Goal: Information Seeking & Learning: Learn about a topic

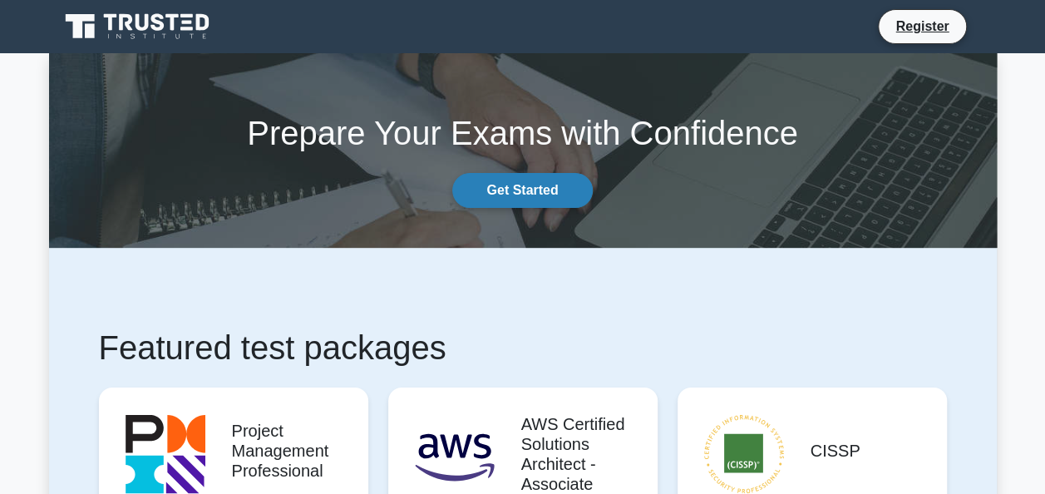
click at [511, 194] on link "Get Started" at bounding box center [522, 190] width 140 height 35
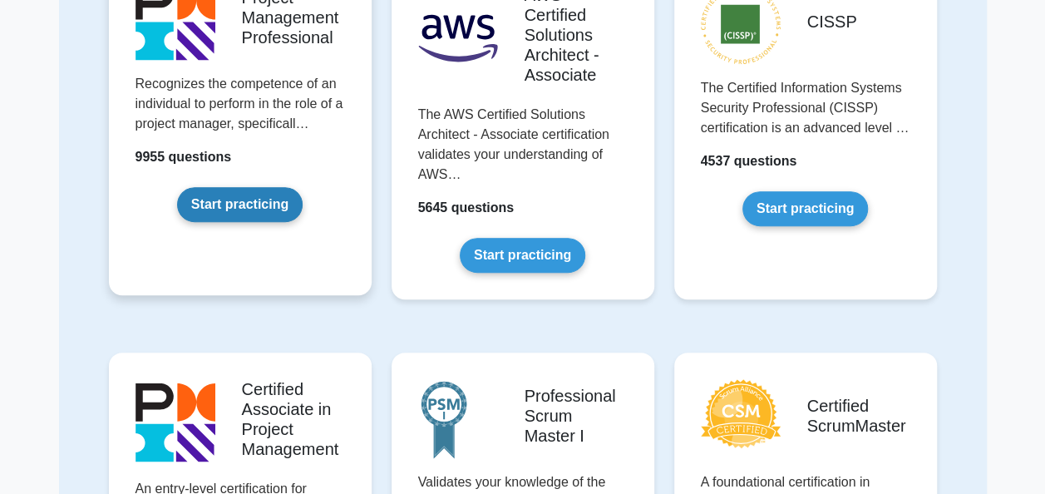
scroll to position [83, 0]
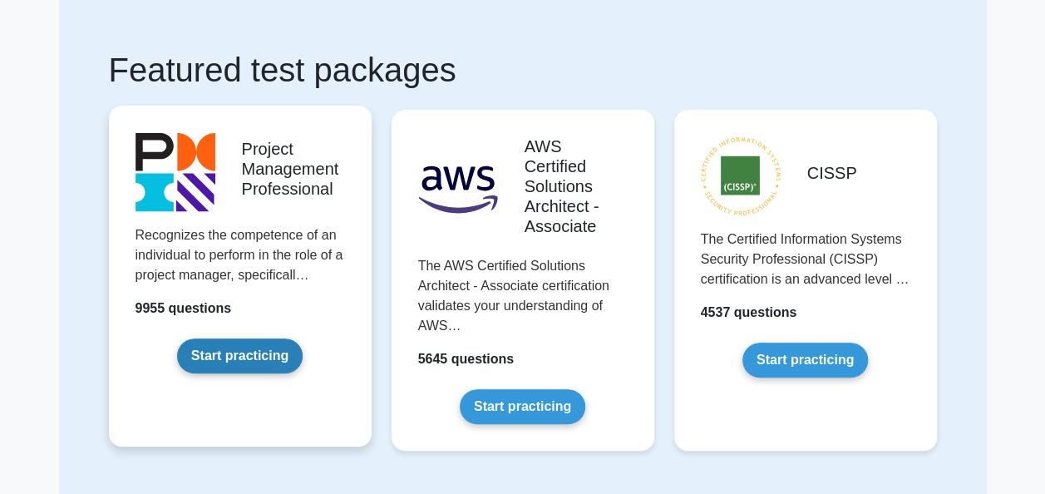
click at [250, 356] on link "Start practicing" at bounding box center [240, 355] width 126 height 35
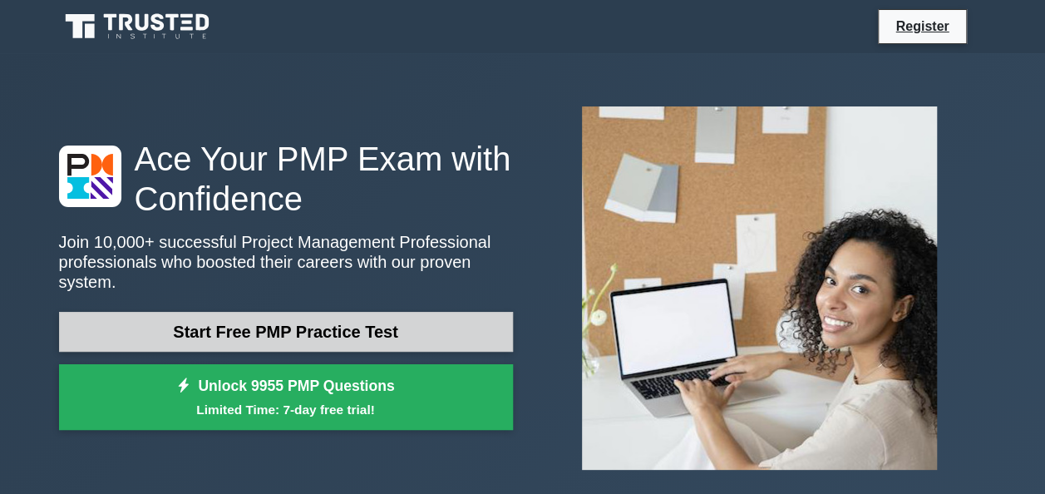
click at [222, 318] on link "Start Free PMP Practice Test" at bounding box center [286, 332] width 454 height 40
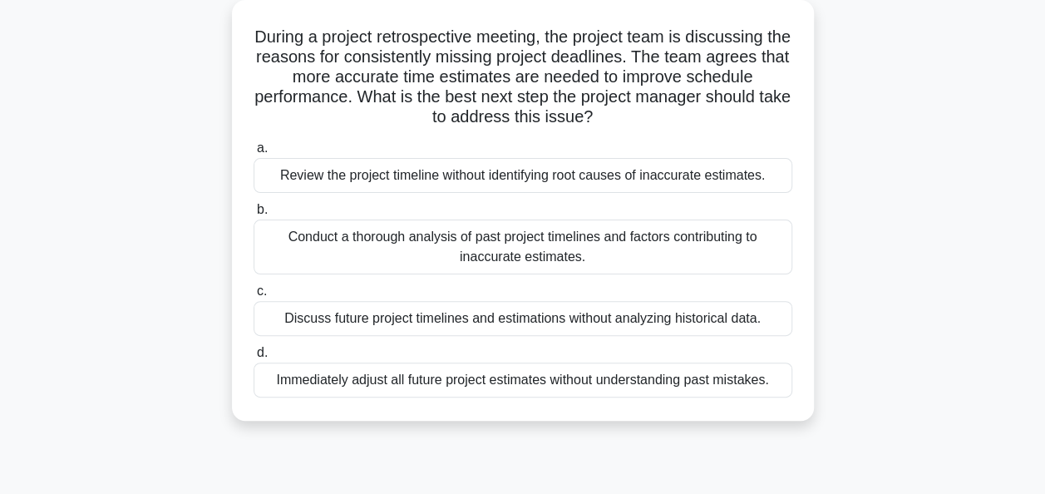
scroll to position [72, 0]
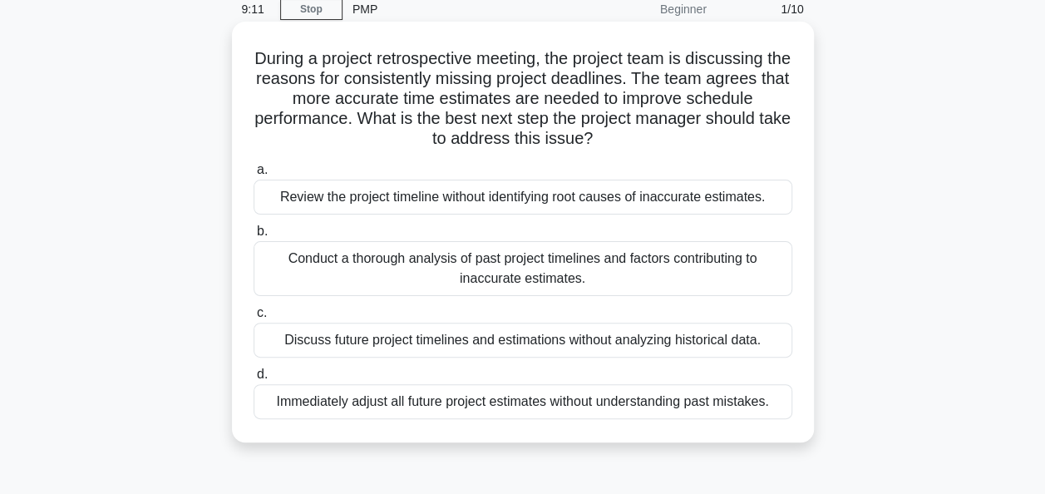
click at [330, 264] on div "Conduct a thorough analysis of past project timelines and factors contributing …" at bounding box center [523, 268] width 539 height 55
click at [254, 237] on input "b. Conduct a thorough analysis of past project timelines and factors contributi…" at bounding box center [254, 231] width 0 height 11
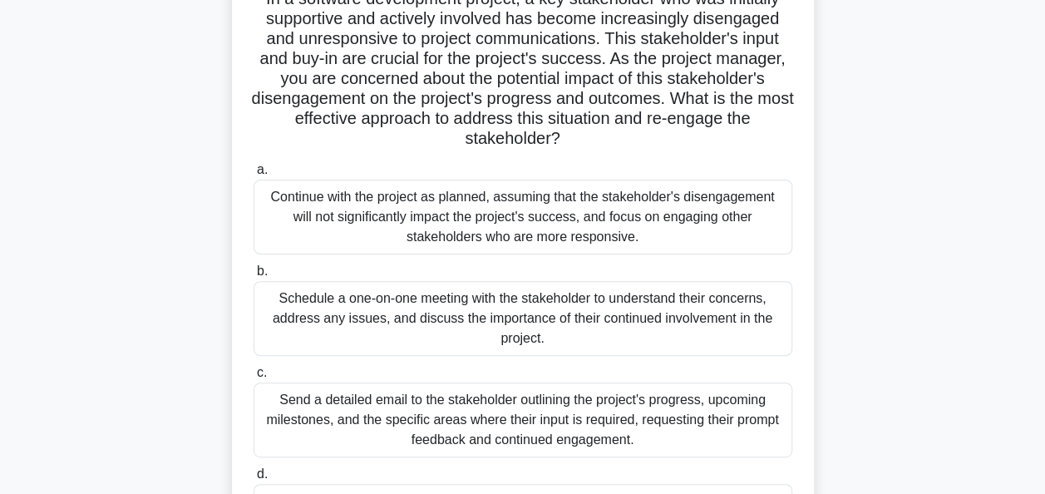
scroll to position [166, 0]
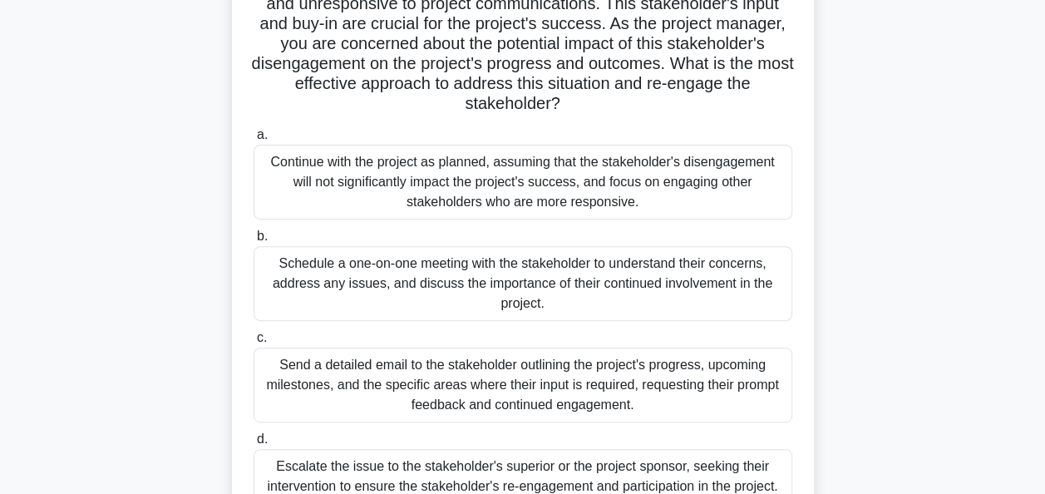
click at [344, 284] on div "Schedule a one-on-one meeting with the stakeholder to understand their concerns…" at bounding box center [523, 283] width 539 height 75
click at [254, 242] on input "b. Schedule a one-on-one meeting with the stakeholder to understand their conce…" at bounding box center [254, 236] width 0 height 11
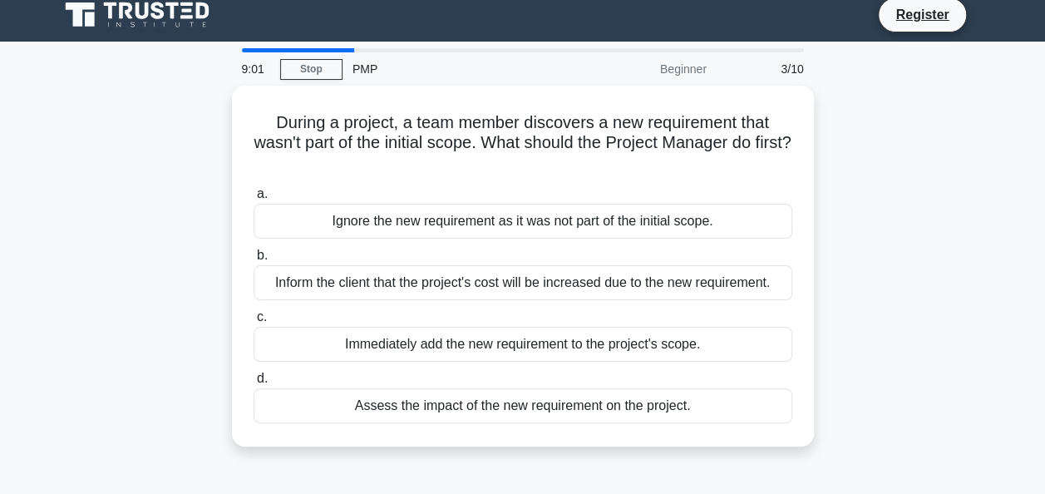
scroll to position [0, 0]
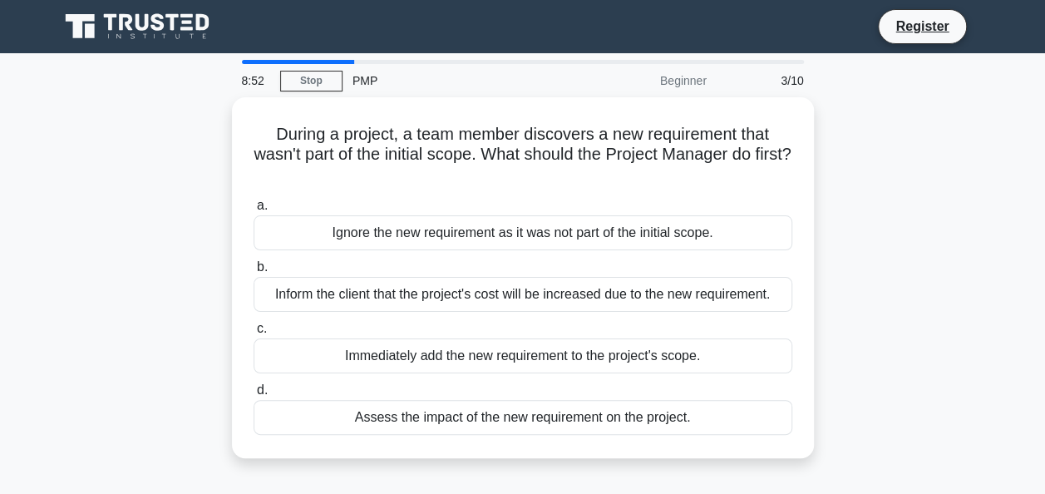
click at [297, 64] on div at bounding box center [298, 62] width 112 height 4
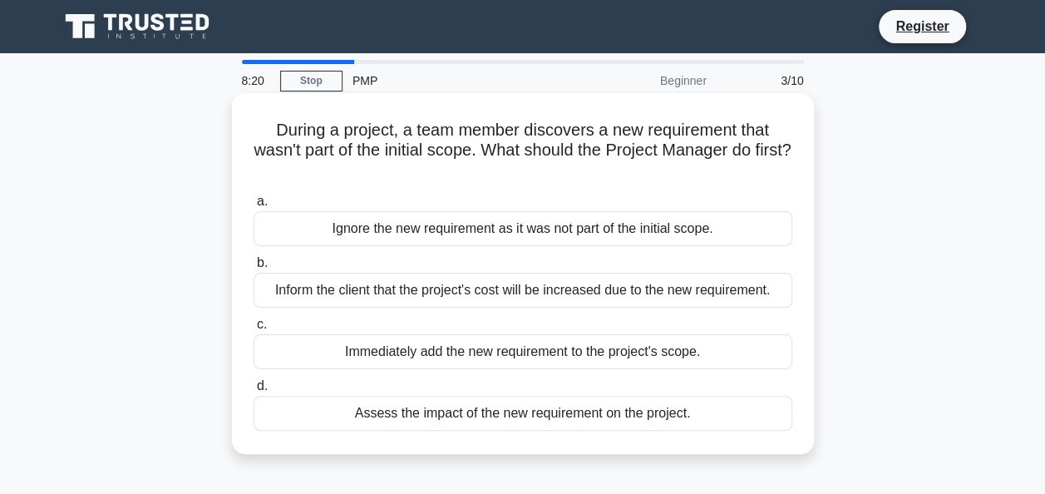
click at [569, 412] on div "Assess the impact of the new requirement on the project." at bounding box center [523, 413] width 539 height 35
click at [254, 392] on input "d. Assess the impact of the new requirement on the project." at bounding box center [254, 386] width 0 height 11
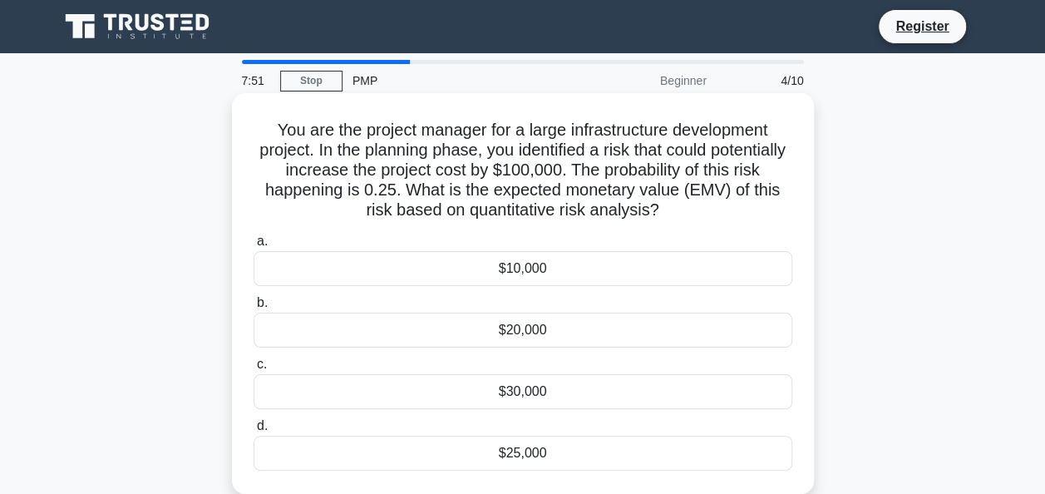
click at [526, 457] on div "$25,000" at bounding box center [523, 453] width 539 height 35
click at [254, 432] on input "d. $25,000" at bounding box center [254, 426] width 0 height 11
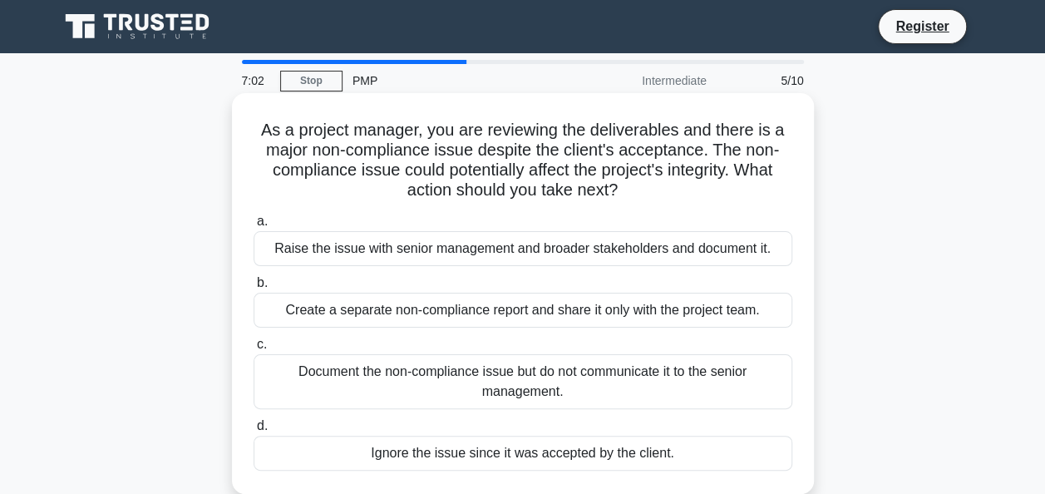
click at [343, 253] on div "Raise the issue with senior management and broader stakeholders and document it." at bounding box center [523, 248] width 539 height 35
click at [254, 227] on input "a. Raise the issue with senior management and broader stakeholders and document…" at bounding box center [254, 221] width 0 height 11
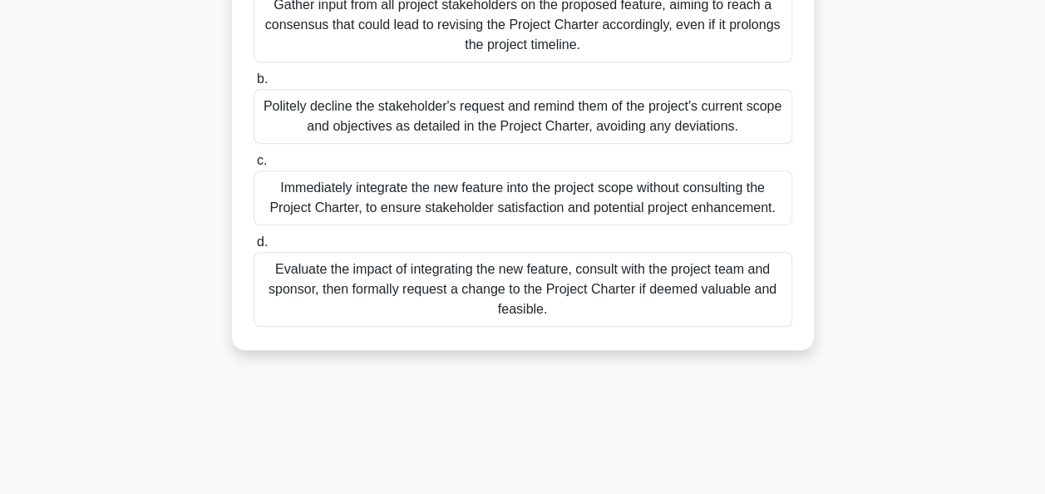
scroll to position [404, 0]
click at [507, 294] on div "Evaluate the impact of integrating the new feature, consult with the project te…" at bounding box center [523, 288] width 539 height 75
click at [254, 247] on input "d. Evaluate the impact of integrating the new feature, consult with the project…" at bounding box center [254, 241] width 0 height 11
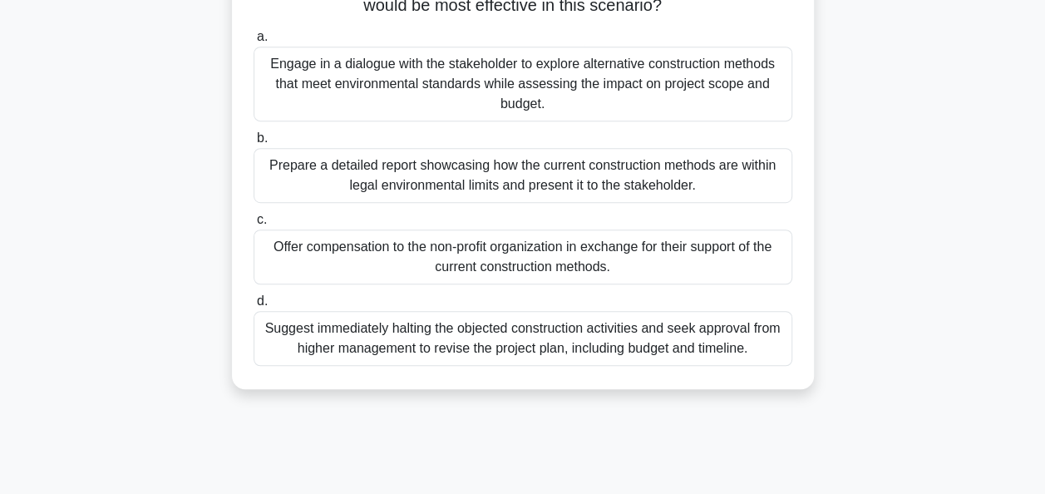
click at [457, 333] on div "Suggest immediately halting the objected construction activities and seek appro…" at bounding box center [523, 338] width 539 height 55
click at [254, 307] on input "d. Suggest immediately halting the objected construction activities and seek ap…" at bounding box center [254, 301] width 0 height 11
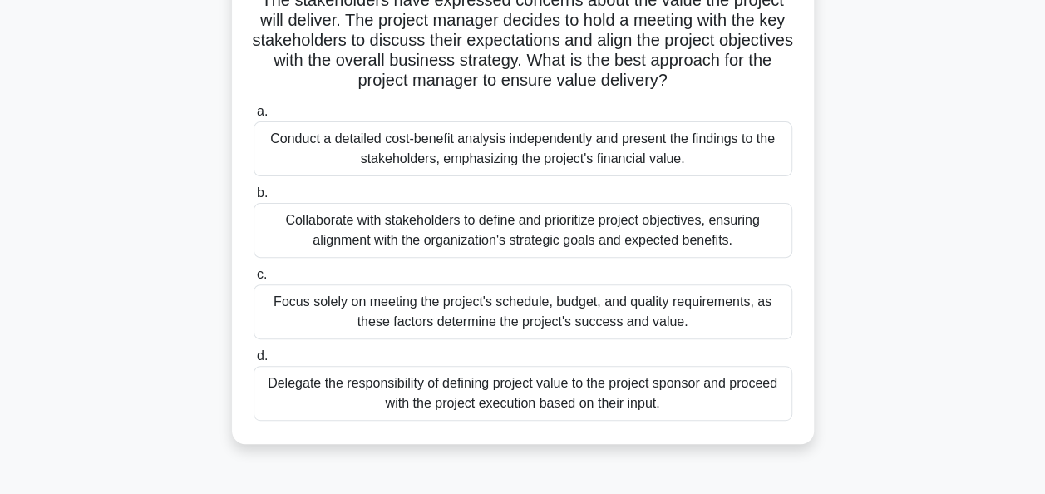
scroll to position [249, 0]
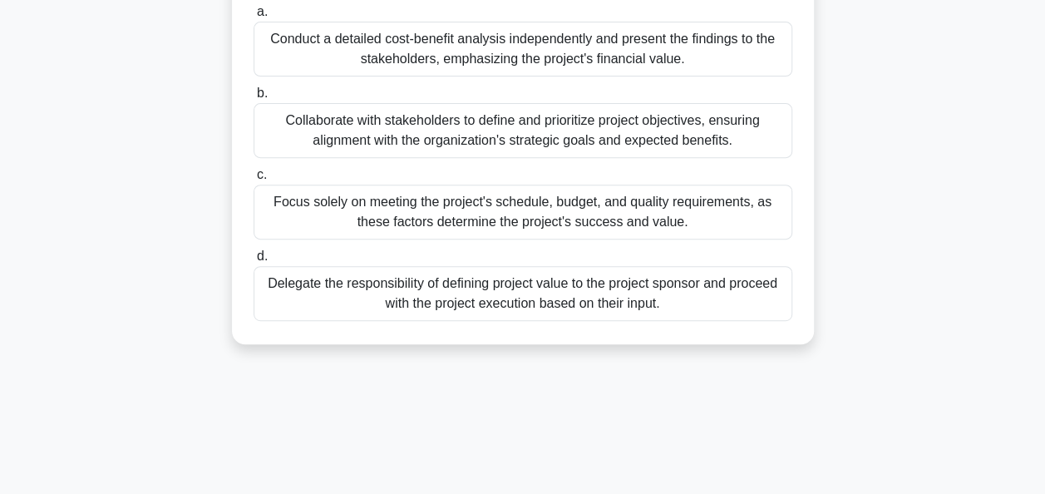
click at [371, 131] on div "Collaborate with stakeholders to define and prioritize project objectives, ensu…" at bounding box center [523, 130] width 539 height 55
click at [254, 99] on input "b. Collaborate with stakeholders to define and prioritize project objectives, e…" at bounding box center [254, 93] width 0 height 11
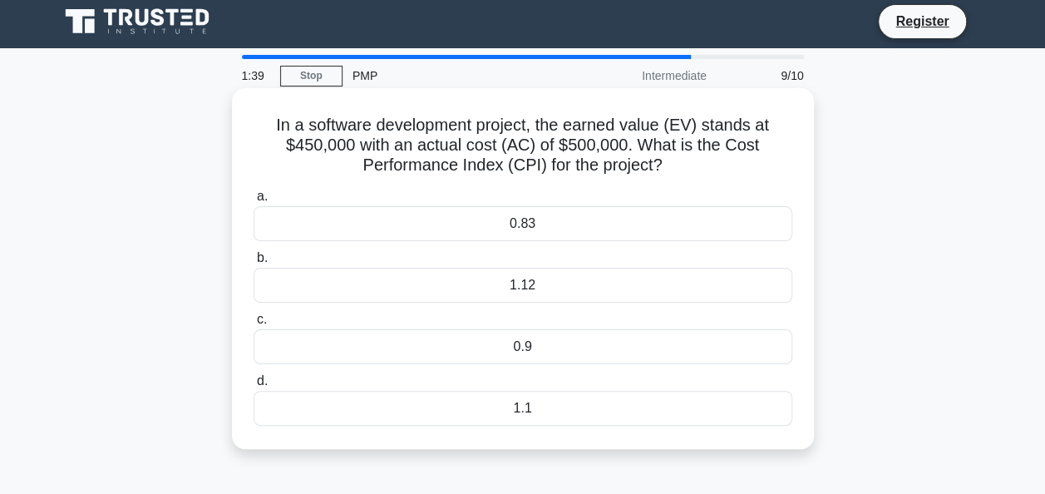
scroll to position [0, 0]
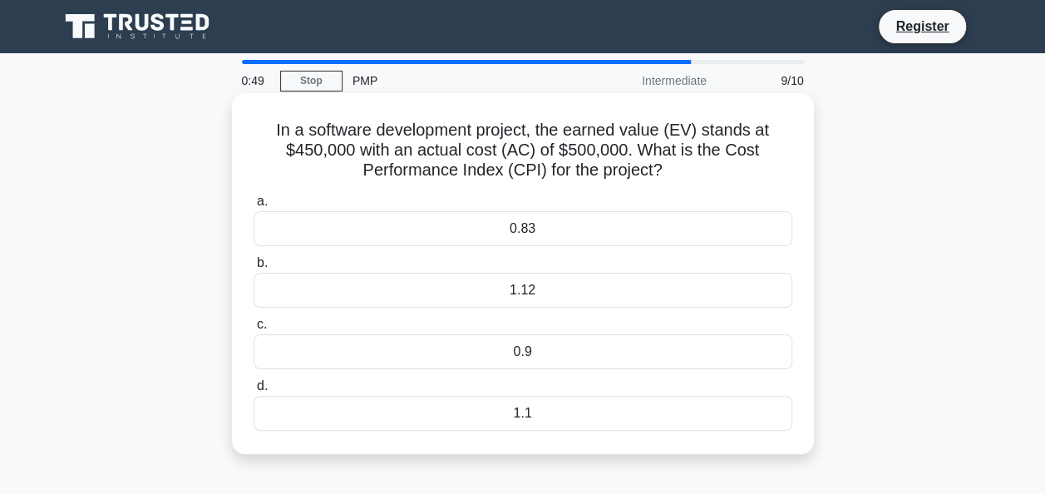
click at [517, 352] on div "0.9" at bounding box center [523, 351] width 539 height 35
click at [254, 330] on input "c. 0.9" at bounding box center [254, 324] width 0 height 11
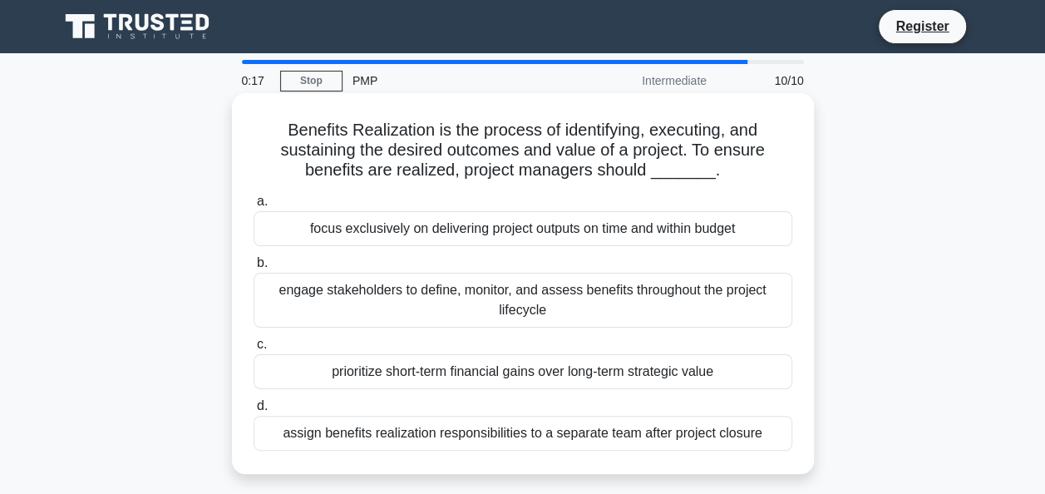
click at [368, 289] on div "engage stakeholders to define, monitor, and assess benefits throughout the proj…" at bounding box center [523, 300] width 539 height 55
click at [254, 269] on input "b. engage stakeholders to define, monitor, and assess benefits throughout the p…" at bounding box center [254, 263] width 0 height 11
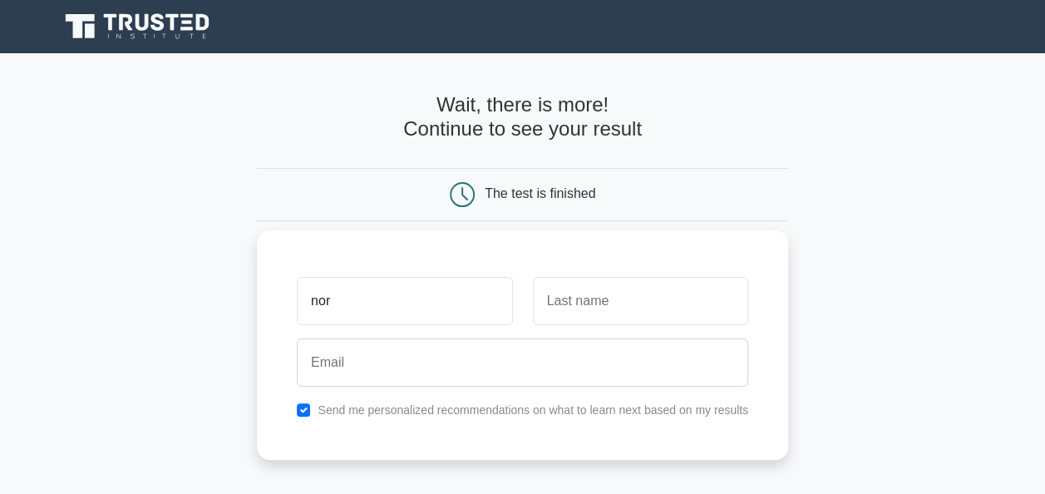
type input "[PERSON_NAME]"
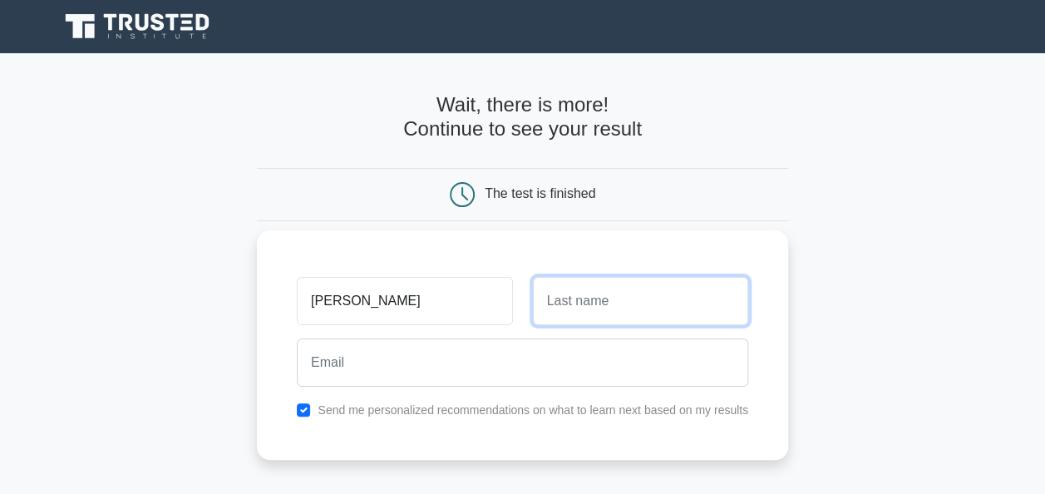
click at [591, 305] on input "text" at bounding box center [640, 301] width 215 height 48
type input "Wokoma"
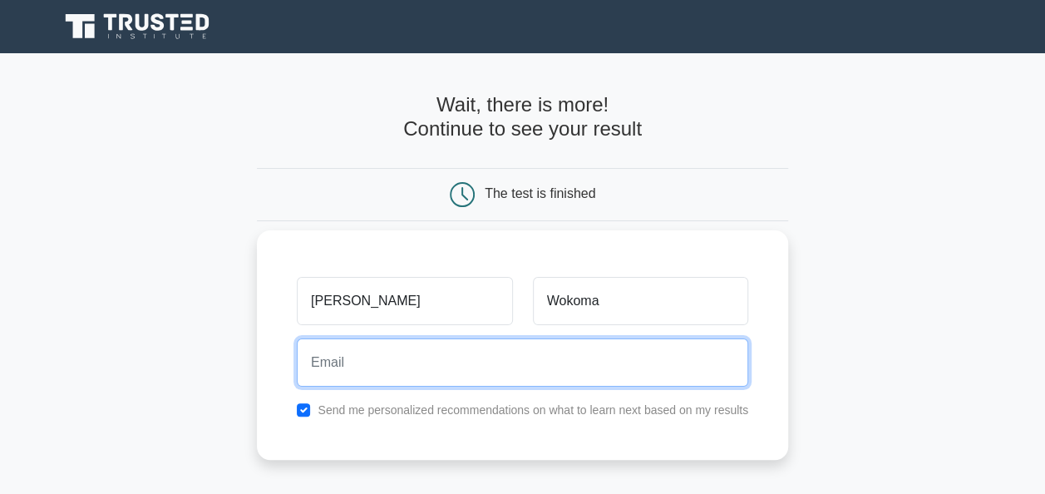
click at [330, 373] on input "email" at bounding box center [523, 362] width 452 height 48
type input "[EMAIL_ADDRESS][DOMAIN_NAME]"
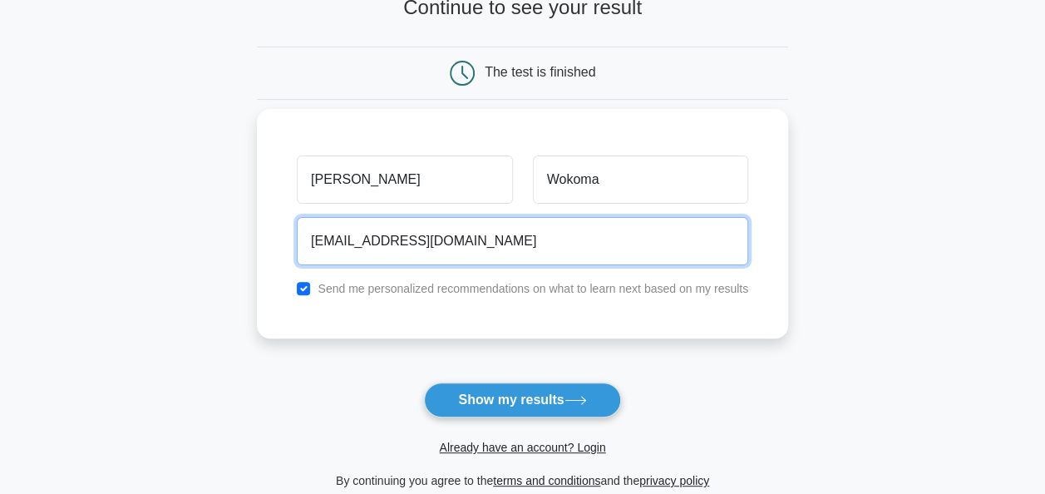
scroll to position [166, 0]
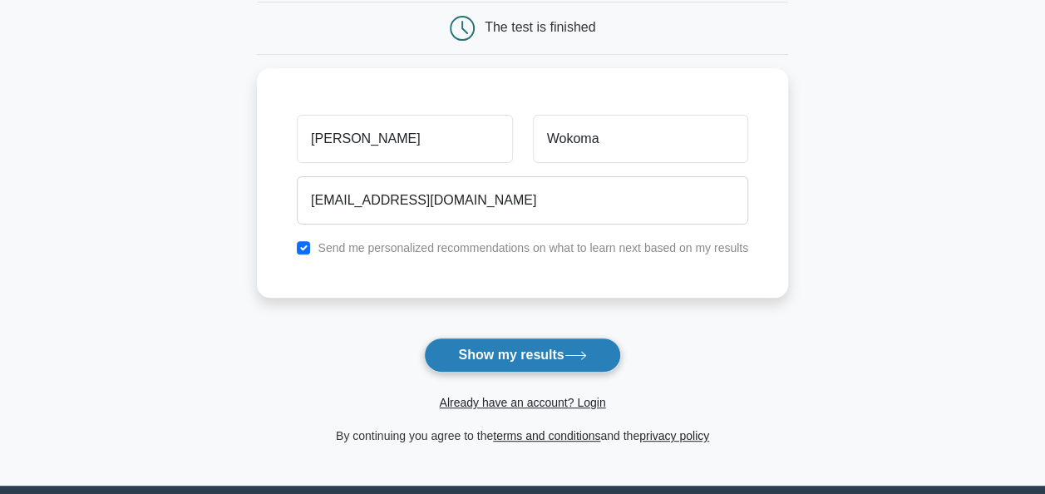
click at [496, 353] on button "Show my results" at bounding box center [522, 355] width 196 height 35
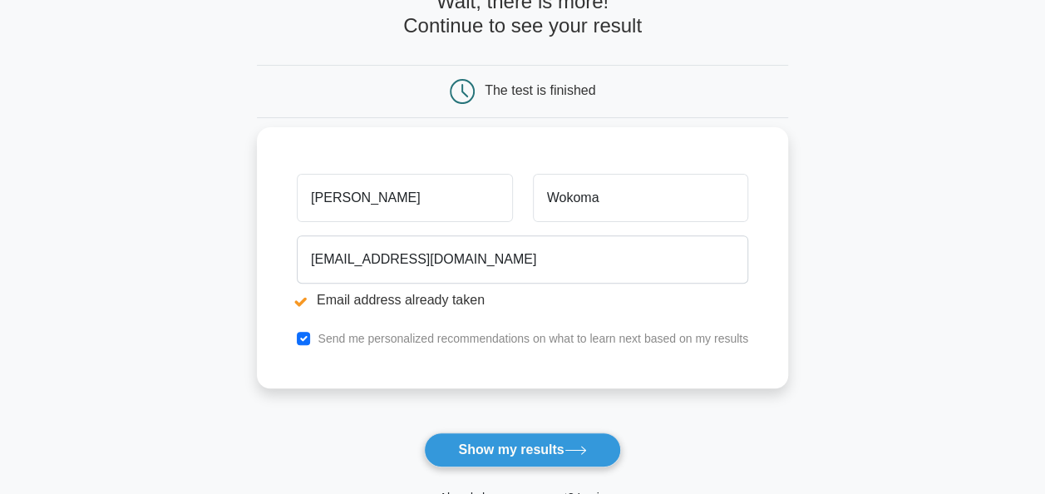
scroll to position [166, 0]
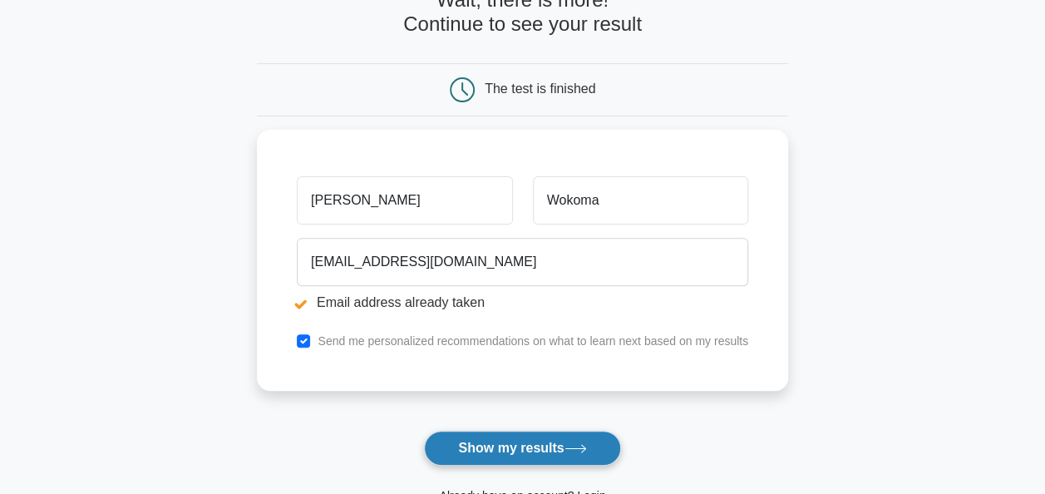
click at [509, 443] on button "Show my results" at bounding box center [522, 448] width 196 height 35
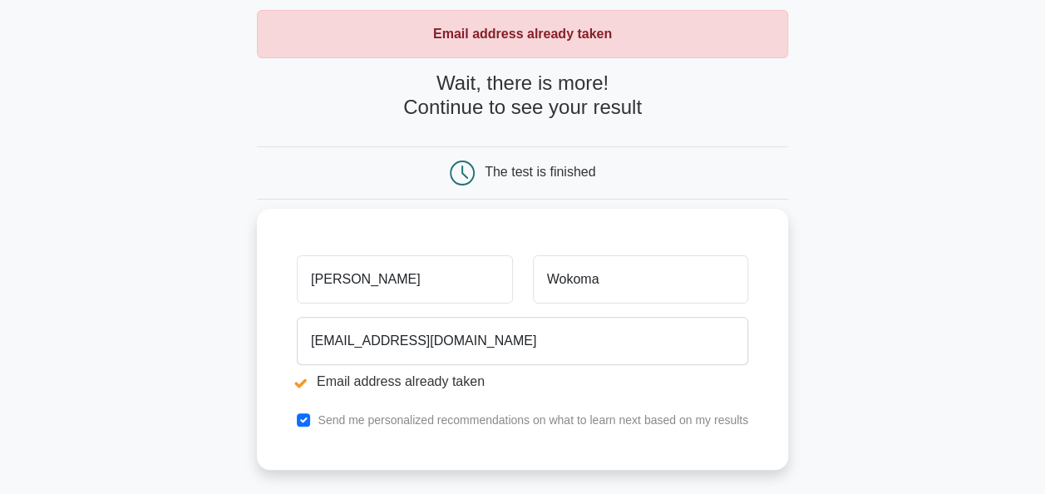
scroll to position [166, 0]
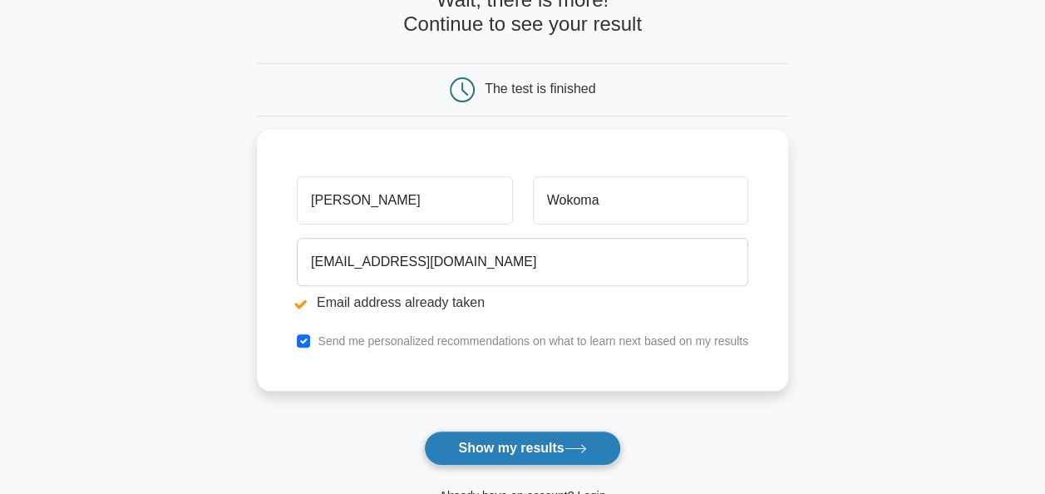
click at [489, 437] on button "Show my results" at bounding box center [522, 448] width 196 height 35
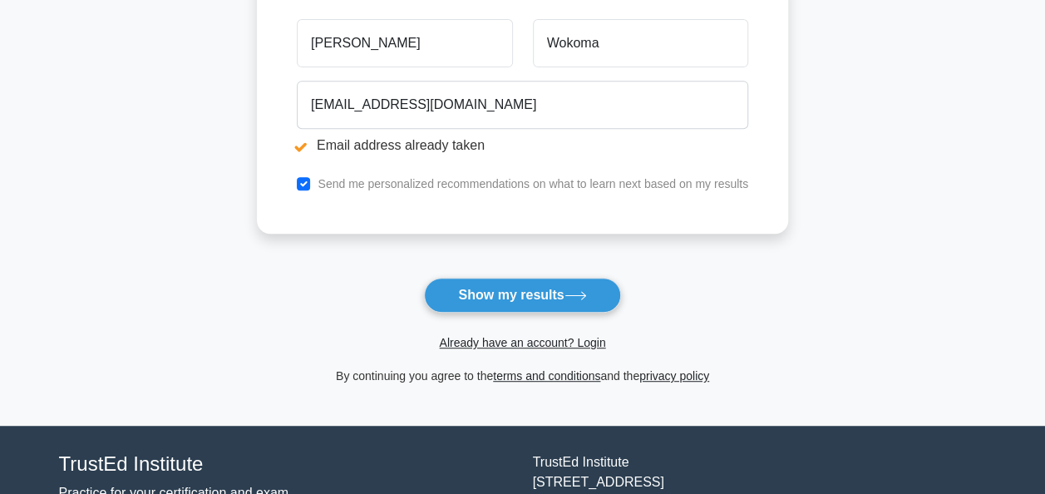
scroll to position [333, 0]
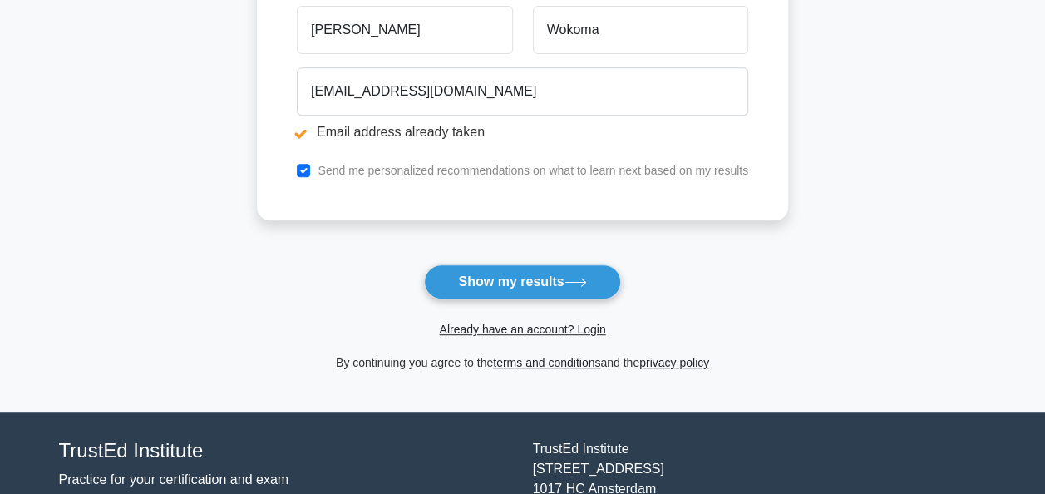
click at [397, 130] on li "Email address already taken" at bounding box center [523, 132] width 452 height 20
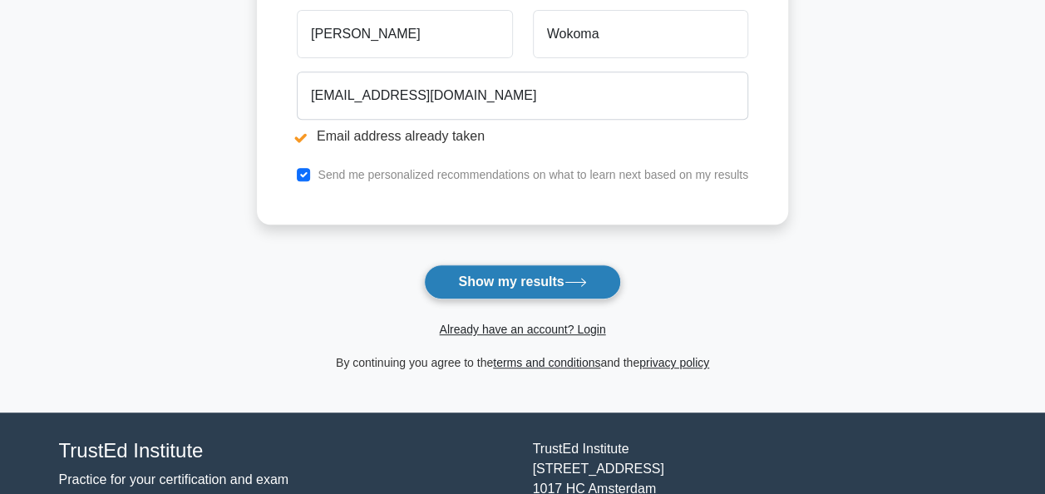
click at [565, 277] on button "Show my results" at bounding box center [522, 281] width 196 height 35
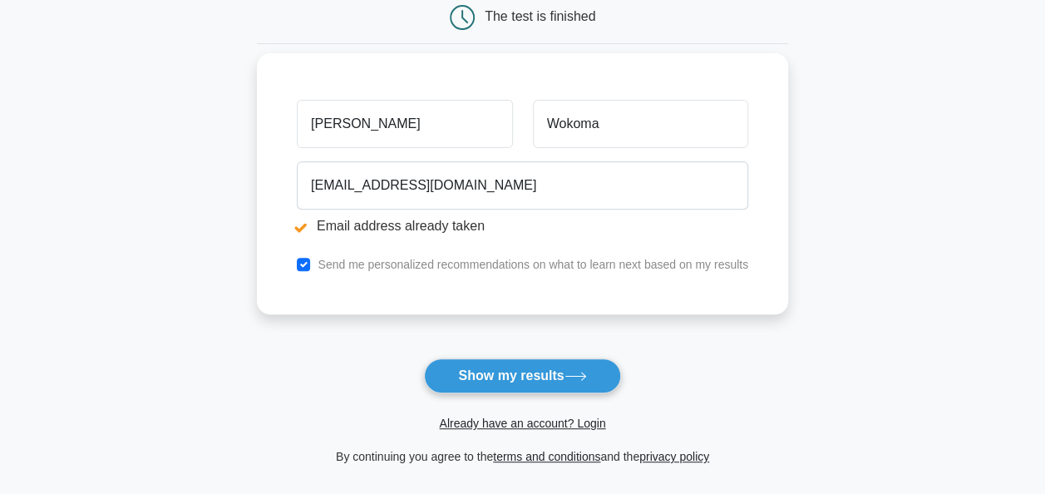
scroll to position [249, 0]
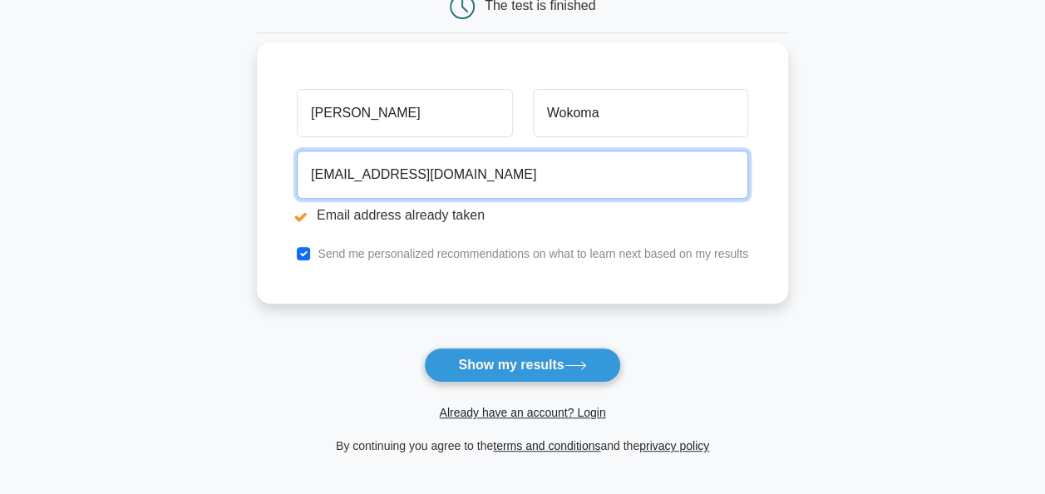
click at [419, 176] on input "[EMAIL_ADDRESS][DOMAIN_NAME]" at bounding box center [523, 175] width 452 height 48
click at [487, 180] on input "[EMAIL_ADDRESS][DOMAIN_NAME]" at bounding box center [523, 175] width 452 height 48
click at [528, 190] on input "[EMAIL_ADDRESS][DOMAIN_NAME]" at bounding box center [523, 175] width 452 height 48
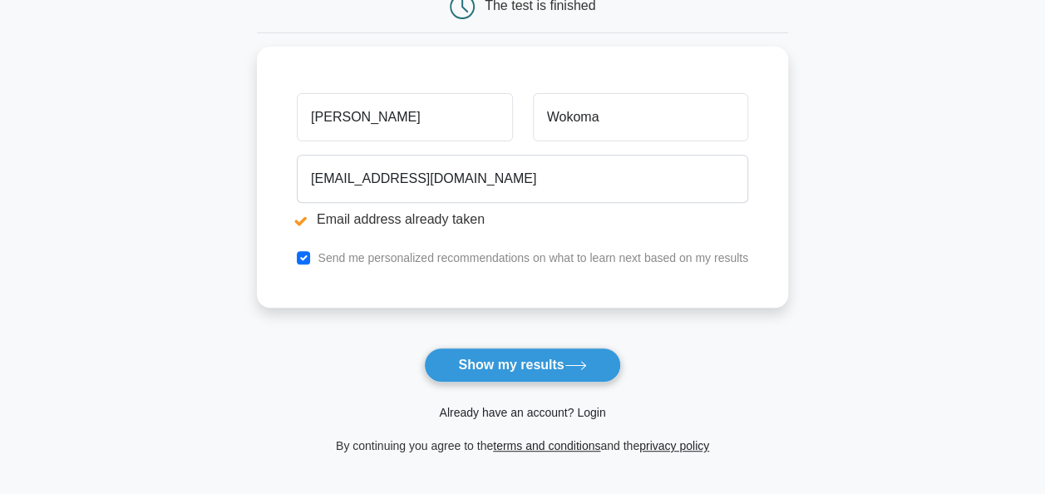
click at [497, 410] on link "Already have an account? Login" at bounding box center [522, 412] width 166 height 13
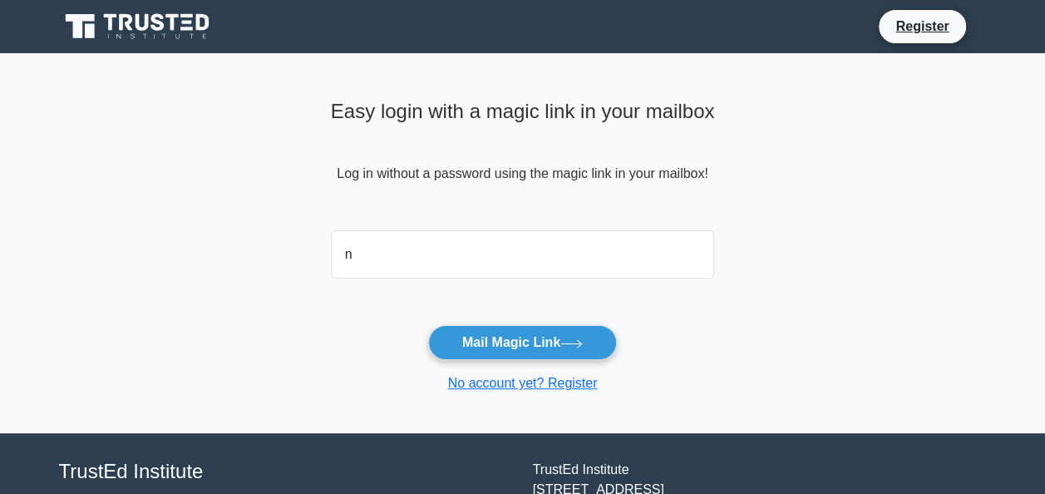
type input "[EMAIL_ADDRESS][DOMAIN_NAME]"
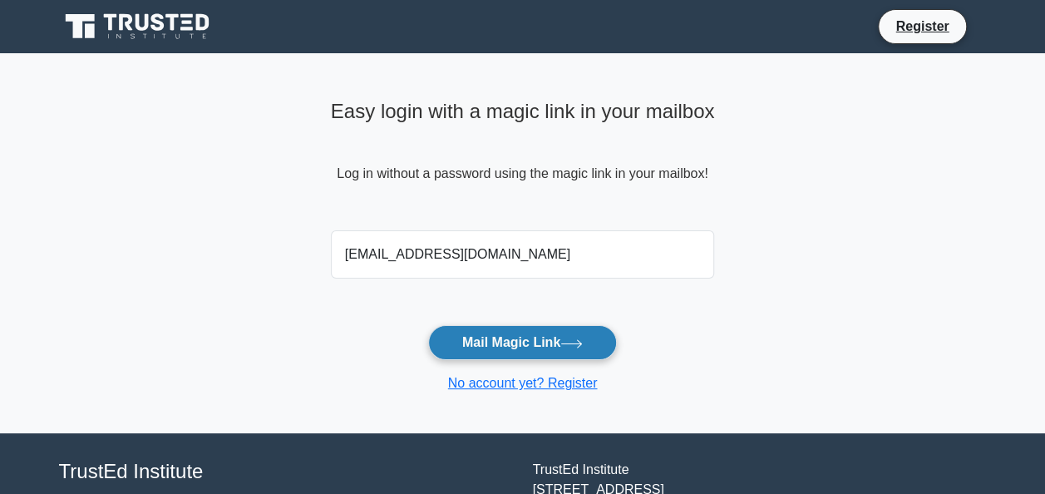
click at [534, 344] on button "Mail Magic Link" at bounding box center [522, 342] width 189 height 35
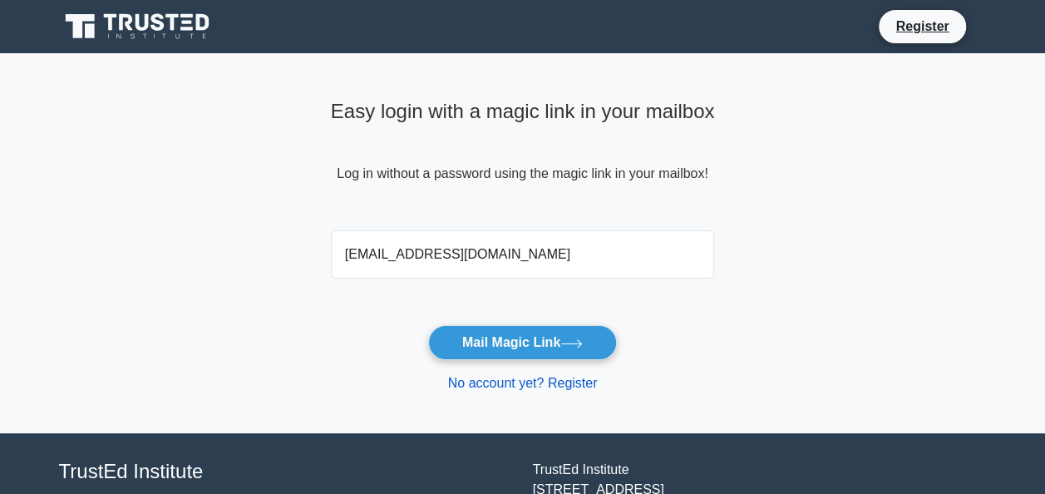
click at [557, 383] on link "No account yet? Register" at bounding box center [523, 383] width 150 height 14
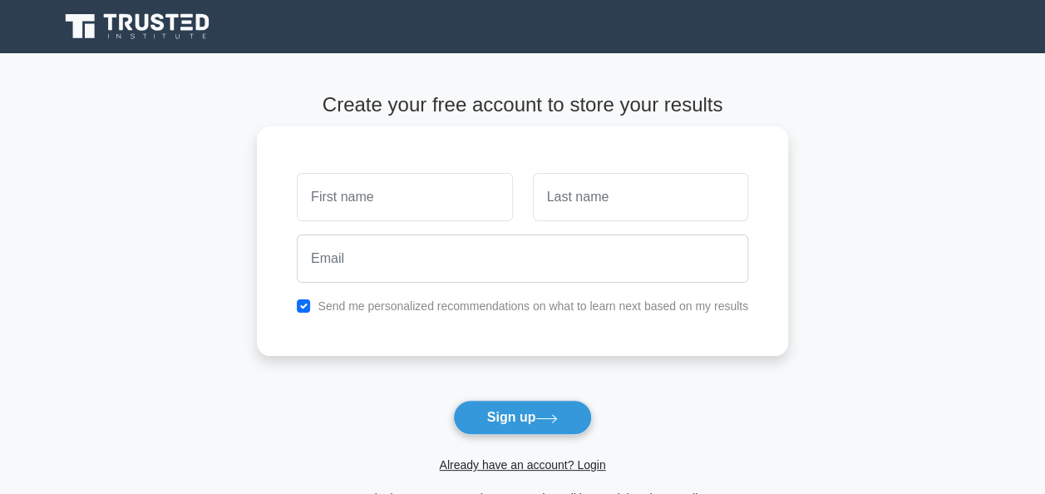
click at [345, 195] on input "text" at bounding box center [404, 197] width 215 height 48
type input "[PERSON_NAME]"
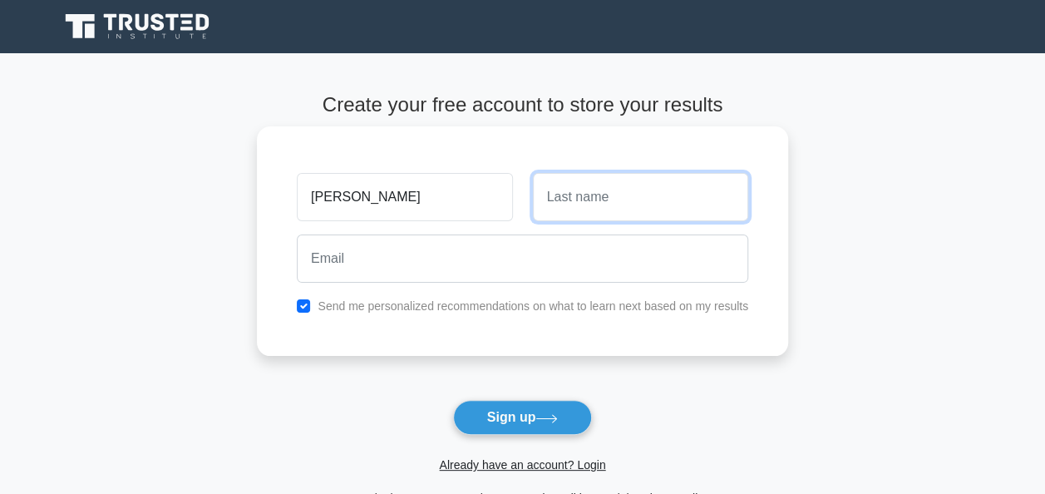
type input "Wokoma"
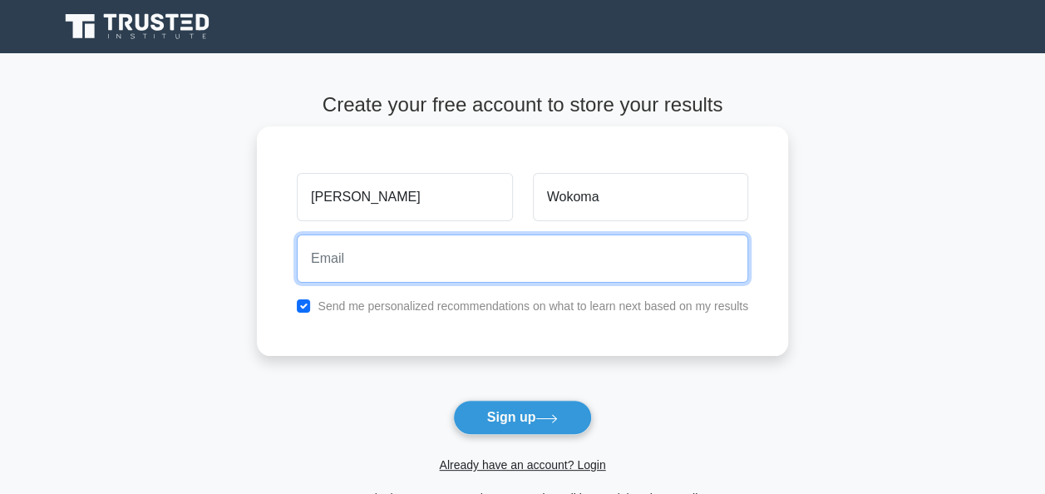
click at [391, 271] on input "email" at bounding box center [523, 259] width 452 height 48
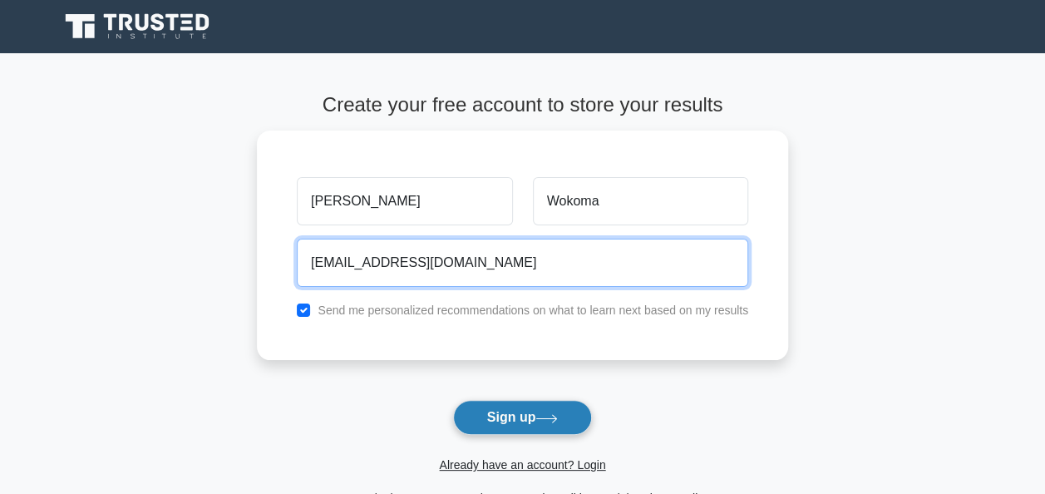
type input "[EMAIL_ADDRESS][DOMAIN_NAME]"
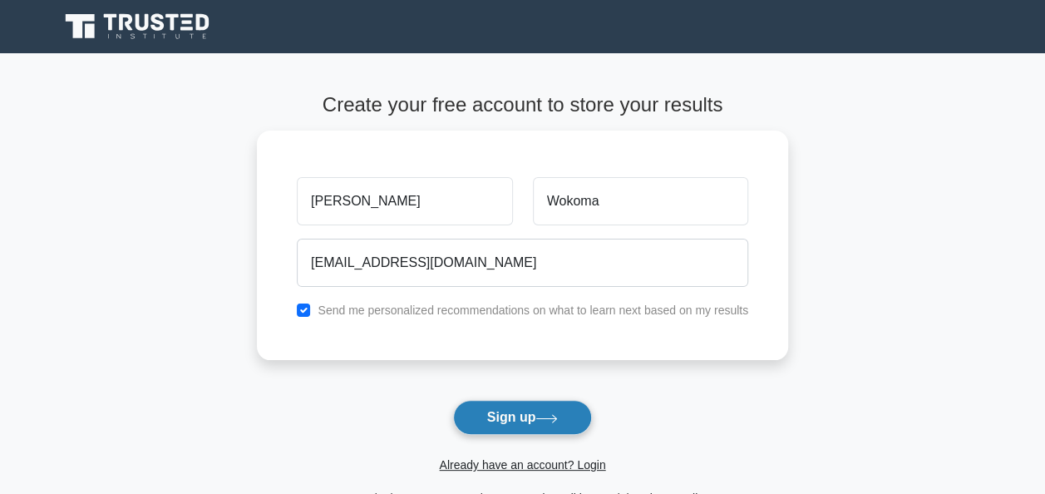
click at [514, 409] on button "Sign up" at bounding box center [523, 417] width 140 height 35
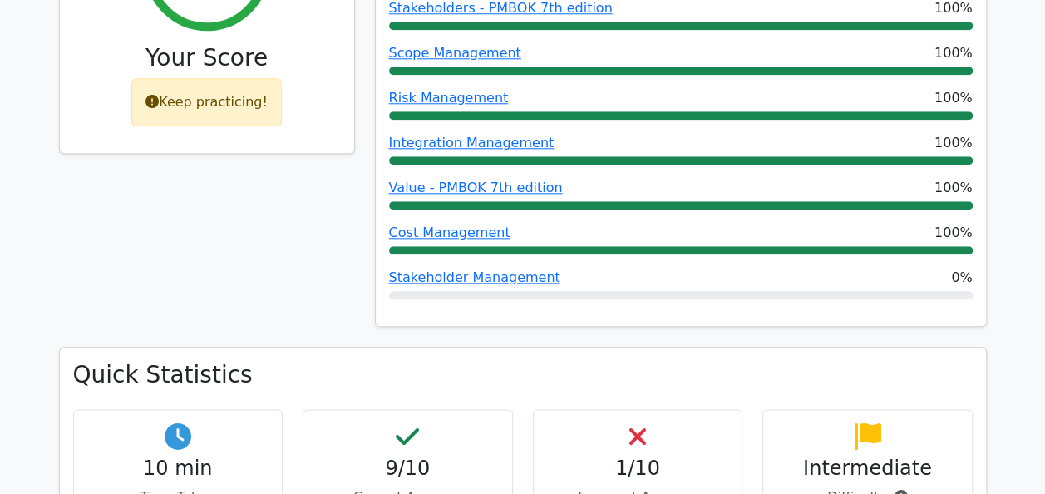
scroll to position [832, 0]
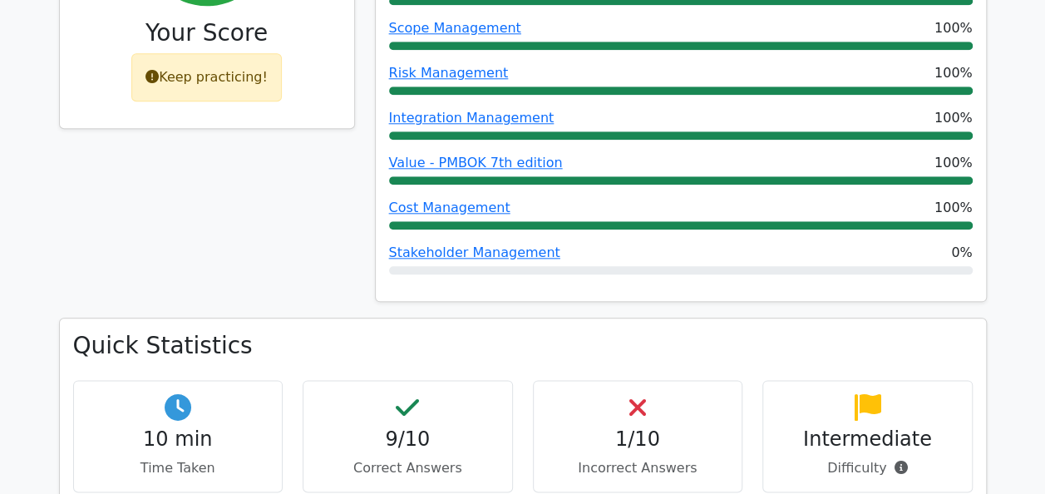
click at [638, 427] on h4 "1/10" at bounding box center [638, 439] width 182 height 24
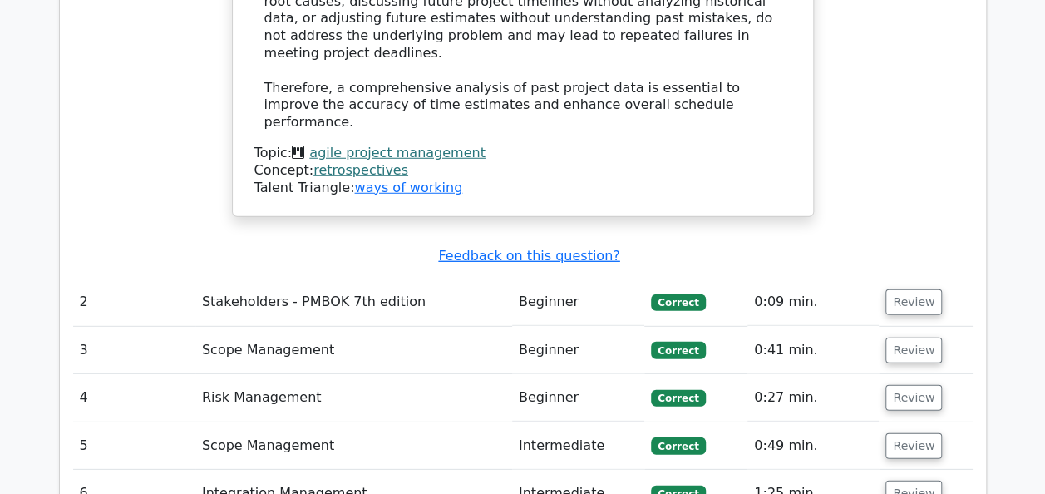
scroll to position [2245, 0]
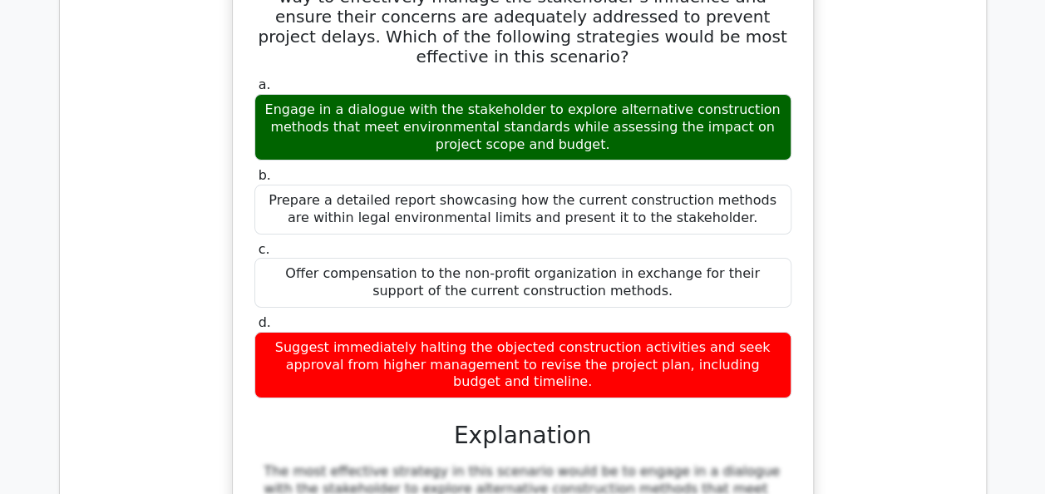
scroll to position [3160, 0]
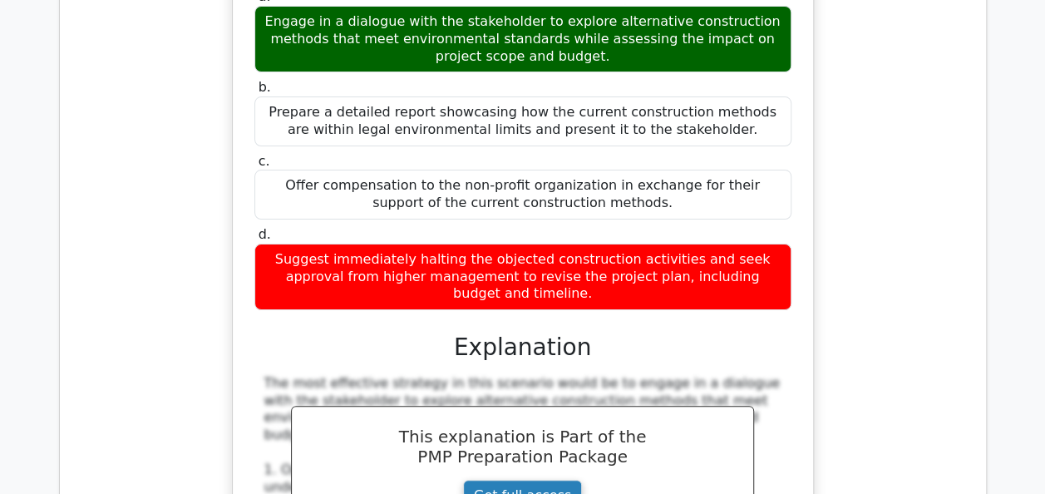
click at [507, 480] on link "Get full access" at bounding box center [522, 496] width 119 height 32
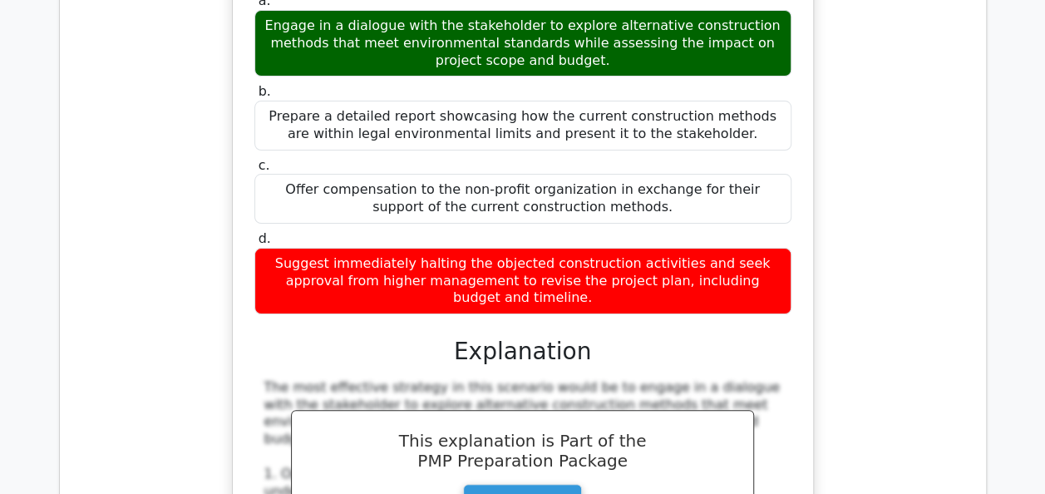
click at [893, 138] on div "a. Engage in a dialogue with the stakeholder to explore alternative constructio…" at bounding box center [523, 310] width 900 height 1388
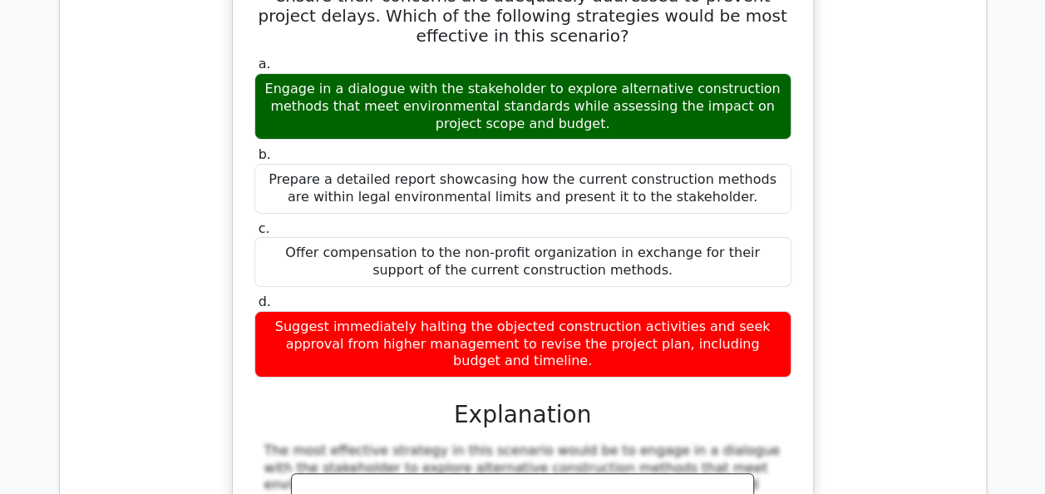
scroll to position [3077, 0]
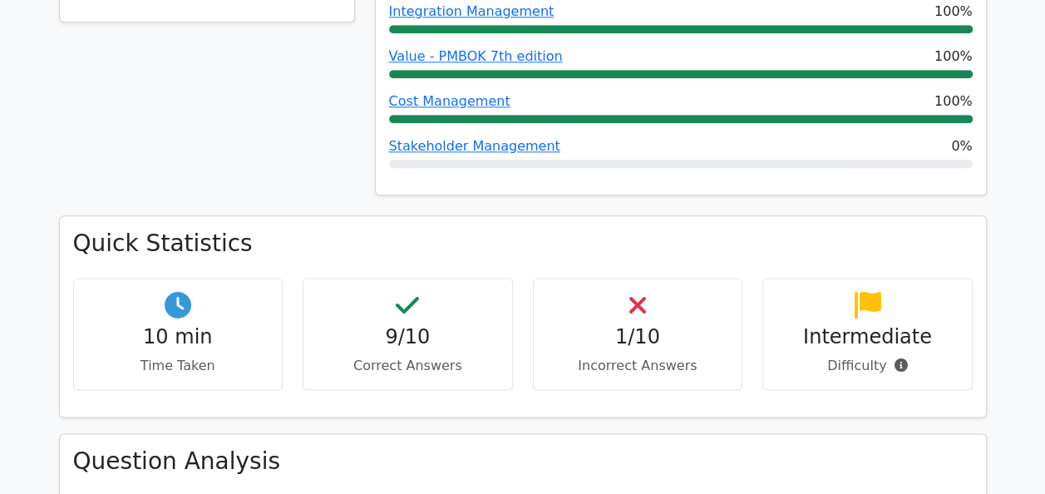
scroll to position [915, 0]
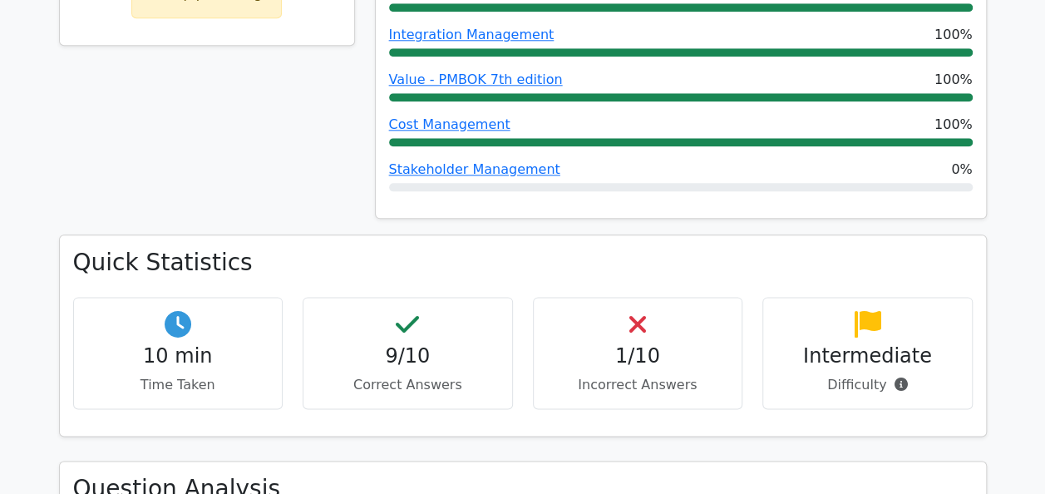
click at [848, 375] on p "Difficulty" at bounding box center [868, 385] width 182 height 20
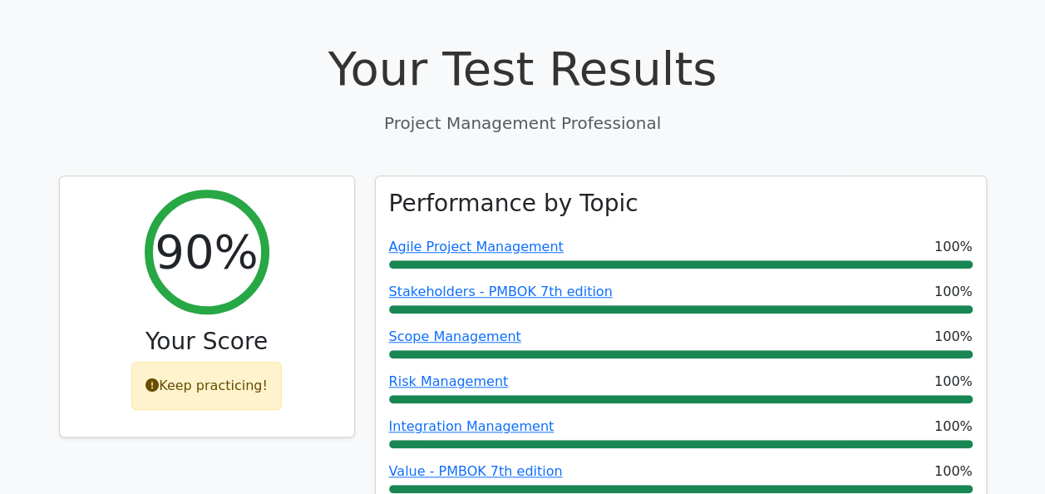
scroll to position [499, 0]
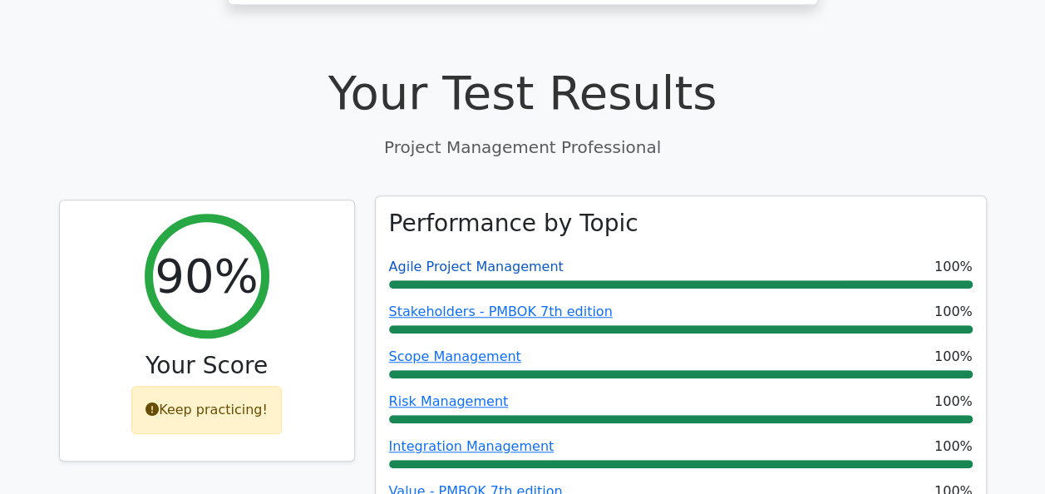
click at [470, 259] on link "Agile Project Management" at bounding box center [476, 267] width 175 height 16
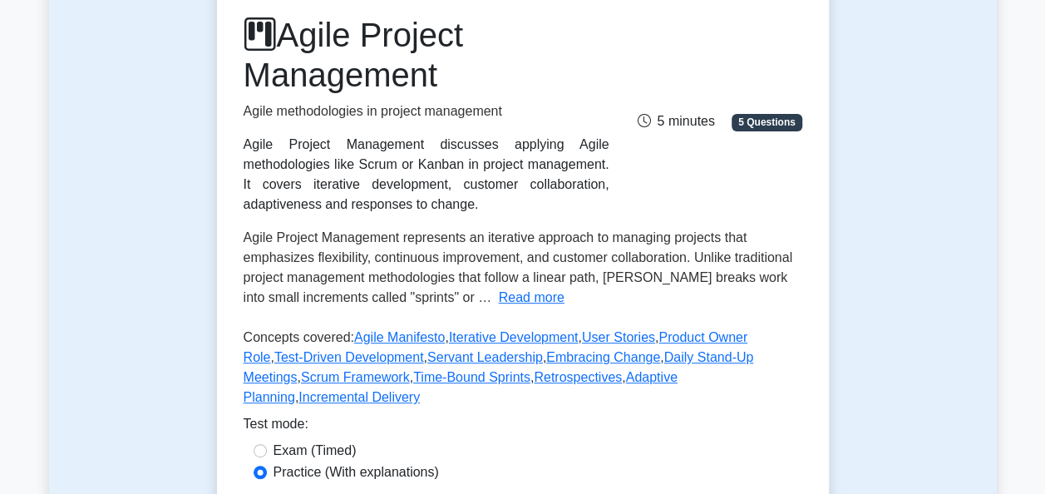
scroll to position [249, 0]
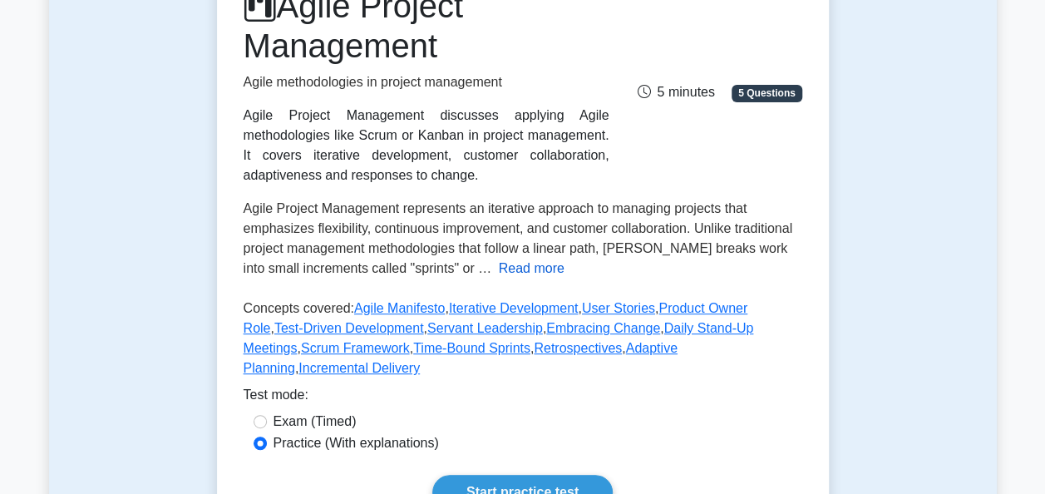
click at [499, 269] on button "Read more" at bounding box center [532, 269] width 66 height 20
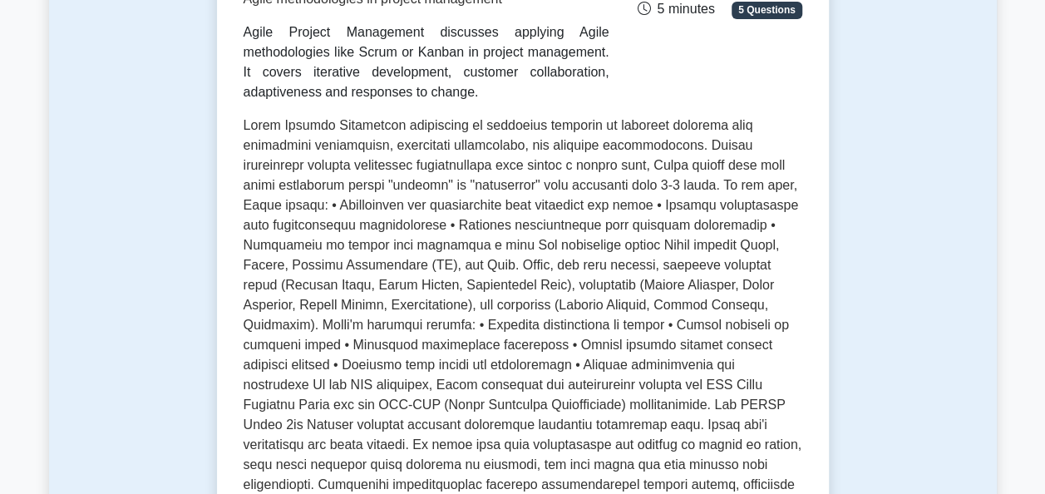
scroll to position [416, 0]
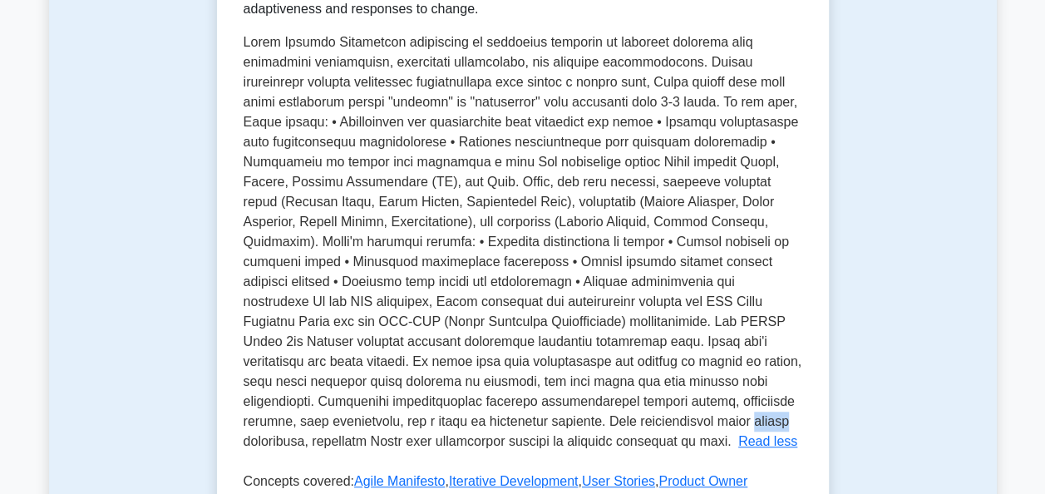
drag, startPoint x: 614, startPoint y: 424, endPoint x: 649, endPoint y: 424, distance: 34.9
click at [649, 424] on span at bounding box center [523, 241] width 559 height 413
copy span "hybrid"
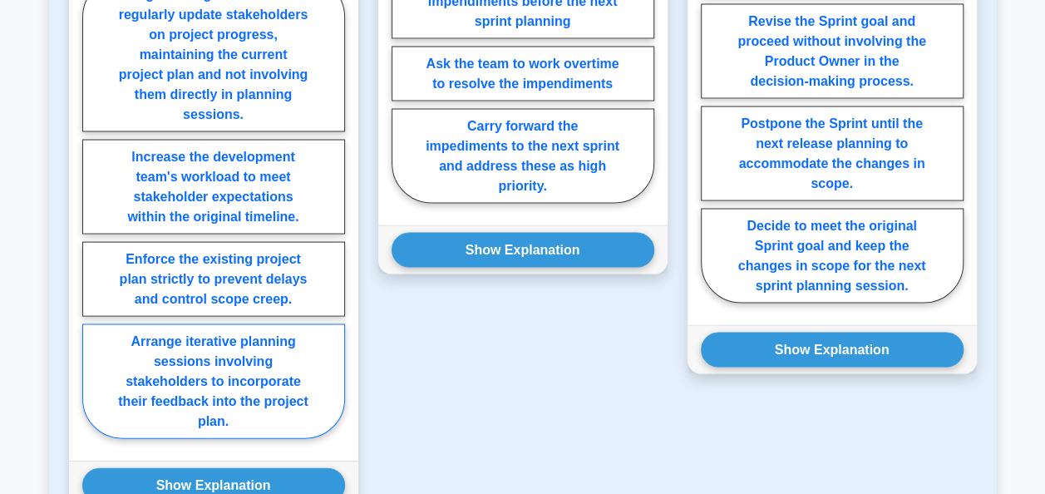
scroll to position [1580, 0]
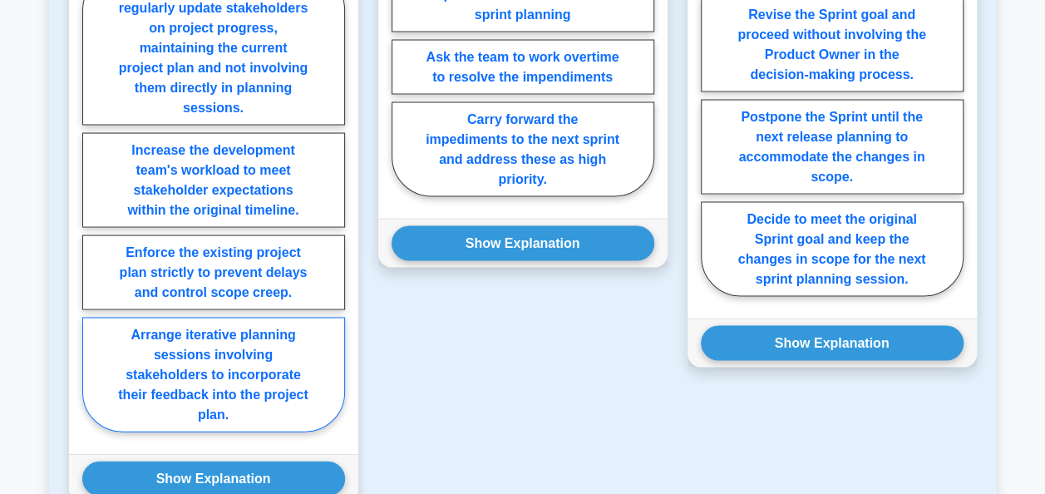
click at [205, 323] on label "Arrange iterative planning sessions involving stakeholders to incorporate their…" at bounding box center [213, 375] width 263 height 115
click at [93, 212] on input "Arrange iterative planning sessions involving stakeholders to incorporate their…" at bounding box center [87, 206] width 11 height 11
radio input "true"
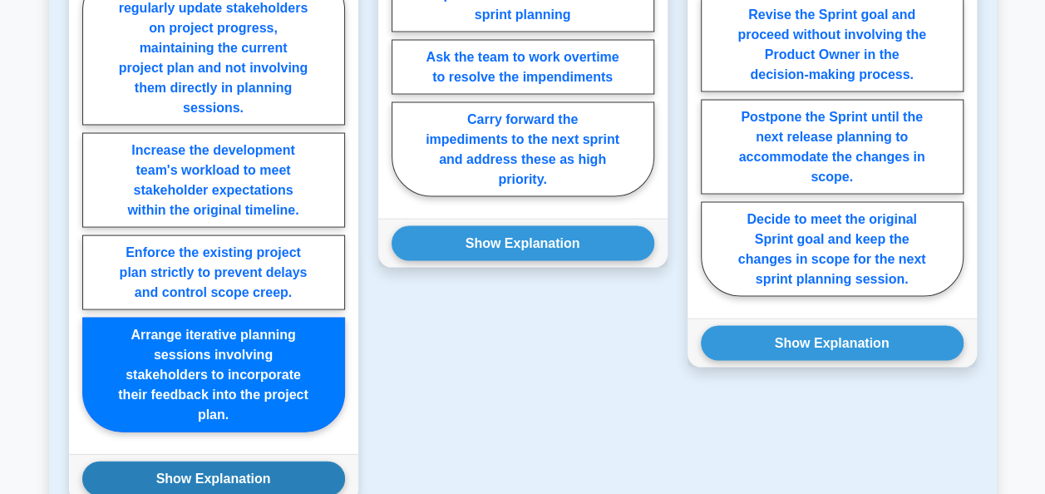
click at [208, 462] on button "Show Explanation" at bounding box center [213, 479] width 263 height 35
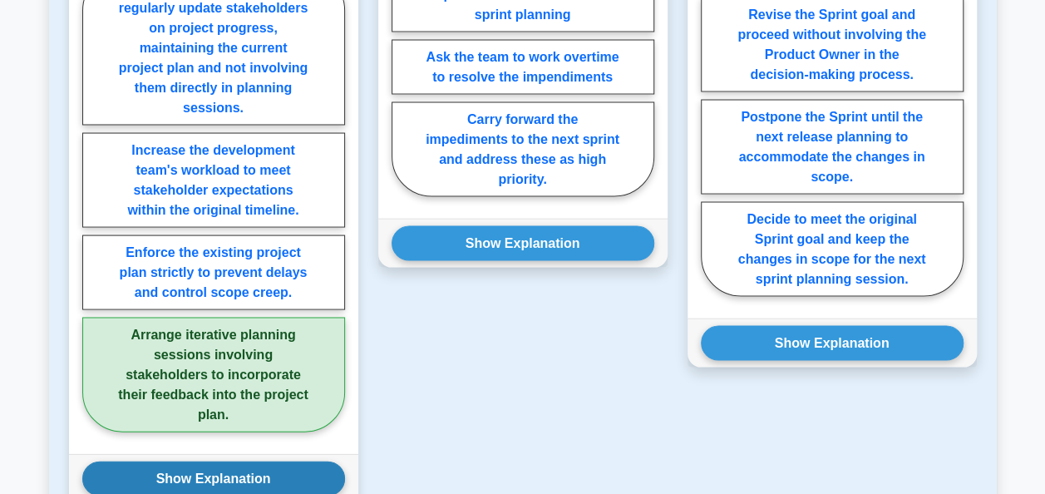
click at [221, 462] on button "Show Explanation" at bounding box center [213, 479] width 263 height 35
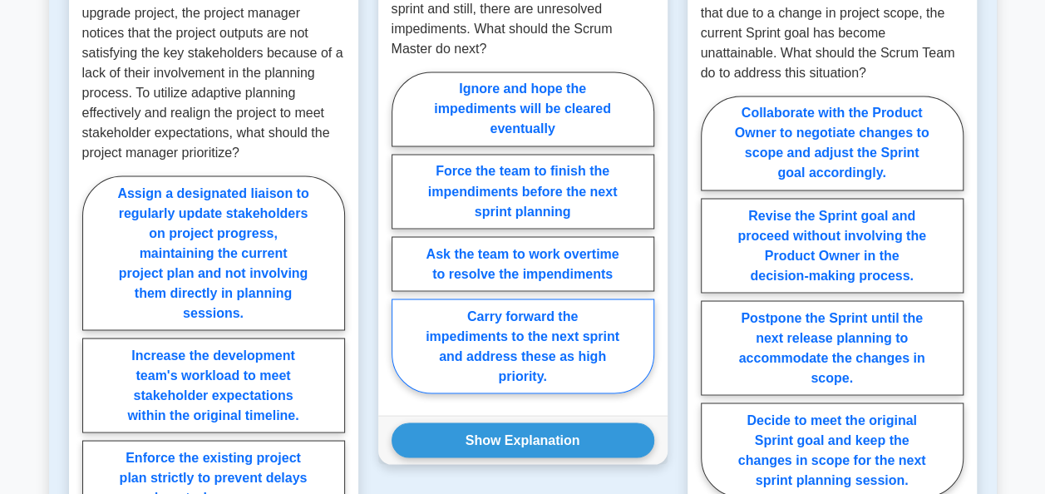
scroll to position [1414, 0]
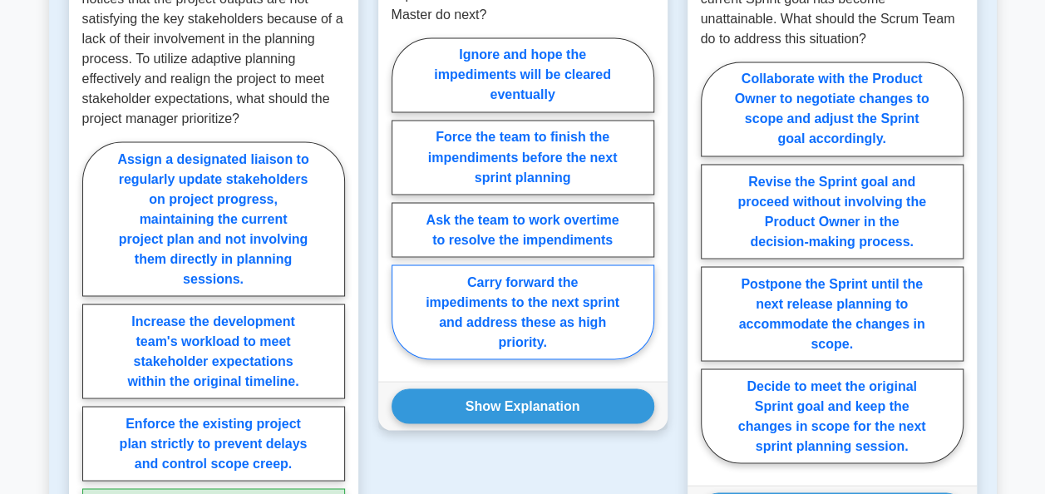
click at [511, 287] on label "Carry forward the impediments to the next sprint and address these as high prio…" at bounding box center [523, 311] width 263 height 95
click at [402, 209] on input "Carry forward the impediments to the next sprint and address these as high prio…" at bounding box center [397, 203] width 11 height 11
radio input "true"
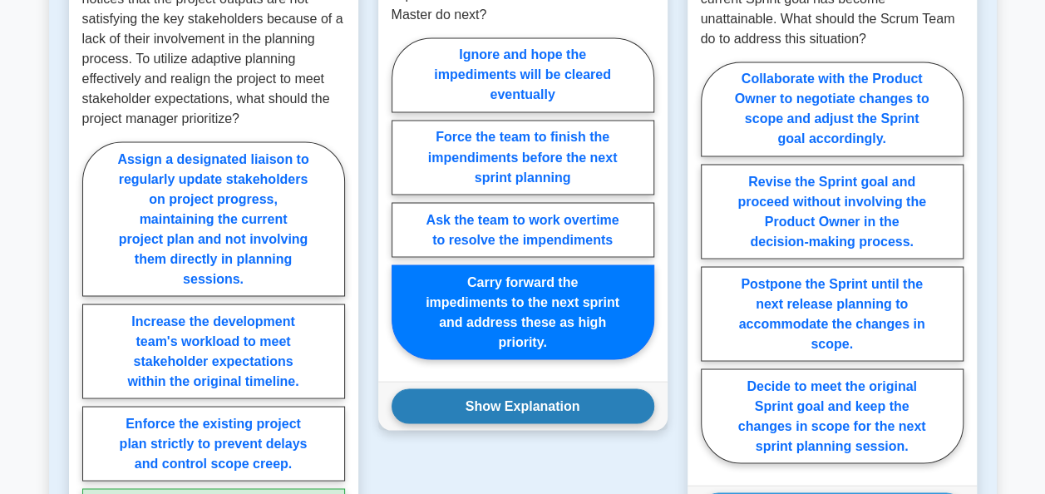
click at [530, 388] on button "Show Explanation" at bounding box center [523, 405] width 263 height 35
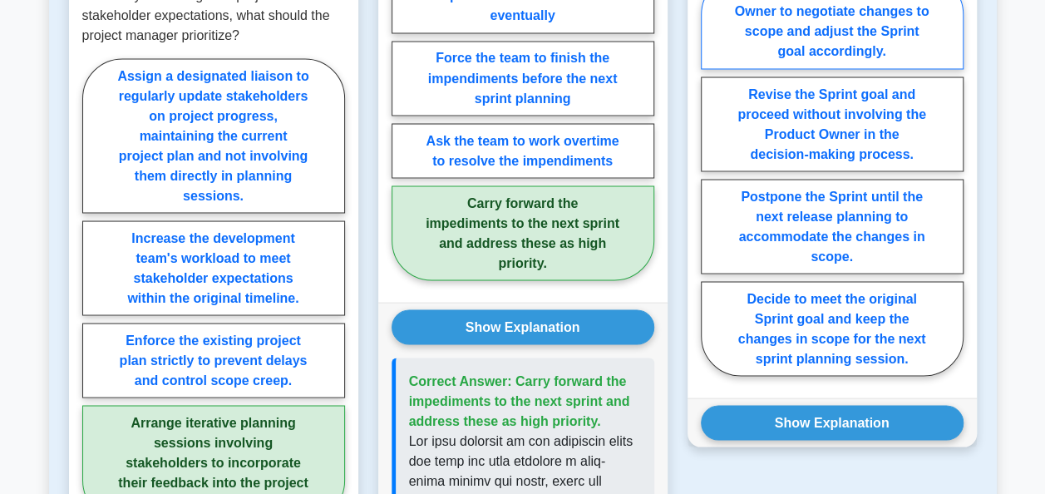
scroll to position [1580, 0]
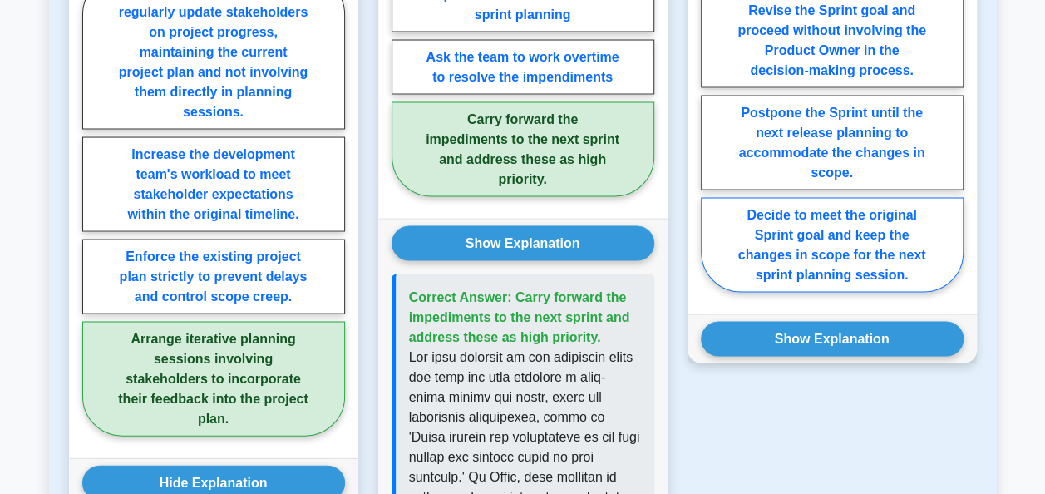
click at [815, 247] on label "Decide to meet the original Sprint goal and keep the changes in scope for the n…" at bounding box center [832, 245] width 263 height 95
click at [712, 102] on input "Decide to meet the original Sprint goal and keep the changes in scope for the n…" at bounding box center [706, 96] width 11 height 11
radio input "true"
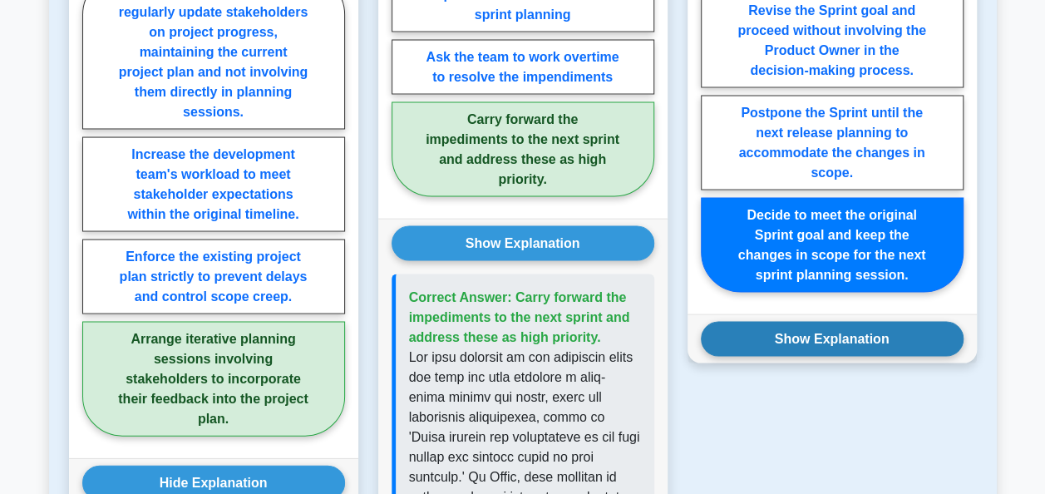
click at [815, 322] on button "Show Explanation" at bounding box center [832, 339] width 263 height 35
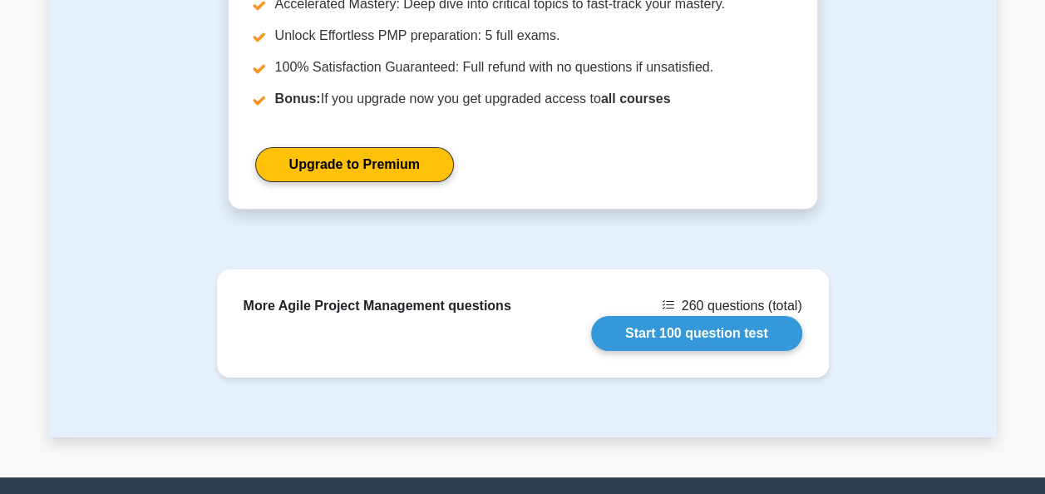
scroll to position [3218, 0]
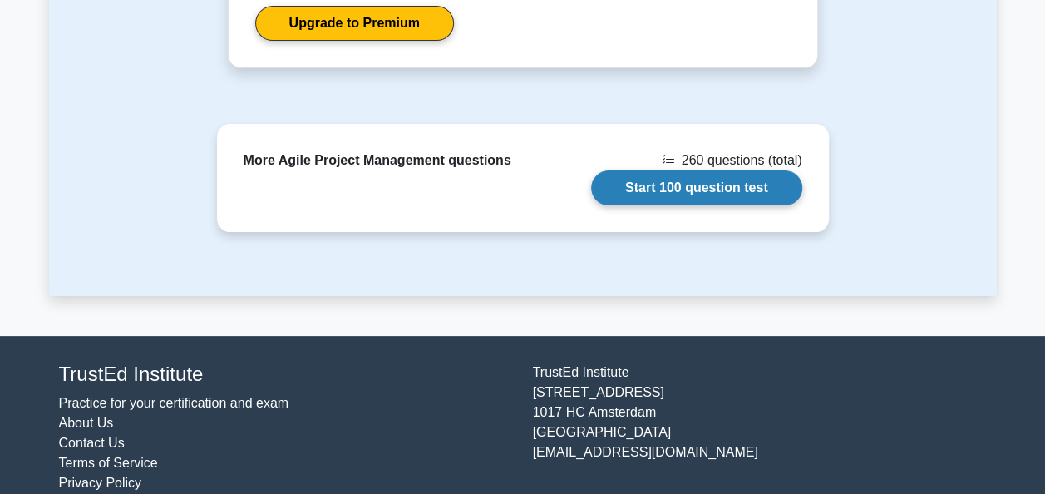
click at [674, 170] on link "Start 100 question test" at bounding box center [696, 187] width 211 height 35
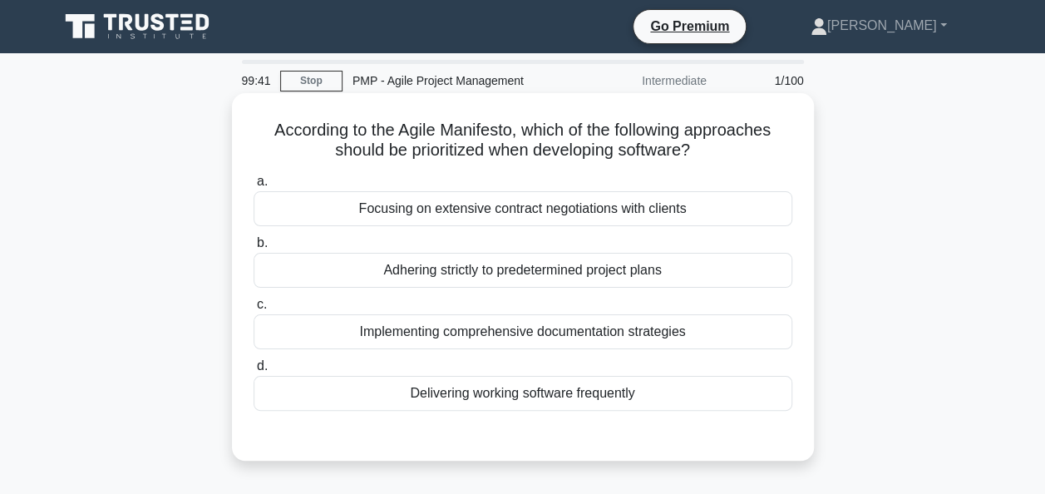
click at [573, 396] on div "Delivering working software frequently" at bounding box center [523, 393] width 539 height 35
click at [254, 372] on input "d. Delivering working software frequently" at bounding box center [254, 366] width 0 height 11
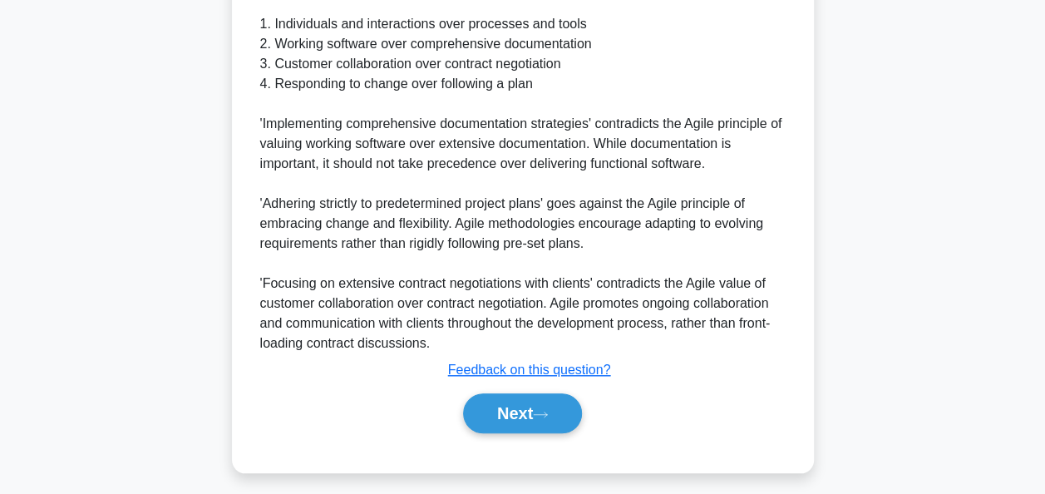
scroll to position [582, 0]
click at [496, 409] on button "Next" at bounding box center [522, 413] width 119 height 40
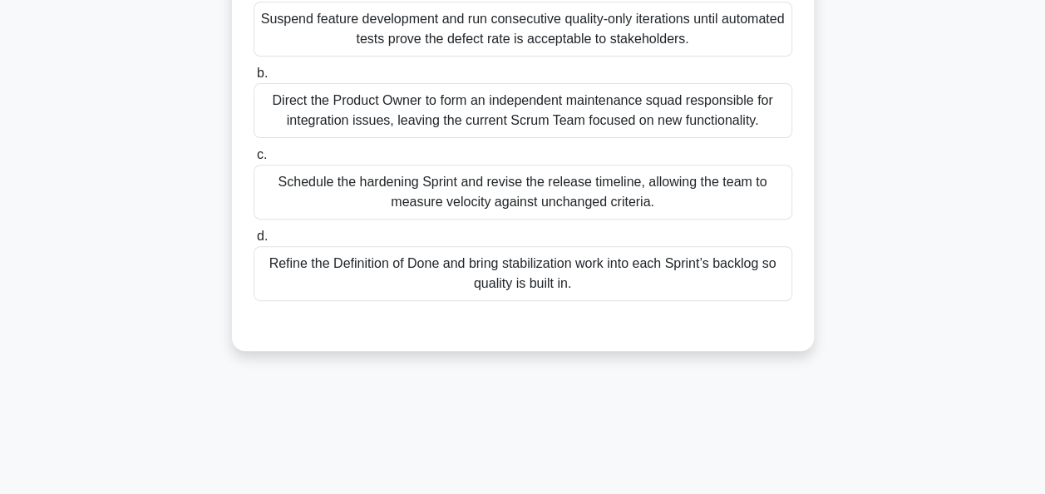
scroll to position [333, 0]
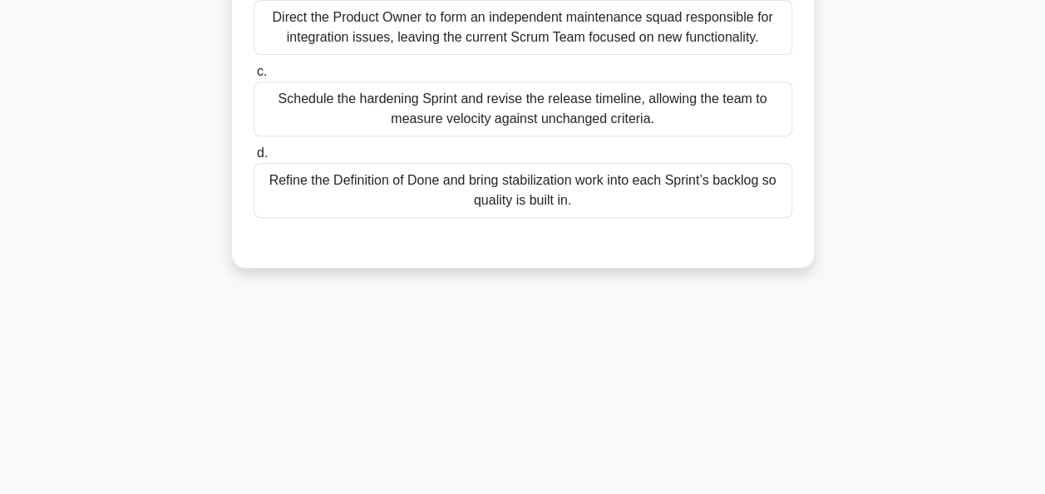
click at [507, 205] on div "Refine the Definition of Done and bring stabilization work into each Sprint’s b…" at bounding box center [523, 190] width 539 height 55
click at [254, 159] on input "d. Refine the Definition of Done and bring stabilization work into each Sprint’…" at bounding box center [254, 153] width 0 height 11
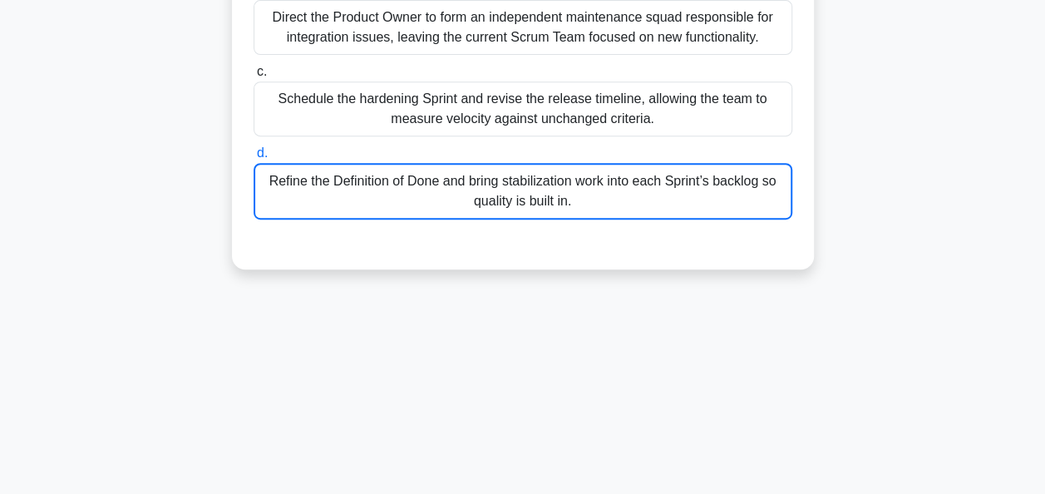
click at [481, 205] on div "Refine the Definition of Done and bring stabilization work into each Sprint’s b…" at bounding box center [523, 191] width 539 height 57
click at [254, 159] on input "d. Refine the Definition of Done and bring stabilization work into each Sprint’…" at bounding box center [254, 153] width 0 height 11
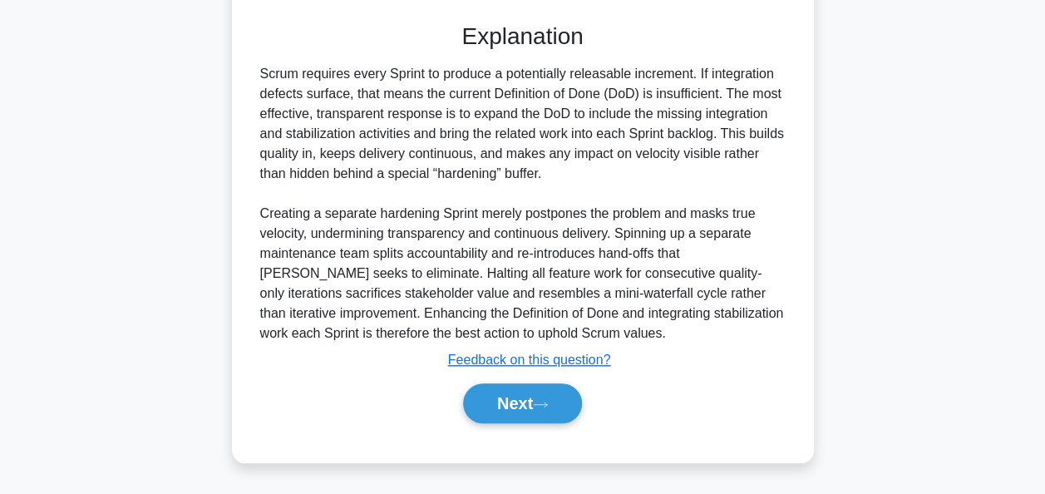
scroll to position [569, 0]
click at [484, 395] on button "Next" at bounding box center [522, 403] width 119 height 40
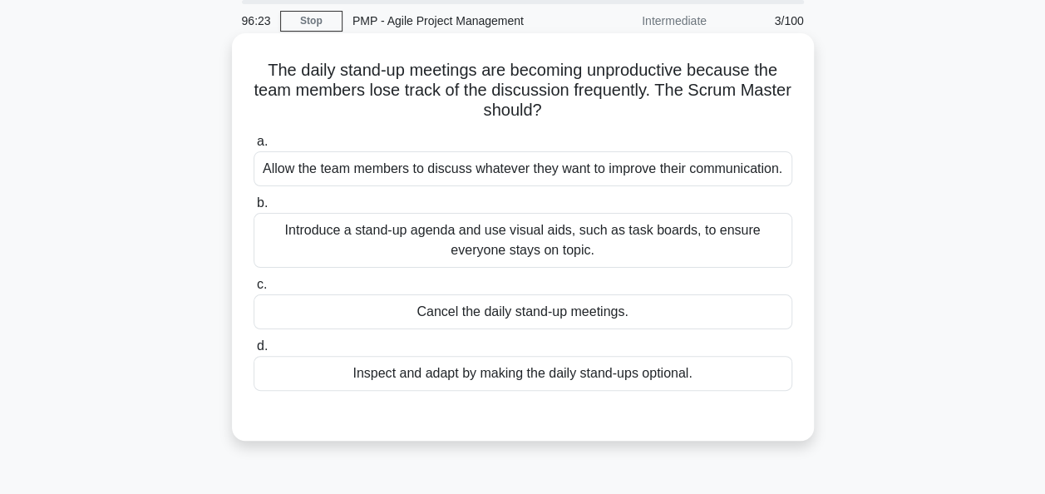
scroll to position [83, 0]
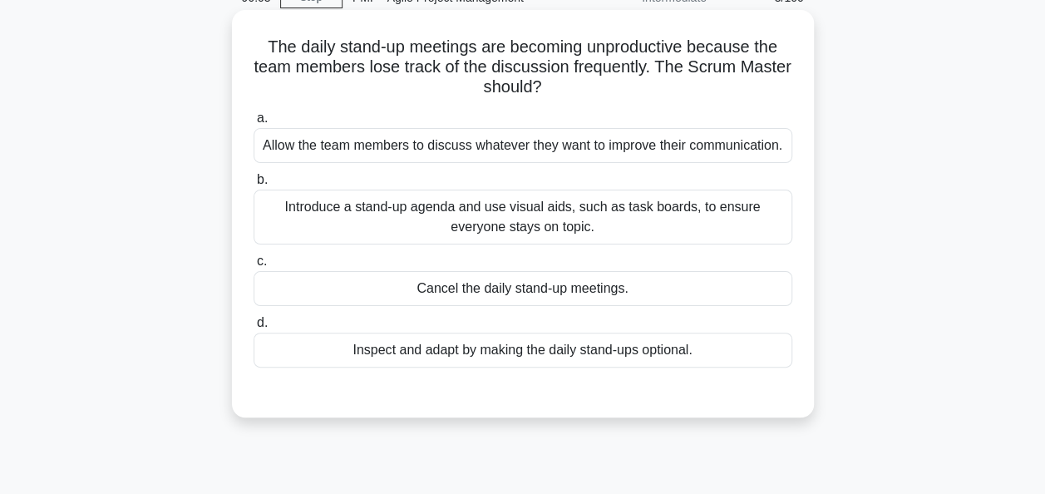
click at [521, 215] on div "Introduce a stand-up agenda and use visual aids, such as task boards, to ensure…" at bounding box center [523, 217] width 539 height 55
click at [254, 185] on input "b. Introduce a stand-up agenda and use visual aids, such as task boards, to ens…" at bounding box center [254, 180] width 0 height 11
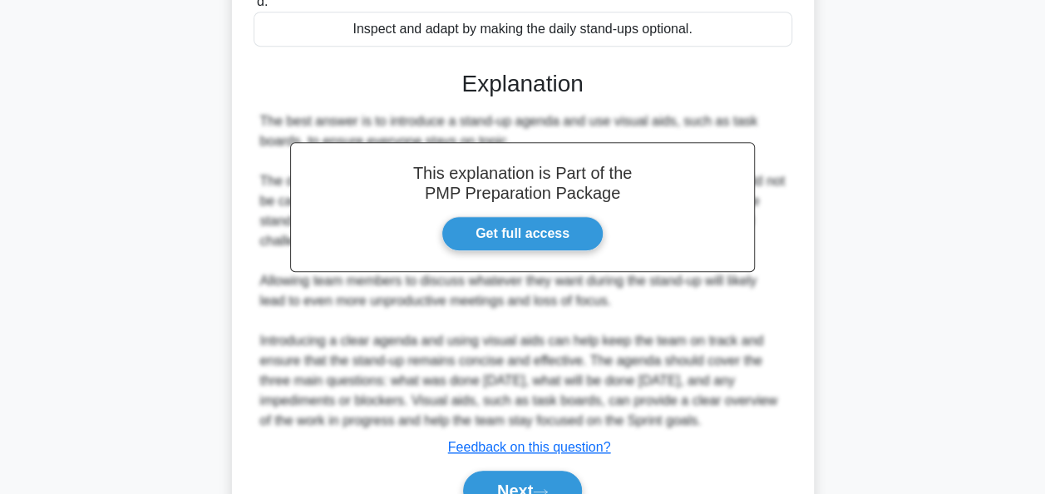
scroll to position [489, 0]
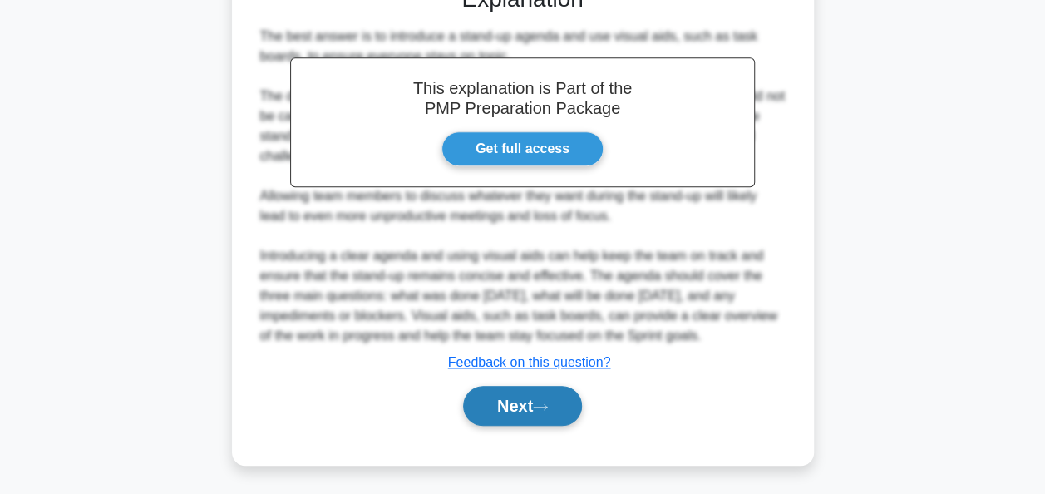
click at [508, 404] on button "Next" at bounding box center [522, 406] width 119 height 40
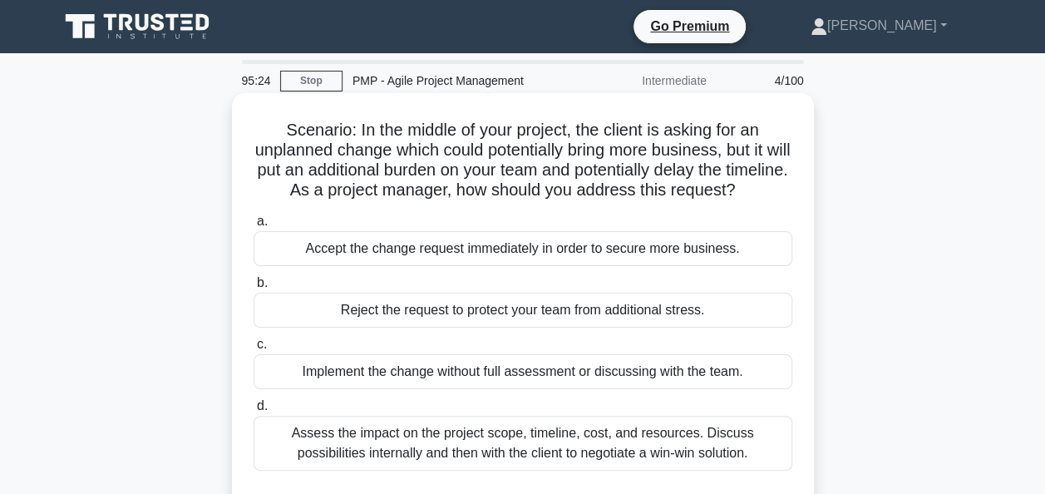
scroll to position [83, 0]
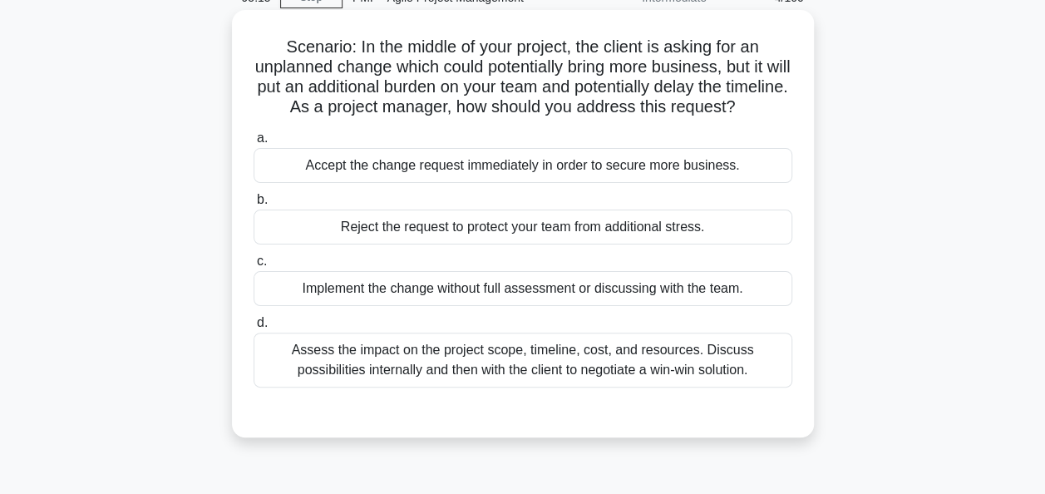
click at [439, 386] on div "Assess the impact on the project scope, timeline, cost, and resources. Discuss …" at bounding box center [523, 360] width 539 height 55
click at [254, 328] on input "d. Assess the impact on the project scope, timeline, cost, and resources. Discu…" at bounding box center [254, 323] width 0 height 11
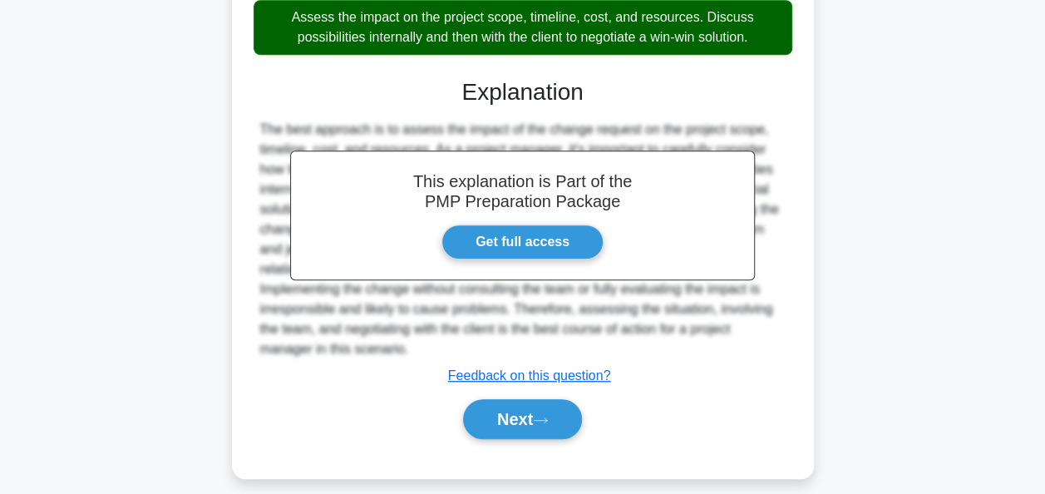
scroll to position [449, 0]
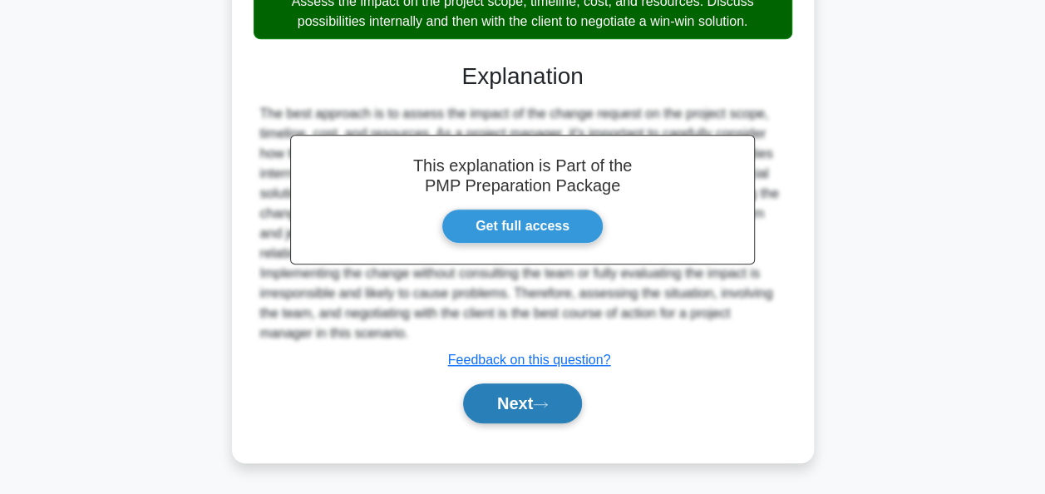
click at [501, 401] on button "Next" at bounding box center [522, 403] width 119 height 40
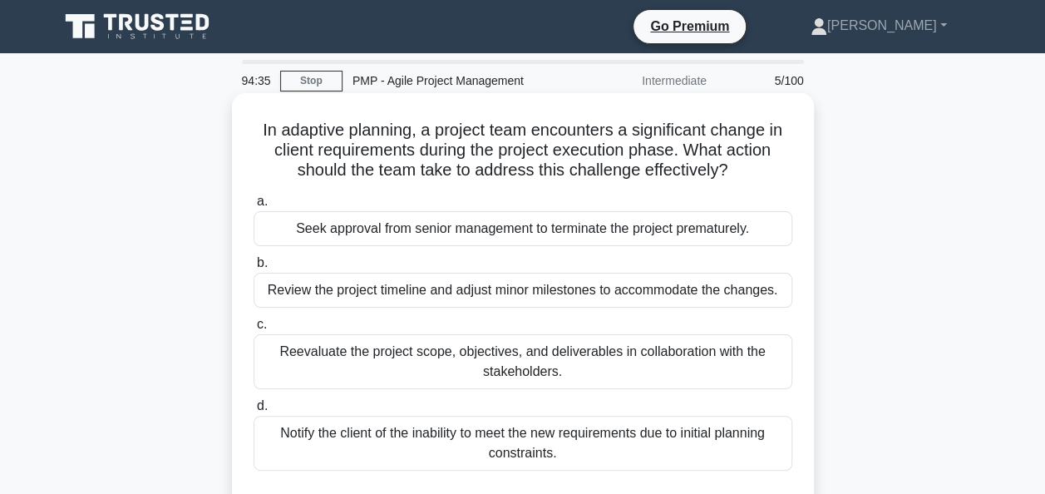
scroll to position [83, 0]
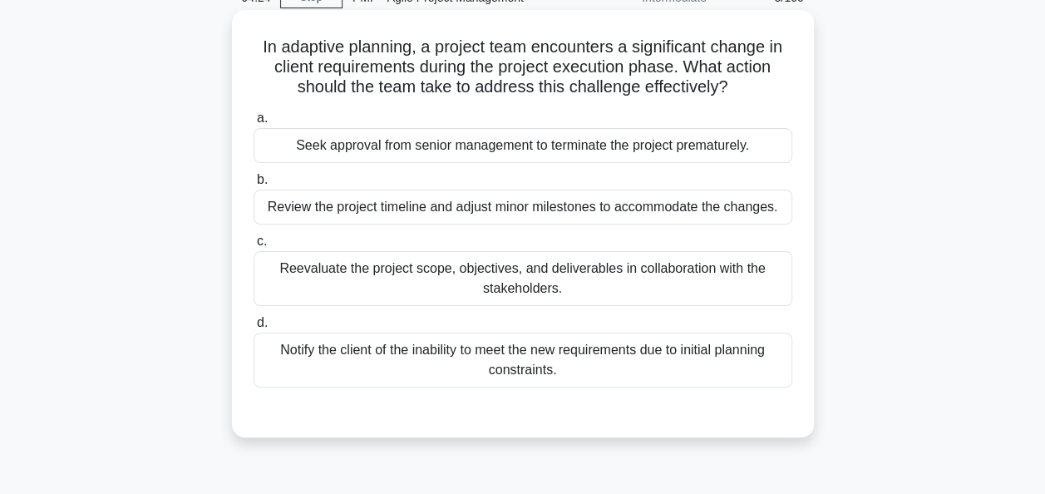
click at [531, 288] on div "Reevaluate the project scope, objectives, and deliverables in collaboration wit…" at bounding box center [523, 278] width 539 height 55
drag, startPoint x: 531, startPoint y: 288, endPoint x: 481, endPoint y: 272, distance: 51.5
click at [481, 272] on div "Reevaluate the project scope, objectives, and deliverables in collaboration wit…" at bounding box center [523, 278] width 539 height 55
click at [254, 247] on input "c. Reevaluate the project scope, objectives, and deliverables in collaboration …" at bounding box center [254, 241] width 0 height 11
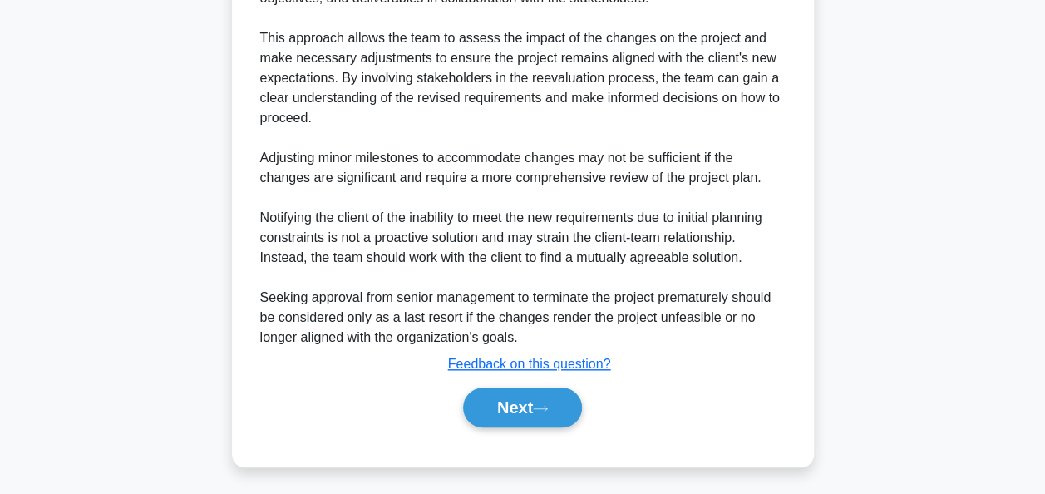
scroll to position [589, 0]
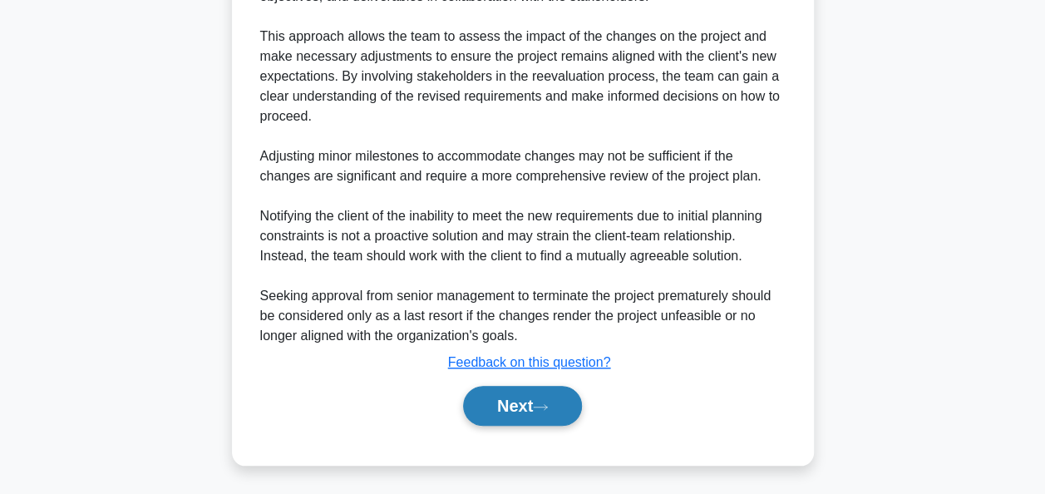
click at [526, 406] on button "Next" at bounding box center [522, 406] width 119 height 40
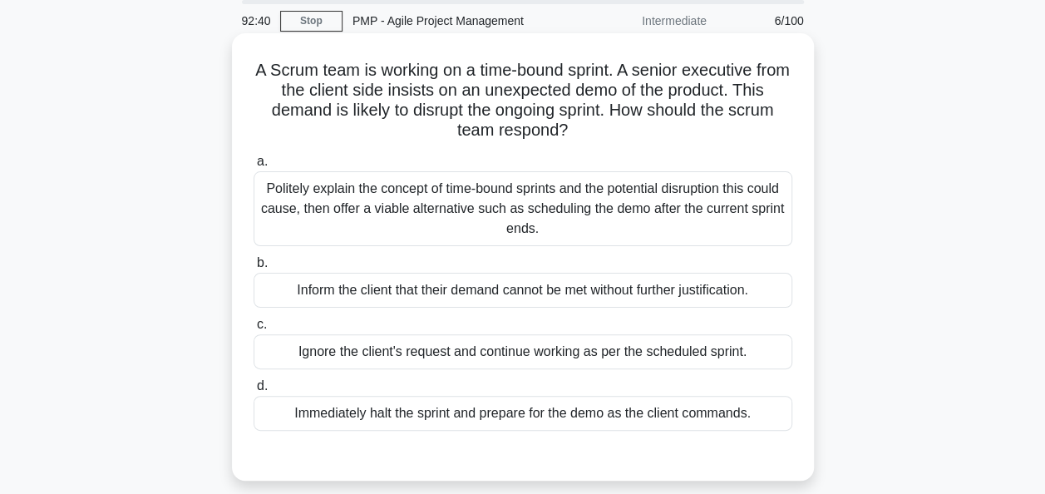
scroll to position [83, 0]
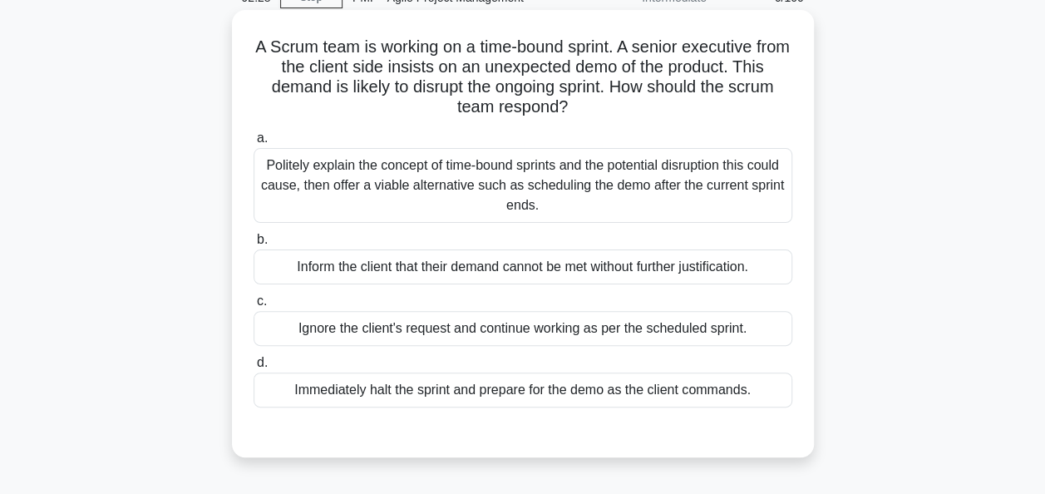
click at [347, 175] on div "Politely explain the concept of time-bound sprints and the potential disruption…" at bounding box center [523, 185] width 539 height 75
click at [254, 144] on input "a. Politely explain the concept of time-bound sprints and the potential disrupt…" at bounding box center [254, 138] width 0 height 11
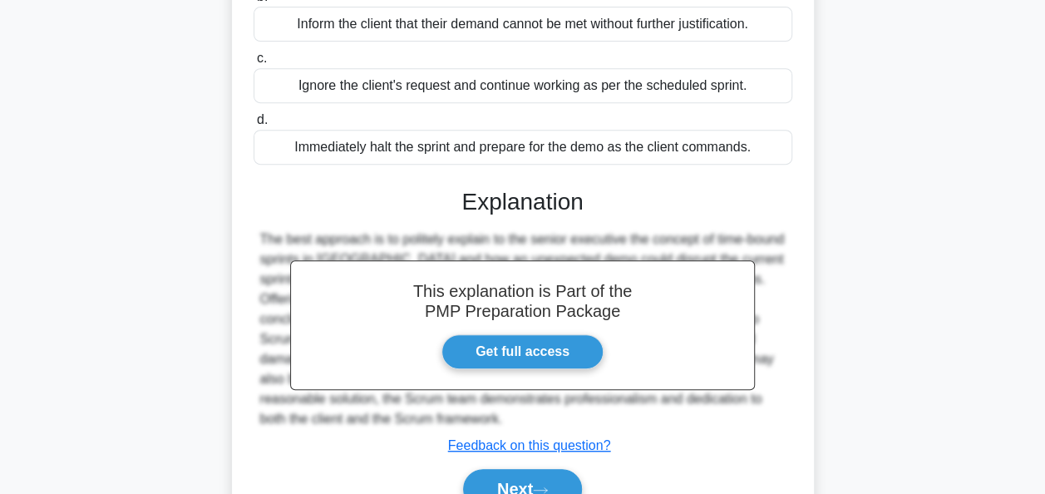
scroll to position [409, 0]
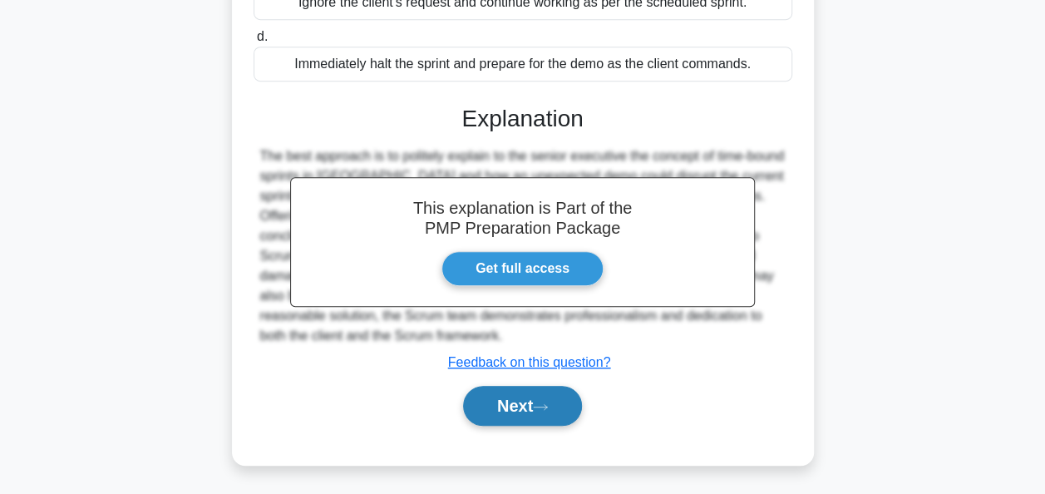
click at [514, 412] on button "Next" at bounding box center [522, 406] width 119 height 40
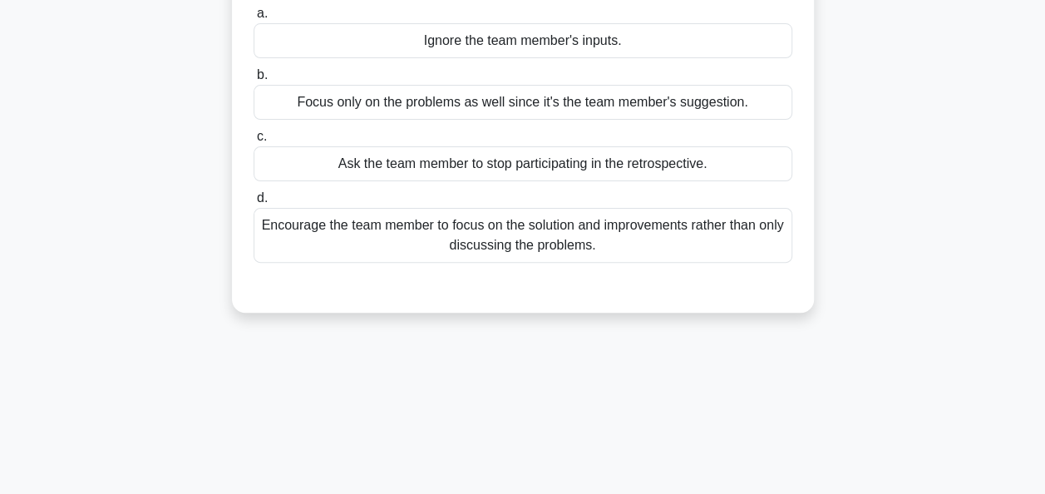
scroll to position [72, 0]
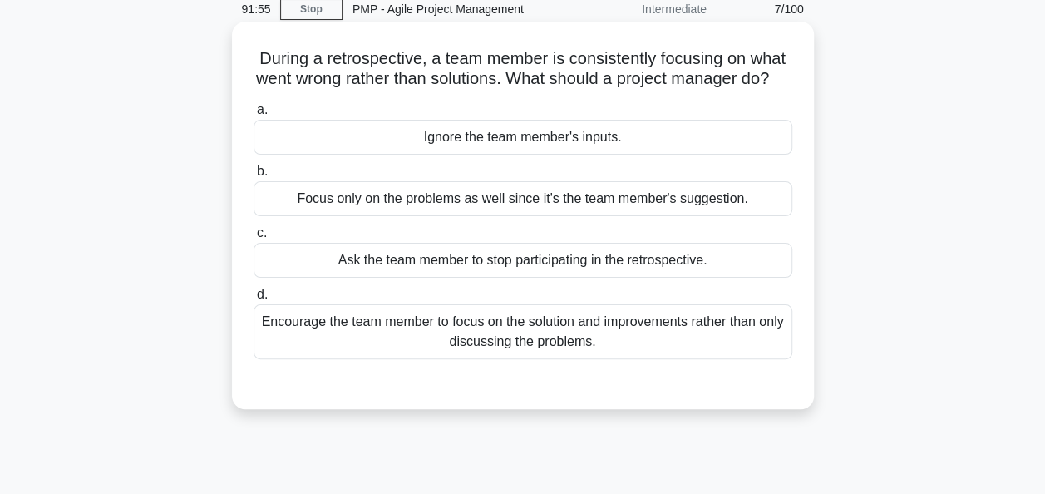
click at [496, 349] on div "Encourage the team member to focus on the solution and improvements rather than…" at bounding box center [523, 331] width 539 height 55
click at [254, 300] on input "d. Encourage the team member to focus on the solution and improvements rather t…" at bounding box center [254, 294] width 0 height 11
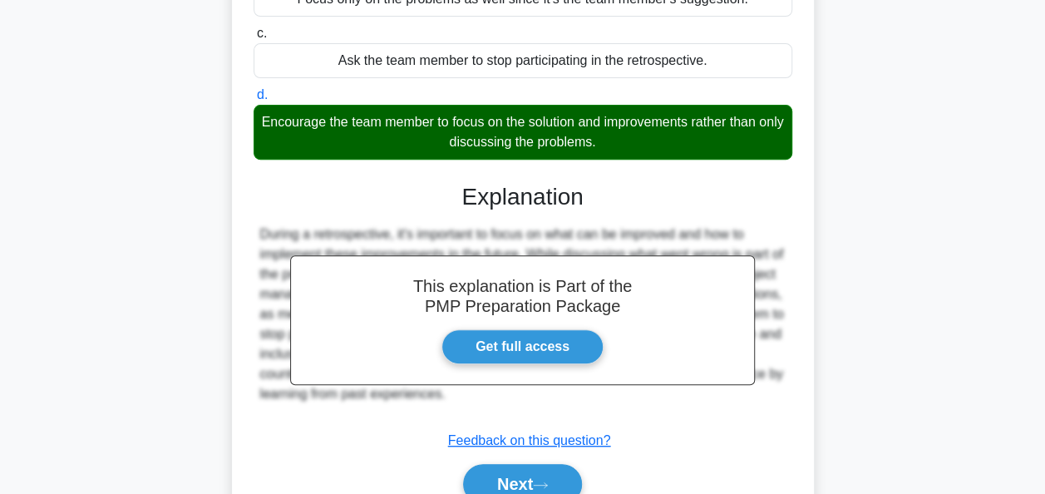
scroll to position [321, 0]
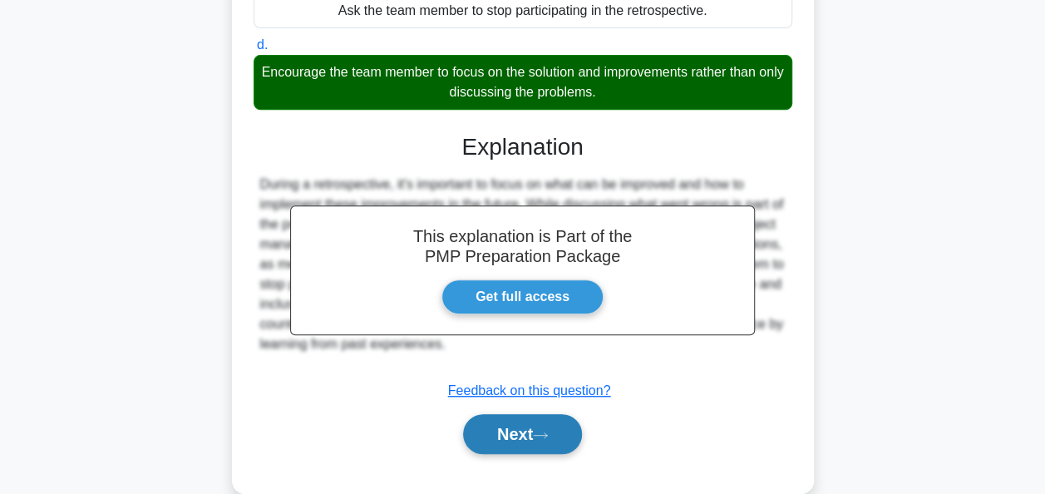
click at [527, 444] on button "Next" at bounding box center [522, 434] width 119 height 40
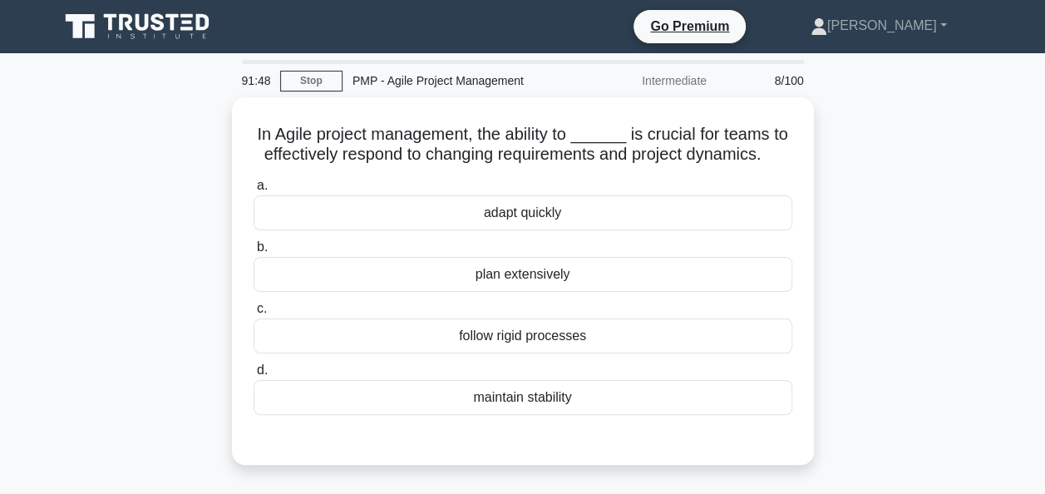
scroll to position [0, 0]
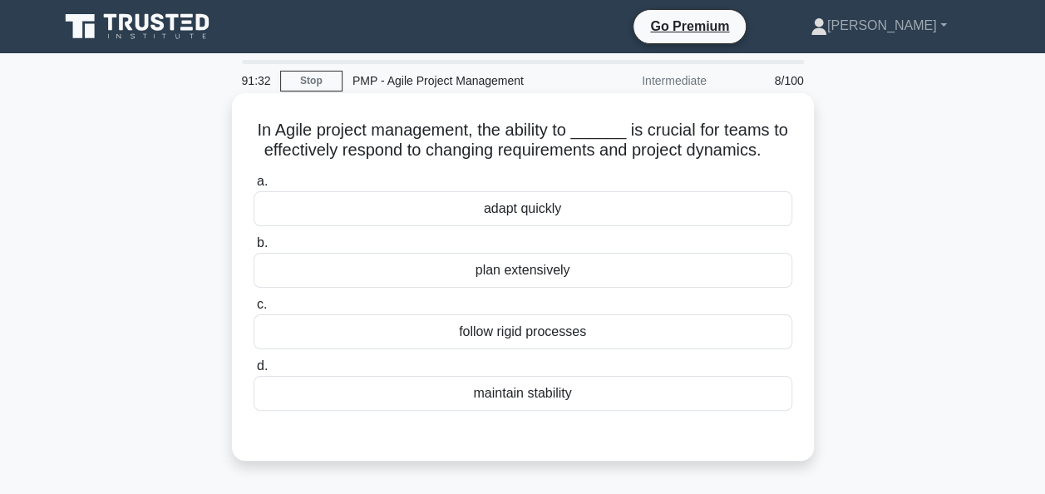
click at [522, 214] on div "adapt quickly" at bounding box center [523, 208] width 539 height 35
click at [254, 187] on input "a. adapt quickly" at bounding box center [254, 181] width 0 height 11
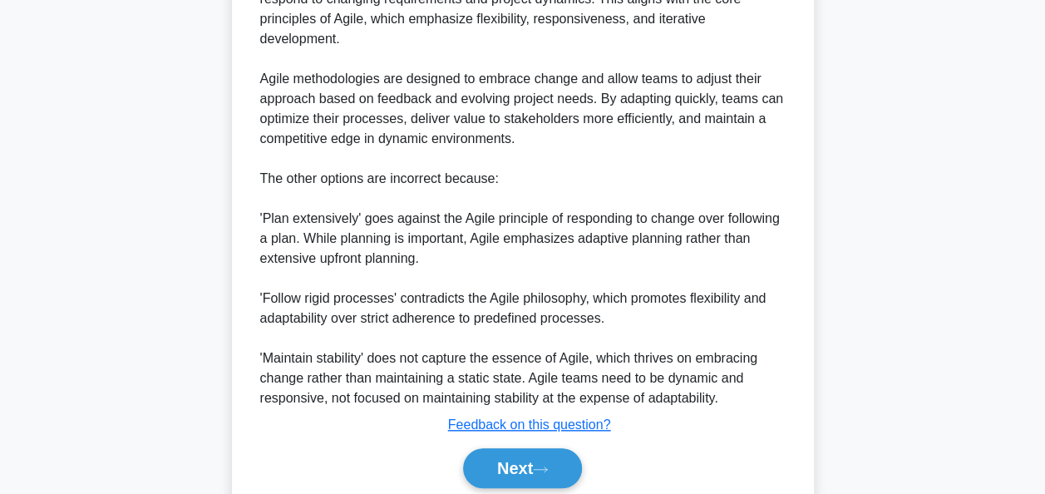
scroll to position [582, 0]
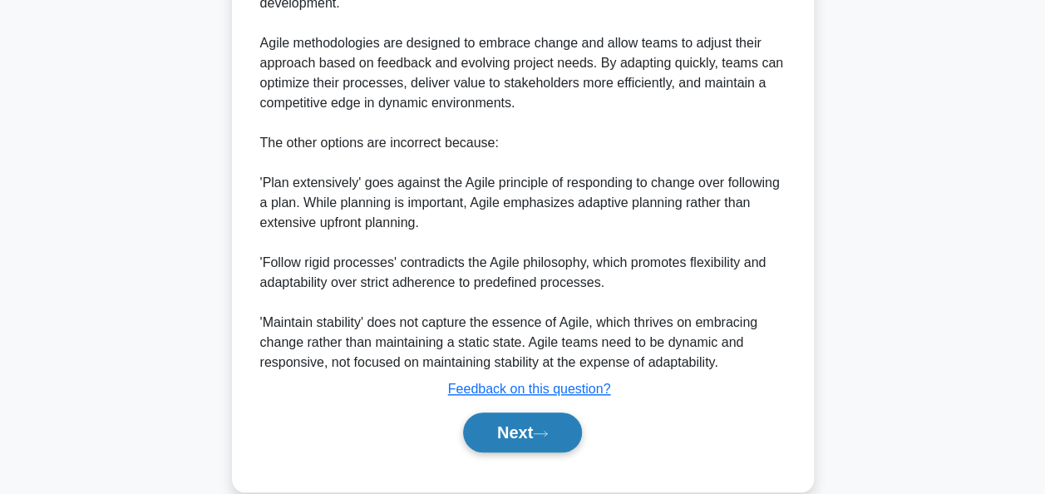
click at [527, 421] on button "Next" at bounding box center [522, 432] width 119 height 40
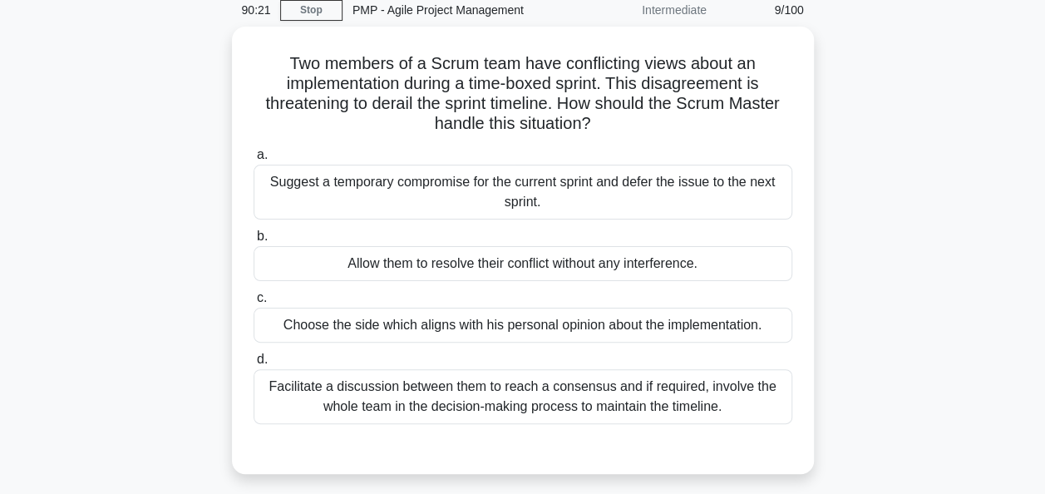
scroll to position [166, 0]
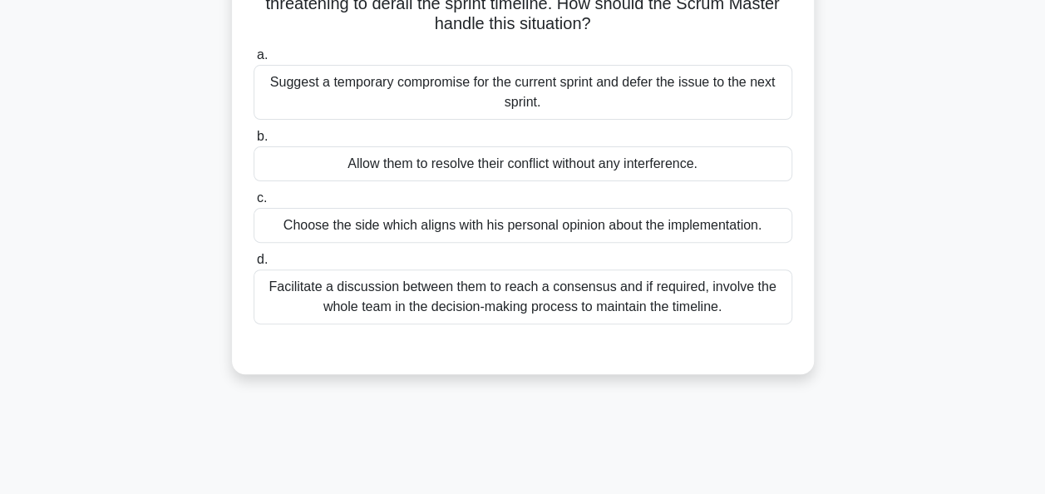
click at [570, 295] on div "Facilitate a discussion between them to reach a consensus and if required, invo…" at bounding box center [523, 296] width 539 height 55
click at [254, 265] on input "d. Facilitate a discussion between them to reach a consensus and if required, i…" at bounding box center [254, 259] width 0 height 11
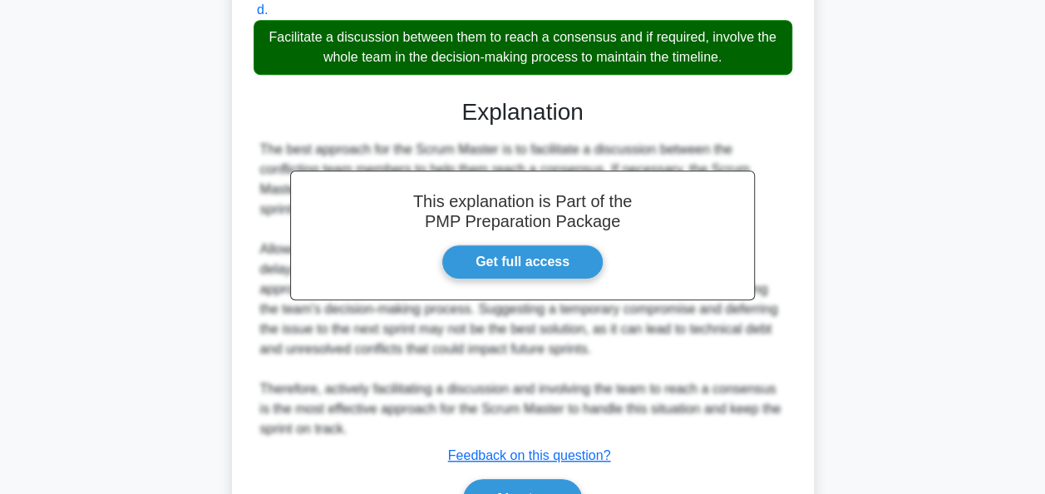
scroll to position [509, 0]
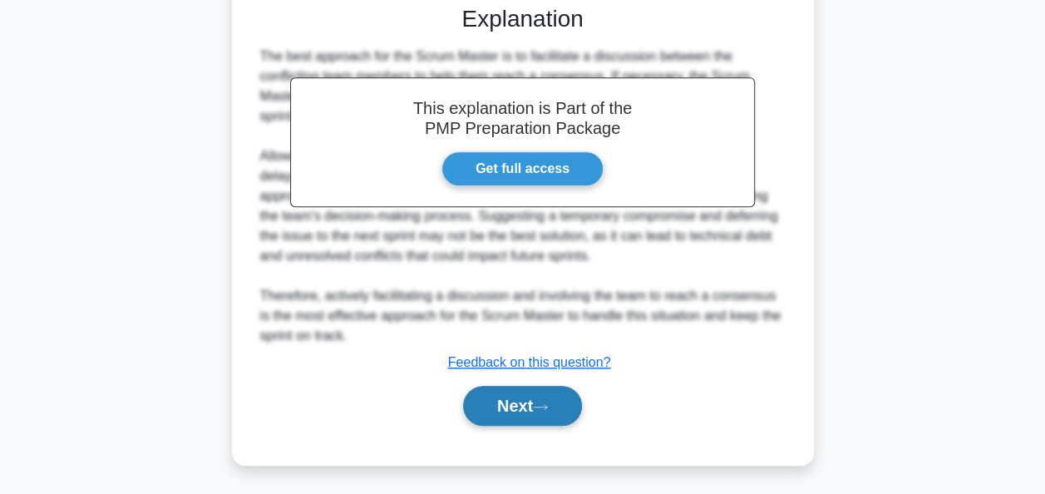
click at [504, 389] on button "Next" at bounding box center [522, 406] width 119 height 40
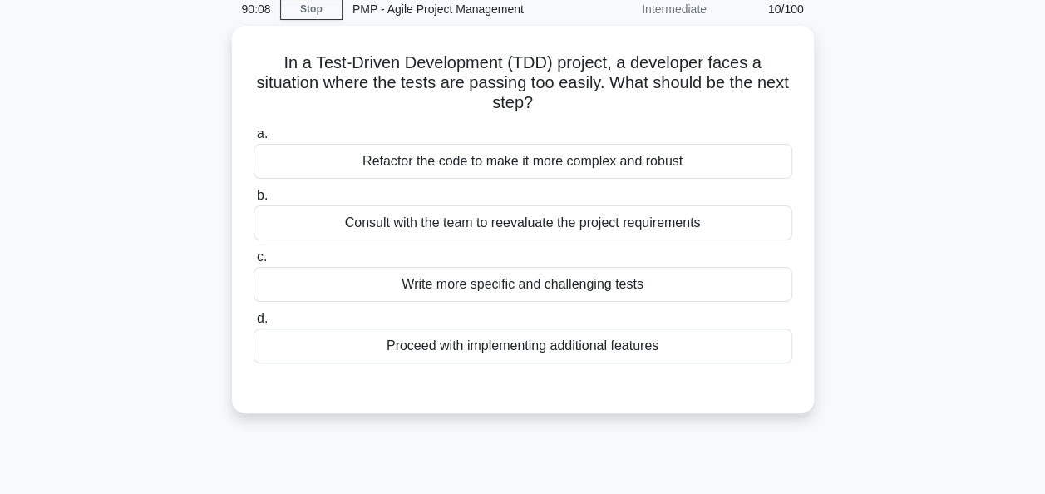
scroll to position [0, 0]
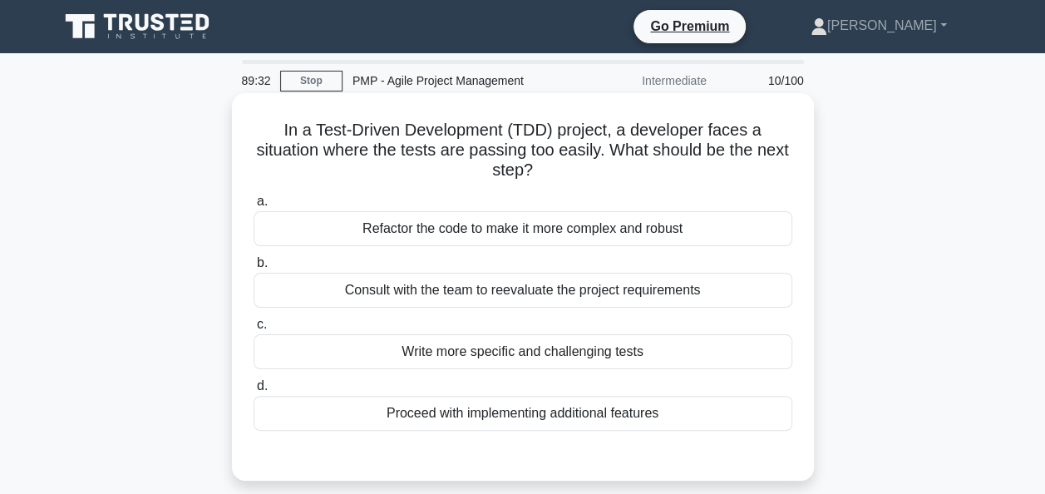
click at [484, 286] on div "Consult with the team to reevaluate the project requirements" at bounding box center [523, 290] width 539 height 35
drag, startPoint x: 484, startPoint y: 286, endPoint x: 458, endPoint y: 299, distance: 28.6
click at [458, 299] on div "Consult with the team to reevaluate the project requirements" at bounding box center [523, 290] width 539 height 35
click at [254, 269] on input "b. Consult with the team to reevaluate the project requirements" at bounding box center [254, 263] width 0 height 11
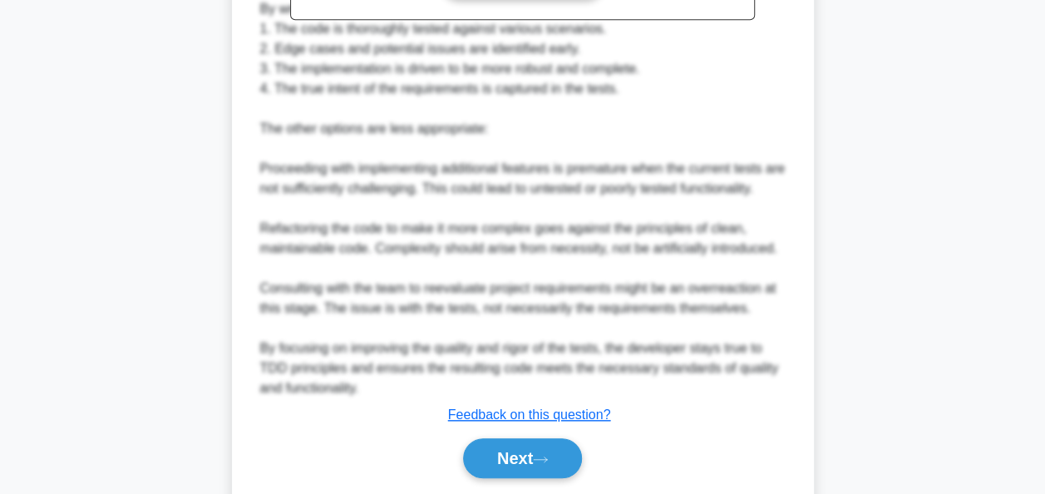
scroll to position [691, 0]
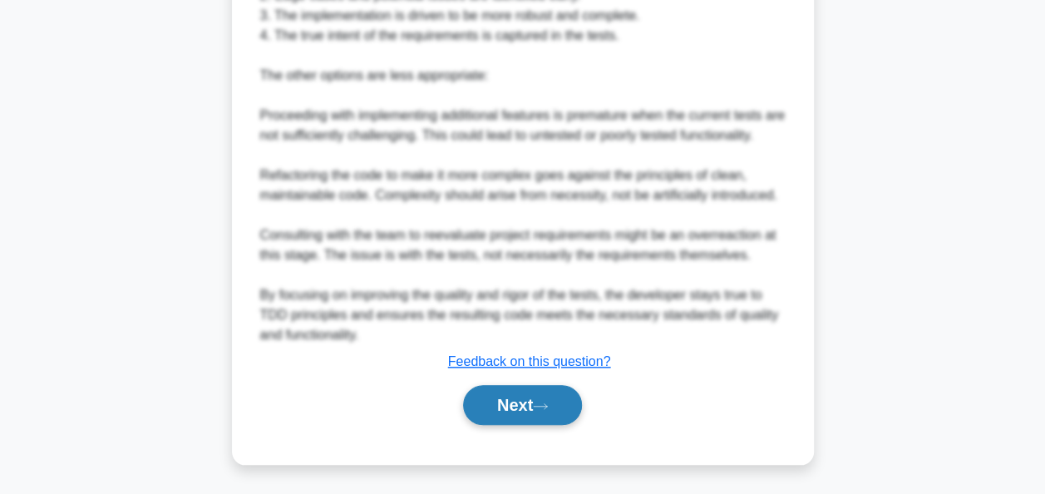
click at [507, 399] on button "Next" at bounding box center [522, 405] width 119 height 40
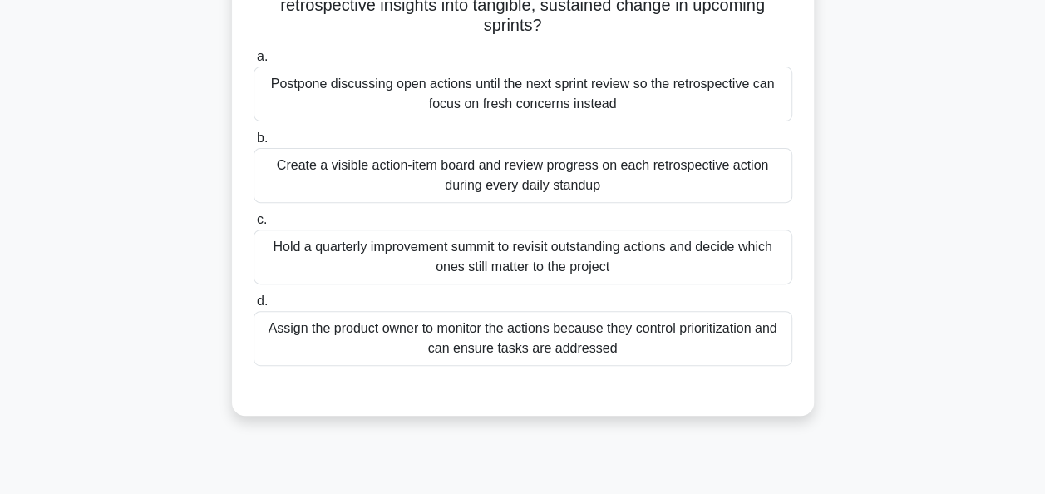
scroll to position [249, 0]
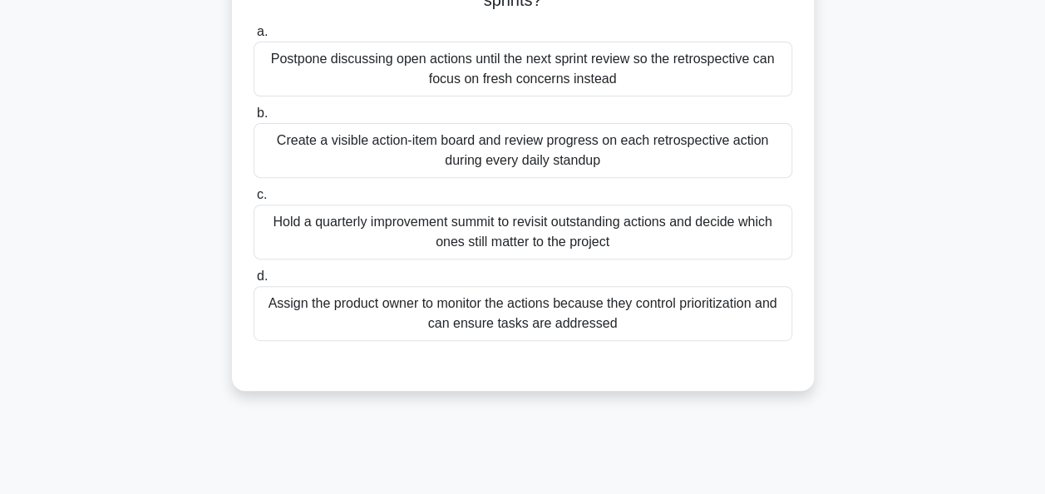
click at [477, 141] on div "Create a visible action-item board and review progress on each retrospective ac…" at bounding box center [523, 150] width 539 height 55
click at [254, 119] on input "b. Create a visible action-item board and review progress on each retrospective…" at bounding box center [254, 113] width 0 height 11
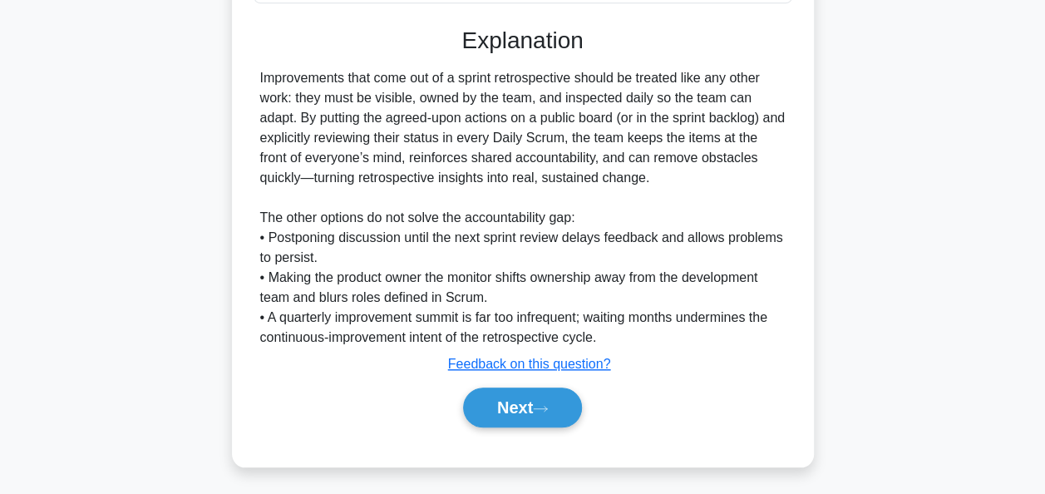
scroll to position [589, 0]
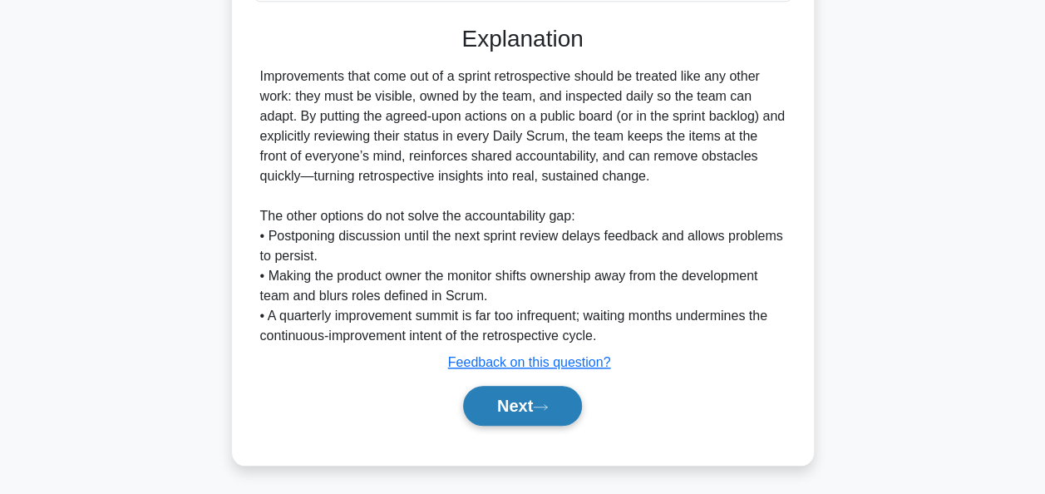
click at [512, 401] on button "Next" at bounding box center [522, 406] width 119 height 40
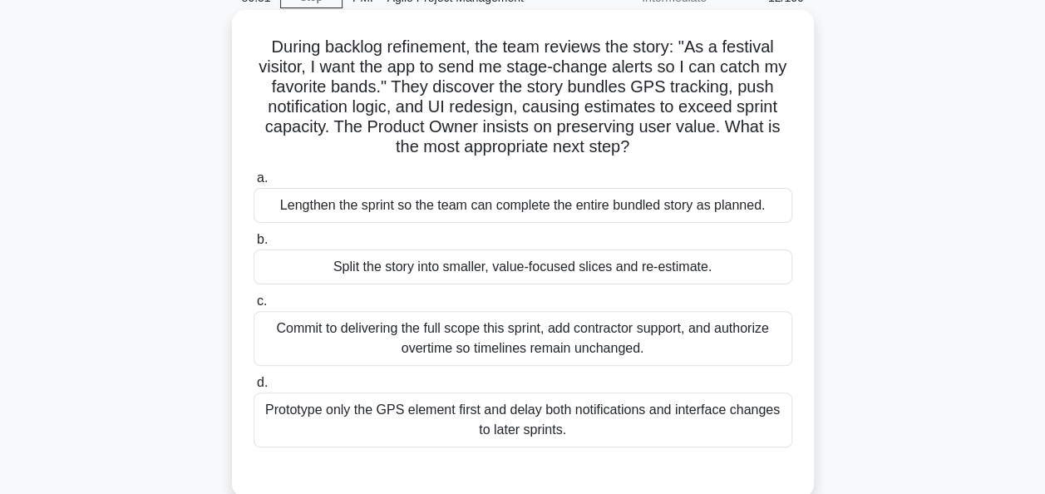
scroll to position [166, 0]
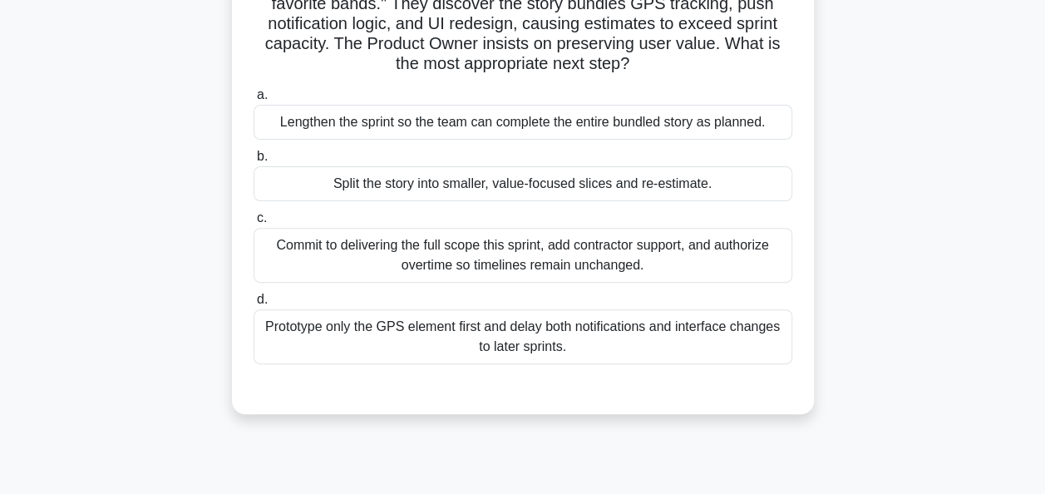
click at [409, 185] on div "Split the story into smaller, value-focused slices and re-estimate." at bounding box center [523, 183] width 539 height 35
click at [254, 162] on input "b. Split the story into smaller, value-focused slices and re-estimate." at bounding box center [254, 156] width 0 height 11
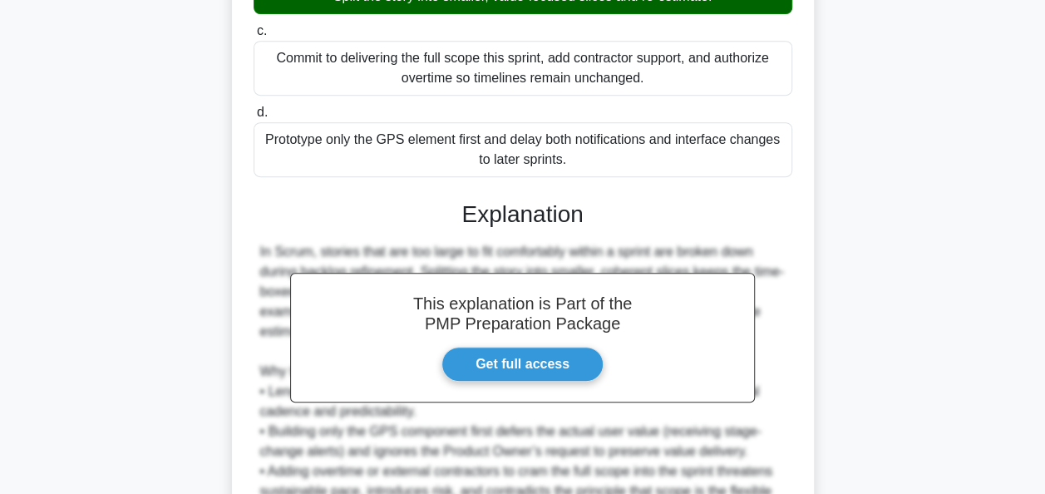
scroll to position [499, 0]
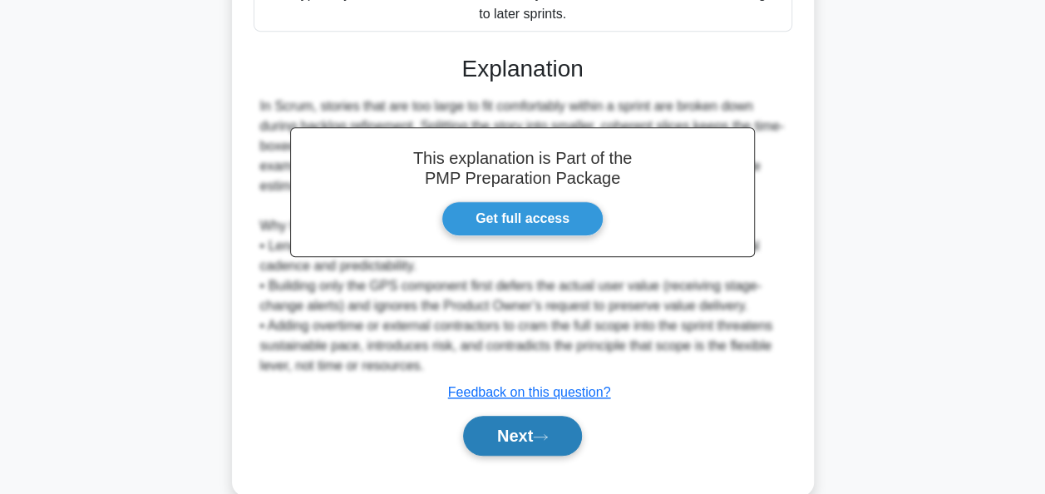
click at [554, 428] on button "Next" at bounding box center [522, 436] width 119 height 40
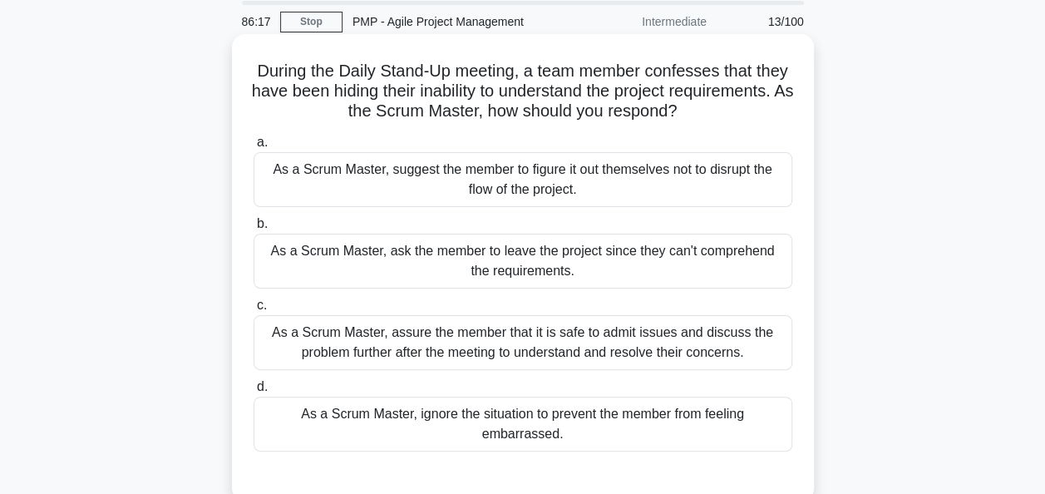
scroll to position [83, 0]
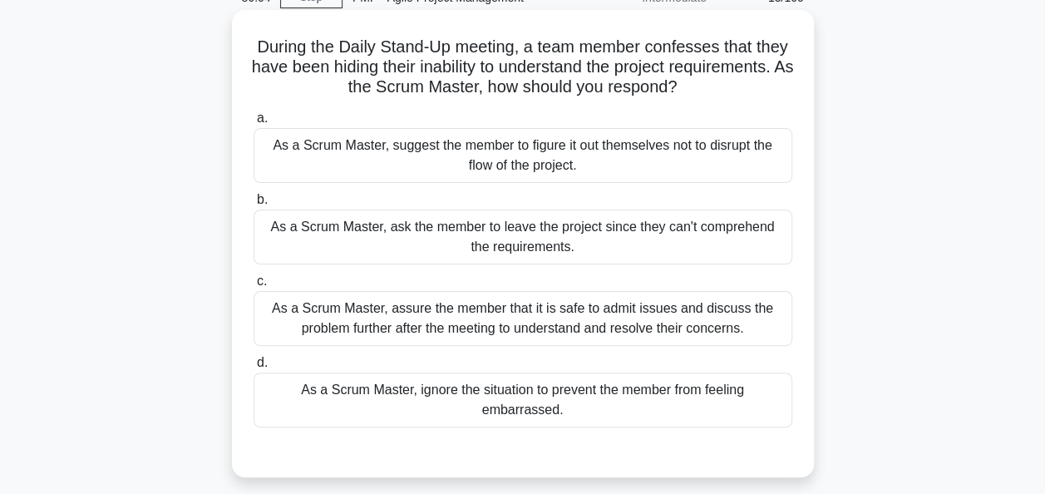
click at [486, 319] on div "As a Scrum Master, assure the member that it is safe to admit issues and discus…" at bounding box center [523, 318] width 539 height 55
click at [254, 287] on input "c. As a Scrum Master, assure the member that it is safe to admit issues and dis…" at bounding box center [254, 281] width 0 height 11
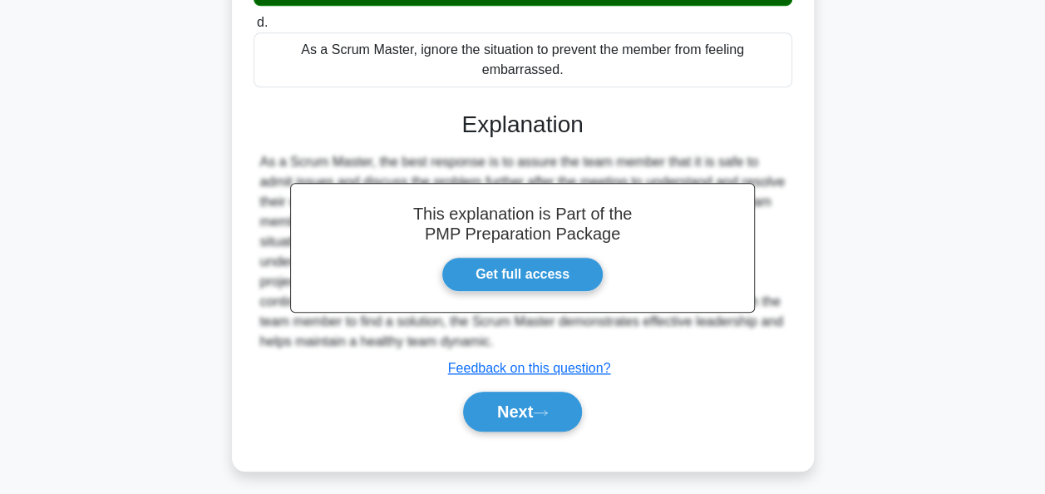
scroll to position [429, 0]
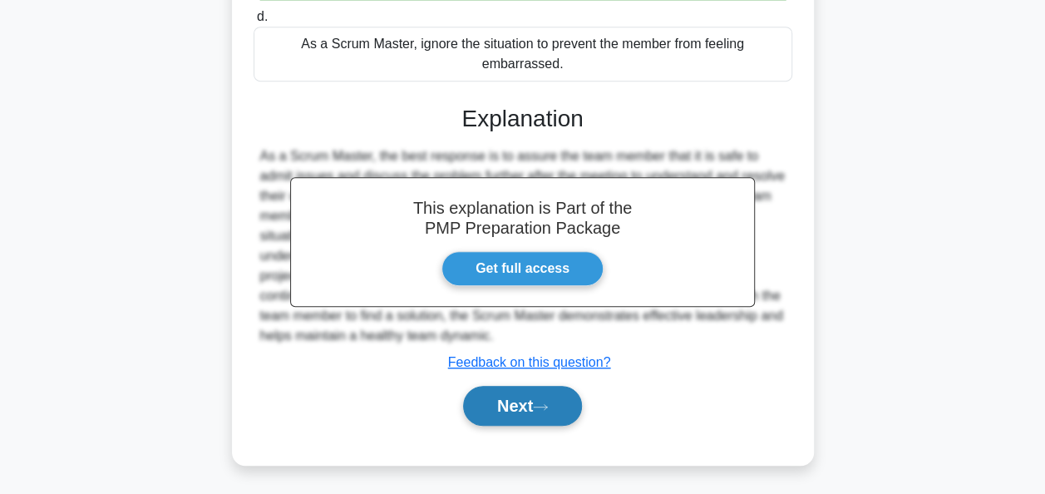
click at [509, 396] on button "Next" at bounding box center [522, 406] width 119 height 40
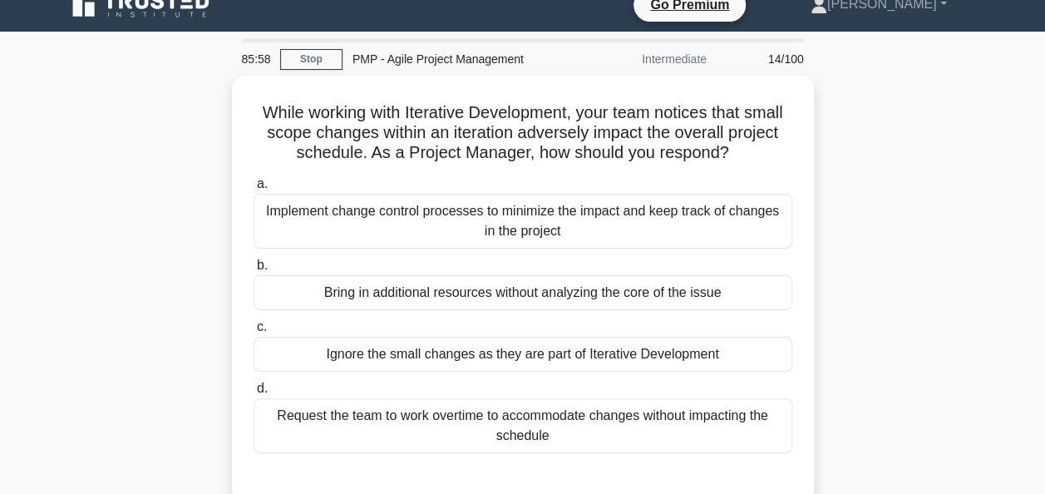
scroll to position [0, 0]
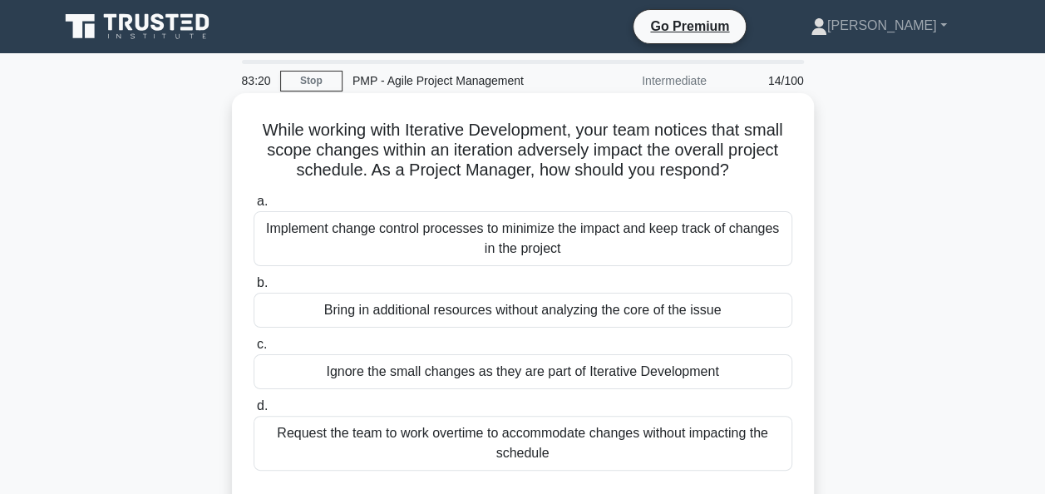
click at [439, 238] on div "Implement change control processes to minimize the impact and keep track of cha…" at bounding box center [523, 238] width 539 height 55
click at [254, 207] on input "a. Implement change control processes to minimize the impact and keep track of …" at bounding box center [254, 201] width 0 height 11
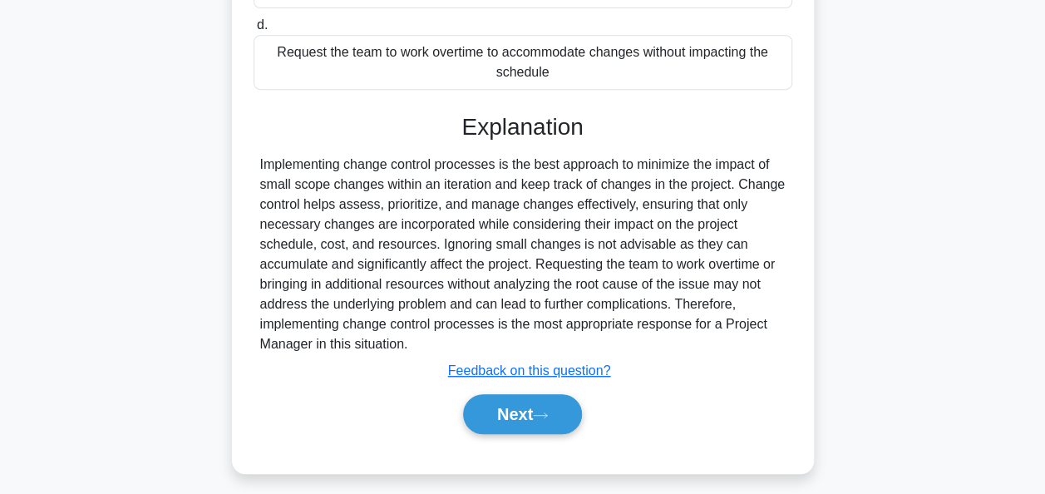
scroll to position [404, 0]
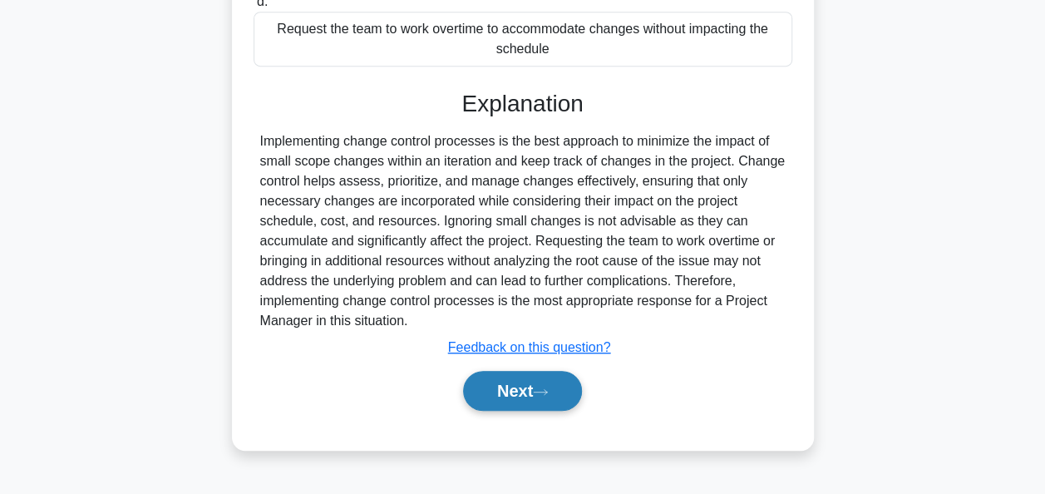
click at [536, 386] on button "Next" at bounding box center [522, 391] width 119 height 40
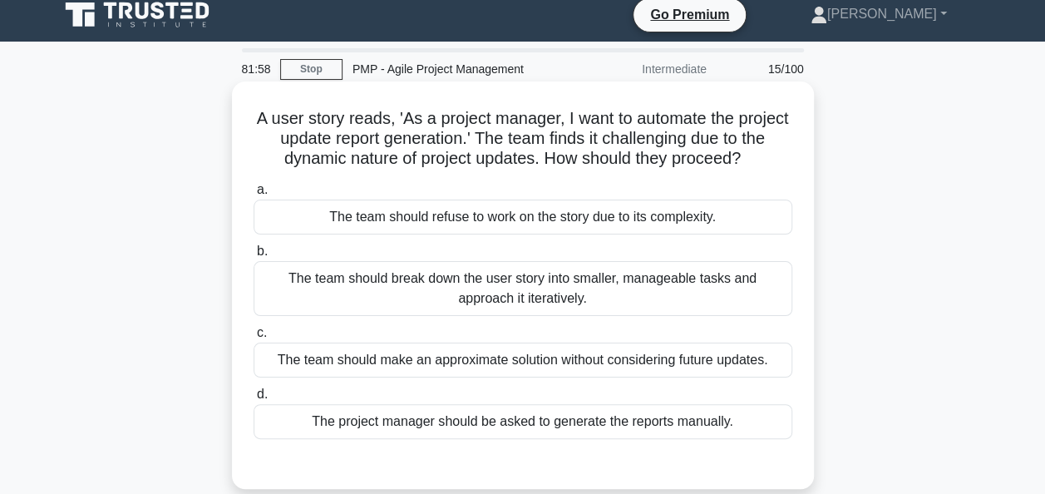
scroll to position [166, 0]
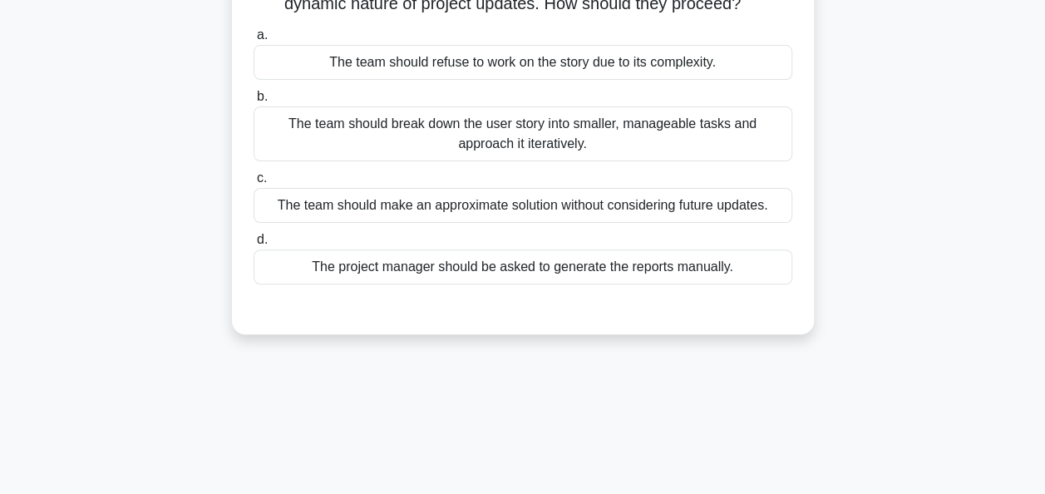
click at [501, 141] on div "The team should break down the user story into smaller, manageable tasks and ap…" at bounding box center [523, 133] width 539 height 55
click at [254, 102] on input "b. The team should break down the user story into smaller, manageable tasks and…" at bounding box center [254, 96] width 0 height 11
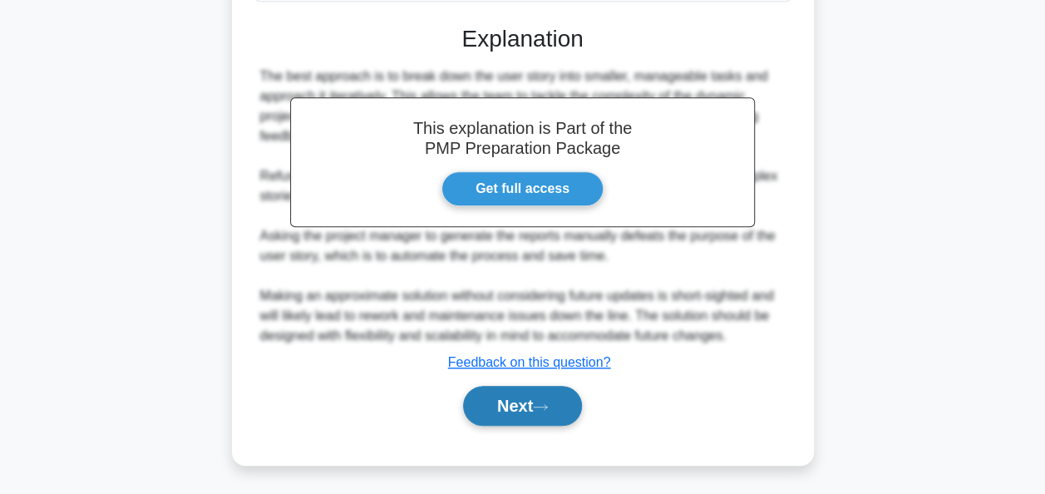
click at [519, 405] on button "Next" at bounding box center [522, 406] width 119 height 40
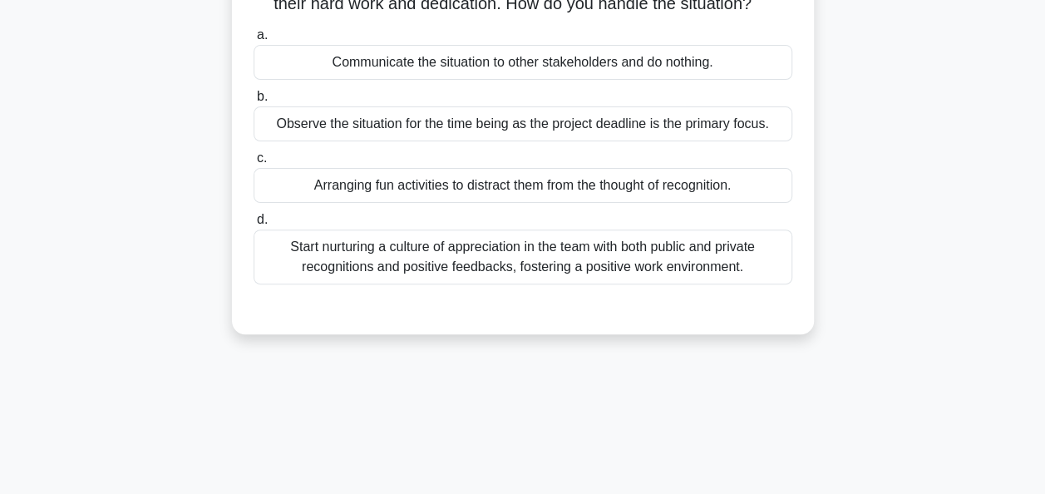
click at [496, 279] on div "Start nurturing a culture of appreciation in the team with both public and priv…" at bounding box center [523, 257] width 539 height 55
click at [254, 225] on input "d. Start nurturing a culture of appreciation in the team with both public and p…" at bounding box center [254, 220] width 0 height 11
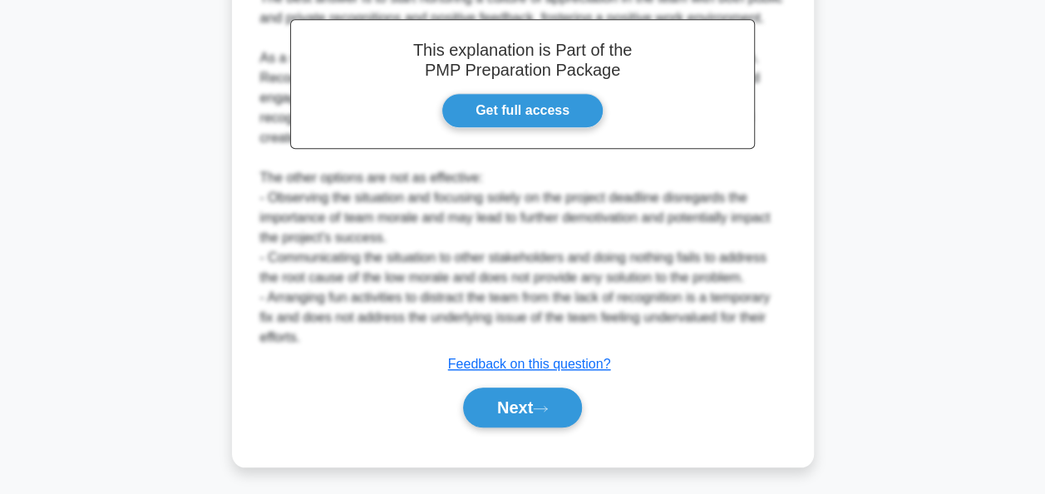
scroll to position [569, 0]
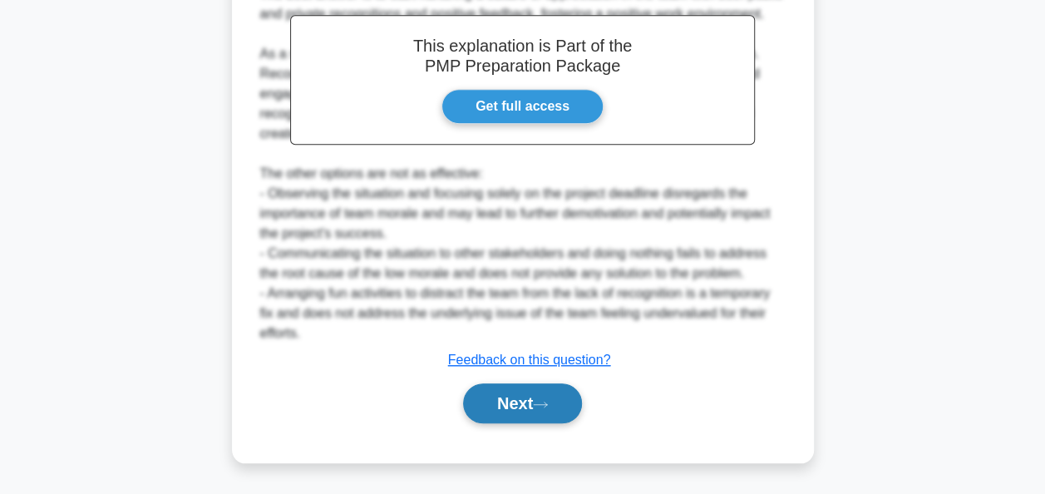
click at [509, 407] on button "Next" at bounding box center [522, 403] width 119 height 40
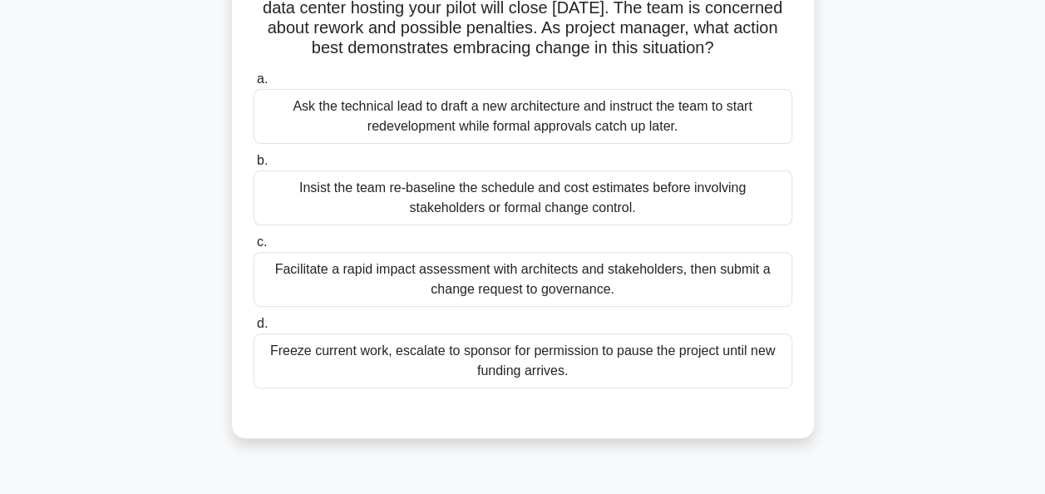
scroll to position [249, 0]
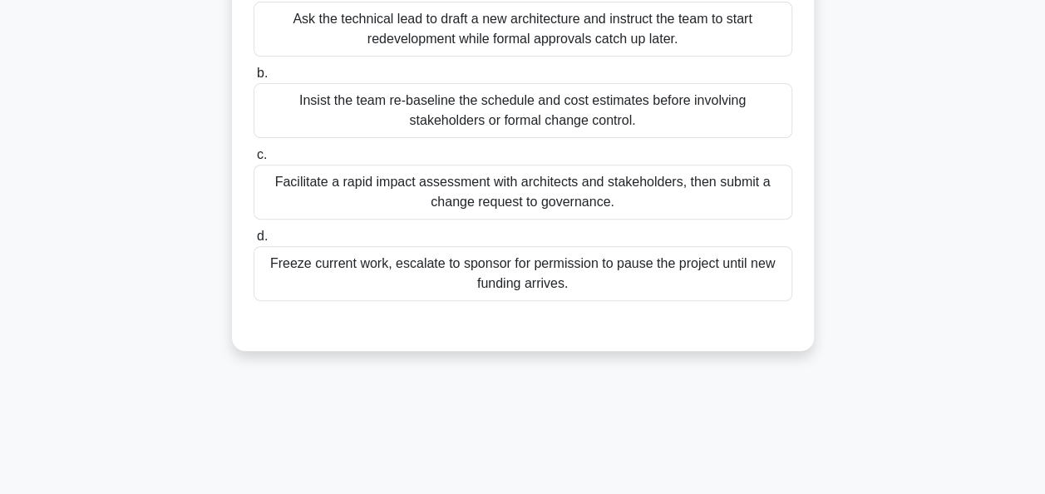
click at [510, 217] on div "Facilitate a rapid impact assessment with architects and stakeholders, then sub…" at bounding box center [523, 192] width 539 height 55
click at [254, 160] on input "c. Facilitate a rapid impact assessment with architects and stakeholders, then …" at bounding box center [254, 155] width 0 height 11
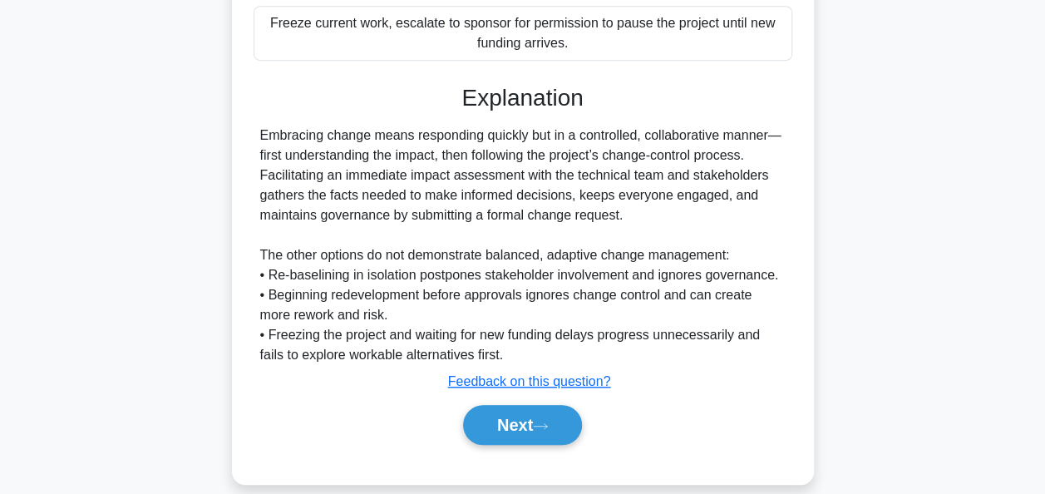
scroll to position [499, 0]
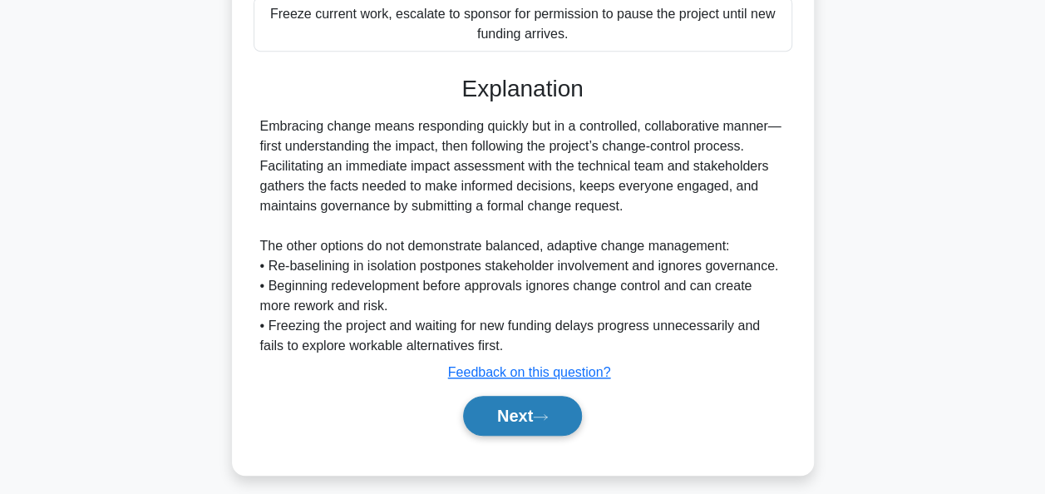
click at [518, 427] on button "Next" at bounding box center [522, 416] width 119 height 40
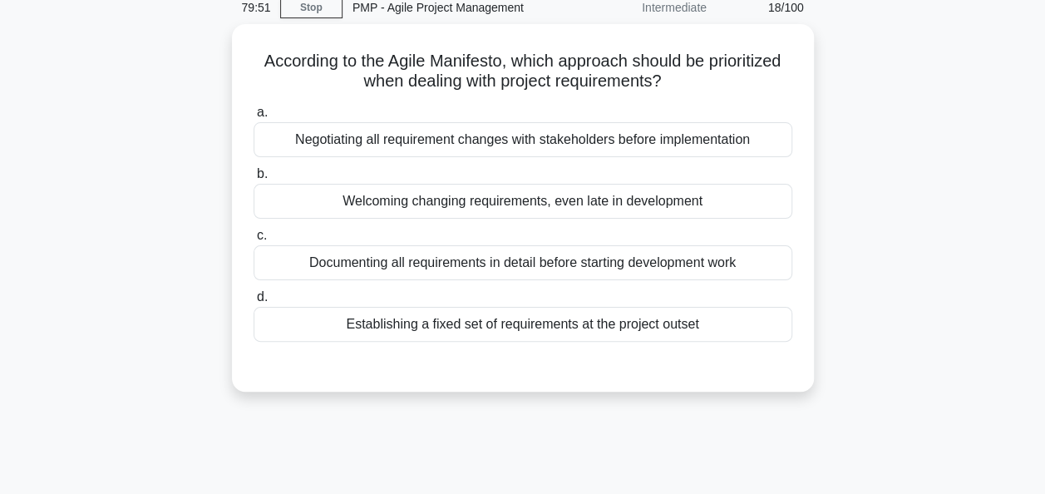
scroll to position [0, 0]
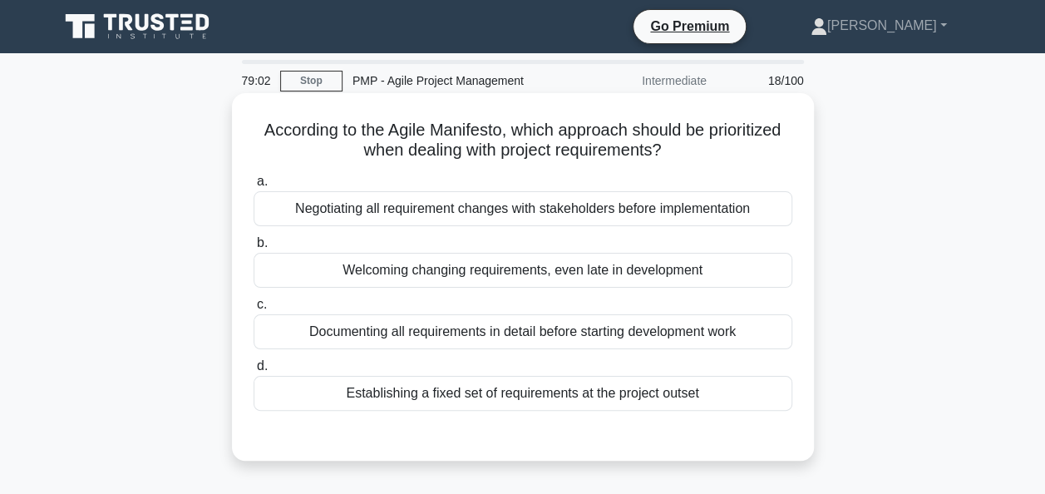
click at [444, 264] on div "Welcoming changing requirements, even late in development" at bounding box center [523, 270] width 539 height 35
click at [254, 249] on input "b. Welcoming changing requirements, even late in development" at bounding box center [254, 243] width 0 height 11
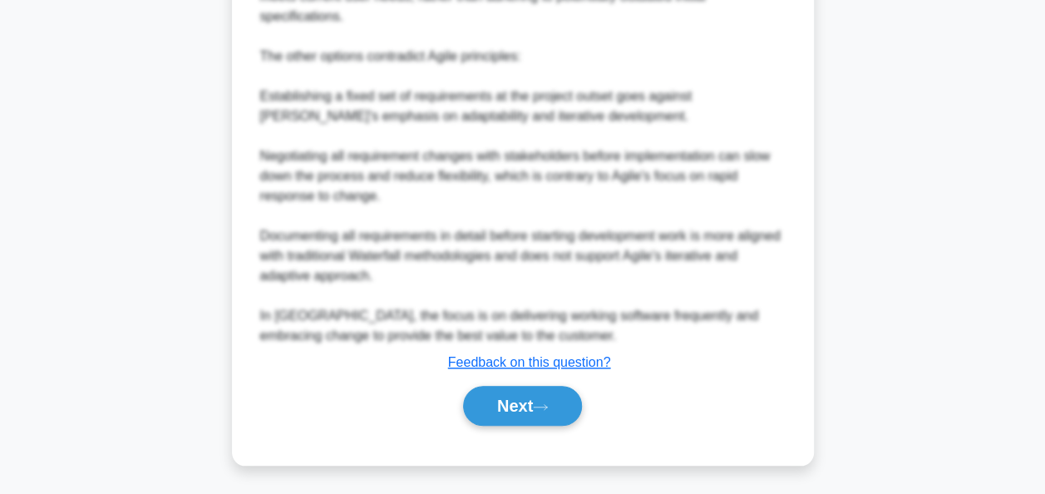
scroll to position [649, 0]
click at [511, 388] on button "Next" at bounding box center [522, 406] width 119 height 40
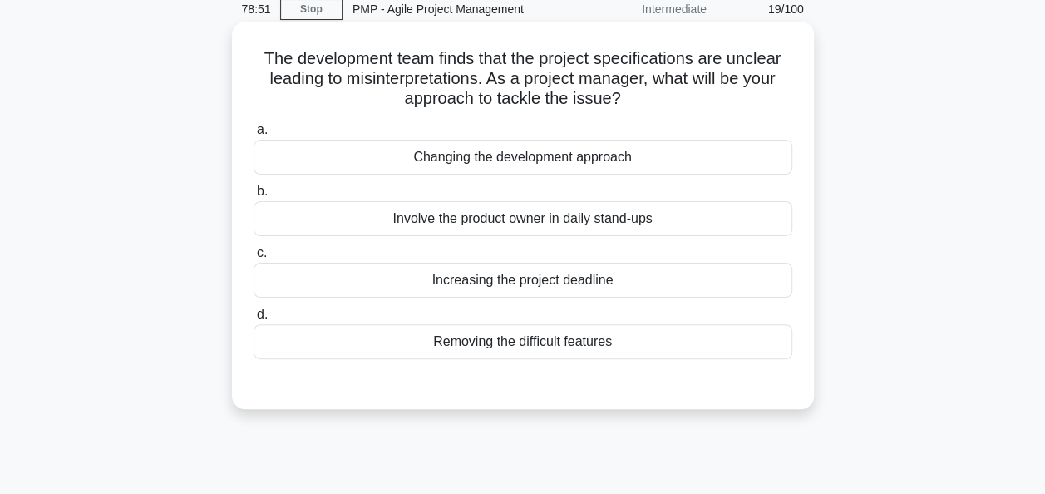
scroll to position [0, 0]
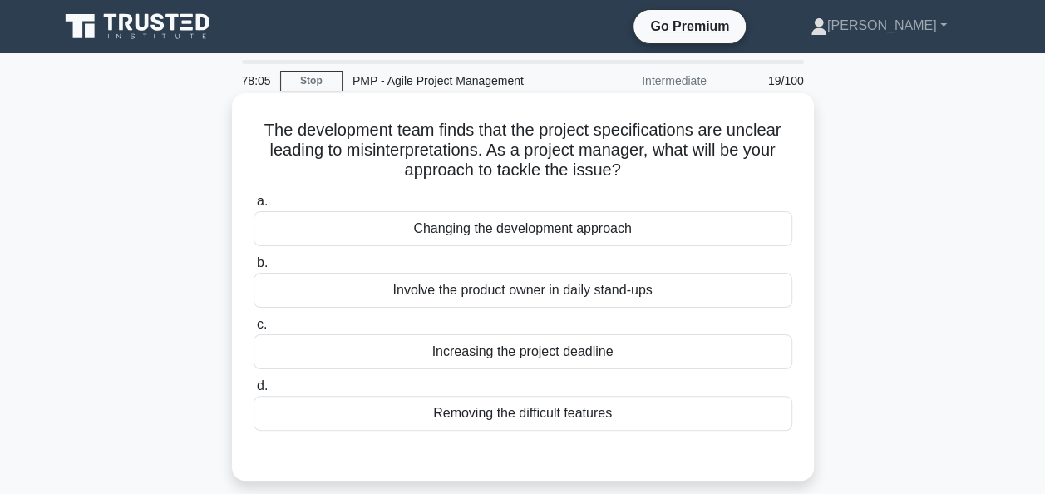
click at [467, 289] on div "Involve the product owner in daily stand-ups" at bounding box center [523, 290] width 539 height 35
click at [254, 269] on input "b. Involve the product owner in daily stand-ups" at bounding box center [254, 263] width 0 height 11
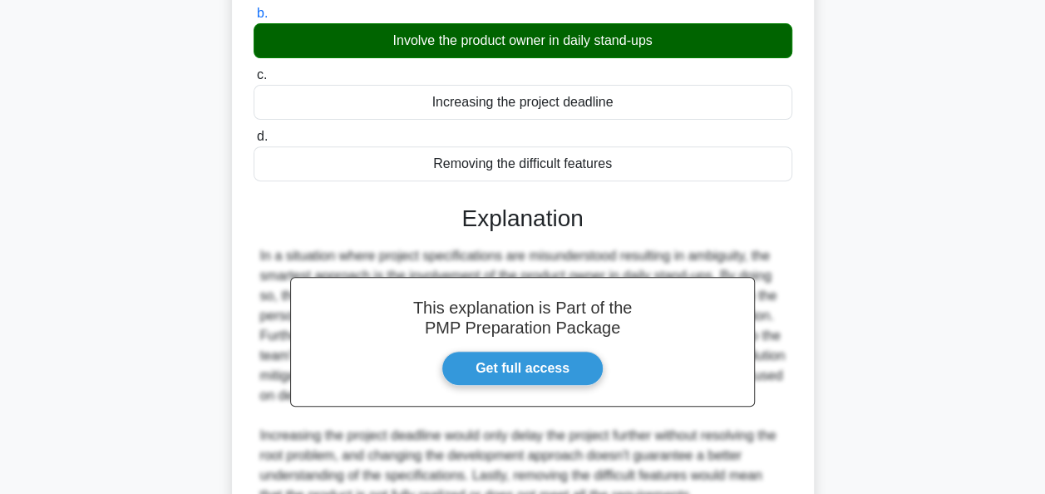
scroll to position [409, 0]
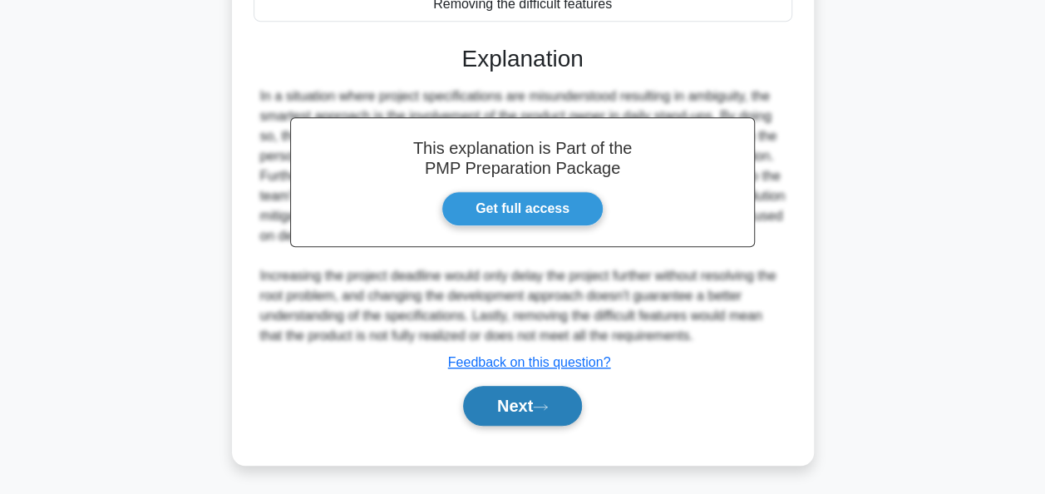
click at [511, 407] on button "Next" at bounding box center [522, 406] width 119 height 40
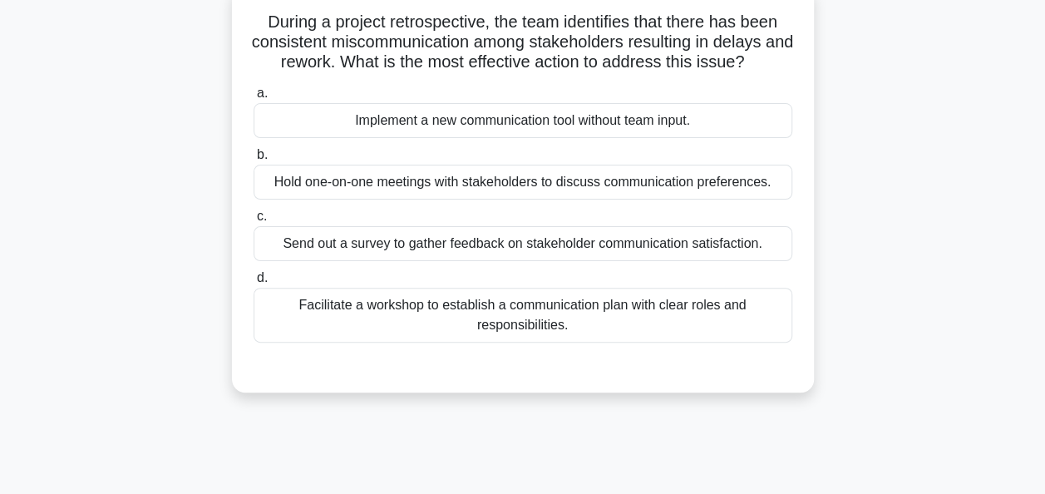
scroll to position [83, 0]
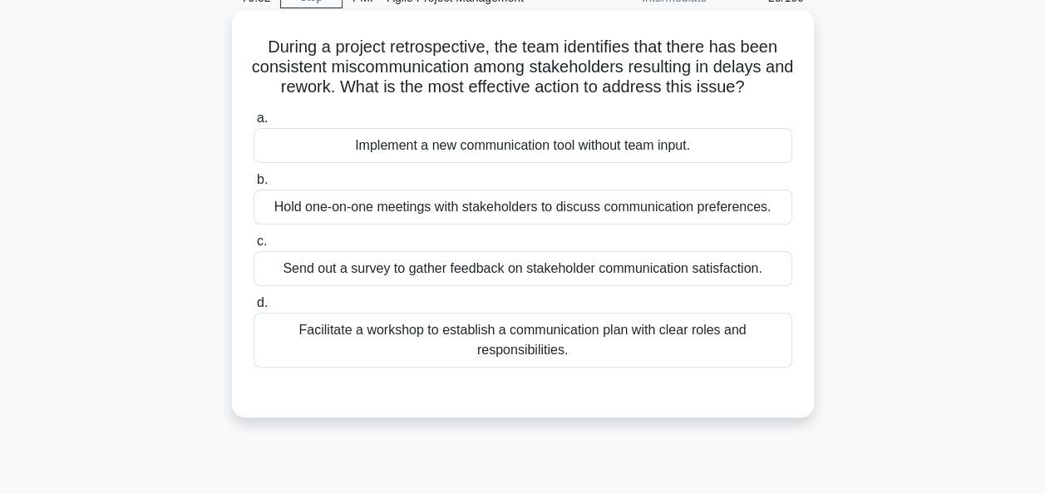
click at [487, 206] on div "Hold one-on-one meetings with stakeholders to discuss communication preferences." at bounding box center [523, 207] width 539 height 35
click at [254, 185] on input "b. Hold one-on-one meetings with stakeholders to discuss communication preferen…" at bounding box center [254, 180] width 0 height 11
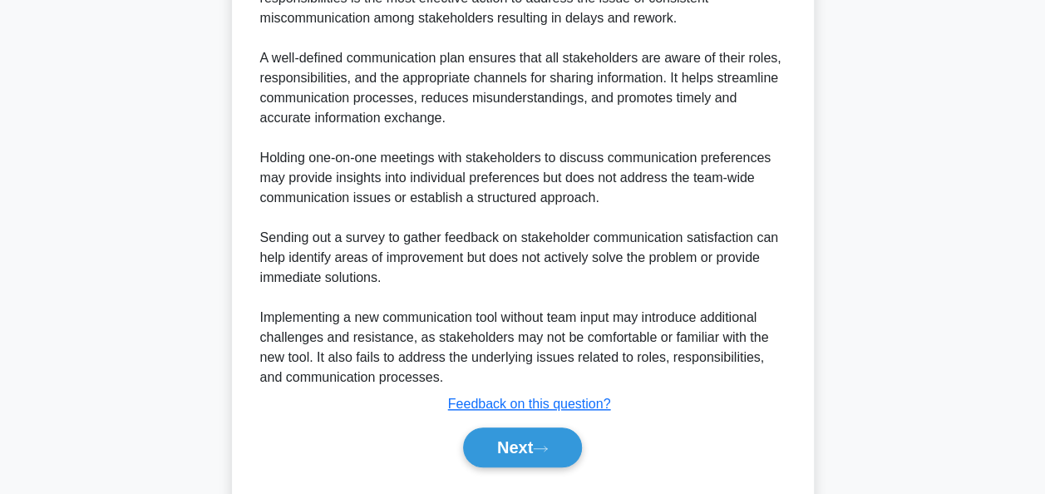
scroll to position [591, 0]
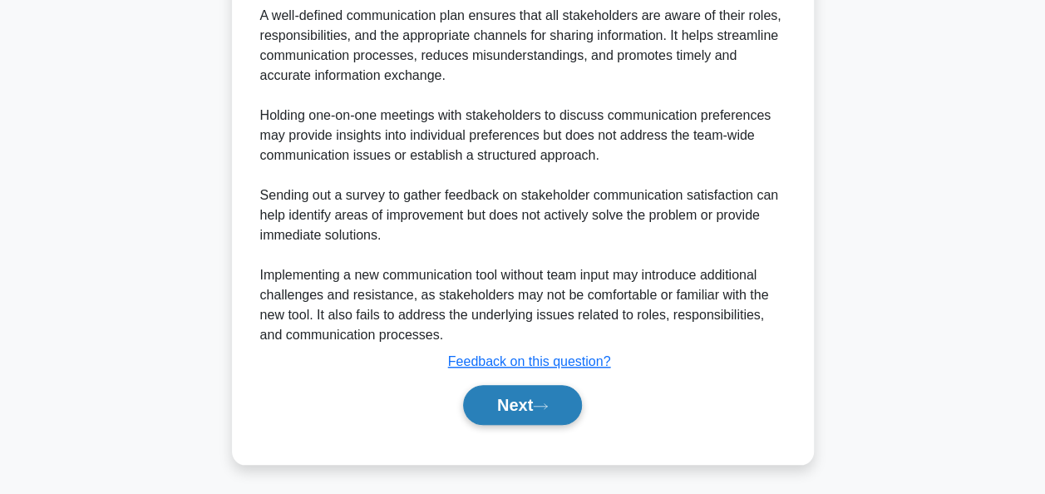
click at [524, 400] on button "Next" at bounding box center [522, 405] width 119 height 40
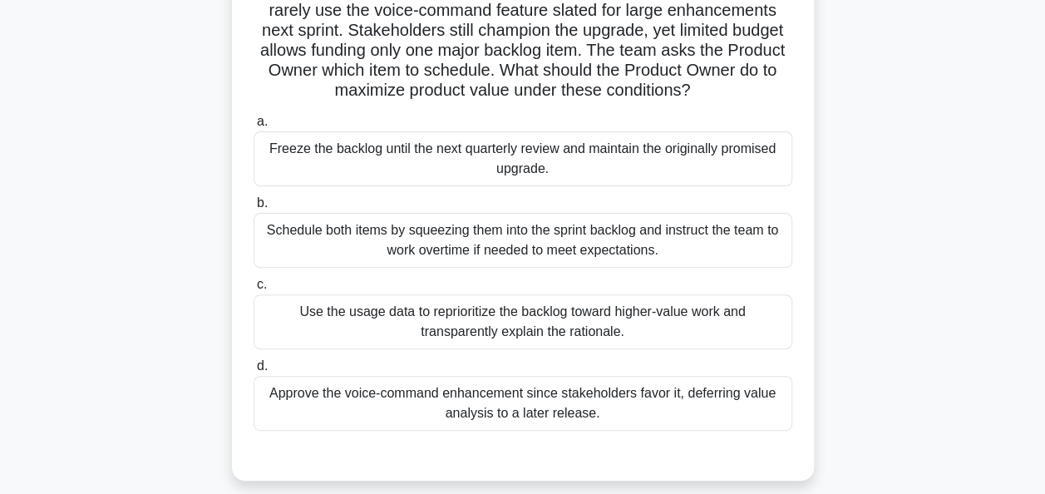
scroll to position [166, 0]
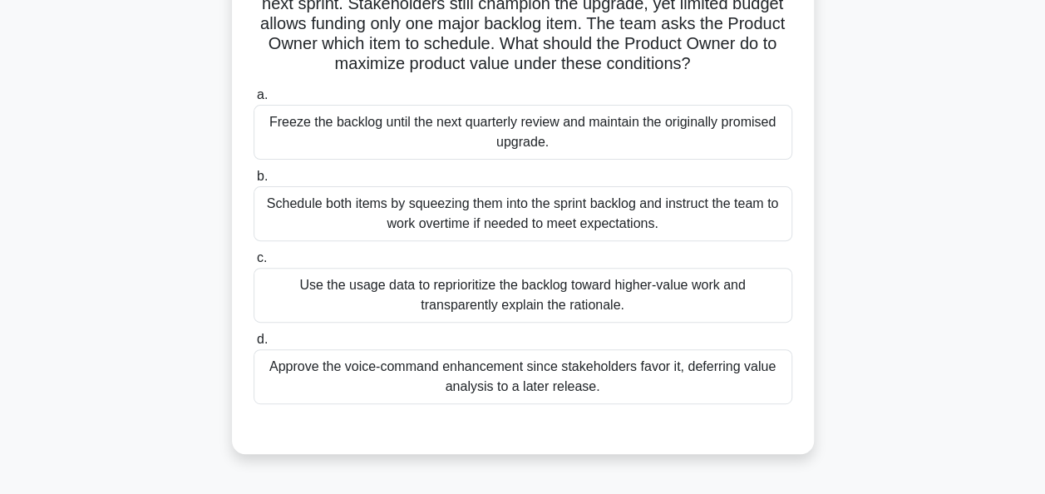
click at [511, 294] on div "Use the usage data to reprioritize the backlog toward higher-value work and tra…" at bounding box center [523, 295] width 539 height 55
drag, startPoint x: 511, startPoint y: 294, endPoint x: 448, endPoint y: 294, distance: 62.4
click at [448, 294] on div "Use the usage data to reprioritize the backlog toward higher-value work and tra…" at bounding box center [523, 295] width 539 height 55
click at [254, 264] on input "c. Use the usage data to reprioritize the backlog toward higher-value work and …" at bounding box center [254, 258] width 0 height 11
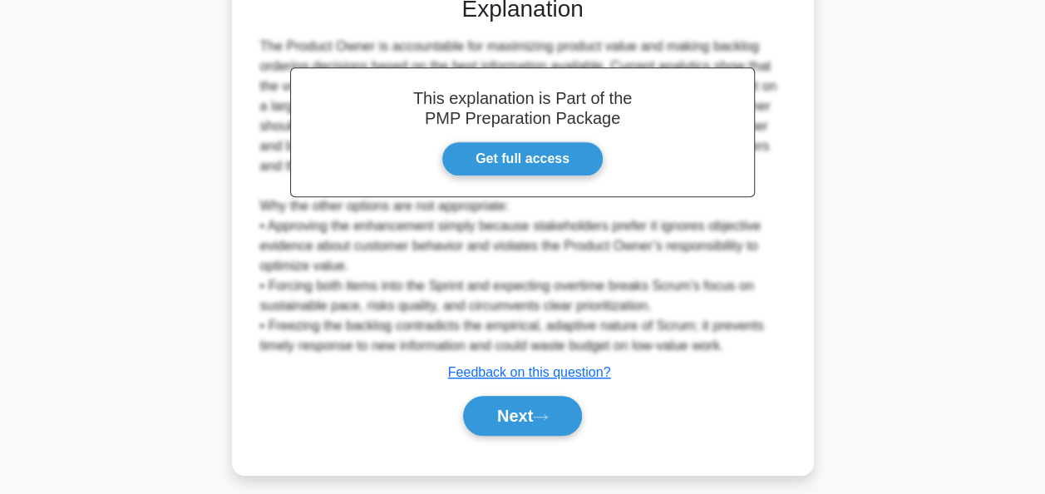
scroll to position [609, 0]
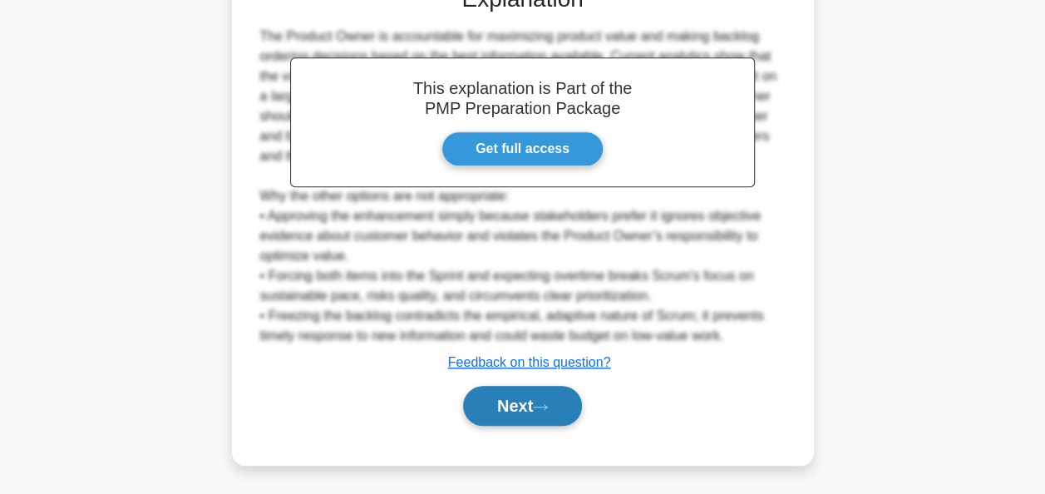
click at [536, 407] on button "Next" at bounding box center [522, 406] width 119 height 40
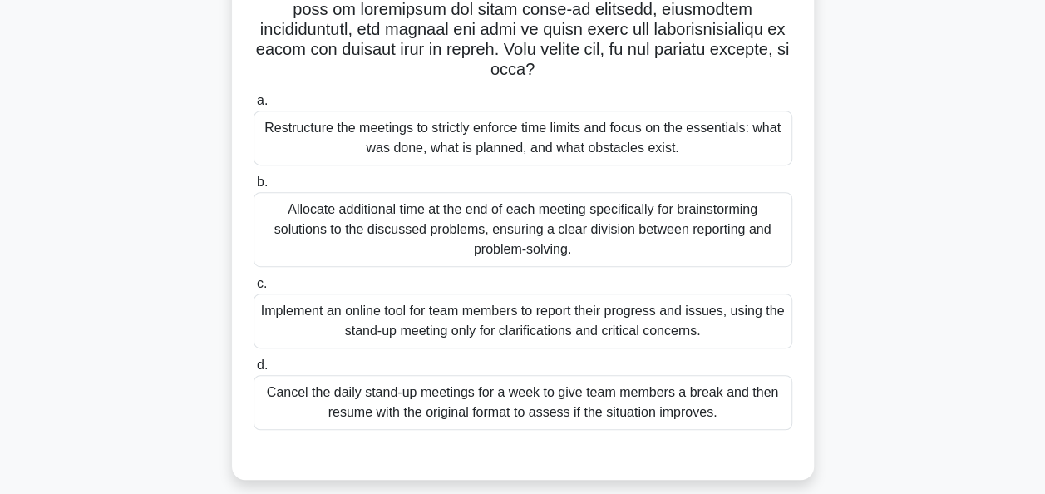
scroll to position [404, 0]
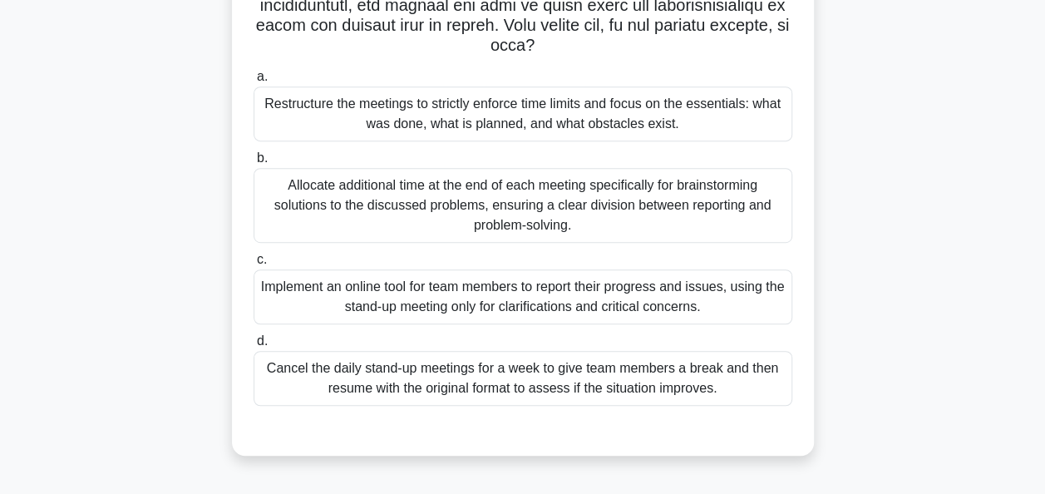
click at [444, 120] on div "Restructure the meetings to strictly enforce time limits and focus on the essen…" at bounding box center [523, 113] width 539 height 55
click at [254, 82] on input "a. Restructure the meetings to strictly enforce time limits and focus on the es…" at bounding box center [254, 77] width 0 height 11
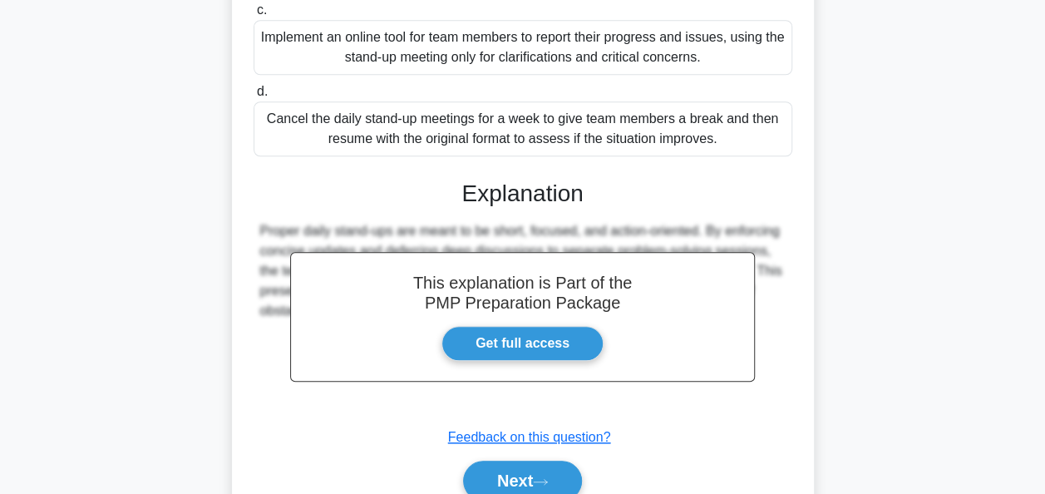
scroll to position [728, 0]
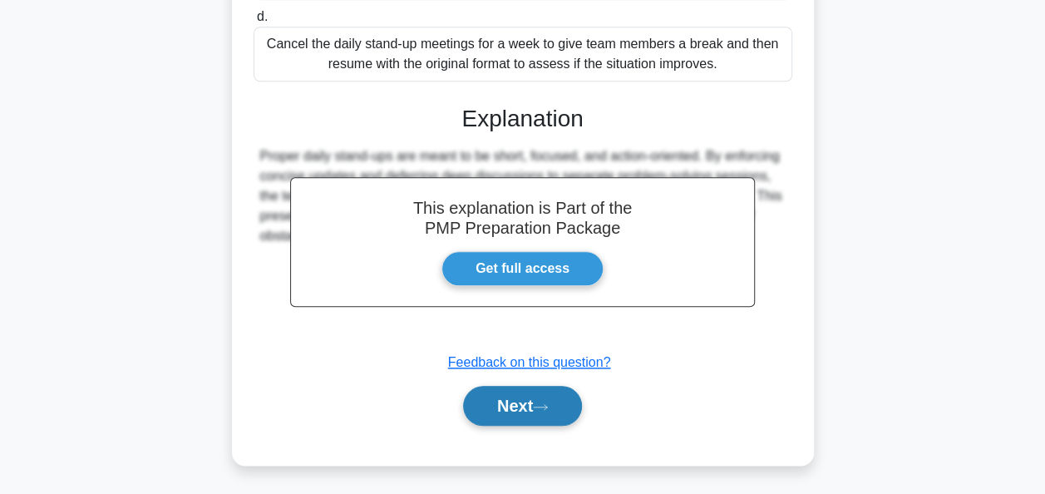
click at [521, 404] on button "Next" at bounding box center [522, 406] width 119 height 40
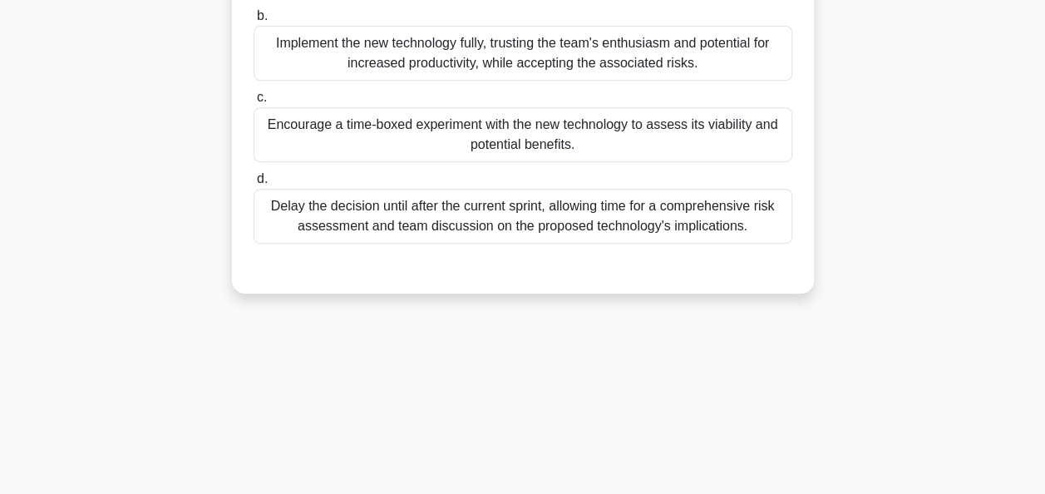
scroll to position [333, 0]
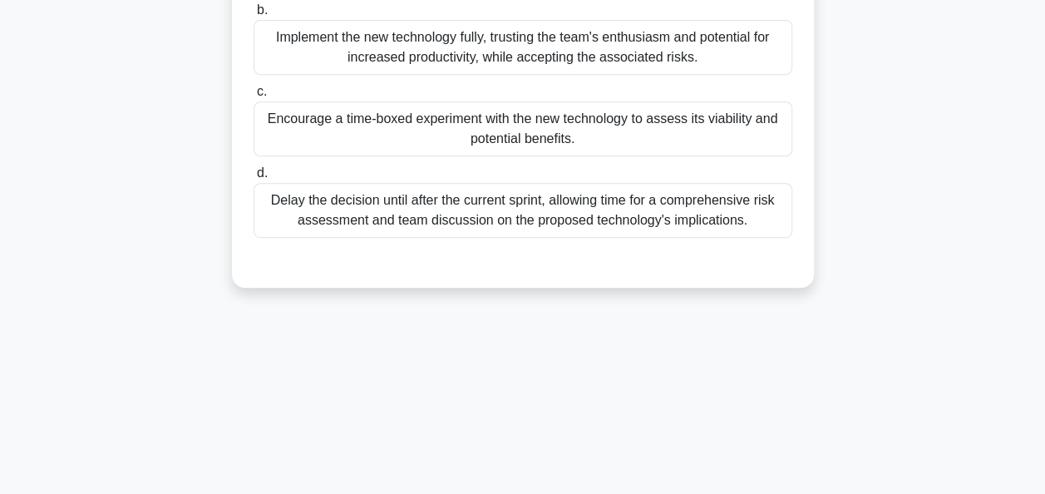
click at [554, 151] on div "Encourage a time-boxed experiment with the new technology to assess its viabili…" at bounding box center [523, 128] width 539 height 55
click at [254, 97] on input "c. Encourage a time-boxed experiment with the new technology to assess its viab…" at bounding box center [254, 91] width 0 height 11
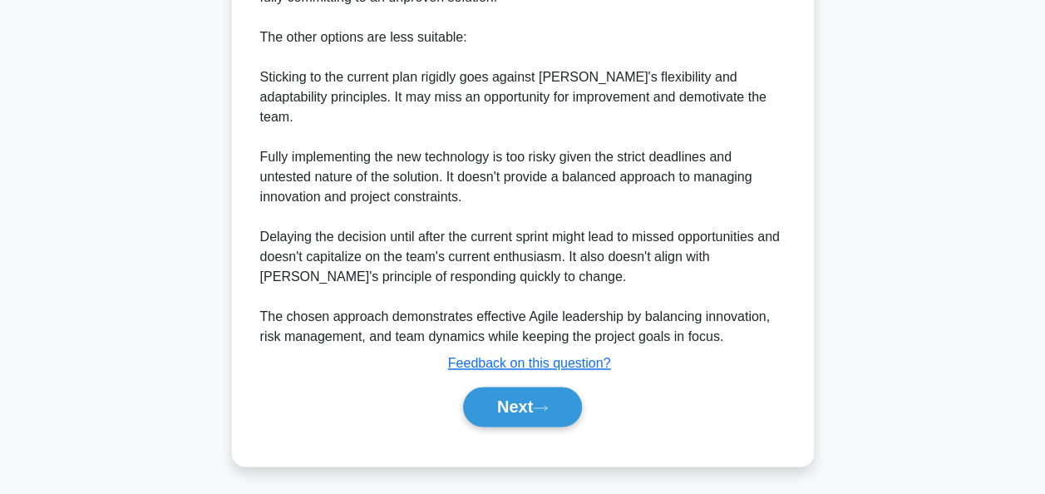
scroll to position [868, 0]
click at [519, 406] on button "Next" at bounding box center [522, 406] width 119 height 40
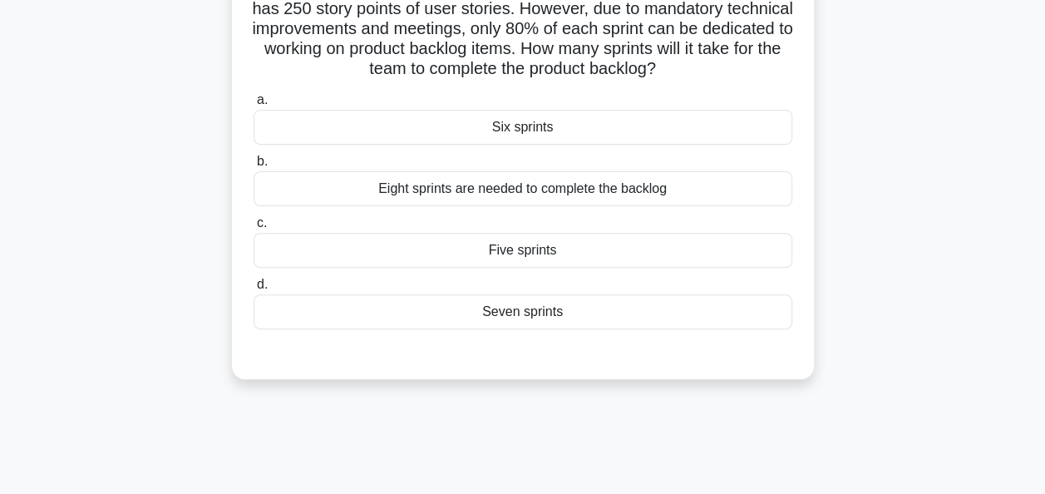
scroll to position [166, 0]
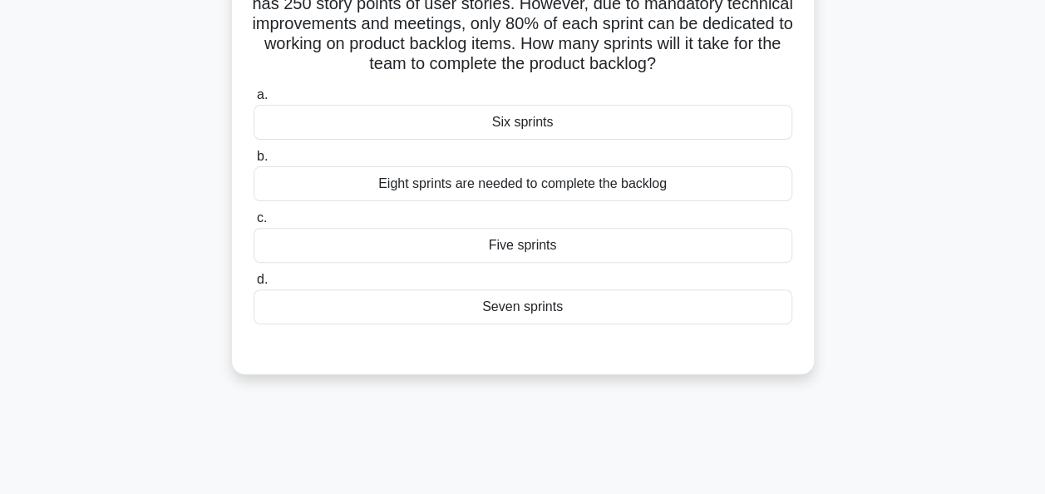
click at [511, 122] on div "Six sprints" at bounding box center [523, 122] width 539 height 35
click at [535, 126] on div "Six sprints" at bounding box center [523, 122] width 539 height 35
click at [254, 101] on input "a. Six sprints" at bounding box center [254, 95] width 0 height 11
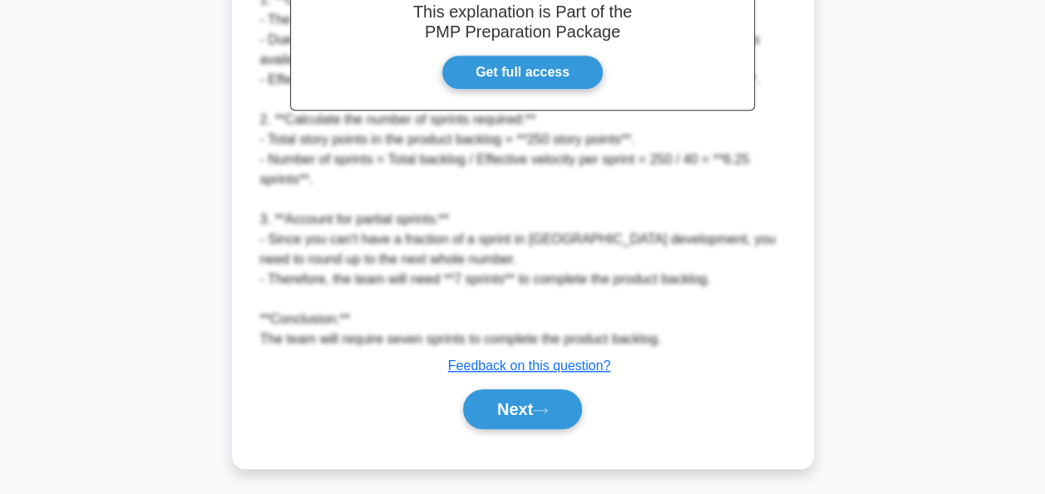
scroll to position [611, 0]
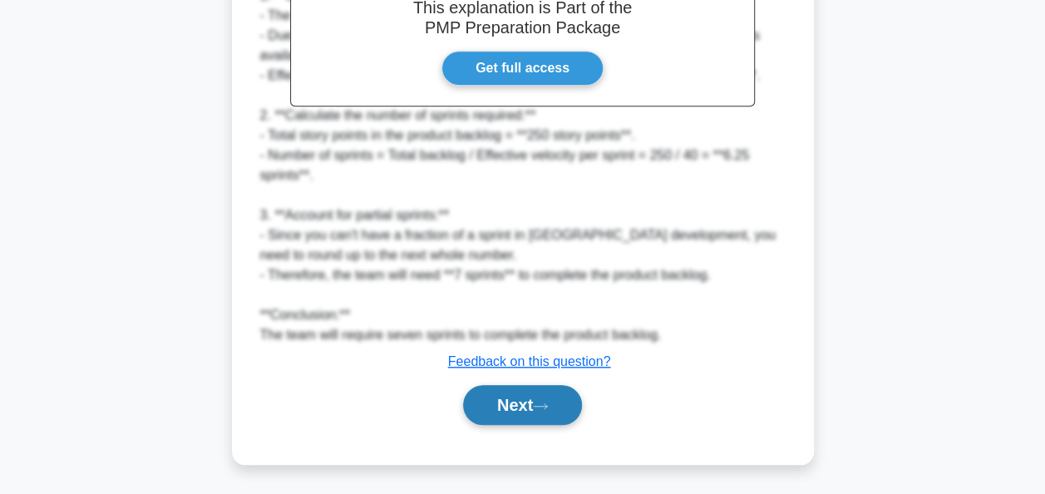
click at [504, 402] on button "Next" at bounding box center [522, 405] width 119 height 40
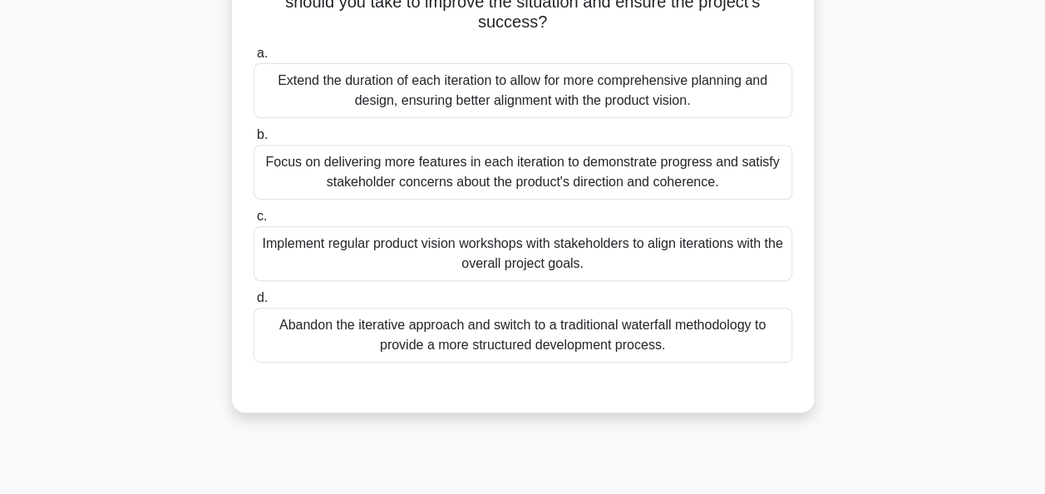
scroll to position [249, 0]
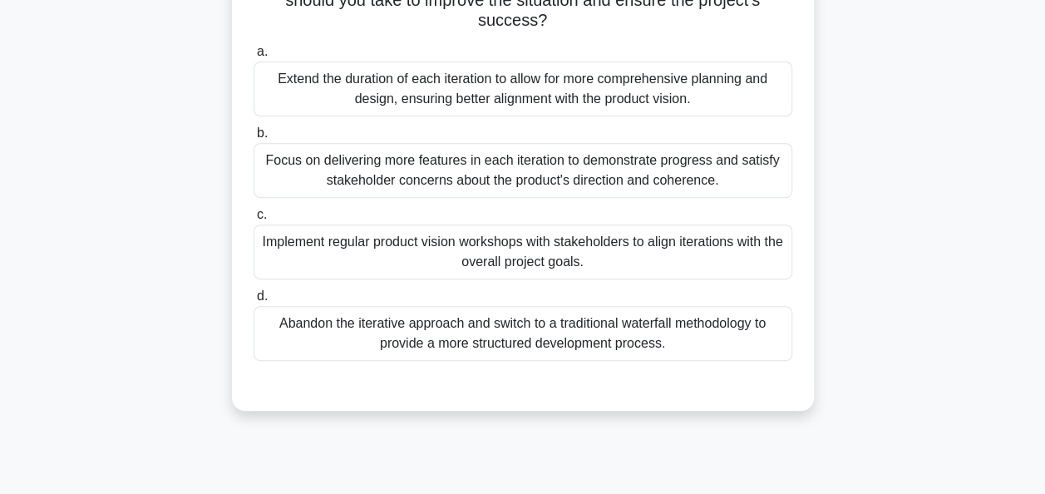
click at [504, 259] on div "Implement regular product vision workshops with stakeholders to align iteration…" at bounding box center [523, 252] width 539 height 55
click at [254, 220] on input "c. Implement regular product vision workshops with stakeholders to align iterat…" at bounding box center [254, 215] width 0 height 11
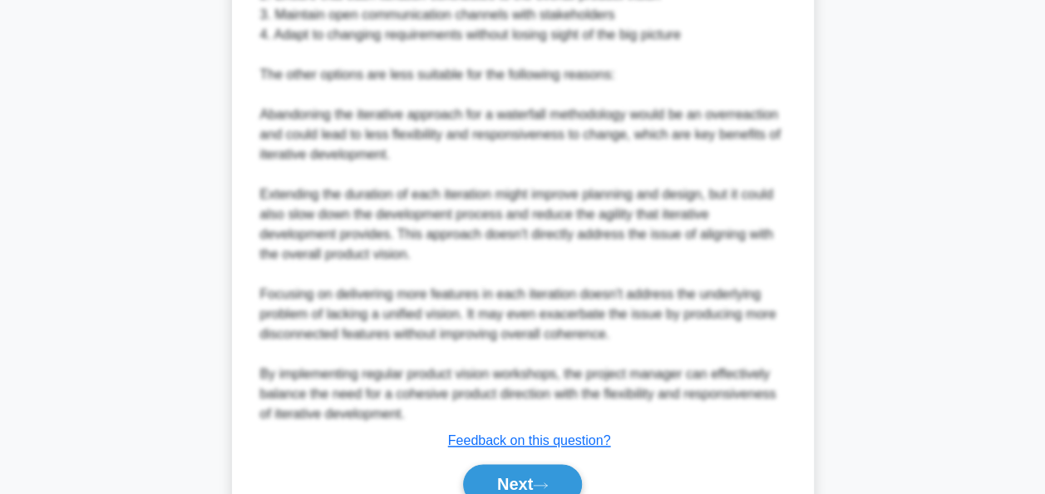
scroll to position [968, 0]
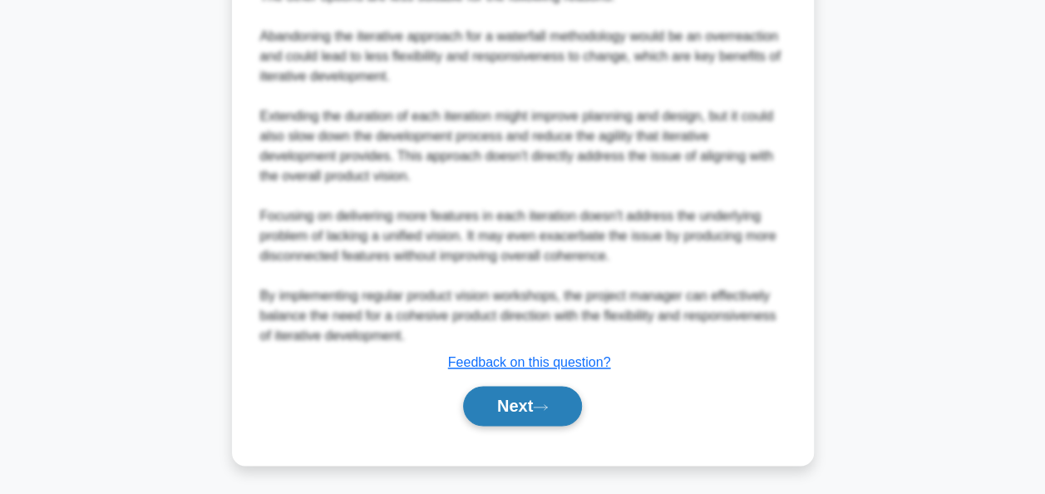
click at [533, 412] on button "Next" at bounding box center [522, 406] width 119 height 40
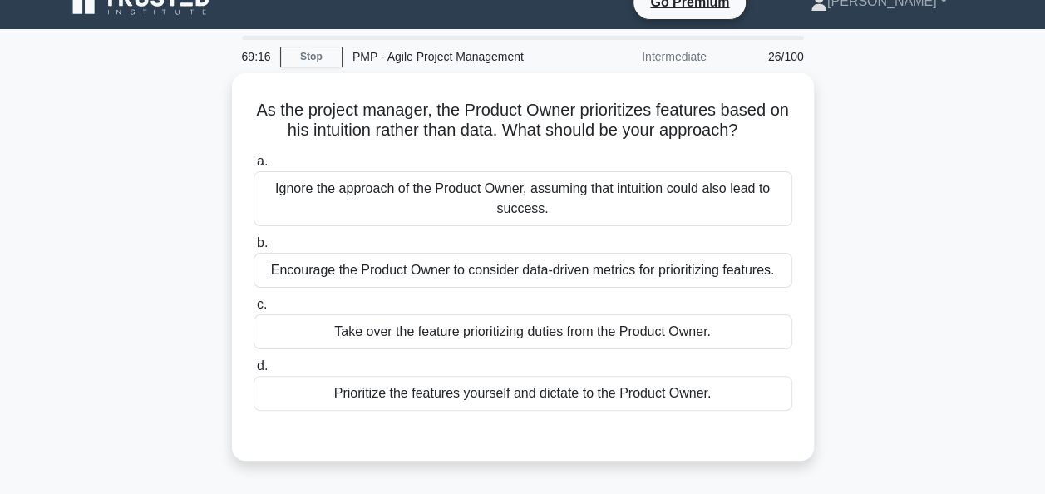
scroll to position [0, 0]
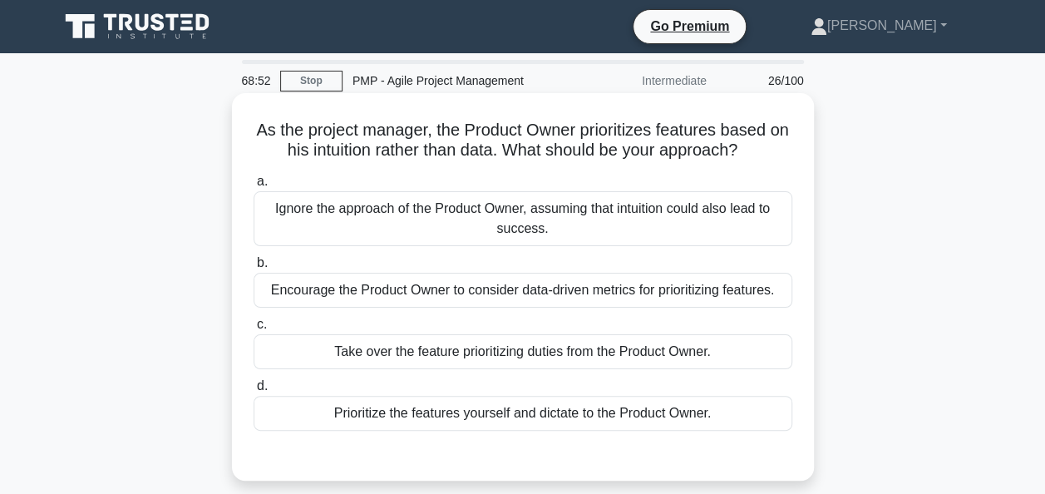
click at [433, 296] on div "Encourage the Product Owner to consider data-driven metrics for prioritizing fe…" at bounding box center [523, 290] width 539 height 35
click at [254, 269] on input "b. Encourage the Product Owner to consider data-driven metrics for prioritizing…" at bounding box center [254, 263] width 0 height 11
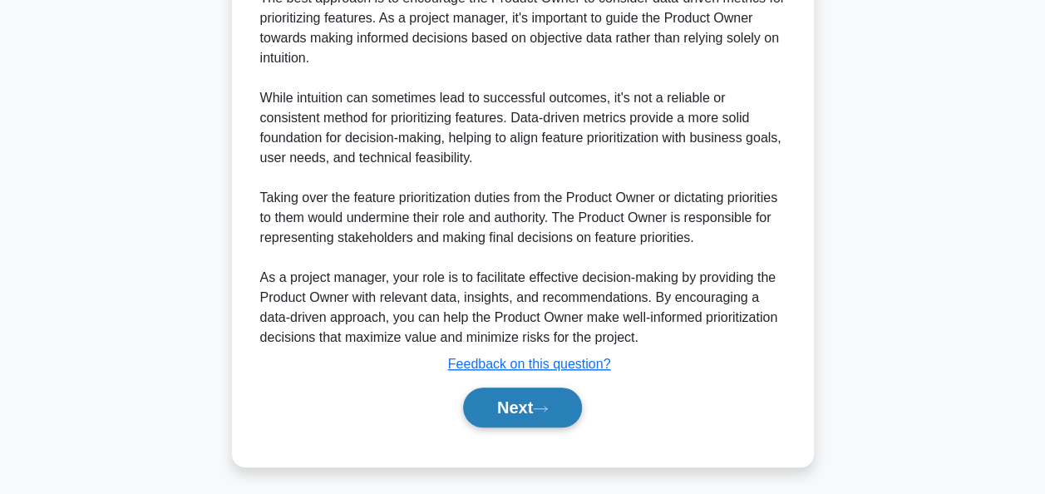
scroll to position [509, 0]
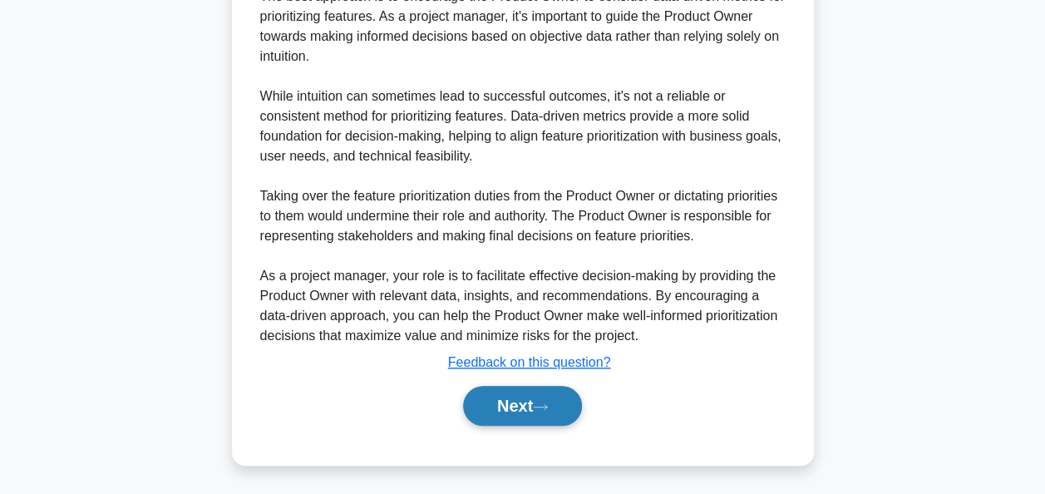
click at [509, 400] on button "Next" at bounding box center [522, 406] width 119 height 40
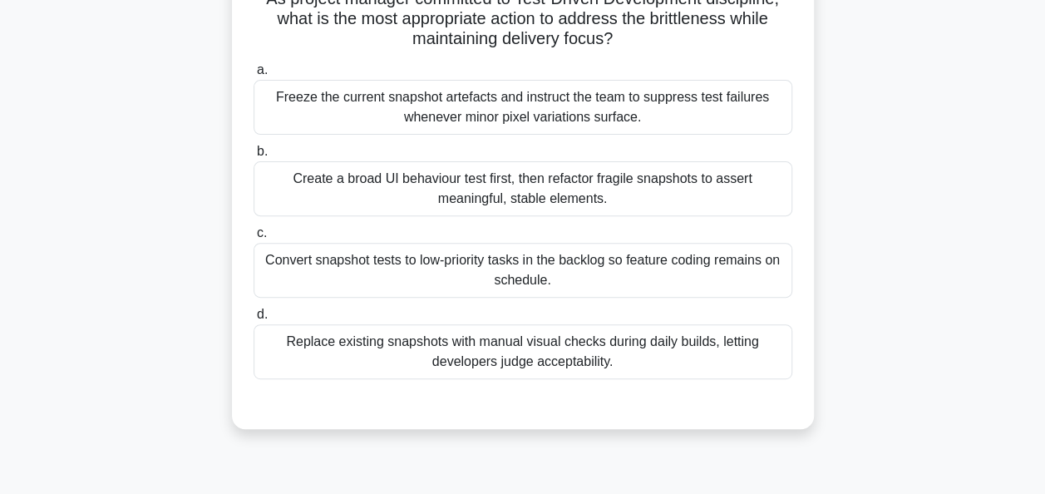
scroll to position [166, 0]
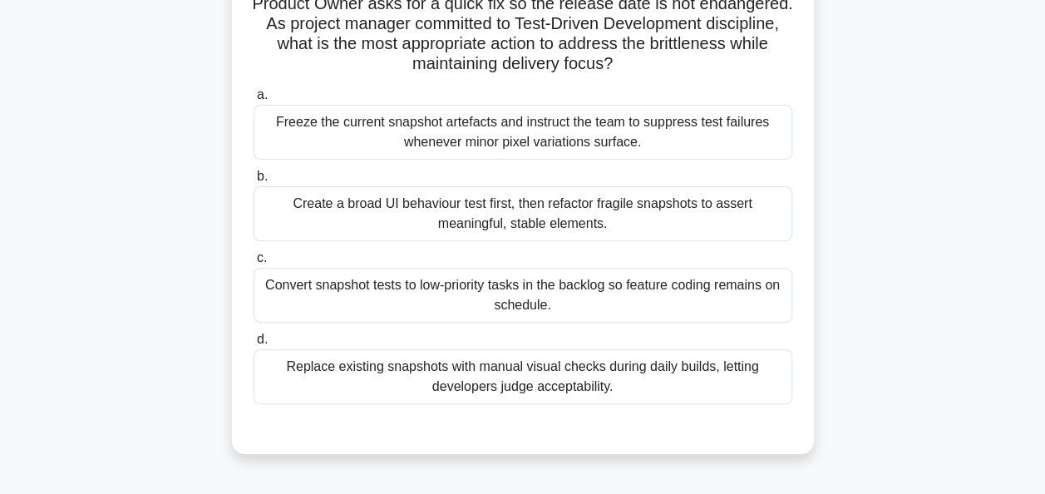
click at [524, 223] on div "Create a broad UI behaviour test first, then refactor fragile snapshots to asse…" at bounding box center [523, 213] width 539 height 55
click at [254, 182] on input "b. Create a broad UI behaviour test first, then refactor fragile snapshots to a…" at bounding box center [254, 176] width 0 height 11
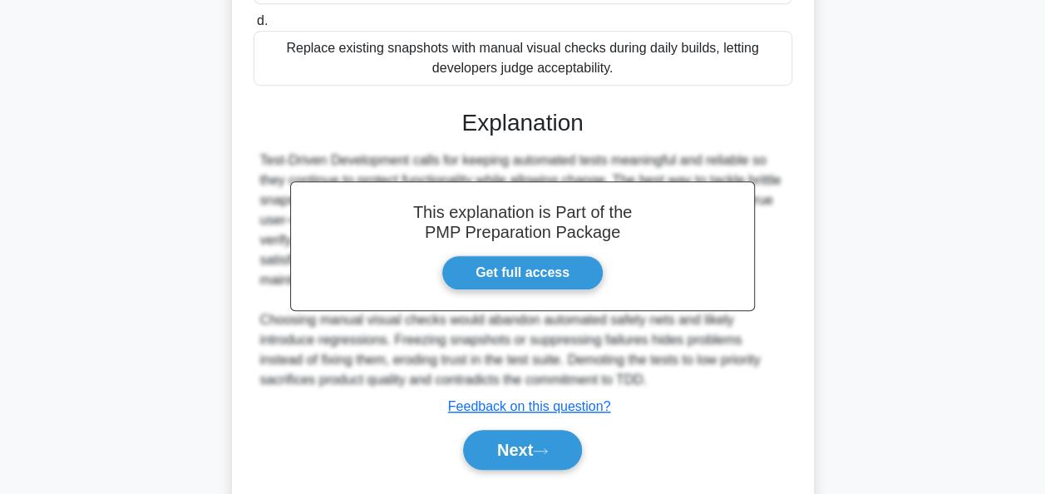
scroll to position [529, 0]
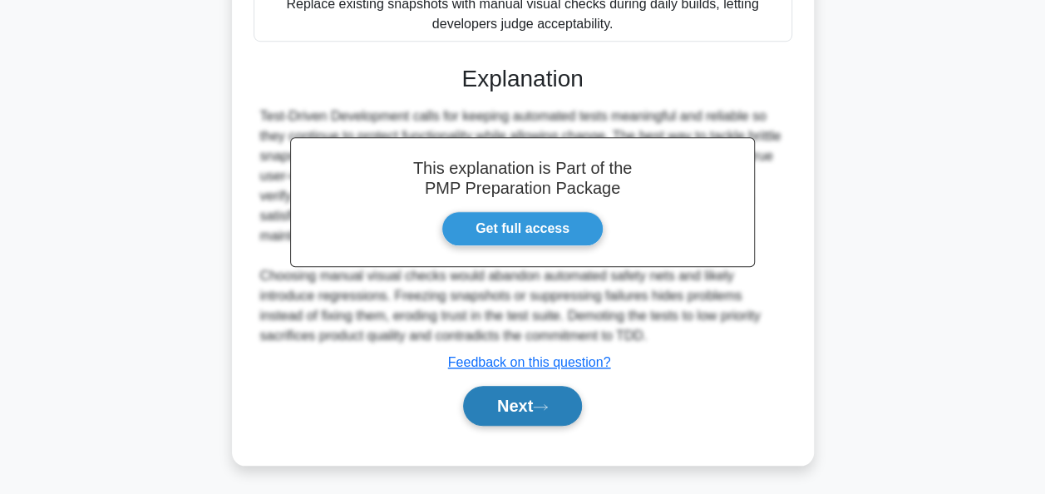
click at [476, 404] on button "Next" at bounding box center [522, 406] width 119 height 40
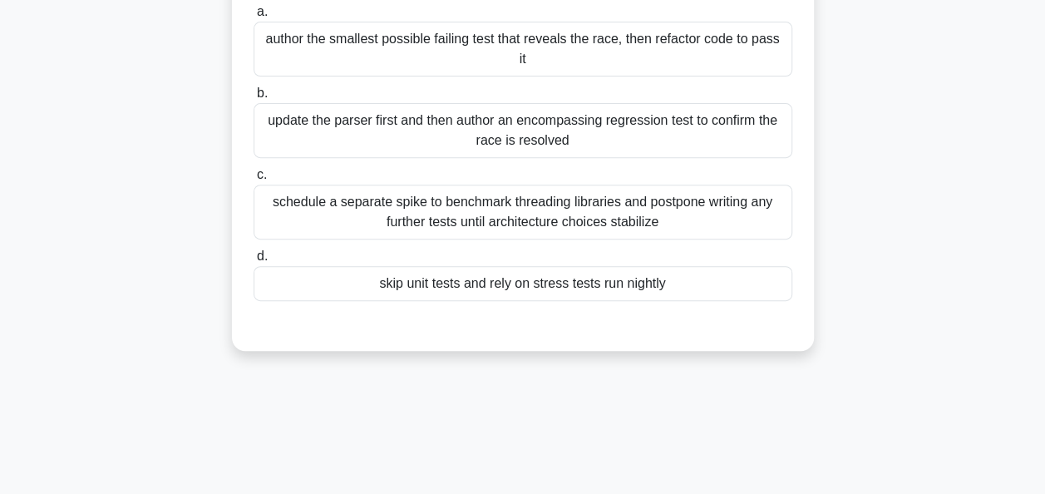
scroll to position [166, 0]
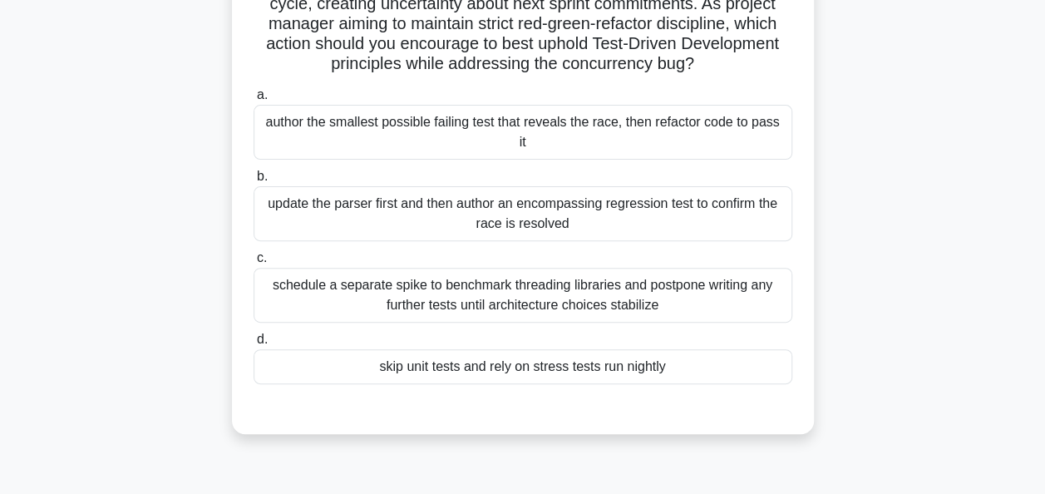
click at [426, 190] on div "update the parser first and then author an encompassing regression test to conf…" at bounding box center [523, 213] width 539 height 55
click at [448, 186] on div "update the parser first and then author an encompassing regression test to conf…" at bounding box center [523, 213] width 539 height 55
click at [254, 182] on input "b. update the parser first and then author an encompassing regression test to c…" at bounding box center [254, 176] width 0 height 11
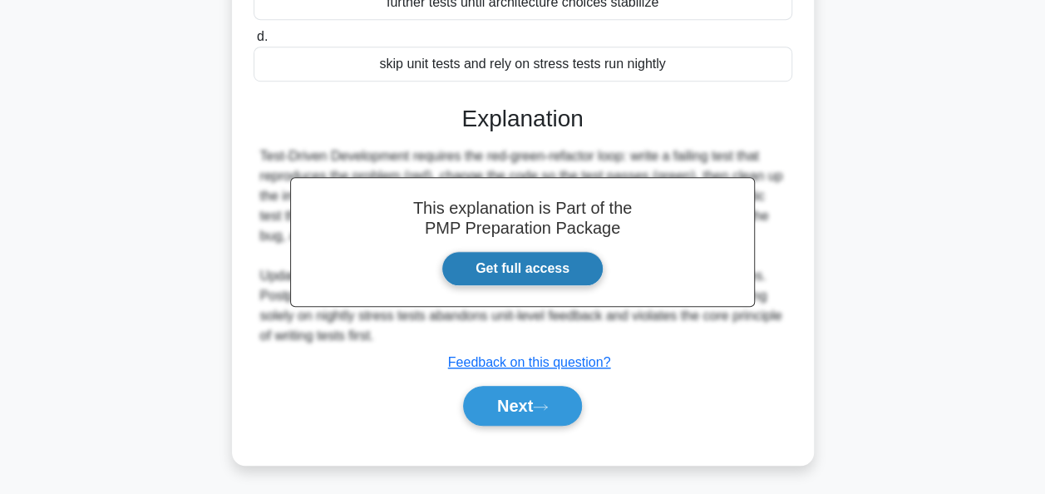
scroll to position [472, 0]
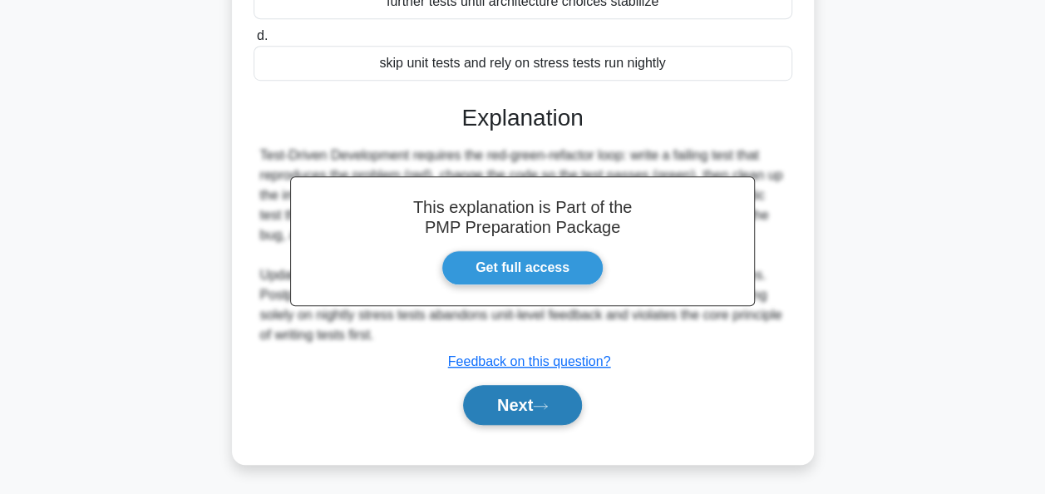
click at [491, 407] on button "Next" at bounding box center [522, 405] width 119 height 40
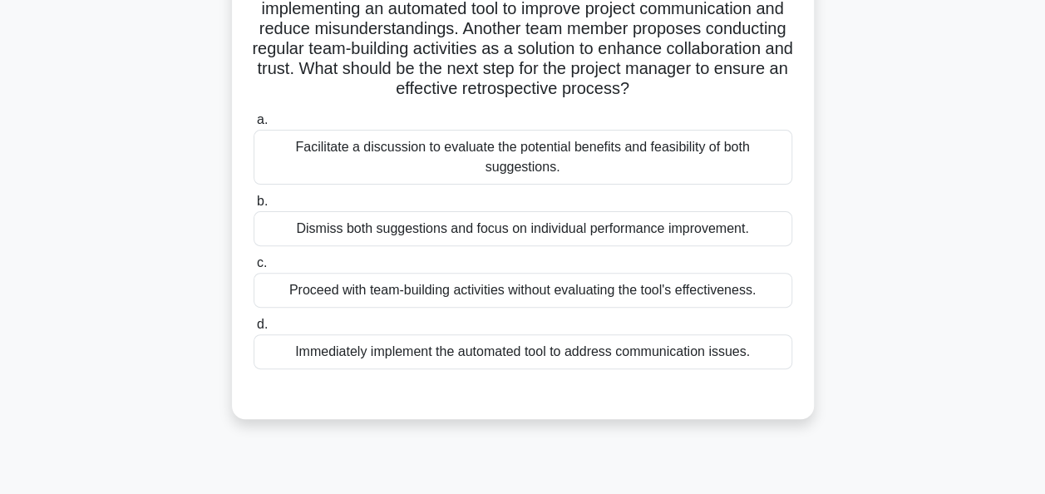
scroll to position [166, 0]
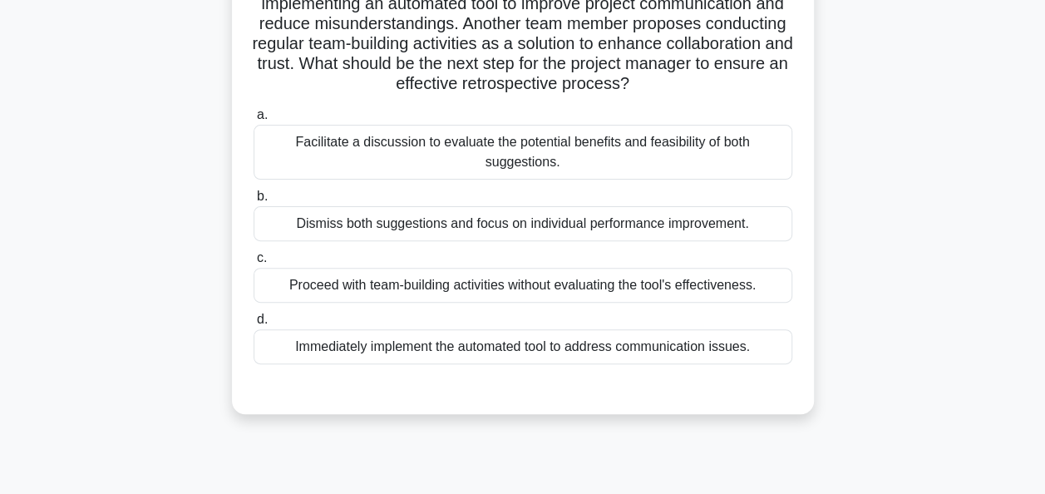
click at [434, 148] on div "Facilitate a discussion to evaluate the potential benefits and feasibility of b…" at bounding box center [523, 152] width 539 height 55
click at [254, 121] on input "a. Facilitate a discussion to evaluate the potential benefits and feasibility o…" at bounding box center [254, 115] width 0 height 11
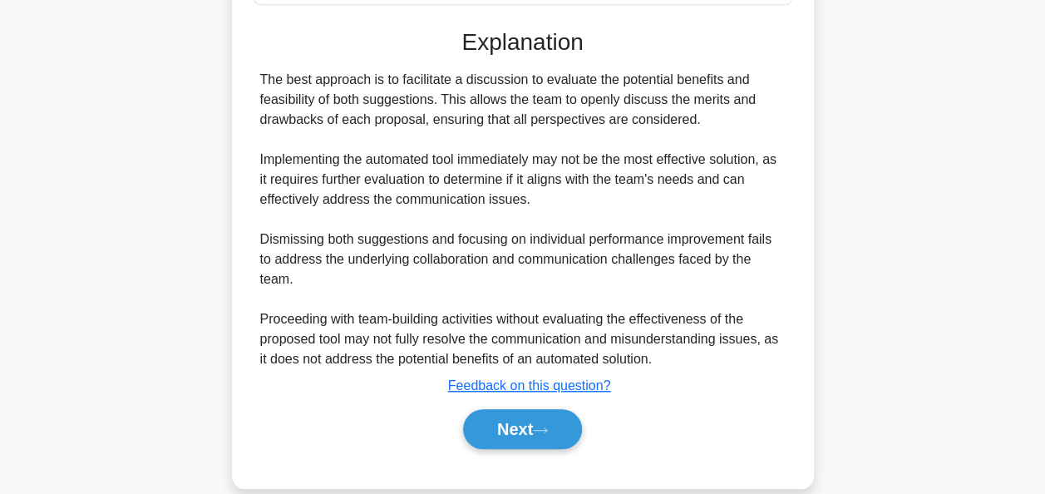
scroll to position [549, 0]
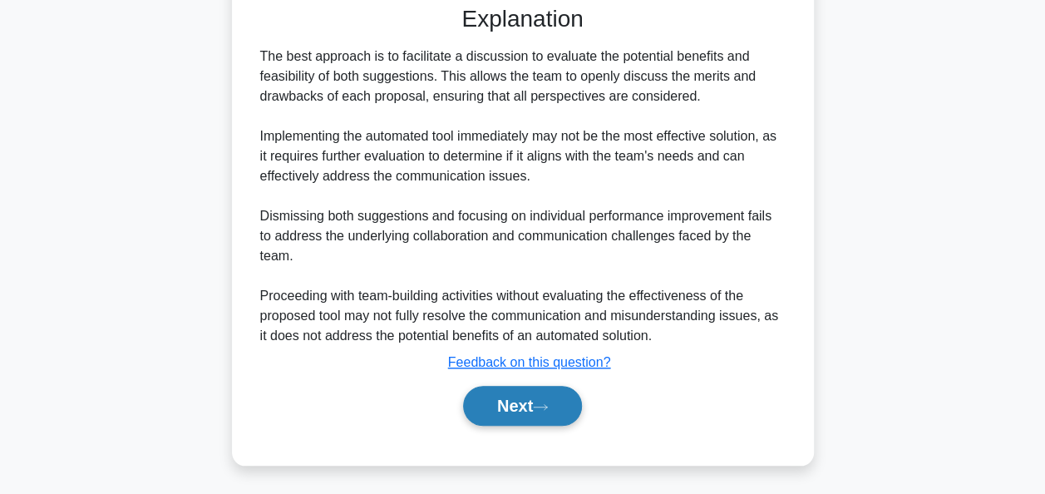
click at [514, 397] on button "Next" at bounding box center [522, 406] width 119 height 40
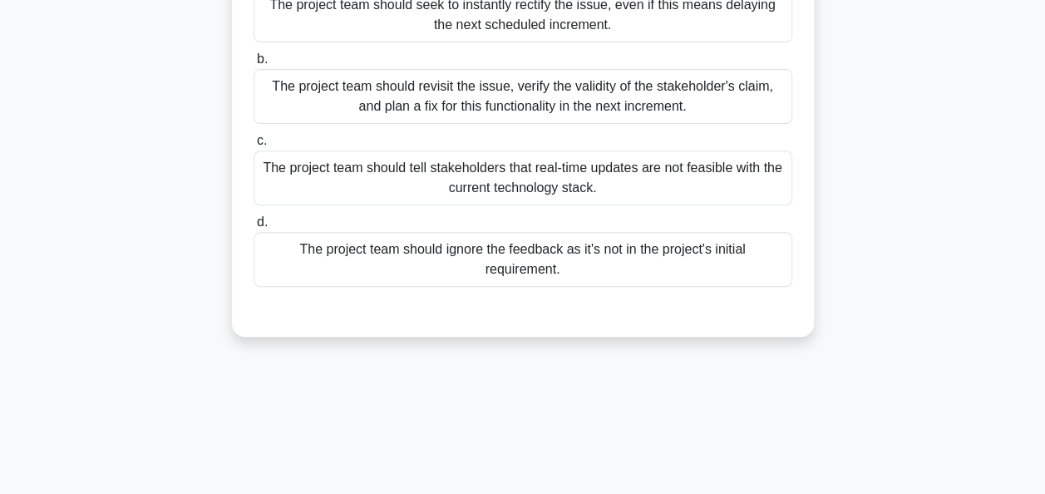
scroll to position [249, 0]
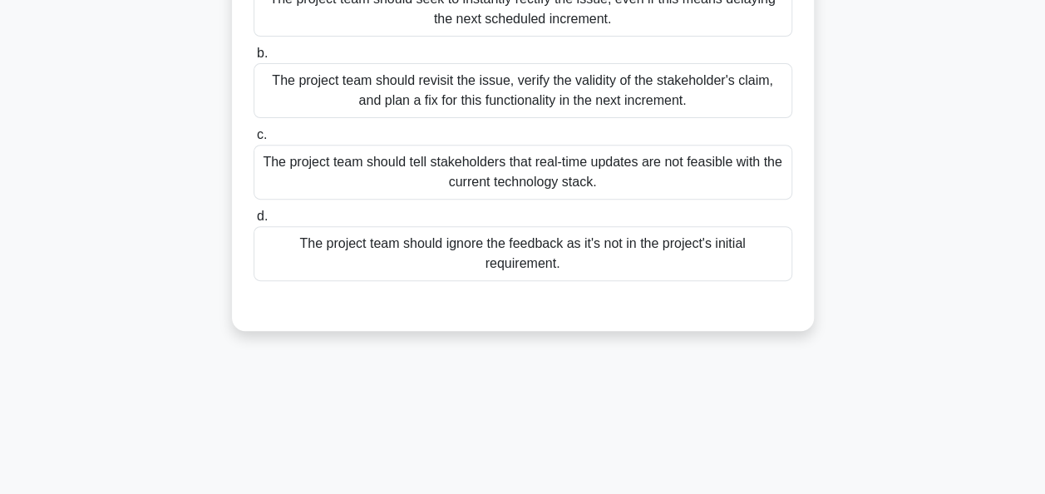
click at [530, 118] on div "The project team should revisit the issue, verify the validity of the stakehold…" at bounding box center [523, 90] width 539 height 55
click at [254, 59] on input "b. The project team should revisit the issue, verify the validity of the stakeh…" at bounding box center [254, 53] width 0 height 11
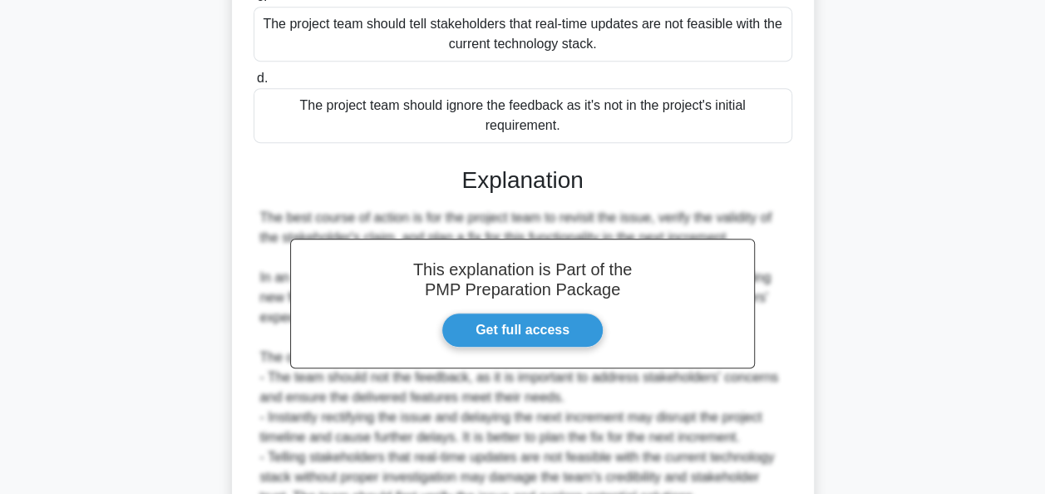
scroll to position [569, 0]
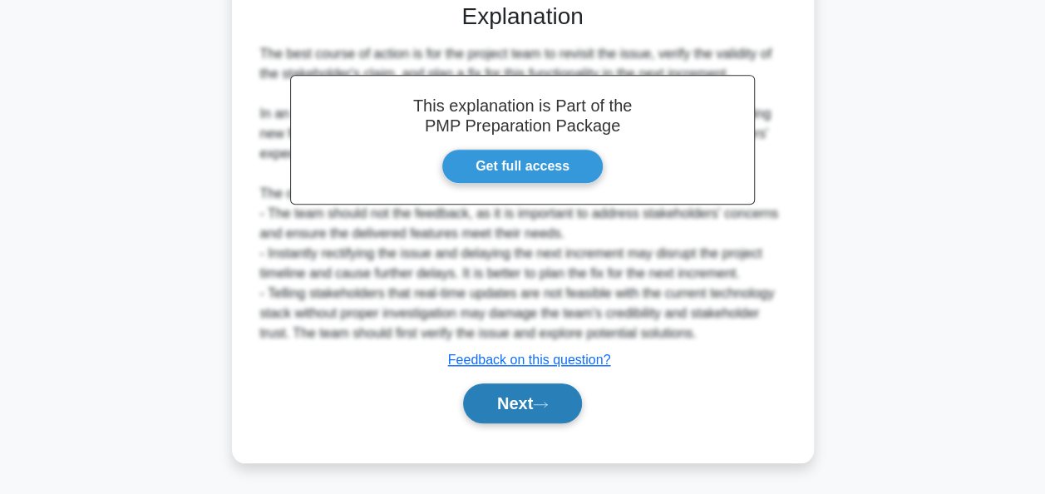
click at [513, 407] on button "Next" at bounding box center [522, 403] width 119 height 40
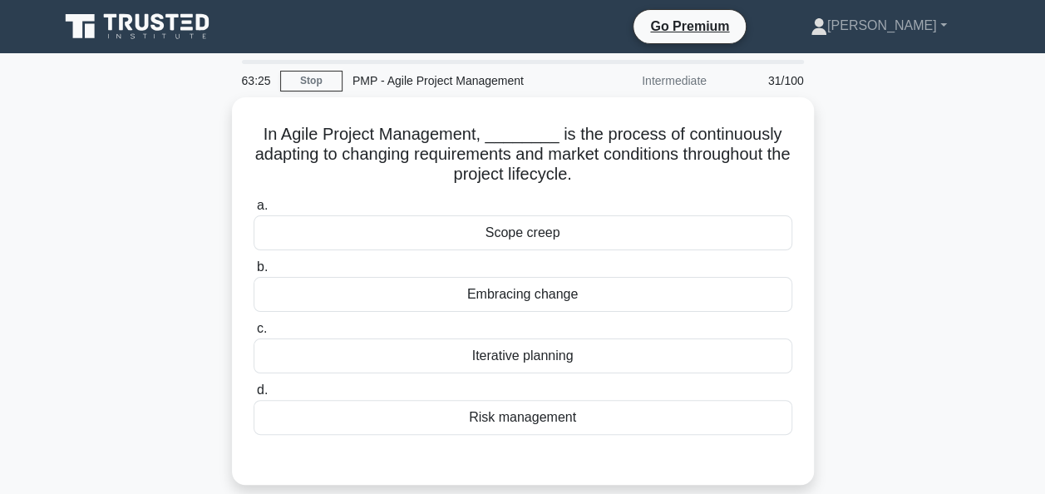
scroll to position [0, 0]
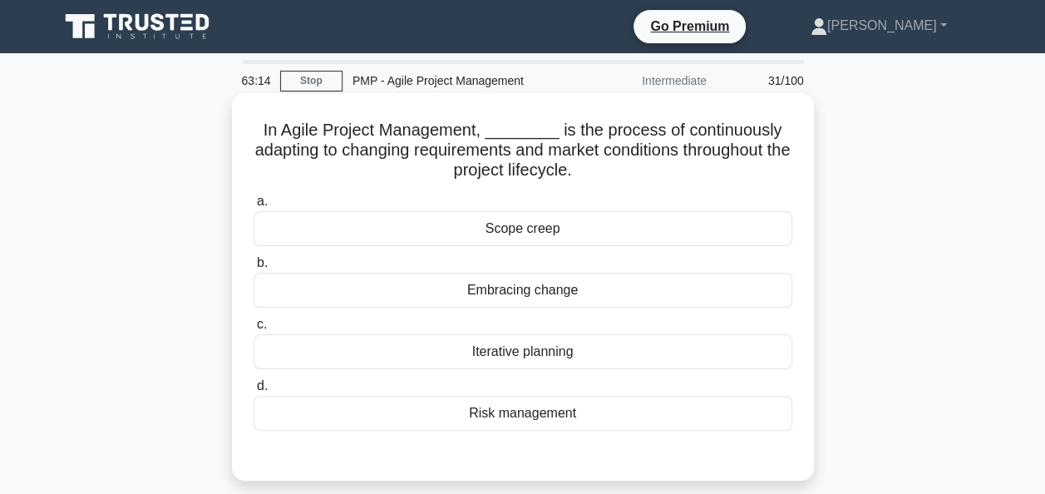
click at [499, 353] on div "Iterative planning" at bounding box center [523, 351] width 539 height 35
click at [254, 330] on input "c. Iterative planning" at bounding box center [254, 324] width 0 height 11
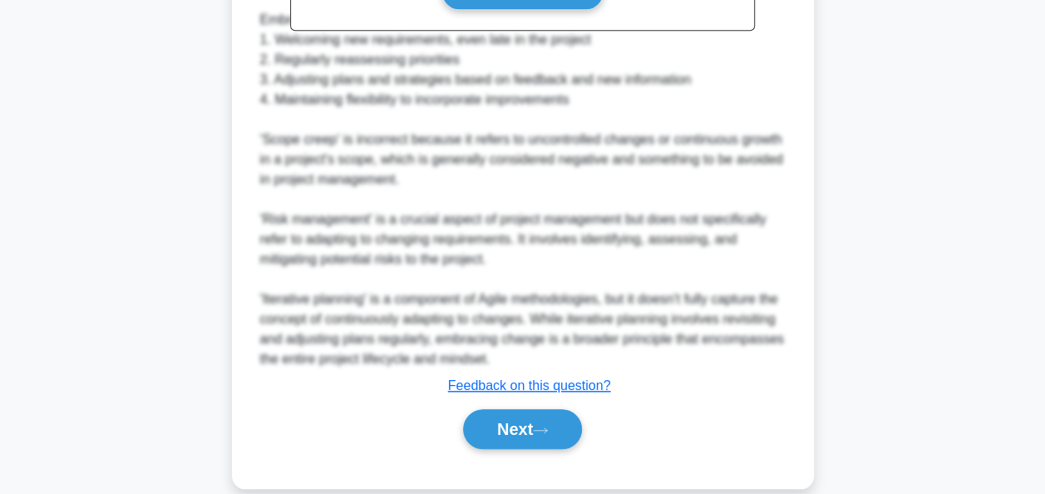
scroll to position [651, 0]
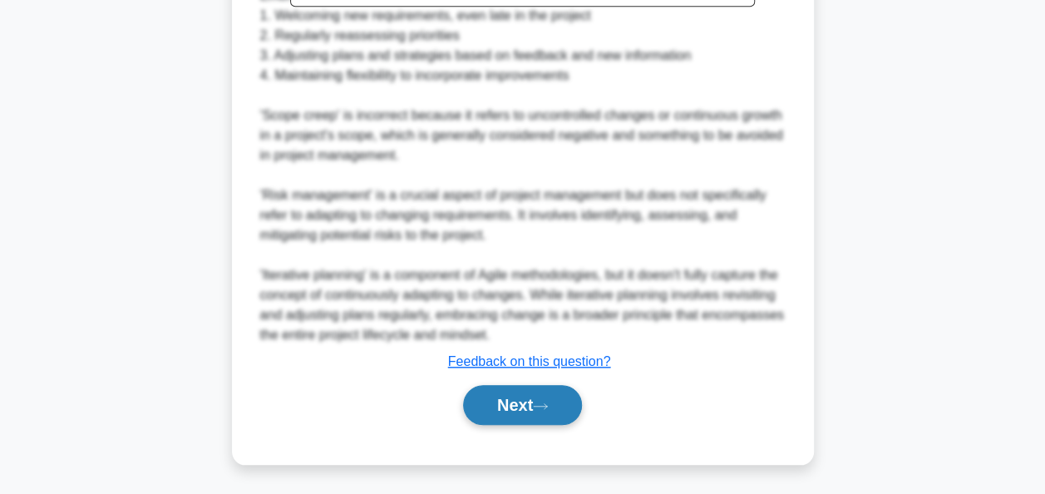
click at [510, 399] on button "Next" at bounding box center [522, 405] width 119 height 40
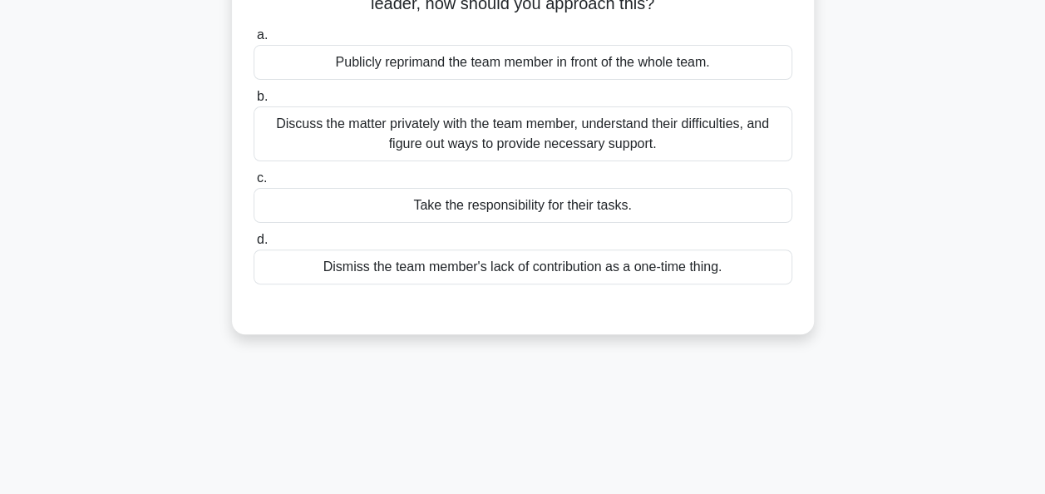
scroll to position [83, 0]
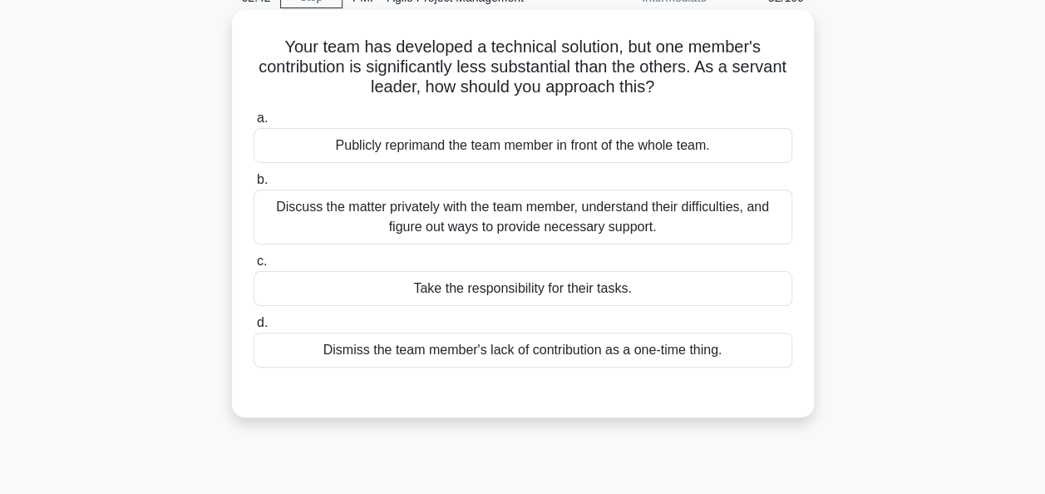
click at [505, 221] on div "Discuss the matter privately with the team member, understand their difficultie…" at bounding box center [523, 217] width 539 height 55
click at [254, 185] on input "b. Discuss the matter privately with the team member, understand their difficul…" at bounding box center [254, 180] width 0 height 11
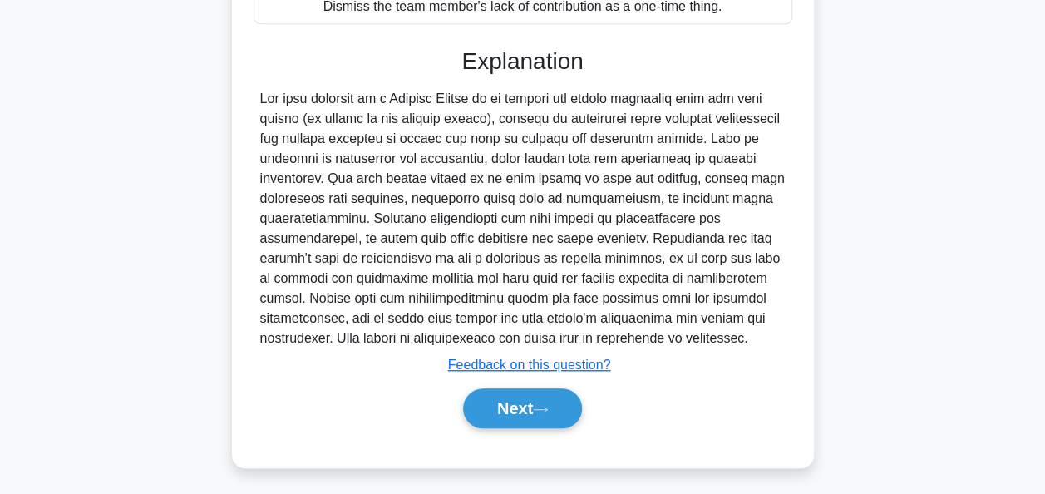
scroll to position [429, 0]
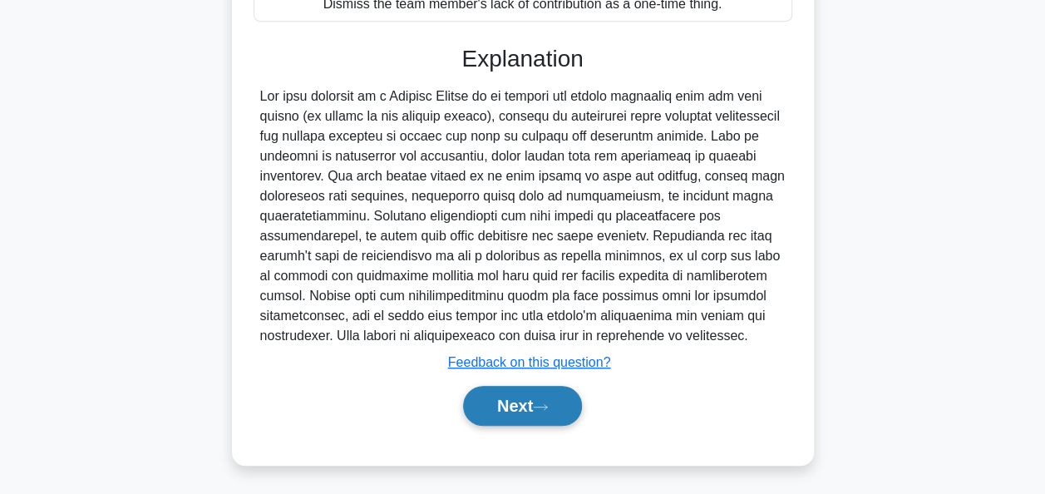
click at [492, 411] on button "Next" at bounding box center [522, 406] width 119 height 40
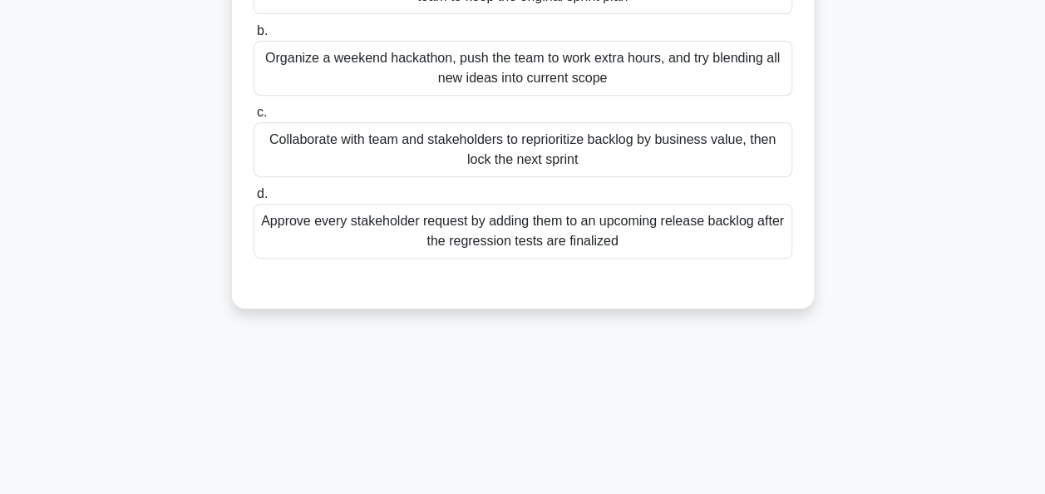
scroll to position [333, 0]
click at [459, 156] on div "Collaborate with team and stakeholders to reprioritize backlog by business valu…" at bounding box center [523, 148] width 539 height 55
click at [254, 117] on input "c. Collaborate with team and stakeholders to reprioritize backlog by business v…" at bounding box center [254, 111] width 0 height 11
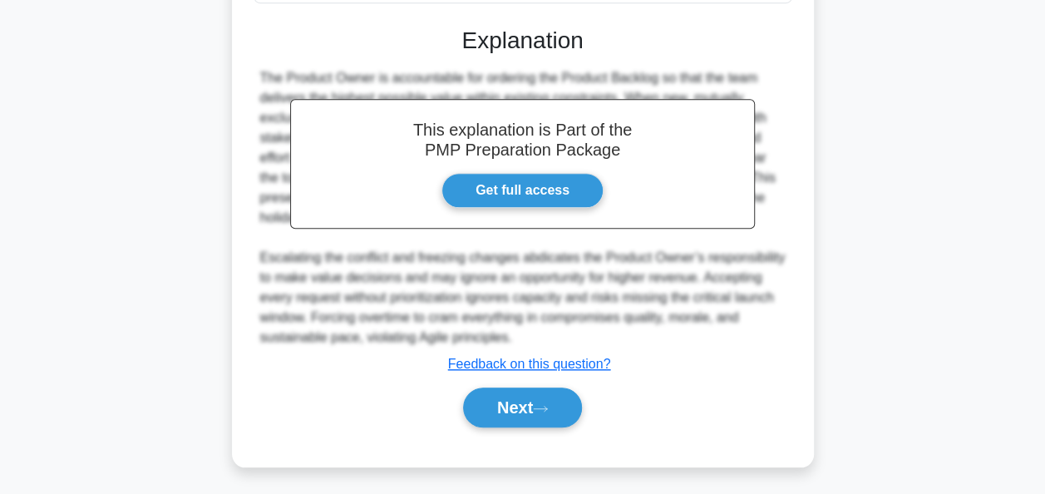
scroll to position [589, 0]
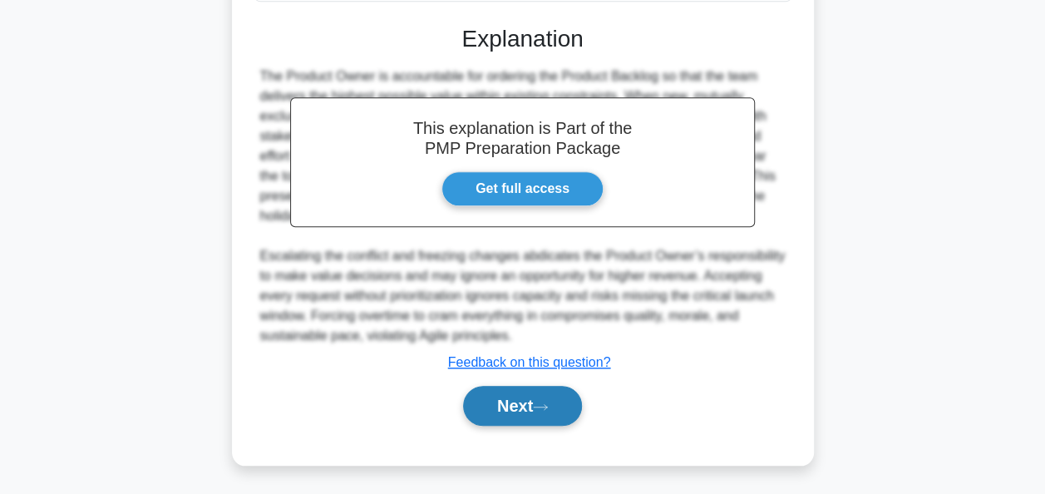
click at [508, 402] on button "Next" at bounding box center [522, 406] width 119 height 40
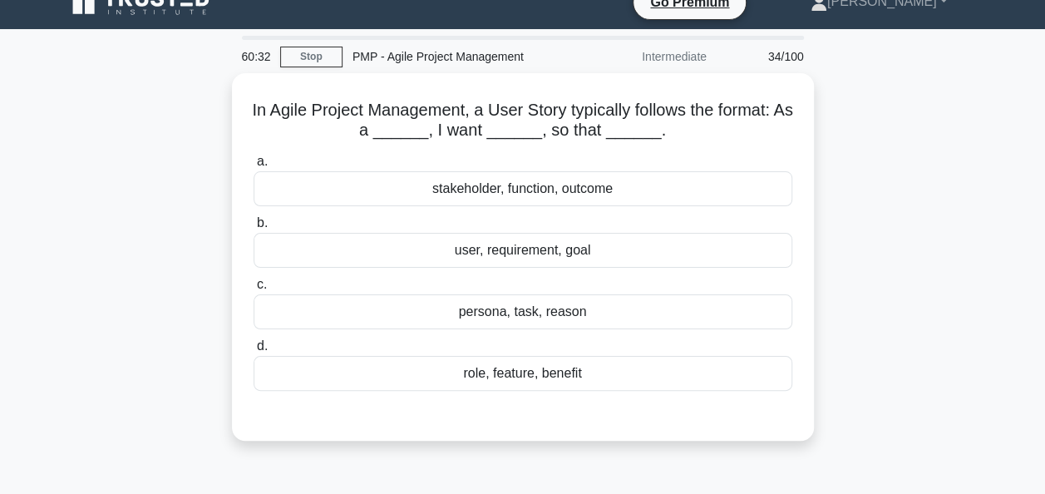
scroll to position [0, 0]
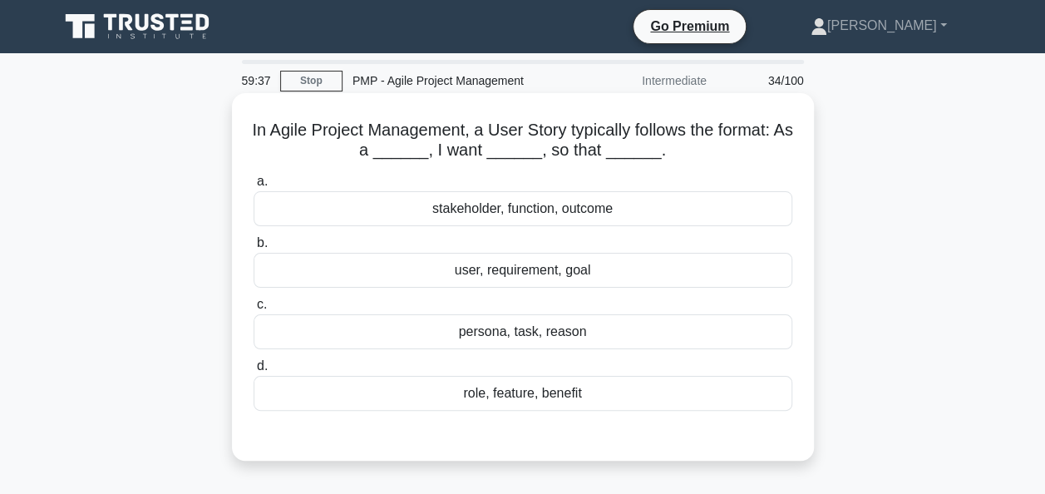
click at [537, 281] on div "user, requirement, goal" at bounding box center [523, 270] width 539 height 35
click at [254, 249] on input "b. user, requirement, goal" at bounding box center [254, 243] width 0 height 11
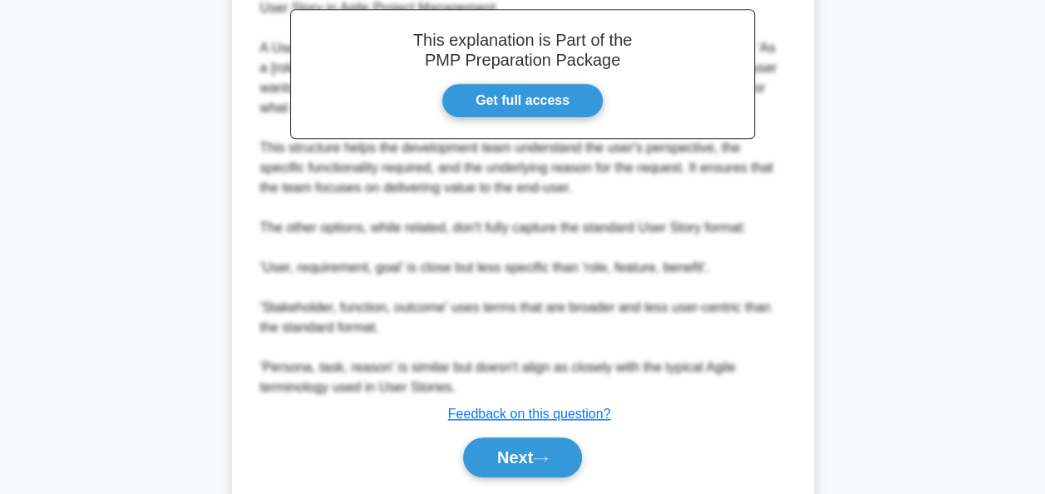
scroll to position [551, 0]
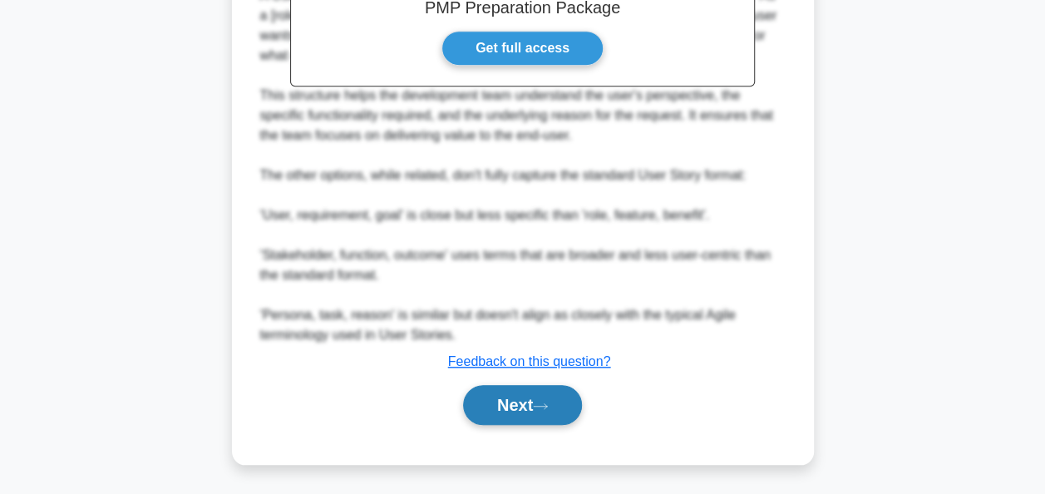
click at [533, 396] on button "Next" at bounding box center [522, 405] width 119 height 40
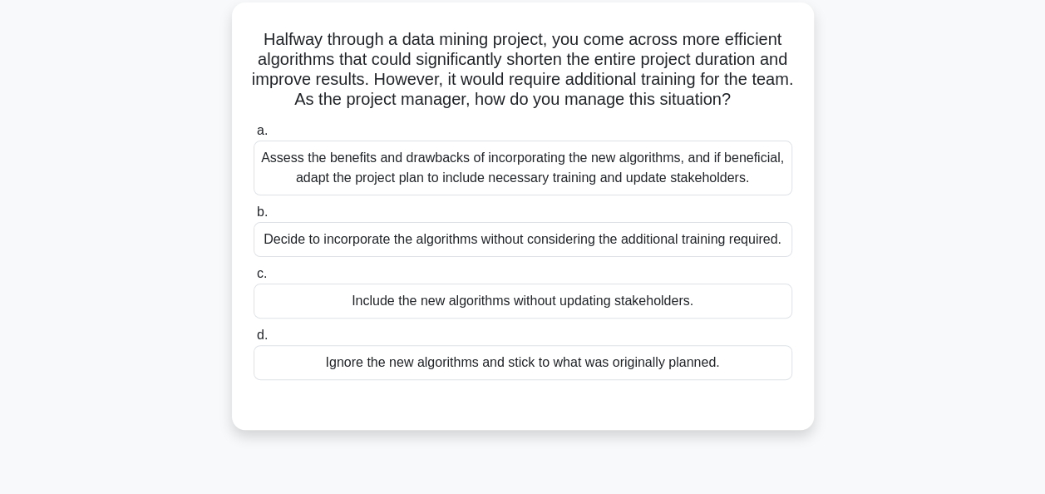
scroll to position [72, 0]
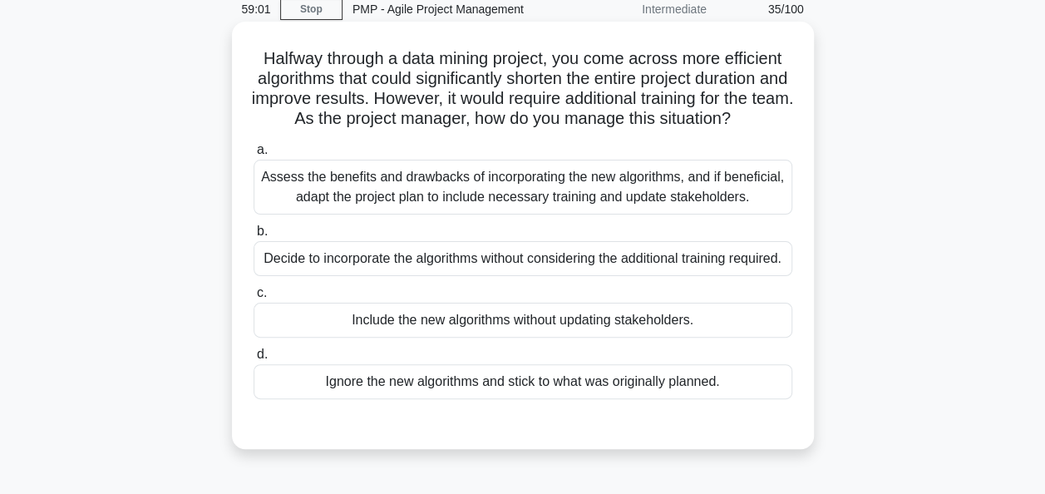
click at [437, 208] on div "Assess the benefits and drawbacks of incorporating the new algorithms, and if b…" at bounding box center [523, 187] width 539 height 55
click at [254, 156] on input "a. Assess the benefits and drawbacks of incorporating the new algorithms, and i…" at bounding box center [254, 150] width 0 height 11
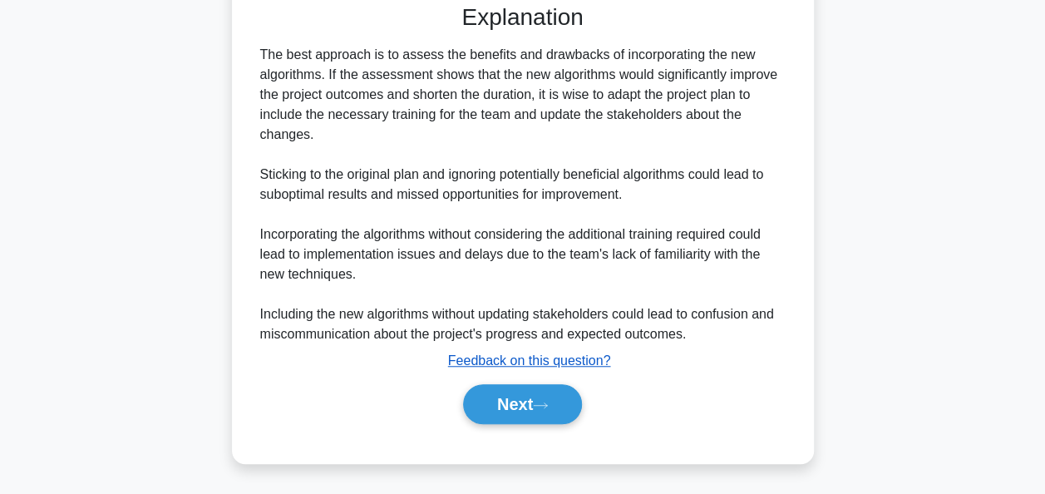
scroll to position [549, 0]
click at [516, 395] on button "Next" at bounding box center [522, 403] width 119 height 40
click at [488, 410] on button "Next" at bounding box center [522, 403] width 119 height 40
click at [525, 407] on button "Next" at bounding box center [522, 403] width 119 height 40
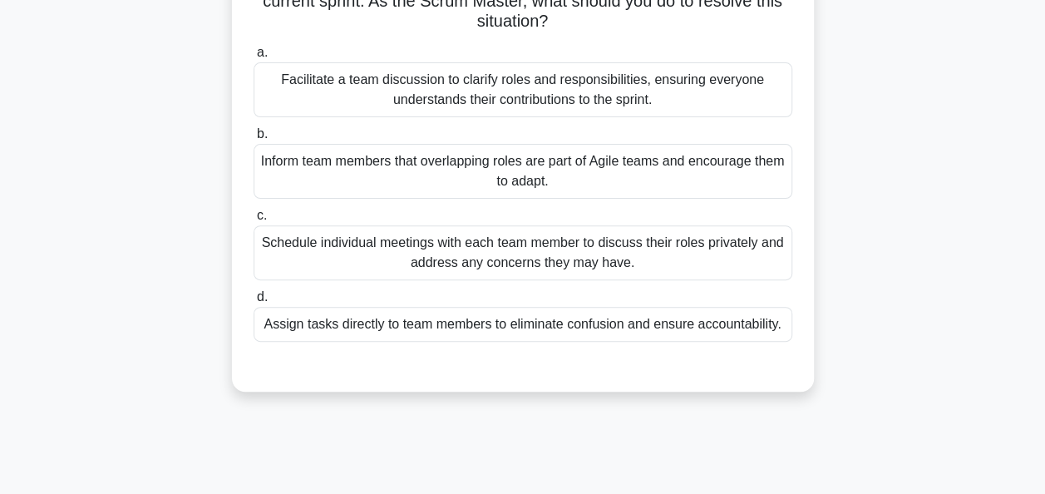
scroll to position [166, 0]
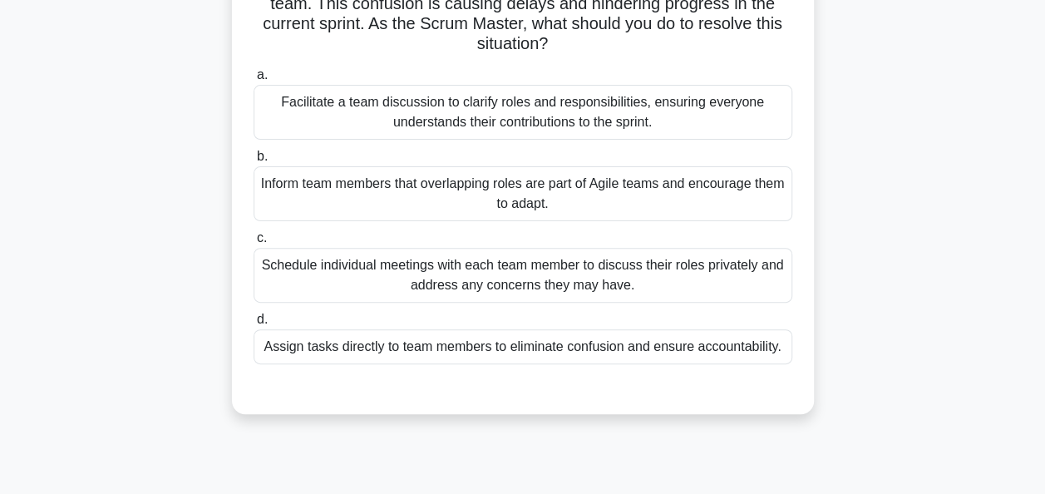
click at [427, 115] on div "Facilitate a team discussion to clarify roles and responsibilities, ensuring ev…" at bounding box center [523, 112] width 539 height 55
click at [254, 81] on input "a. Facilitate a team discussion to clarify roles and responsibilities, ensuring…" at bounding box center [254, 75] width 0 height 11
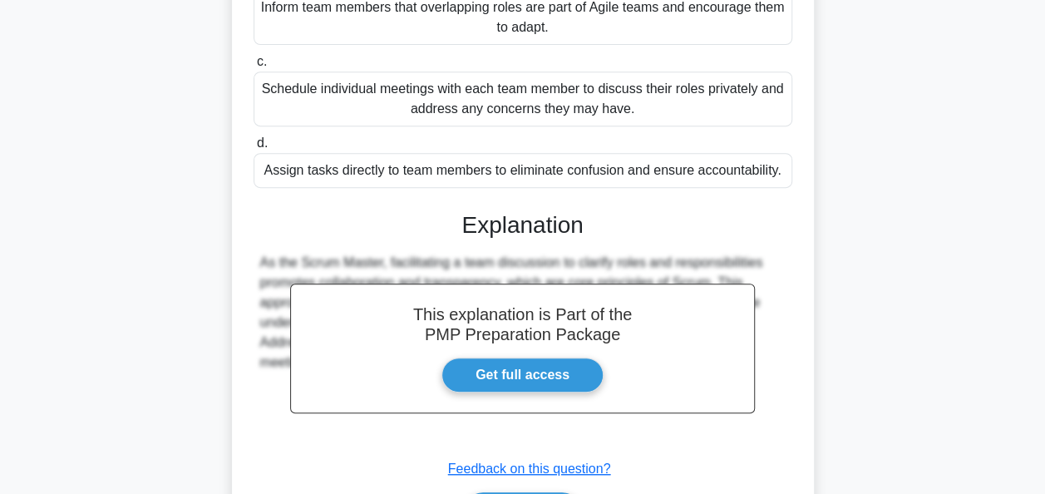
scroll to position [449, 0]
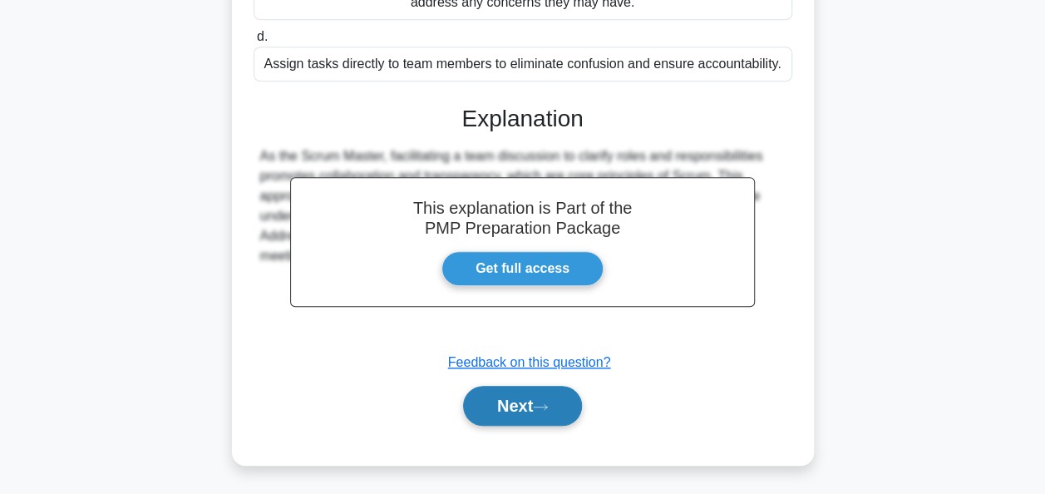
click at [516, 411] on button "Next" at bounding box center [522, 406] width 119 height 40
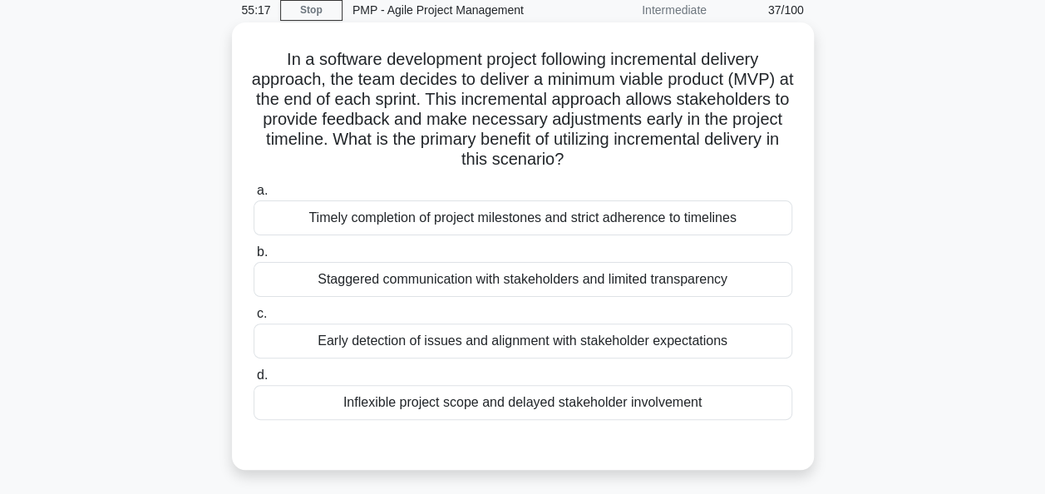
scroll to position [166, 0]
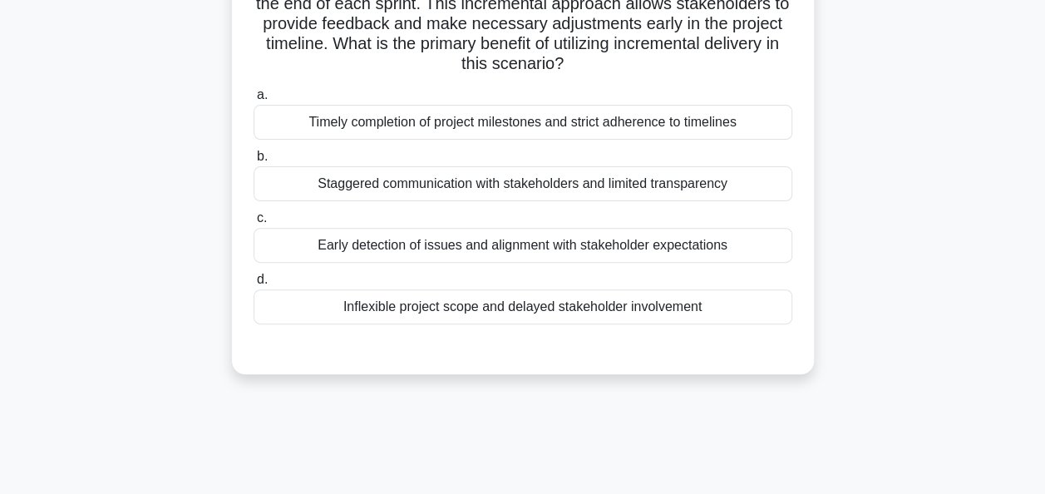
click at [416, 125] on div "Timely completion of project milestones and strict adherence to timelines" at bounding box center [523, 122] width 539 height 35
click at [254, 101] on input "a. Timely completion of project milestones and strict adherence to timelines" at bounding box center [254, 95] width 0 height 11
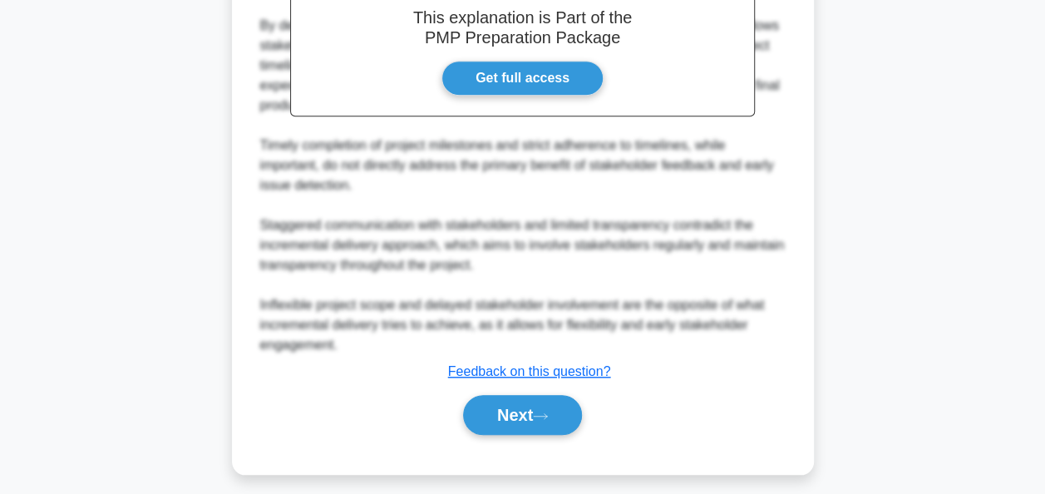
scroll to position [611, 0]
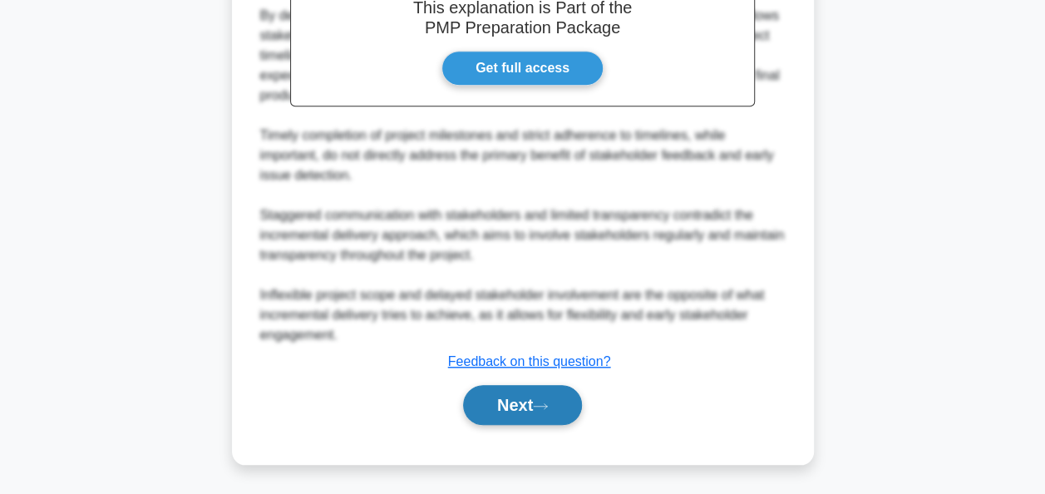
click at [542, 402] on icon at bounding box center [540, 406] width 15 height 9
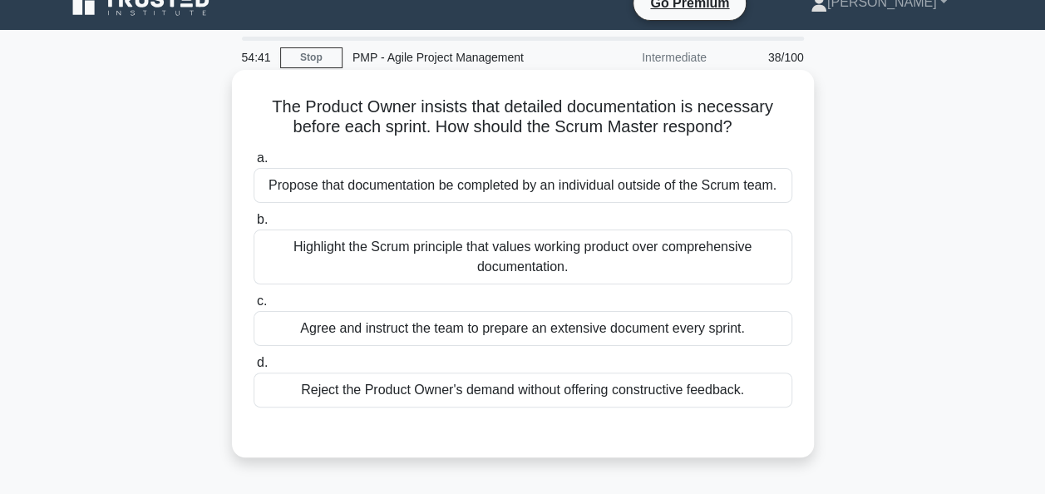
scroll to position [0, 0]
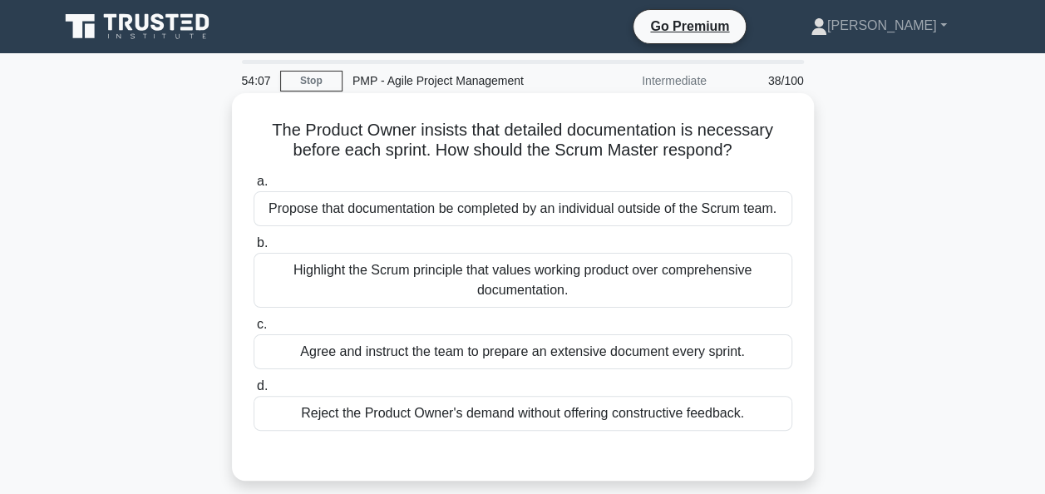
click at [507, 279] on div "Highlight the Scrum principle that values working product over comprehensive do…" at bounding box center [523, 280] width 539 height 55
click at [254, 249] on input "b. Highlight the Scrum principle that values working product over comprehensive…" at bounding box center [254, 243] width 0 height 11
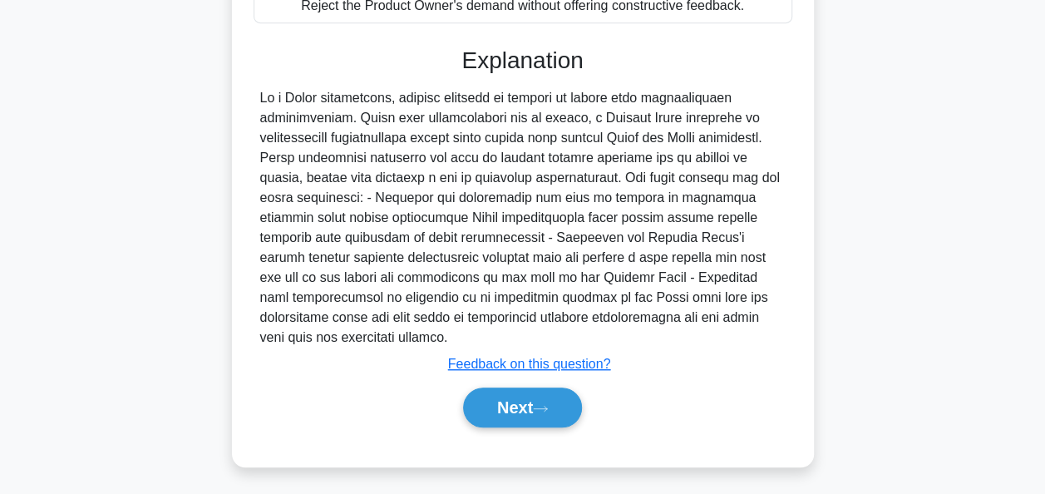
scroll to position [409, 0]
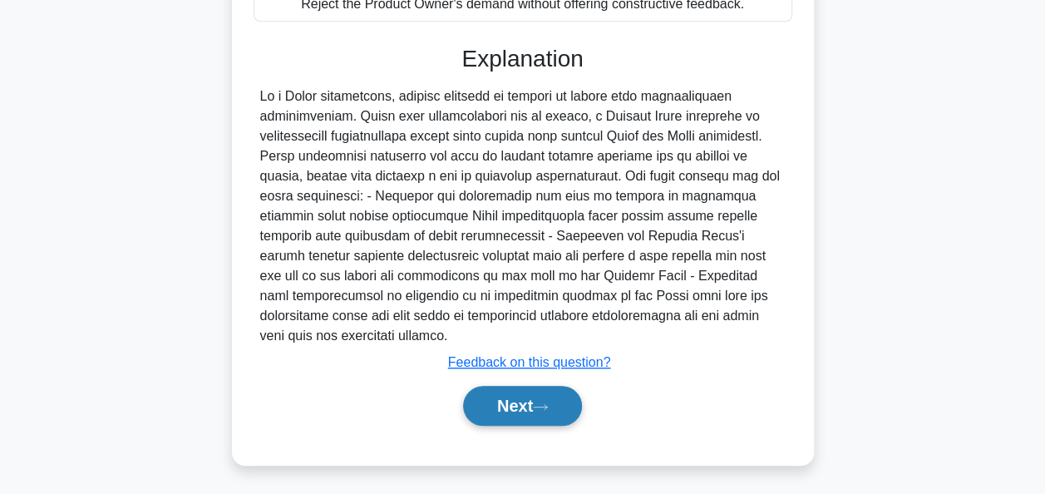
click at [511, 396] on button "Next" at bounding box center [522, 406] width 119 height 40
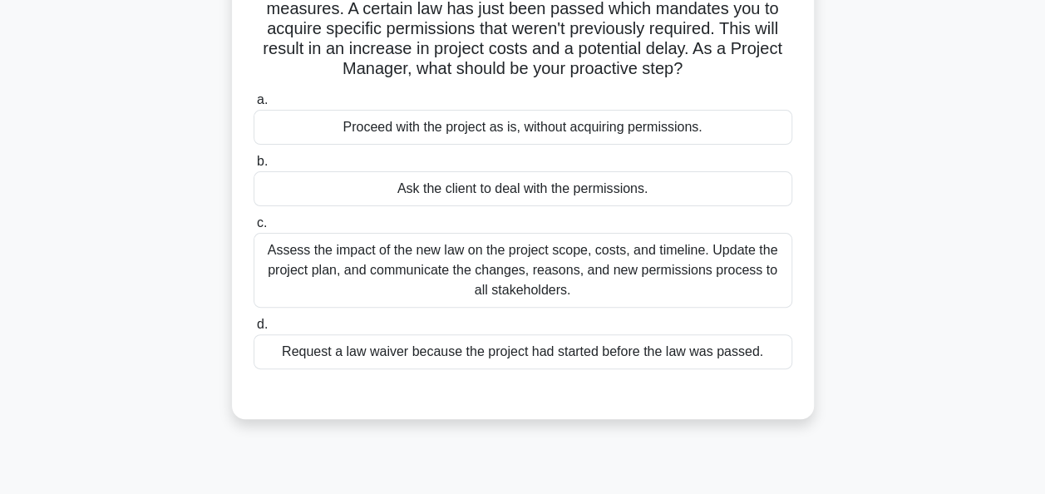
scroll to position [166, 0]
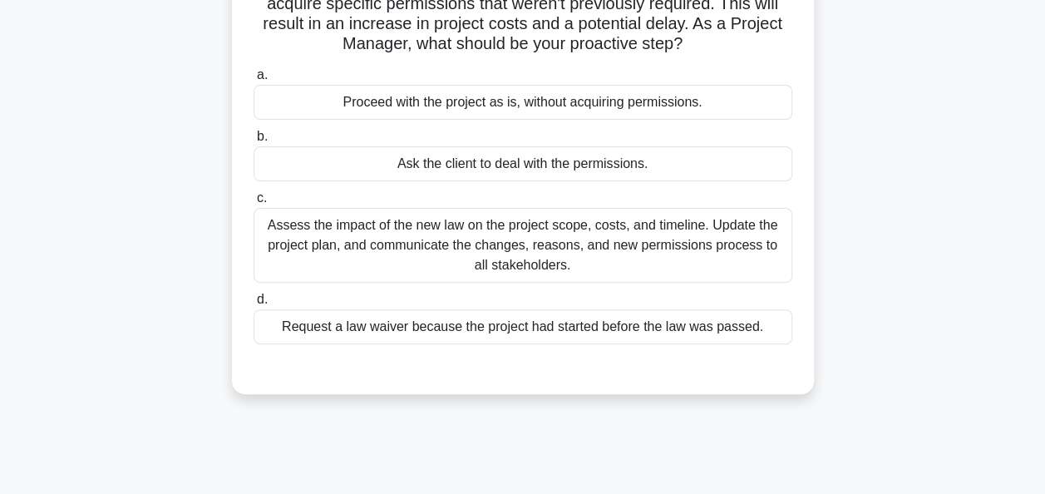
click at [477, 253] on div "Assess the impact of the new law on the project scope, costs, and timeline. Upd…" at bounding box center [523, 245] width 539 height 75
click at [254, 204] on input "c. Assess the impact of the new law on the project scope, costs, and timeline. …" at bounding box center [254, 198] width 0 height 11
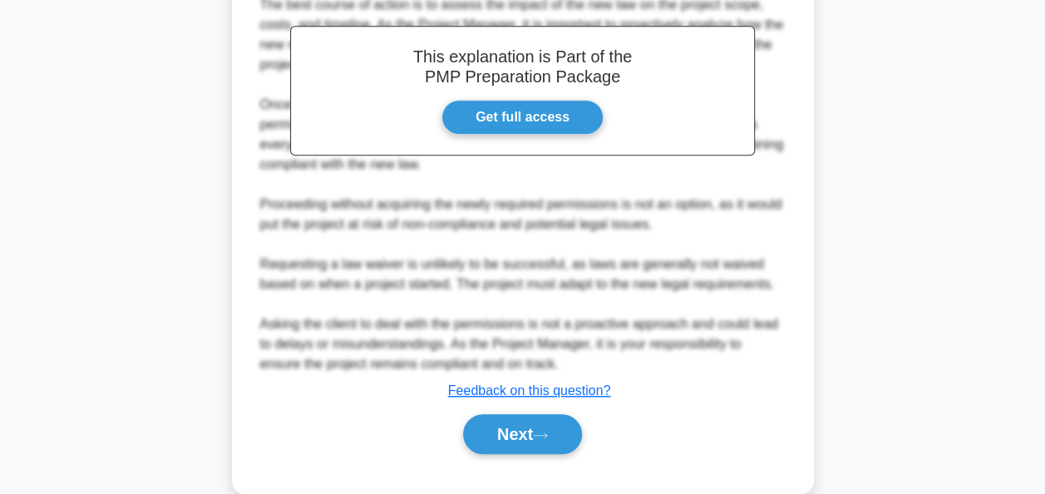
scroll to position [582, 0]
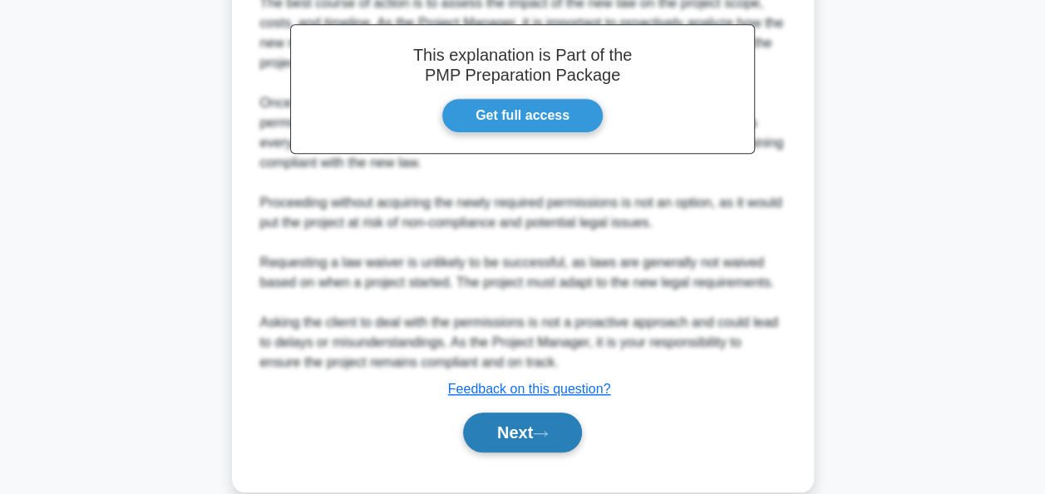
click at [515, 429] on button "Next" at bounding box center [522, 432] width 119 height 40
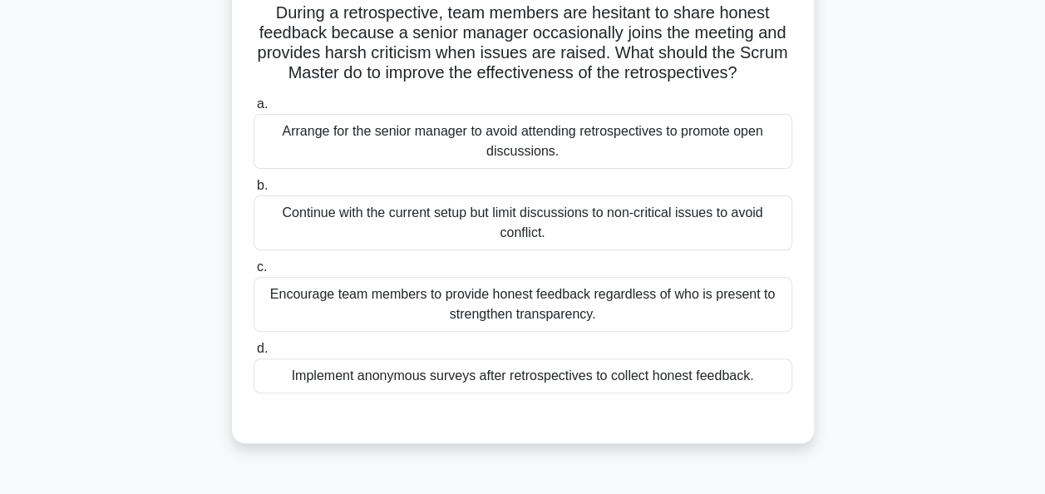
scroll to position [166, 0]
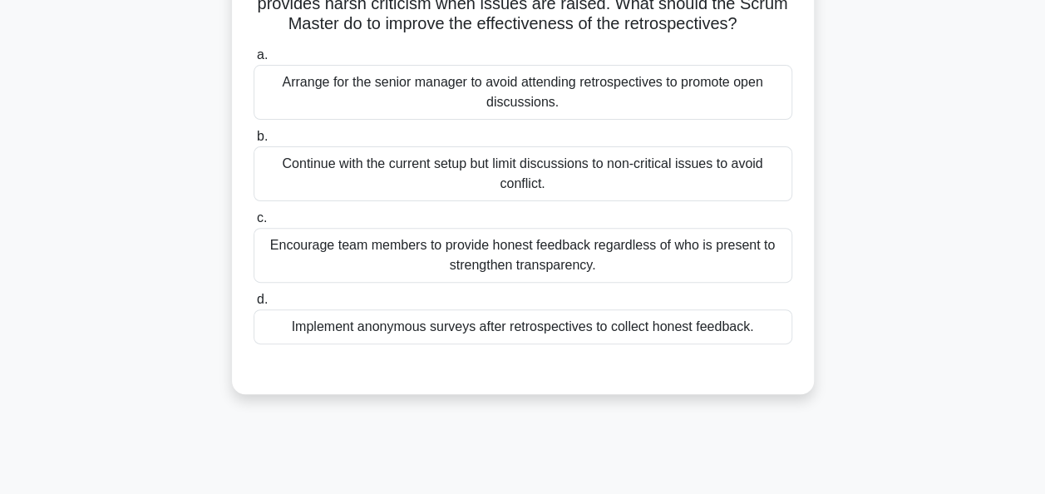
click at [444, 253] on div "Encourage team members to provide honest feedback regardless of who is present …" at bounding box center [523, 255] width 539 height 55
click at [254, 224] on input "c. Encourage team members to provide honest feedback regardless of who is prese…" at bounding box center [254, 218] width 0 height 11
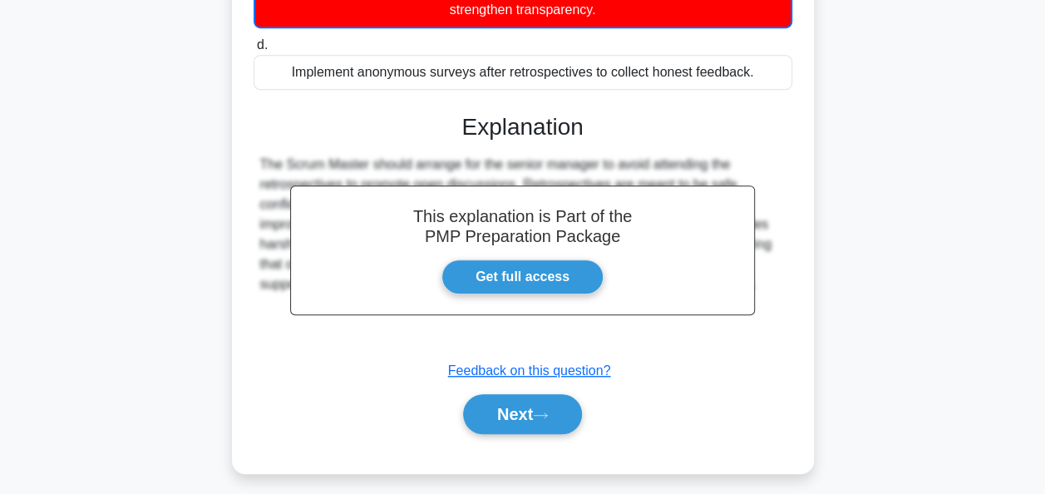
scroll to position [432, 0]
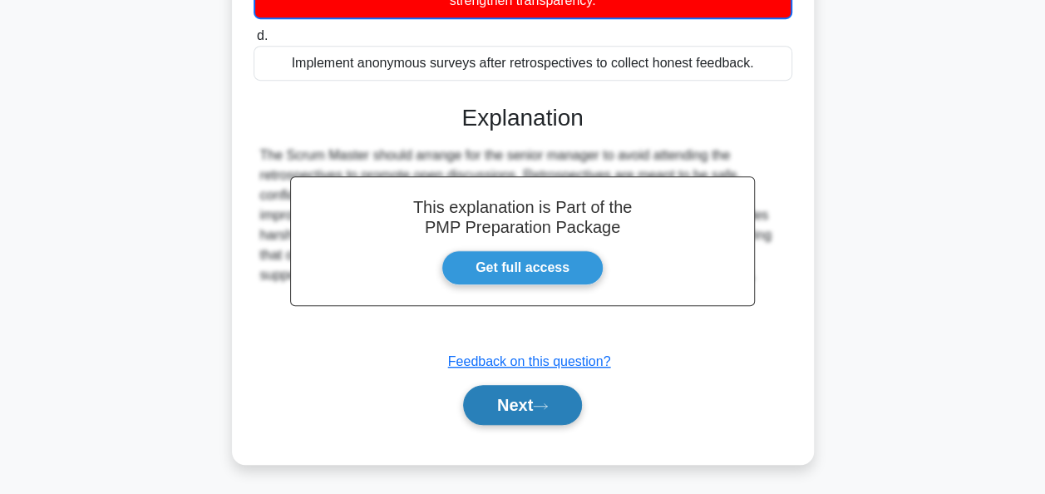
click at [526, 399] on button "Next" at bounding box center [522, 405] width 119 height 40
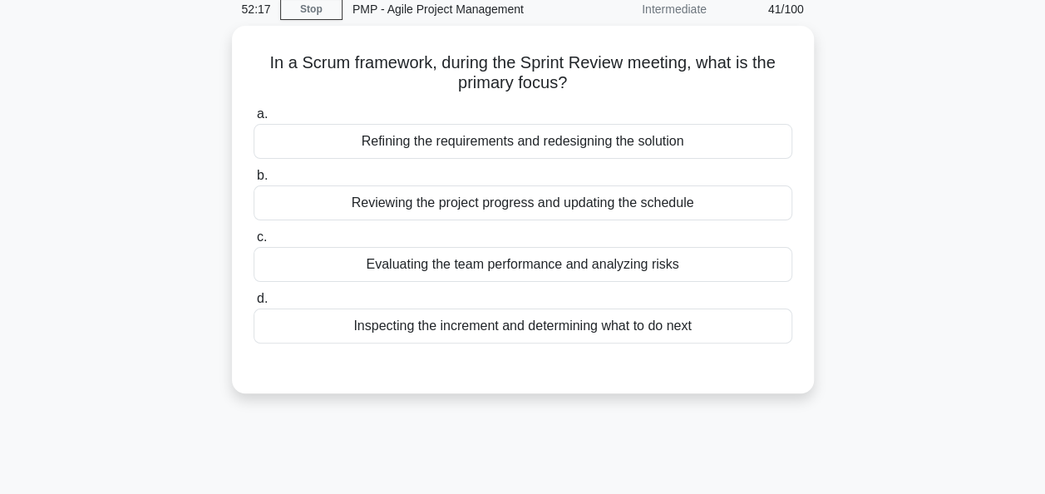
scroll to position [0, 0]
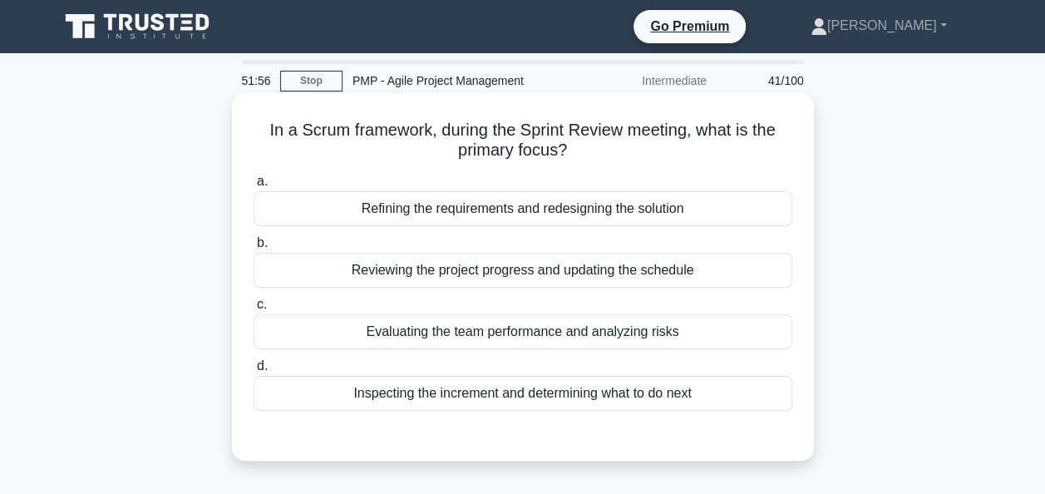
click at [547, 395] on div "Inspecting the increment and determining what to do next" at bounding box center [523, 393] width 539 height 35
click at [254, 372] on input "d. Inspecting the increment and determining what to do next" at bounding box center [254, 366] width 0 height 11
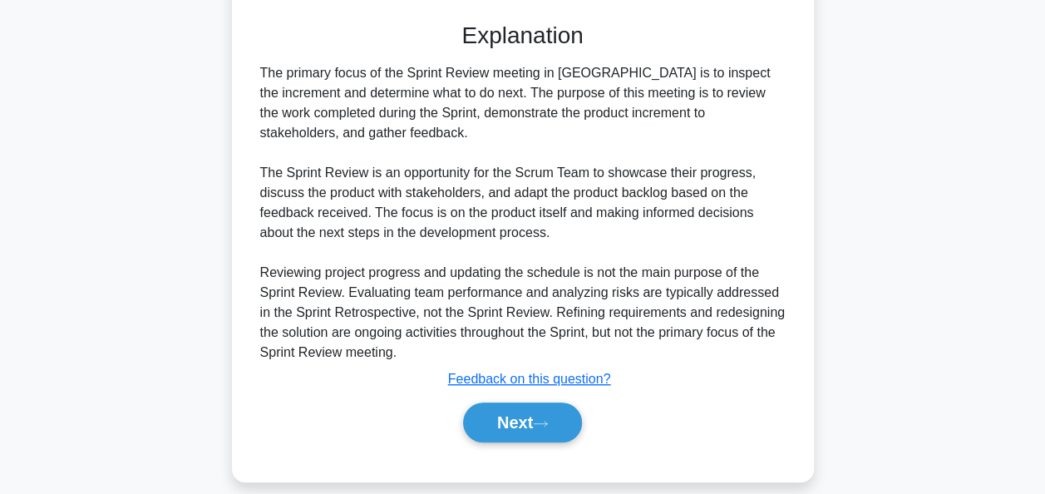
scroll to position [416, 0]
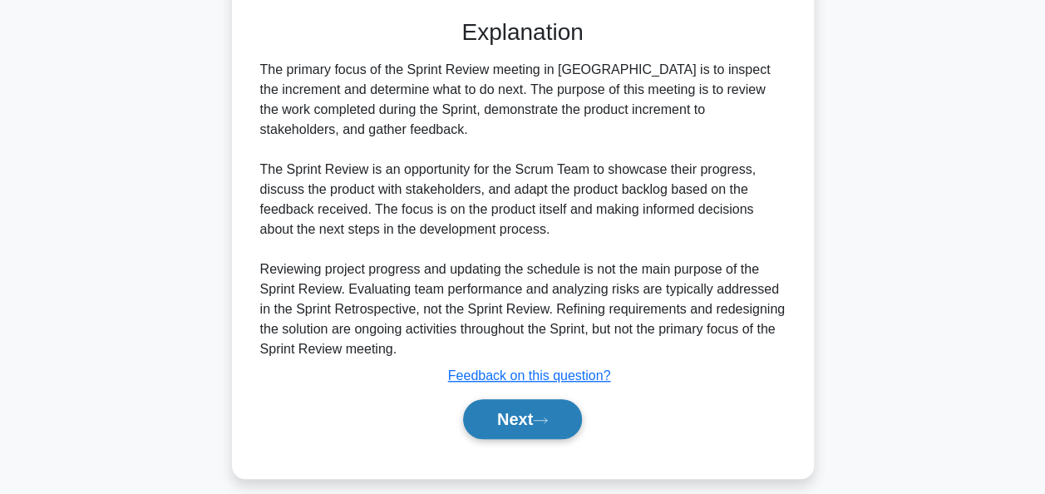
click at [551, 411] on button "Next" at bounding box center [522, 419] width 119 height 40
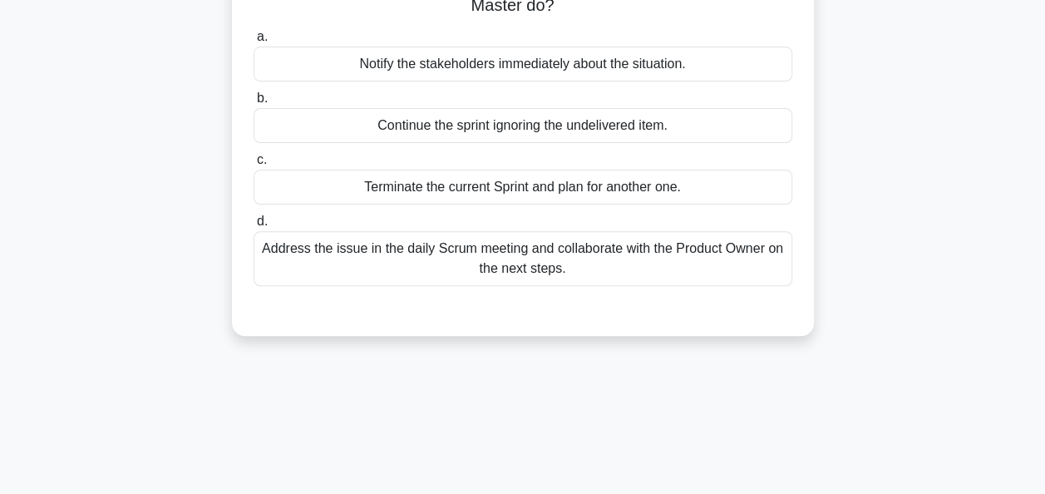
scroll to position [166, 0]
click at [541, 242] on div "Address the issue in the daily Scrum meeting and collaborate with the Product O…" at bounding box center [523, 257] width 539 height 55
click at [254, 225] on input "d. Address the issue in the daily Scrum meeting and collaborate with the Produc…" at bounding box center [254, 220] width 0 height 11
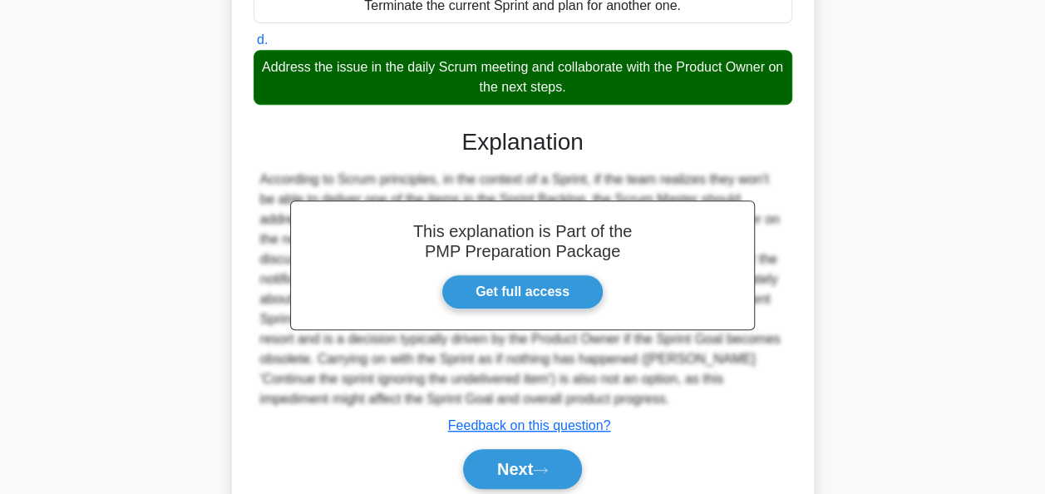
scroll to position [409, 0]
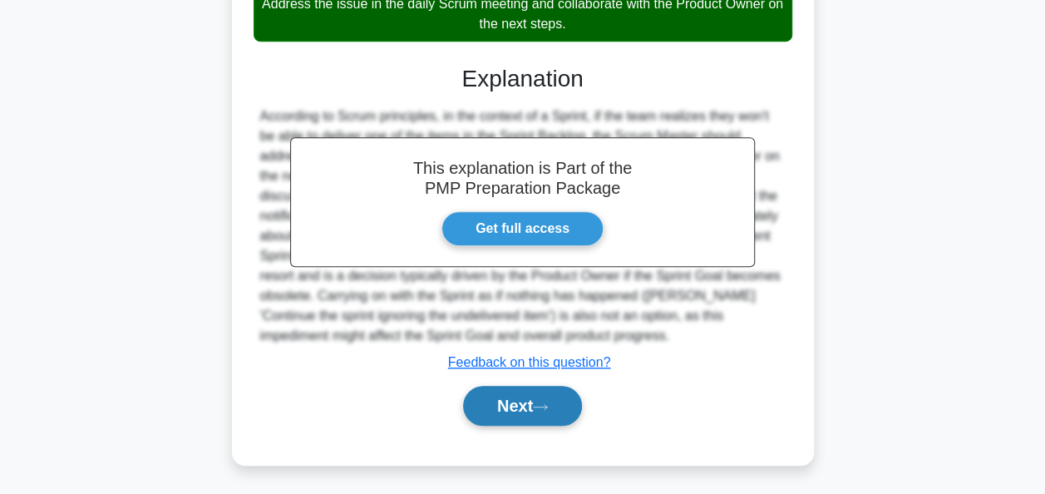
click at [545, 399] on button "Next" at bounding box center [522, 406] width 119 height 40
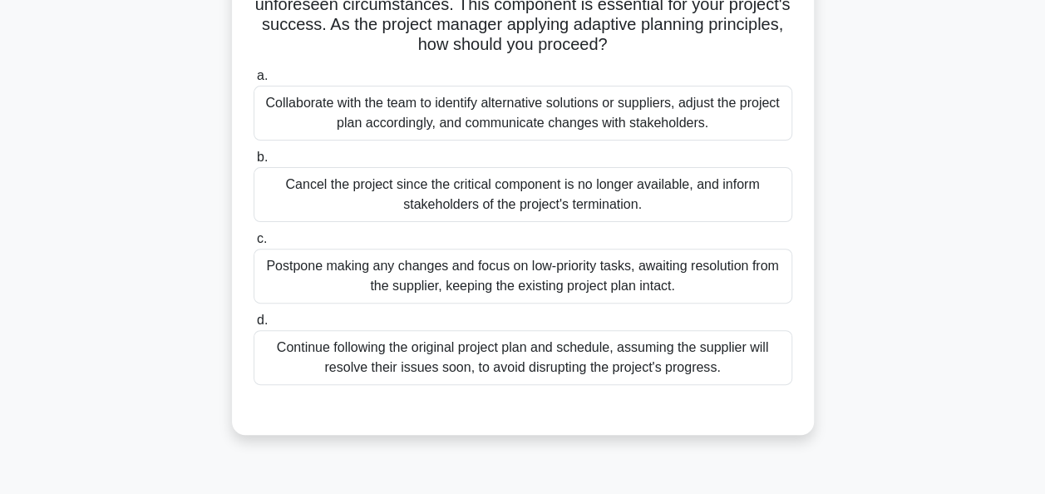
scroll to position [166, 0]
click at [412, 116] on div "Collaborate with the team to identify alternative solutions or suppliers, adjus…" at bounding box center [523, 112] width 539 height 55
click at [254, 81] on input "a. Collaborate with the team to identify alternative solutions or suppliers, ad…" at bounding box center [254, 75] width 0 height 11
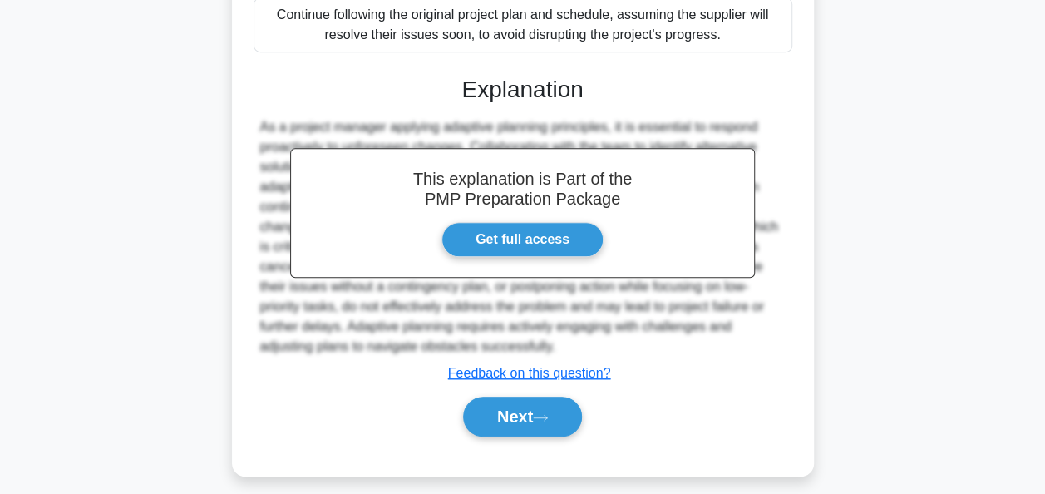
scroll to position [499, 0]
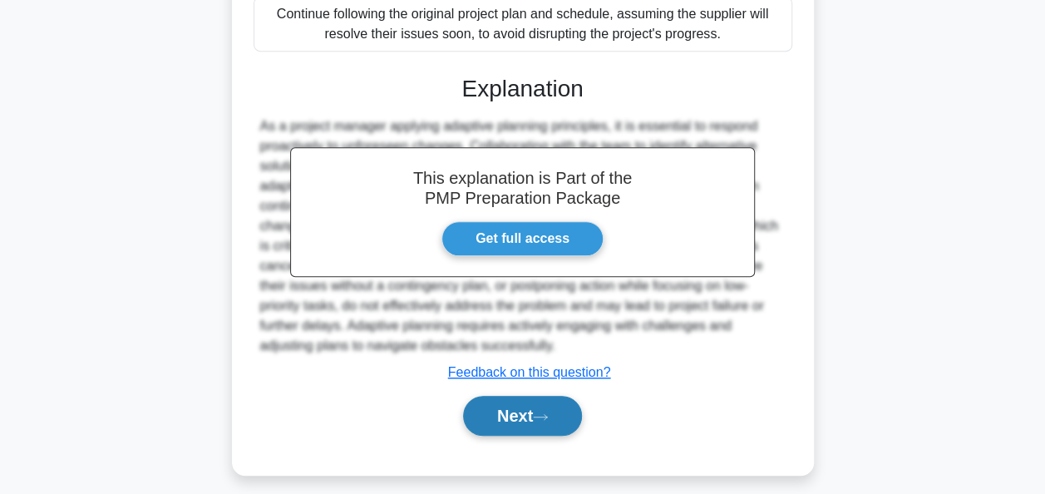
click at [549, 409] on button "Next" at bounding box center [522, 416] width 119 height 40
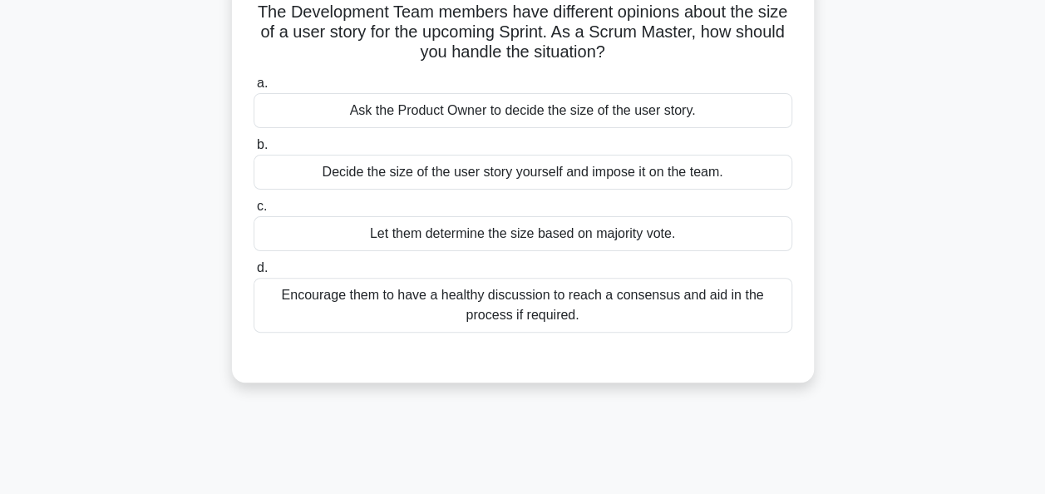
scroll to position [166, 0]
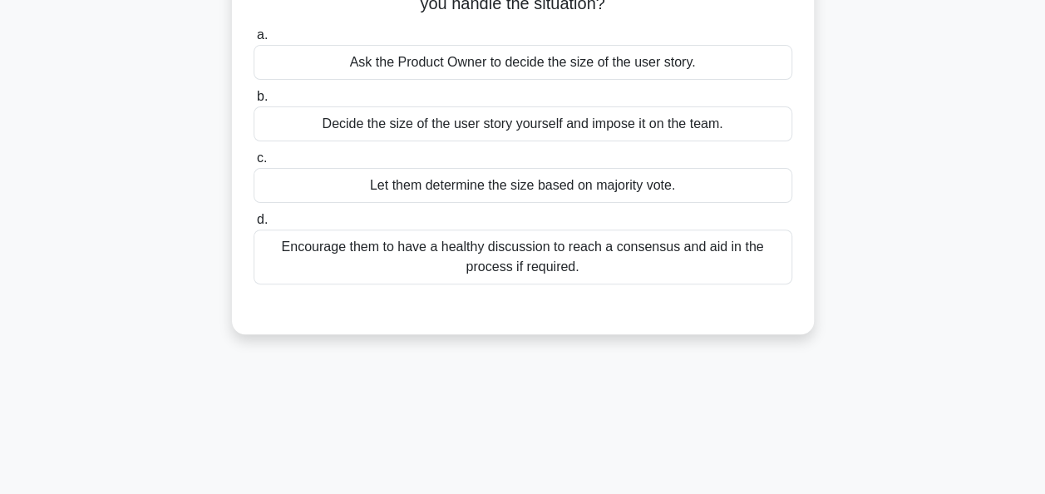
click at [556, 254] on div "Encourage them to have a healthy discussion to reach a consensus and aid in the…" at bounding box center [523, 257] width 539 height 55
click at [254, 225] on input "d. Encourage them to have a healthy discussion to reach a consensus and aid in …" at bounding box center [254, 220] width 0 height 11
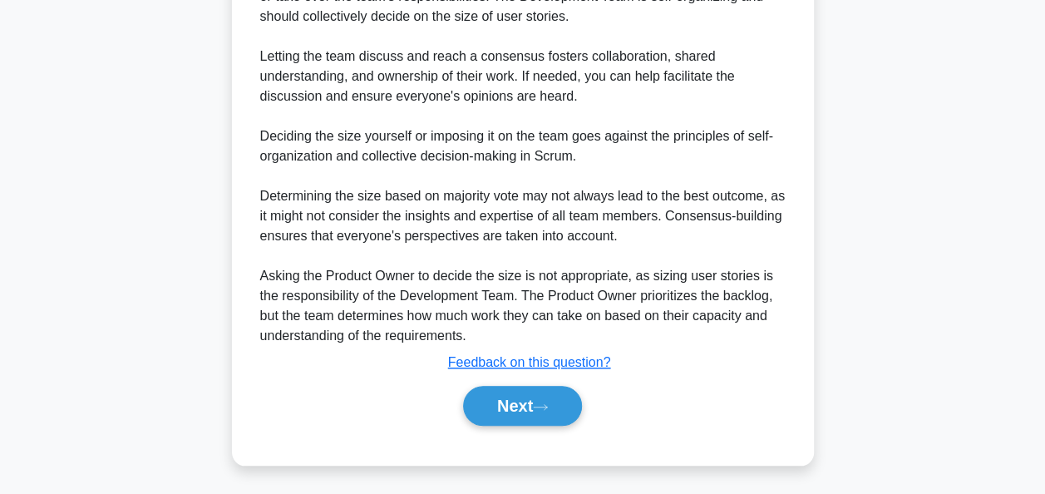
scroll to position [609, 0]
click at [510, 412] on button "Next" at bounding box center [522, 406] width 119 height 40
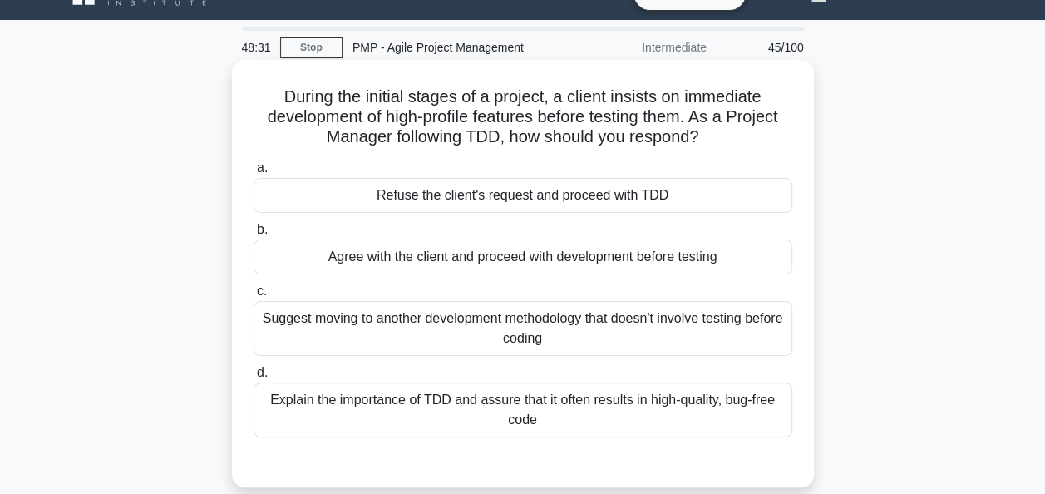
scroll to position [83, 0]
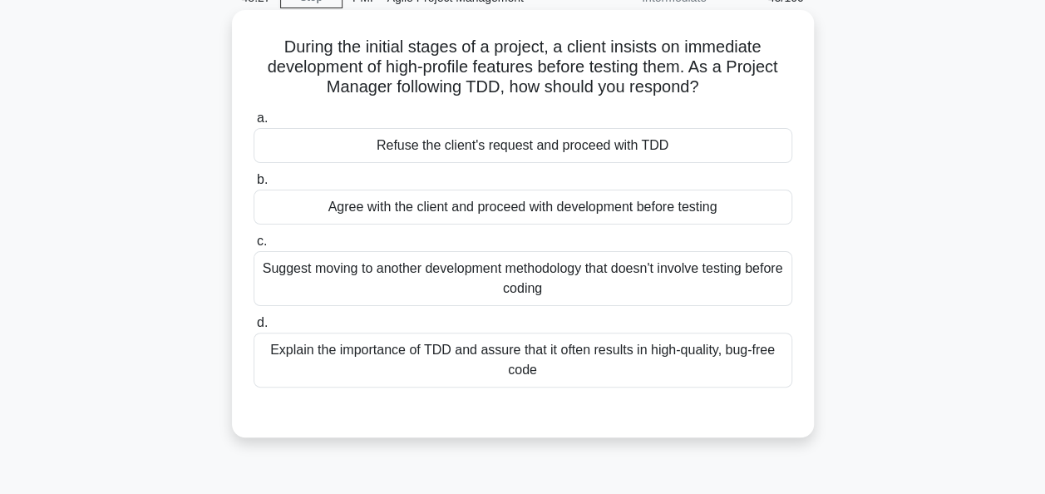
click at [529, 373] on div "Explain the importance of TDD and assure that it often results in high-quality,…" at bounding box center [523, 360] width 539 height 55
click at [254, 328] on input "d. Explain the importance of TDD and assure that it often results in high-quali…" at bounding box center [254, 323] width 0 height 11
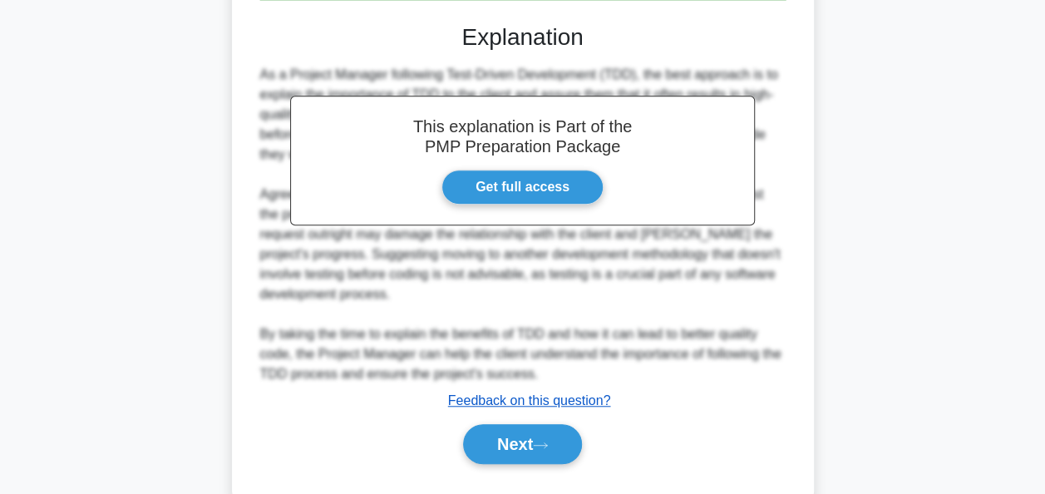
scroll to position [509, 0]
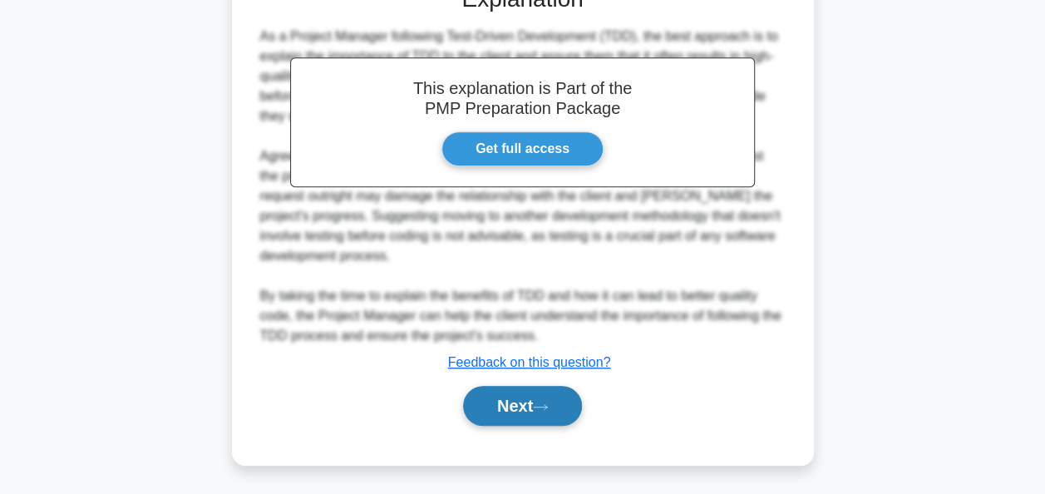
click at [517, 401] on button "Next" at bounding box center [522, 406] width 119 height 40
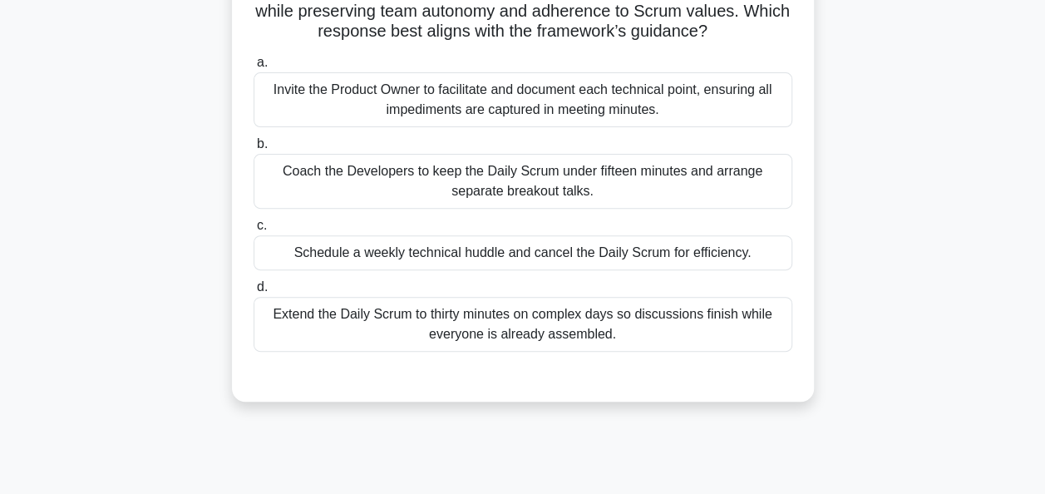
scroll to position [249, 0]
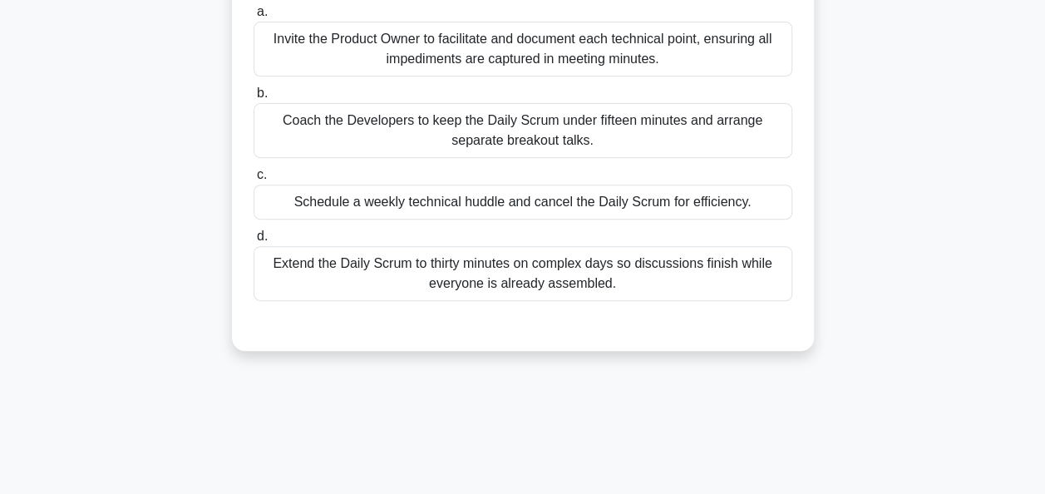
click at [447, 146] on div "Coach the Developers to keep the Daily Scrum under fifteen minutes and arrange …" at bounding box center [523, 130] width 539 height 55
click at [254, 99] on input "b. Coach the Developers to keep the Daily Scrum under fifteen minutes and arran…" at bounding box center [254, 93] width 0 height 11
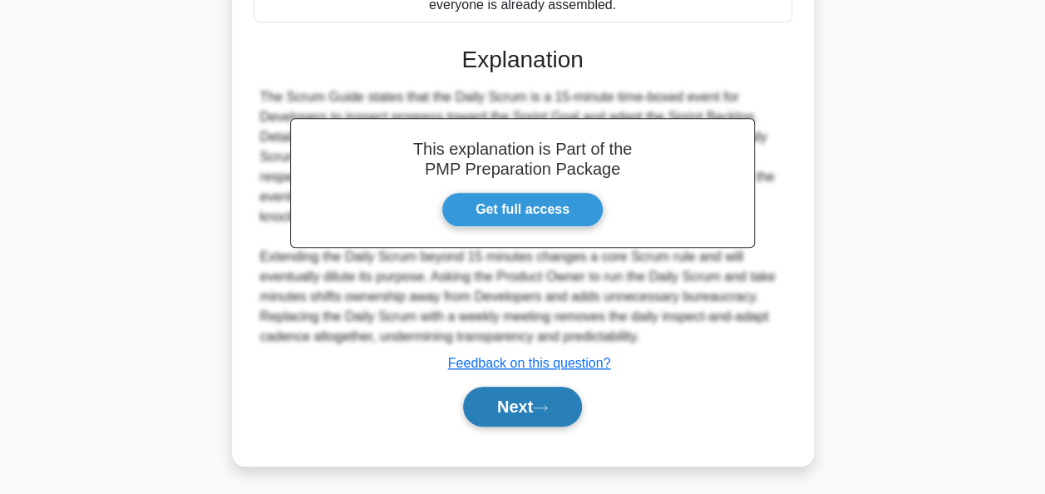
scroll to position [549, 0]
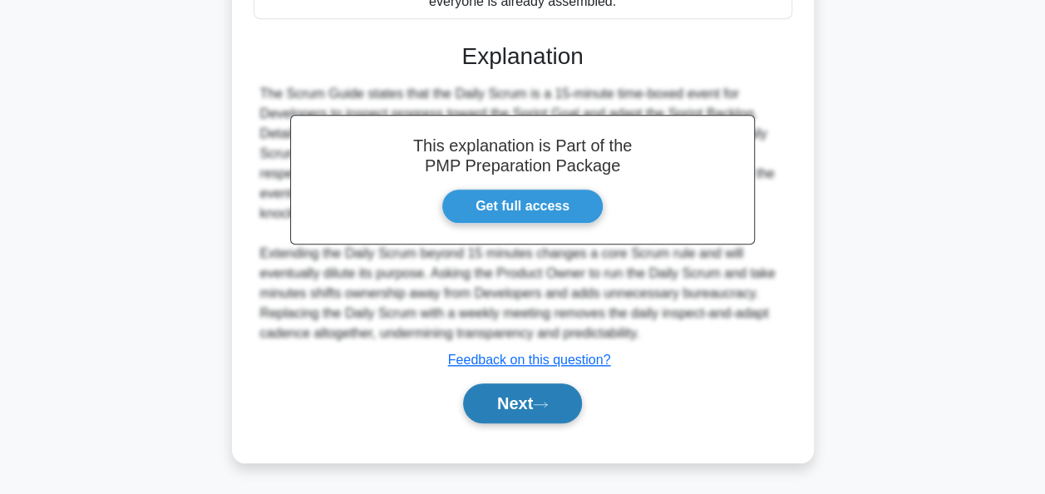
click at [522, 399] on button "Next" at bounding box center [522, 403] width 119 height 40
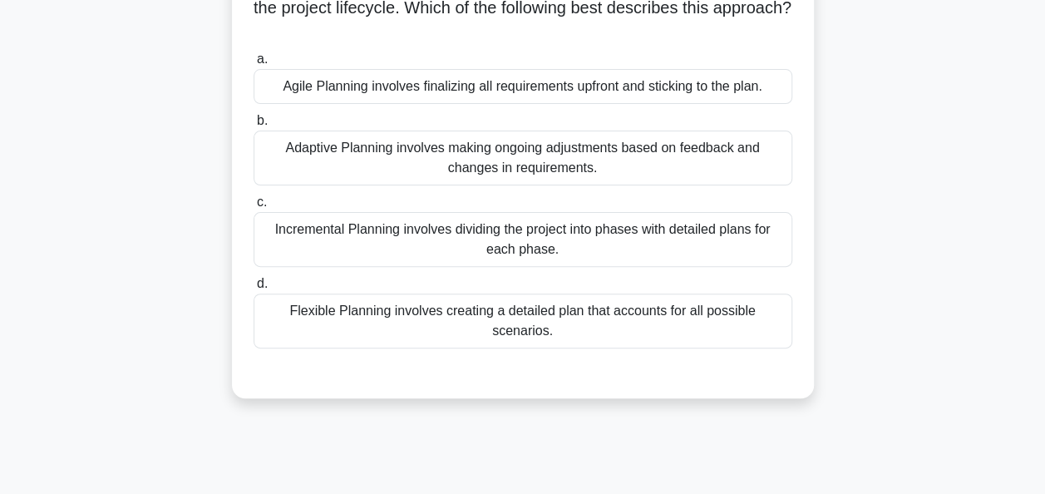
scroll to position [166, 0]
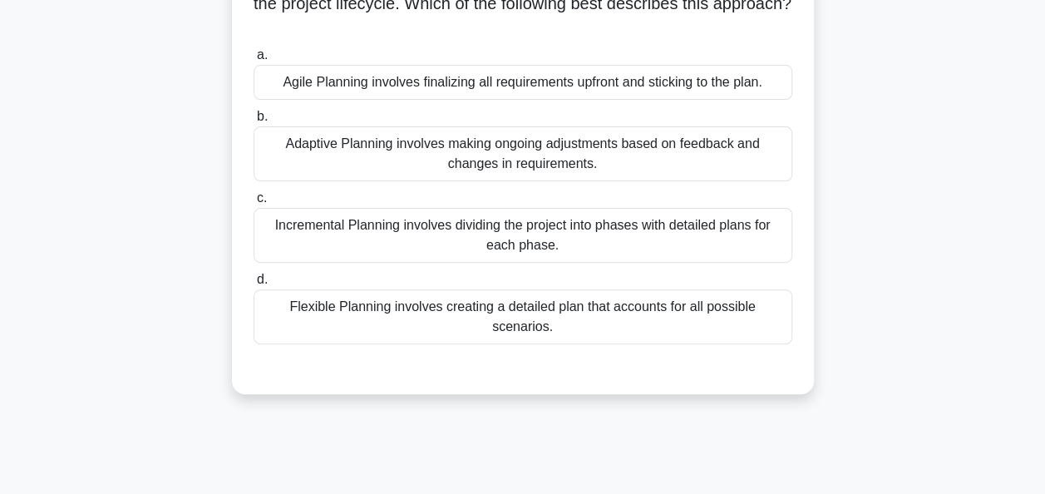
click at [477, 150] on div "Adaptive Planning involves making ongoing adjustments based on feedback and cha…" at bounding box center [523, 153] width 539 height 55
click at [254, 122] on input "b. Adaptive Planning involves making ongoing adjustments based on feedback and …" at bounding box center [254, 116] width 0 height 11
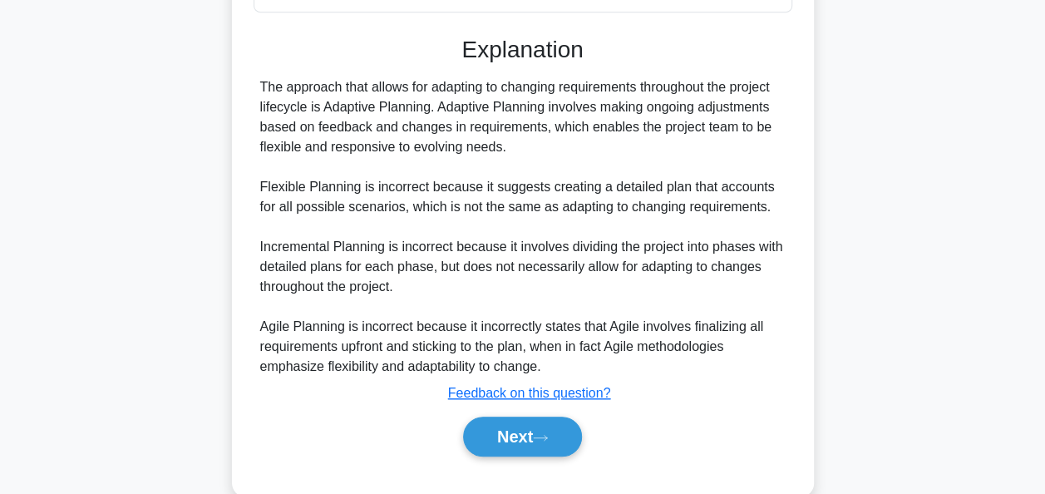
scroll to position [499, 0]
click at [564, 416] on button "Next" at bounding box center [522, 436] width 119 height 40
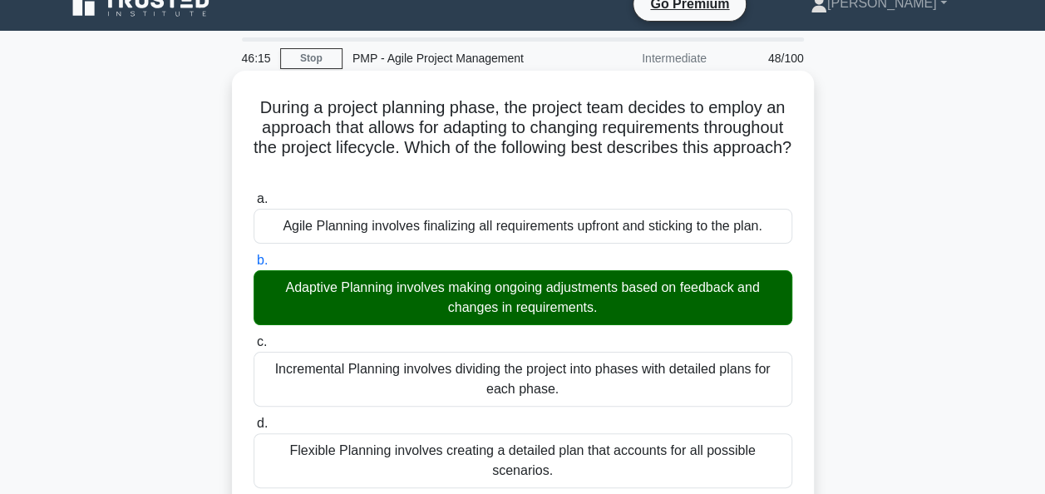
scroll to position [0, 0]
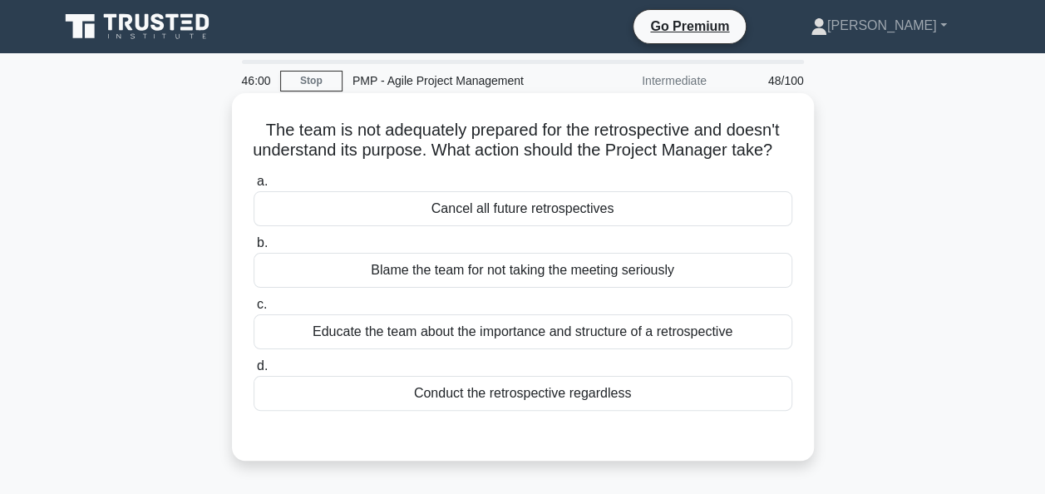
click at [577, 349] on div "Educate the team about the importance and structure of a retrospective" at bounding box center [523, 331] width 539 height 35
click at [254, 310] on input "c. Educate the team about the importance and structure of a retrospective" at bounding box center [254, 304] width 0 height 11
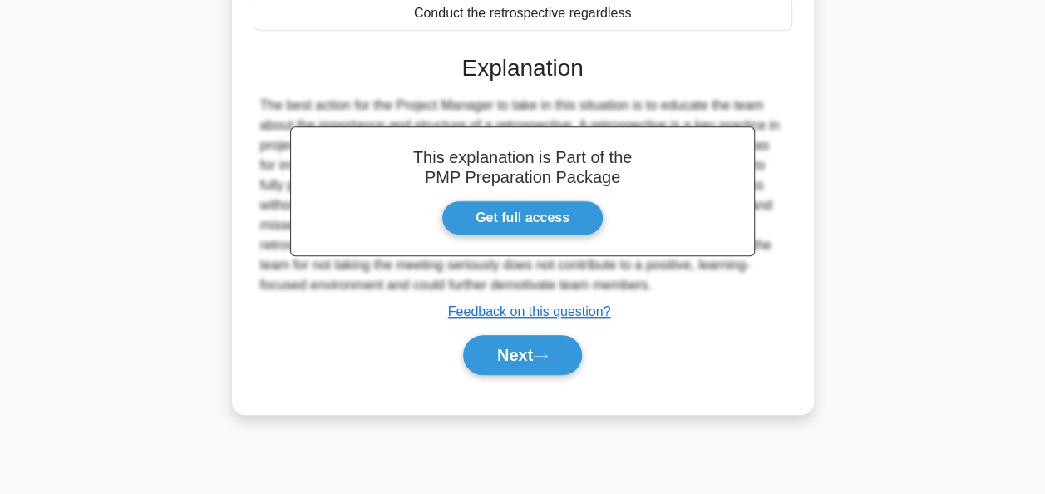
scroll to position [404, 0]
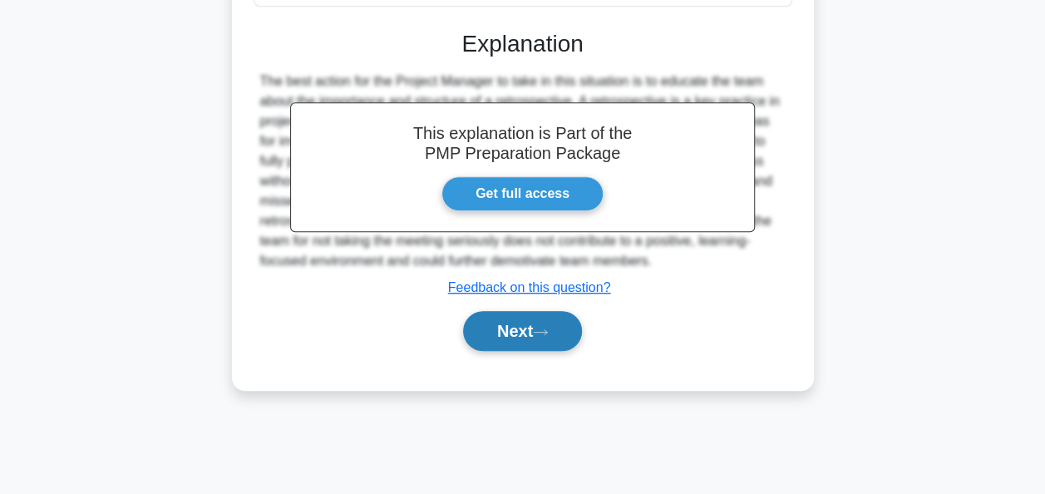
click at [508, 351] on button "Next" at bounding box center [522, 331] width 119 height 40
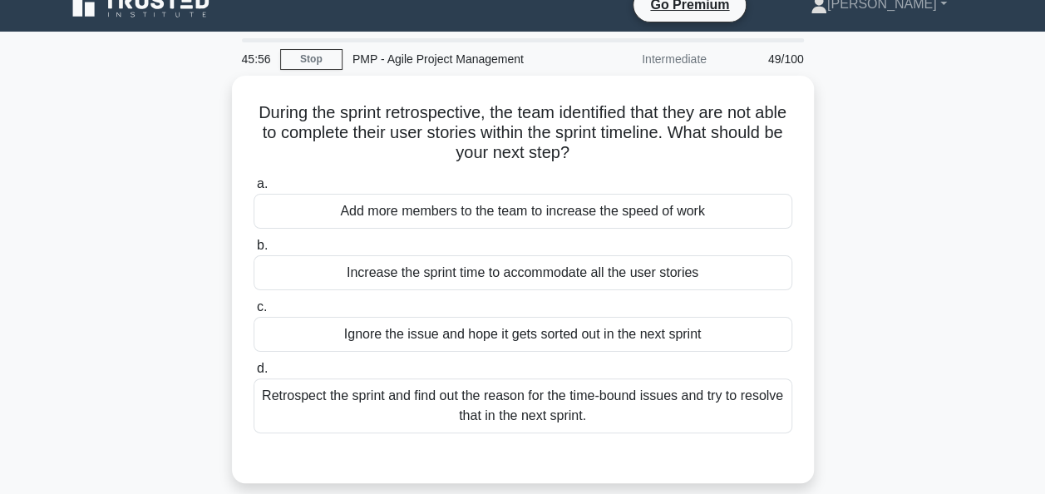
scroll to position [0, 0]
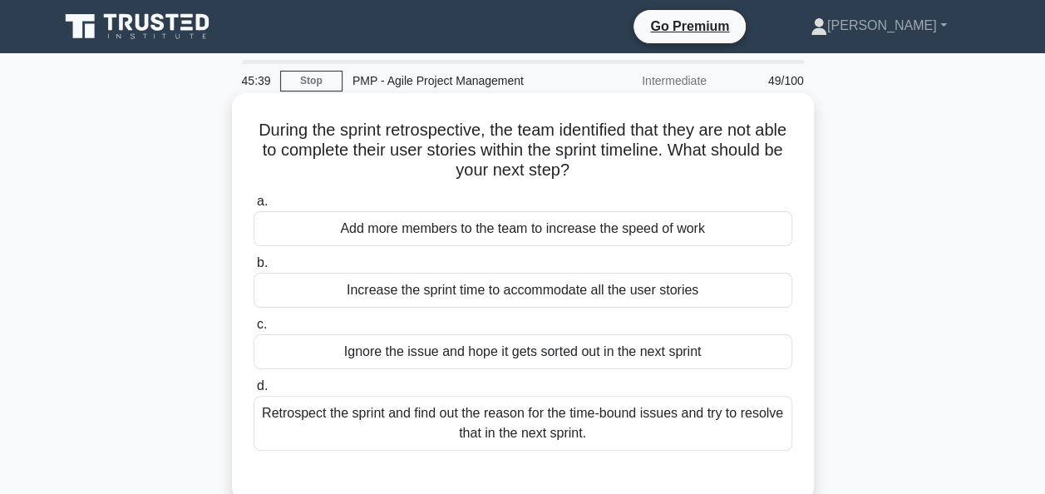
click at [542, 419] on div "Retrospect the sprint and find out the reason for the time-bound issues and try…" at bounding box center [523, 423] width 539 height 55
click at [254, 392] on input "d. Retrospect the sprint and find out the reason for the time-bound issues and …" at bounding box center [254, 386] width 0 height 11
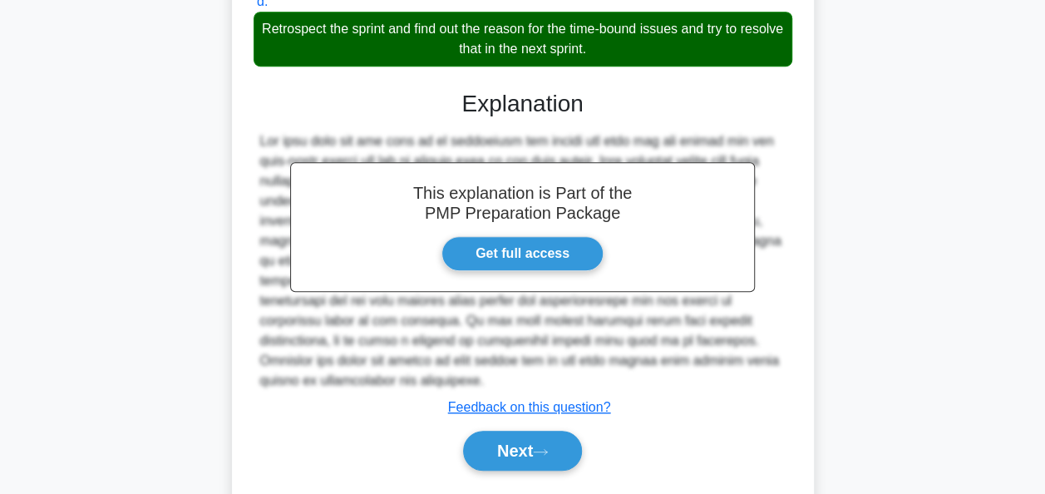
scroll to position [429, 0]
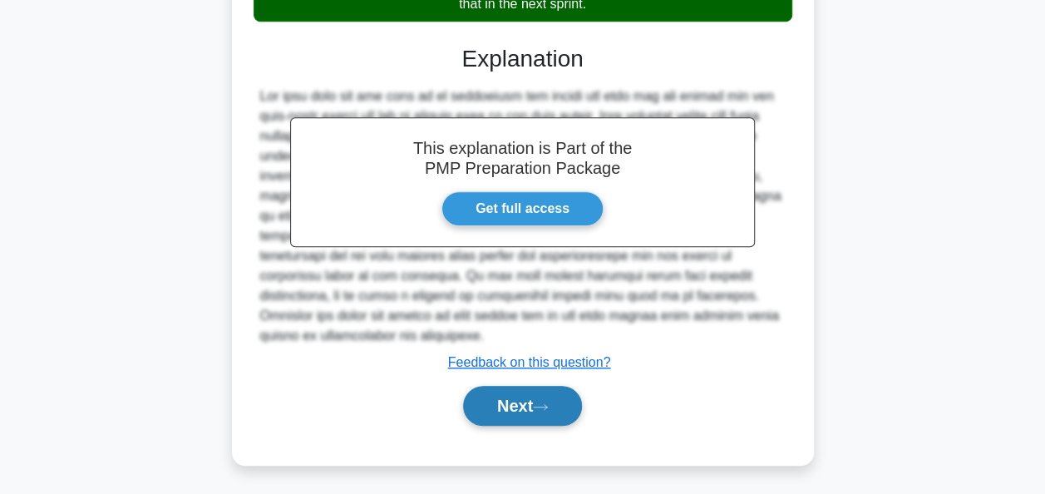
click at [487, 412] on button "Next" at bounding box center [522, 406] width 119 height 40
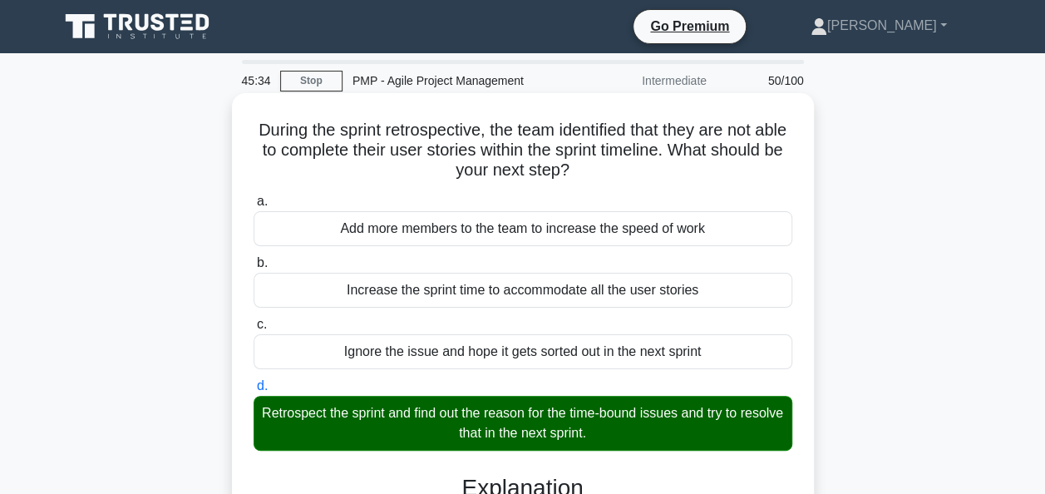
scroll to position [0, 0]
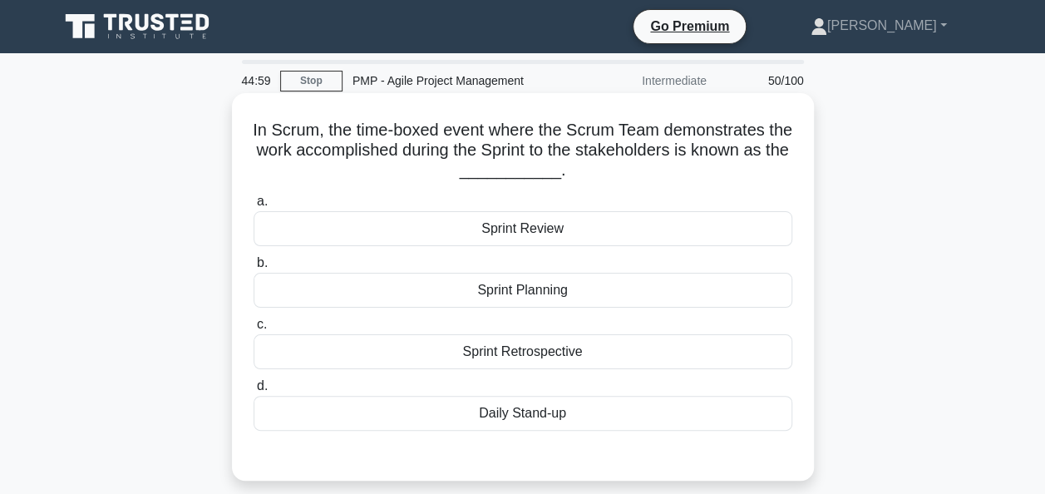
click at [516, 226] on div "Sprint Review" at bounding box center [523, 228] width 539 height 35
click at [254, 207] on input "a. Sprint Review" at bounding box center [254, 201] width 0 height 11
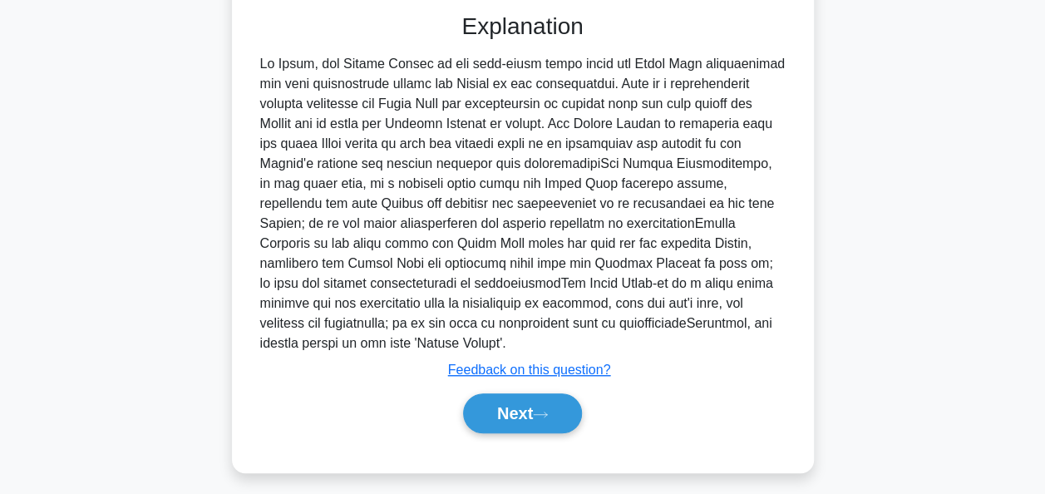
scroll to position [449, 0]
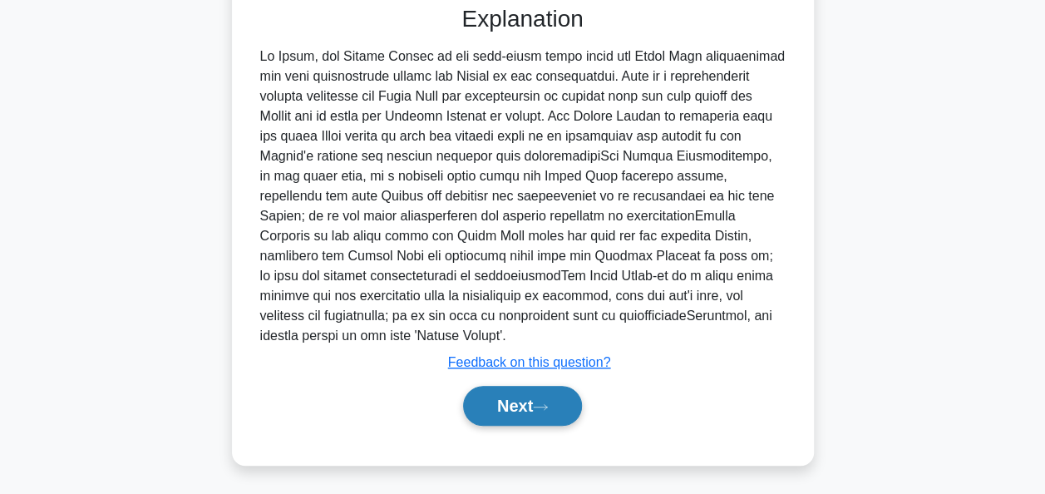
click at [498, 396] on button "Next" at bounding box center [522, 406] width 119 height 40
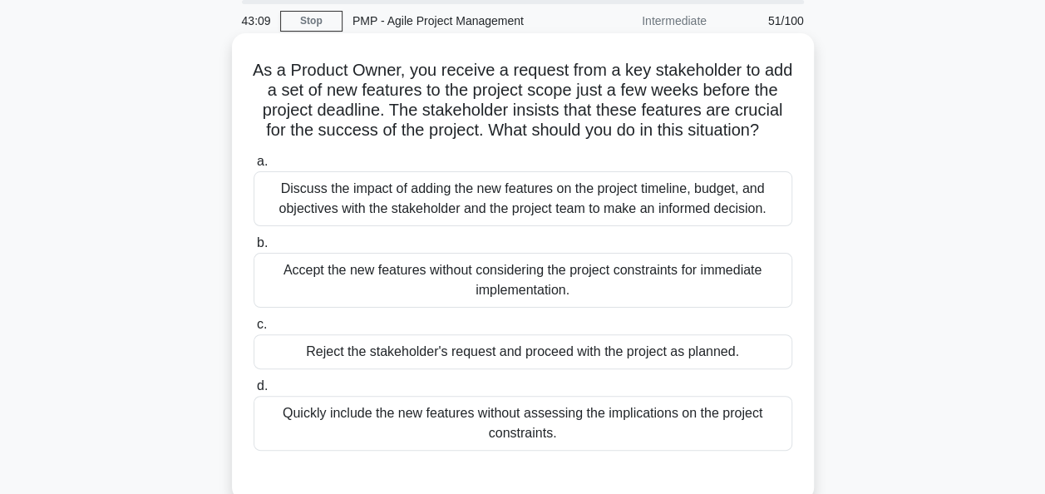
scroll to position [83, 0]
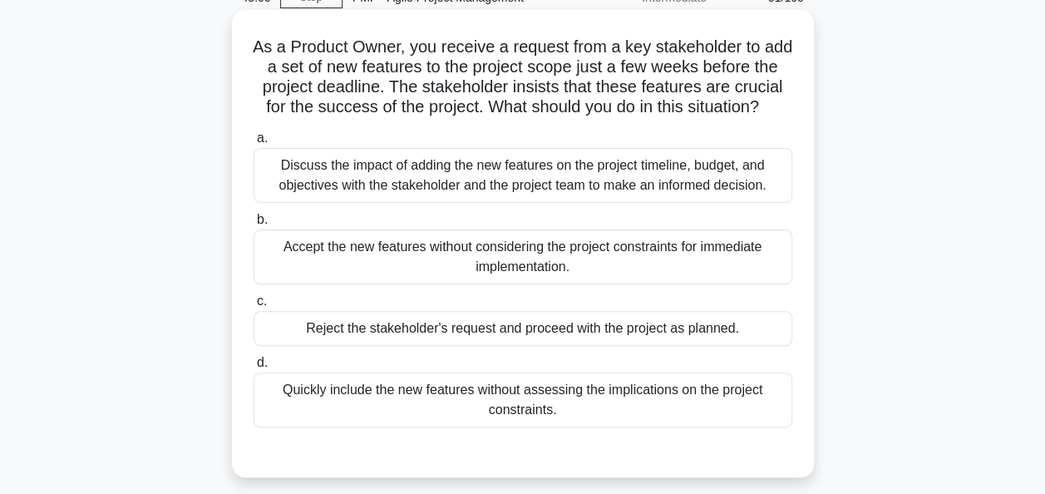
click at [446, 200] on div "Discuss the impact of adding the new features on the project timeline, budget, …" at bounding box center [523, 175] width 539 height 55
click at [254, 144] on input "a. Discuss the impact of adding the new features on the project timeline, budge…" at bounding box center [254, 138] width 0 height 11
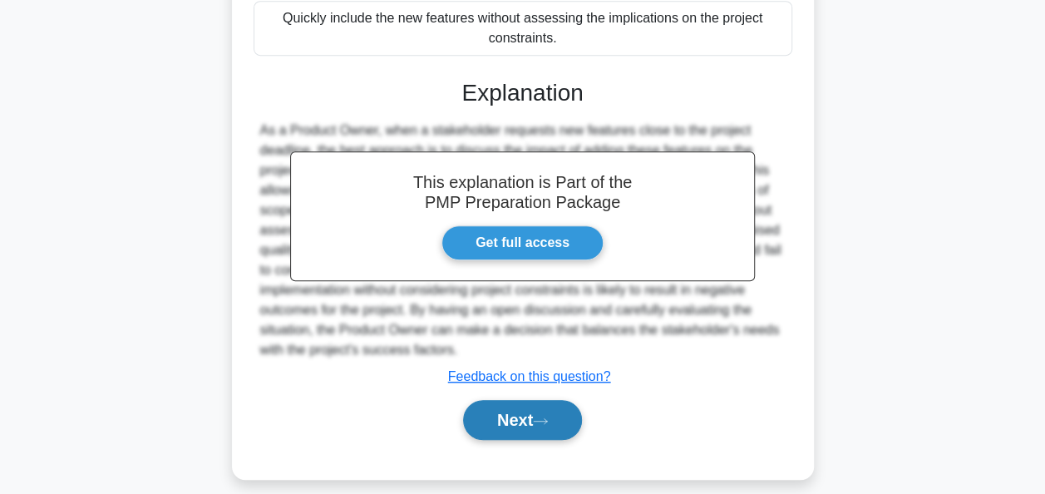
scroll to position [489, 0]
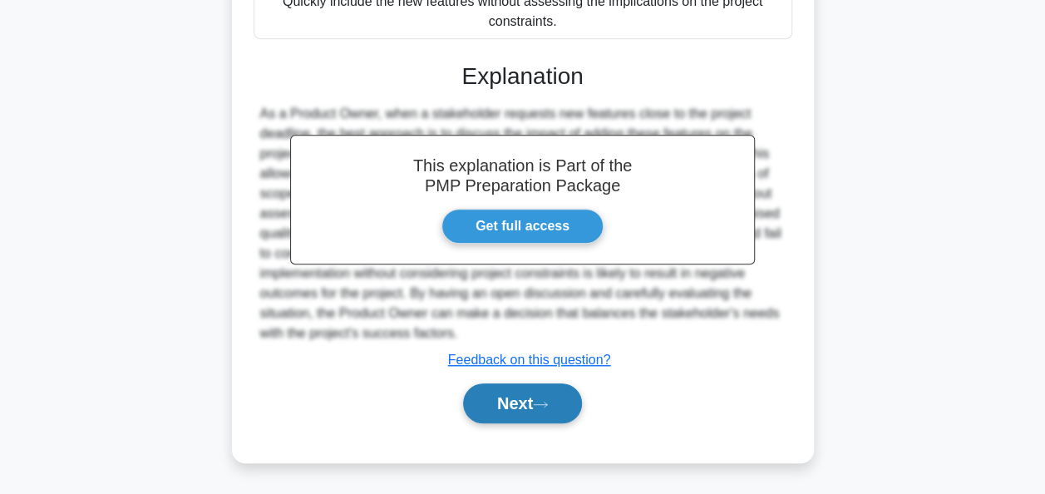
click at [541, 390] on button "Next" at bounding box center [522, 403] width 119 height 40
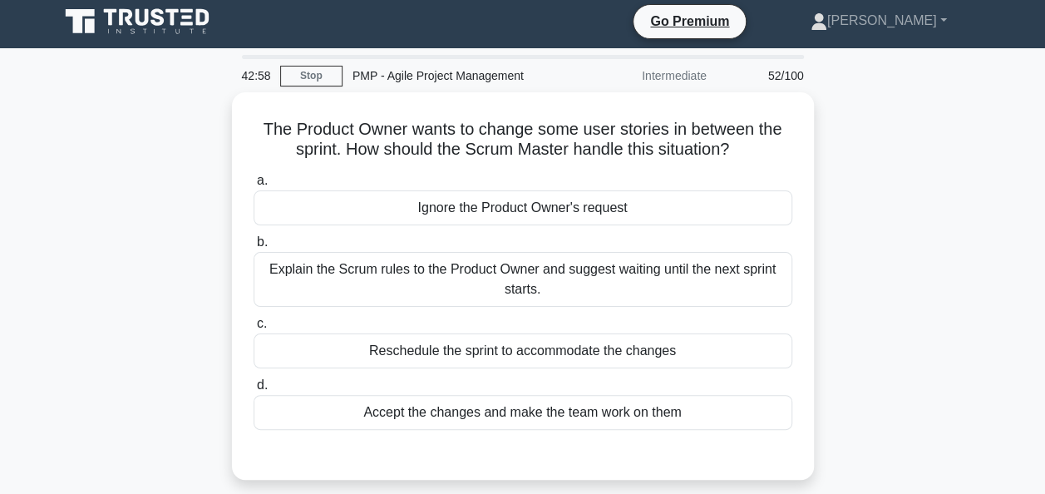
scroll to position [0, 0]
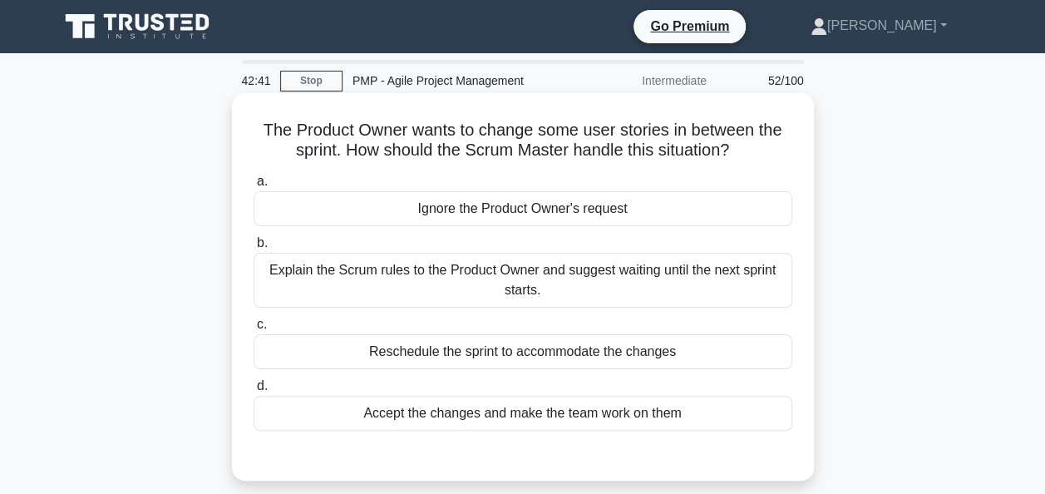
click at [565, 274] on div "Explain the Scrum rules to the Product Owner and suggest waiting until the next…" at bounding box center [523, 280] width 539 height 55
click at [254, 249] on input "b. Explain the Scrum rules to the Product Owner and suggest waiting until the n…" at bounding box center [254, 243] width 0 height 11
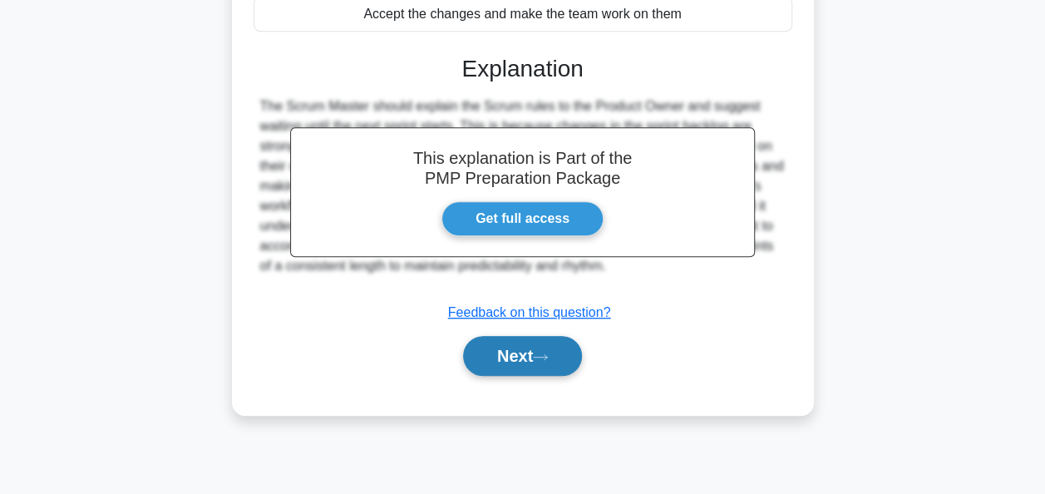
scroll to position [404, 0]
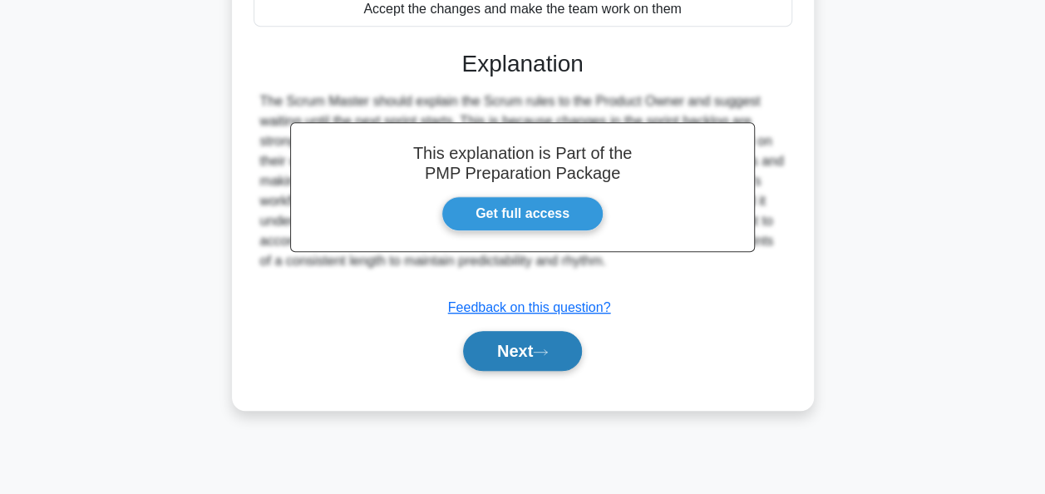
click at [541, 357] on button "Next" at bounding box center [522, 351] width 119 height 40
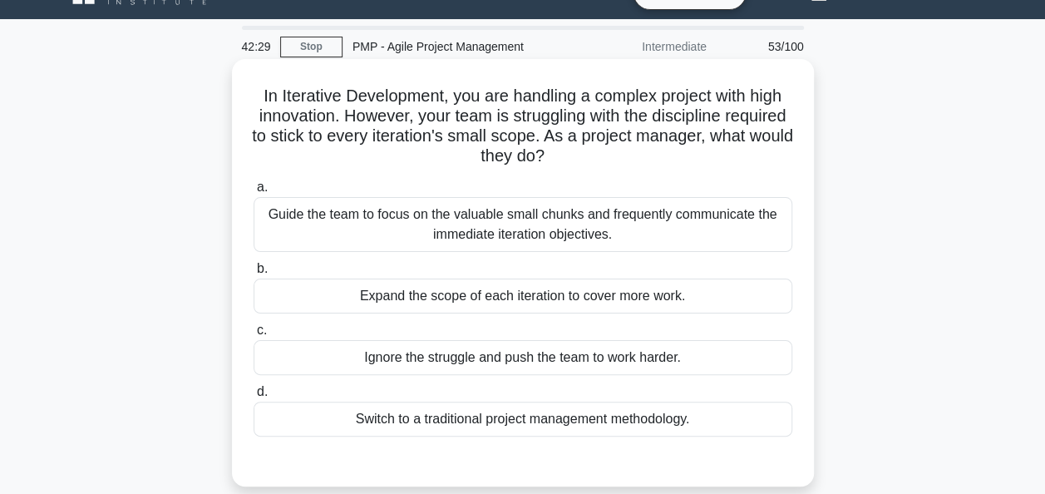
scroll to position [0, 0]
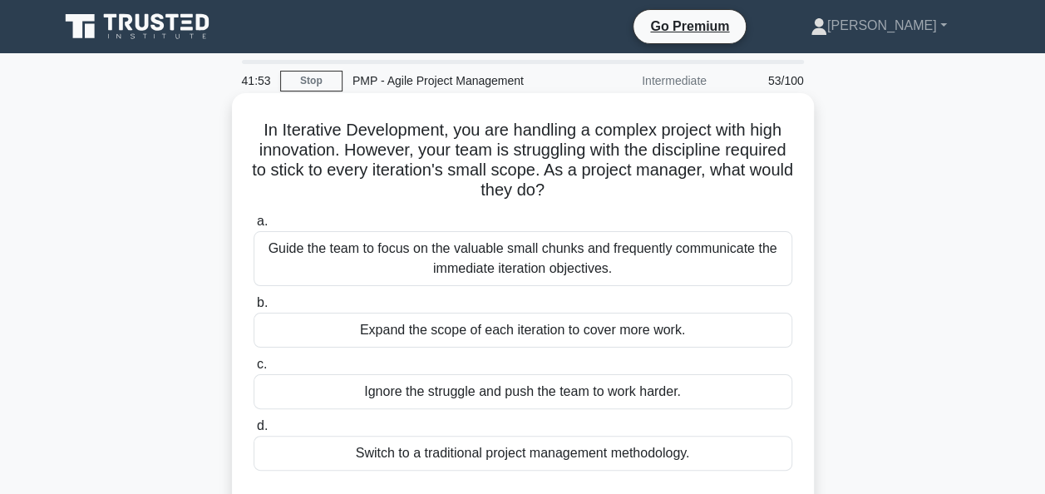
click at [455, 261] on div "Guide the team to focus on the valuable small chunks and frequently communicate…" at bounding box center [523, 258] width 539 height 55
click at [254, 227] on input "a. Guide the team to focus on the valuable small chunks and frequently communic…" at bounding box center [254, 221] width 0 height 11
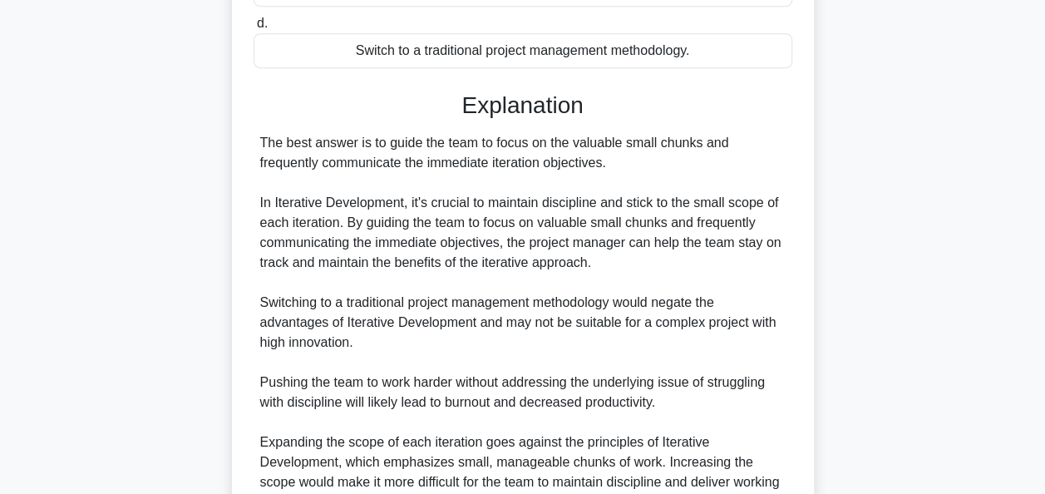
scroll to position [569, 0]
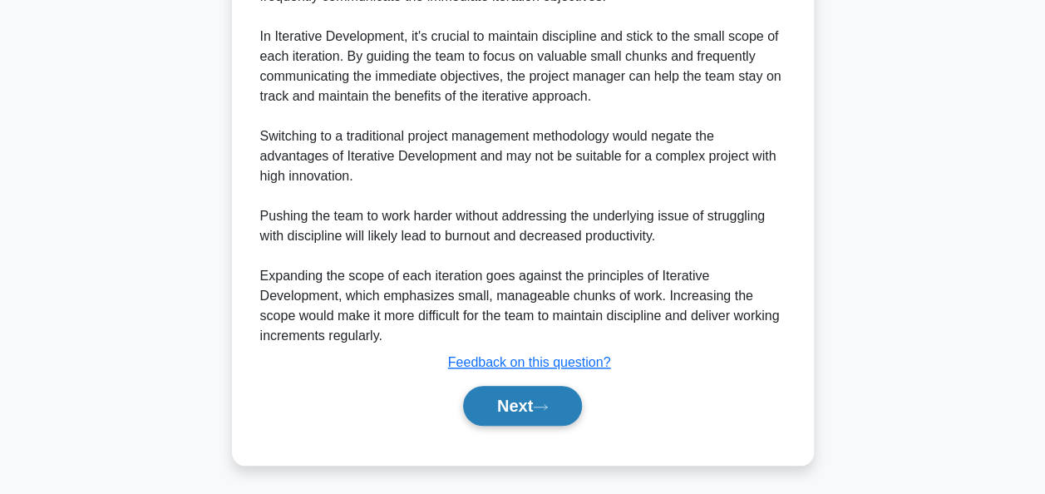
click at [503, 397] on button "Next" at bounding box center [522, 406] width 119 height 40
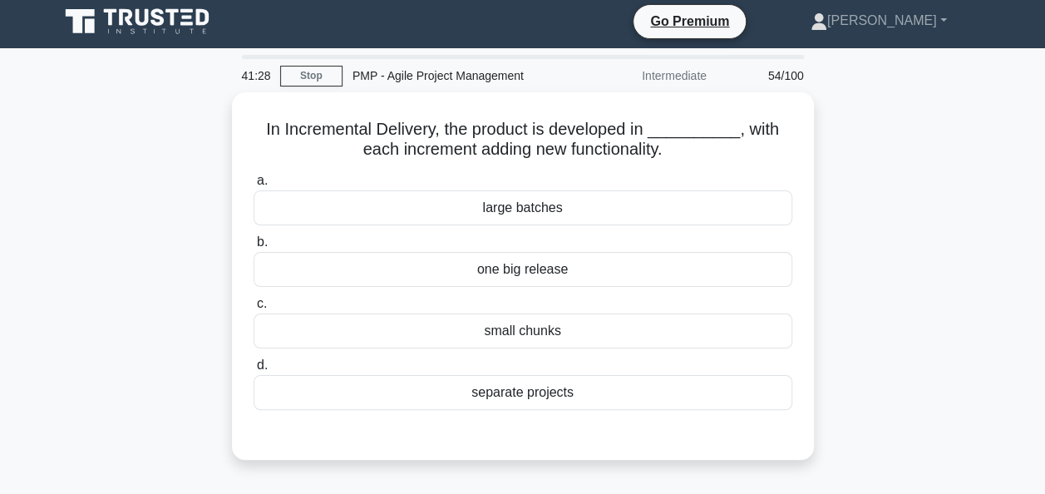
scroll to position [0, 0]
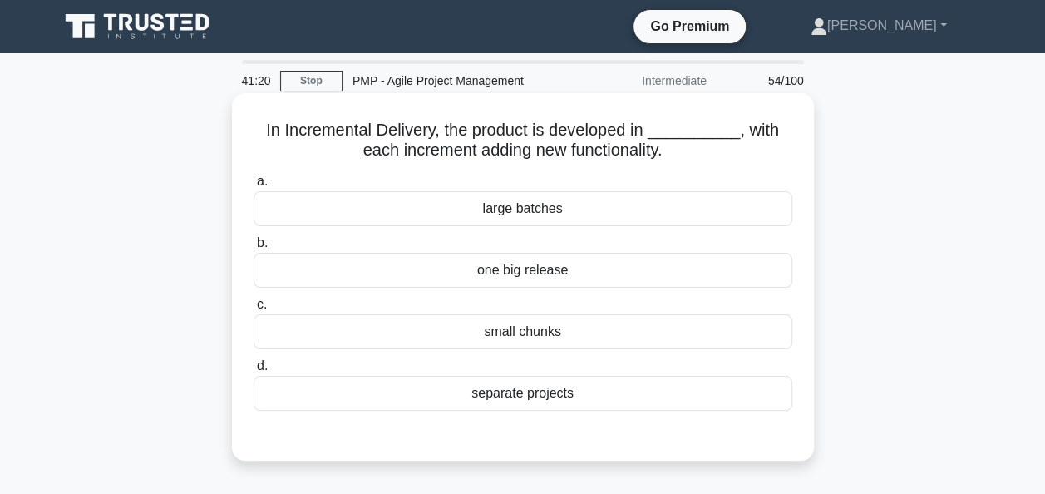
click at [499, 325] on div "small chunks" at bounding box center [523, 331] width 539 height 35
click at [254, 310] on input "c. small chunks" at bounding box center [254, 304] width 0 height 11
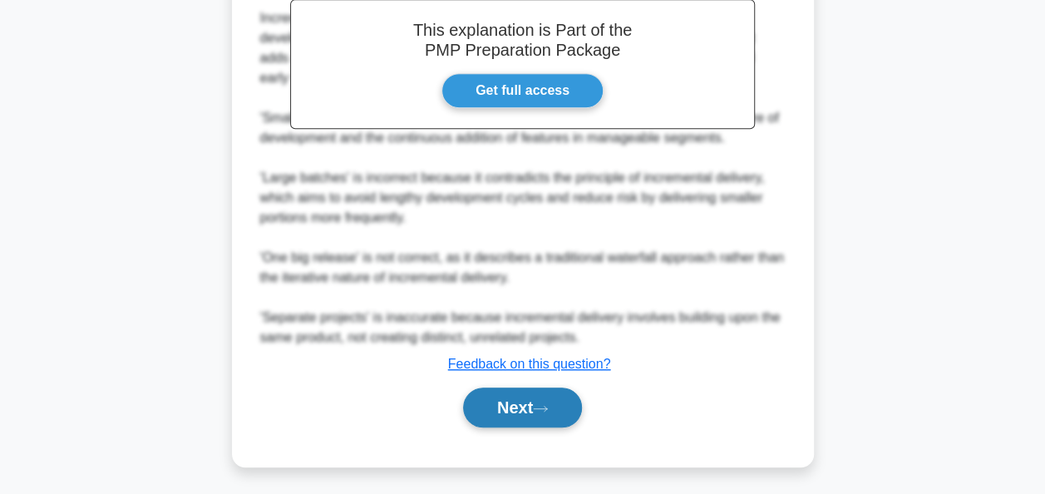
scroll to position [509, 0]
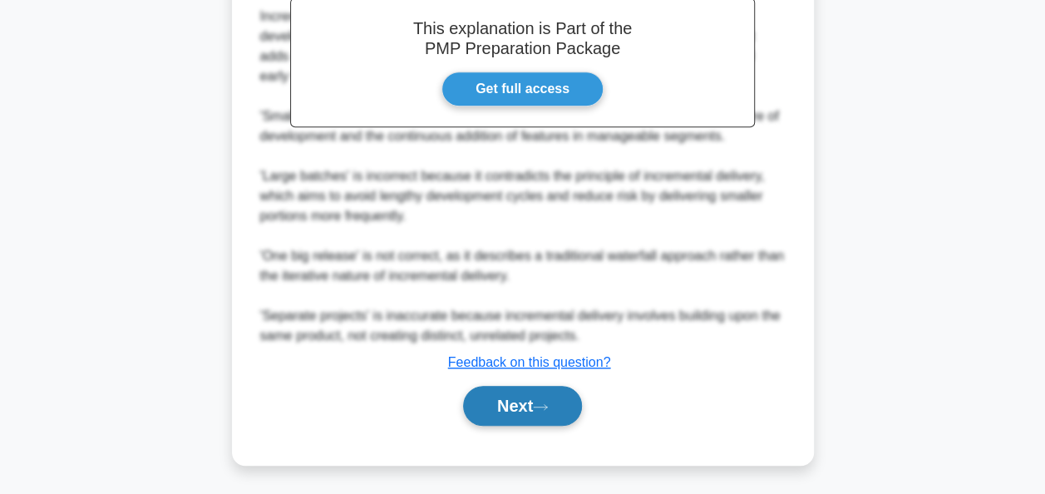
click at [546, 407] on icon at bounding box center [540, 406] width 15 height 9
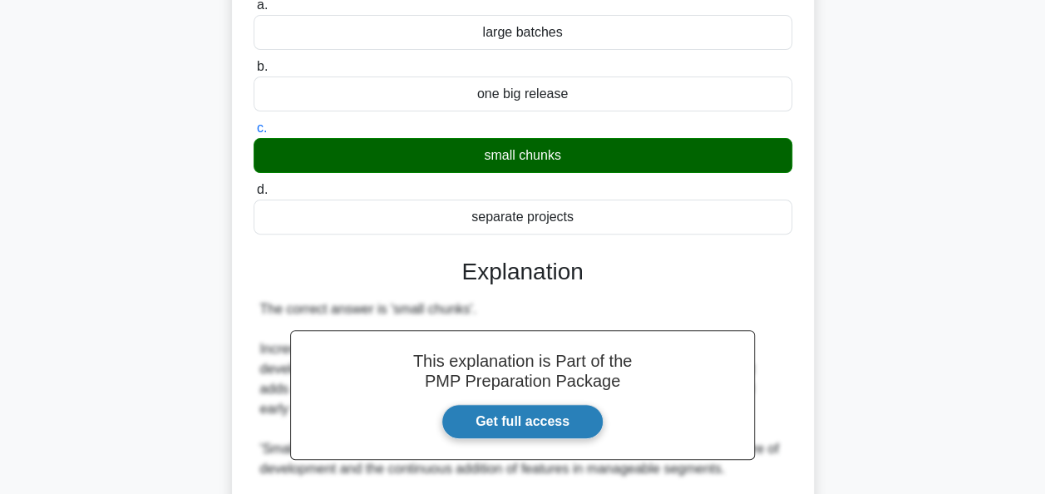
scroll to position [0, 0]
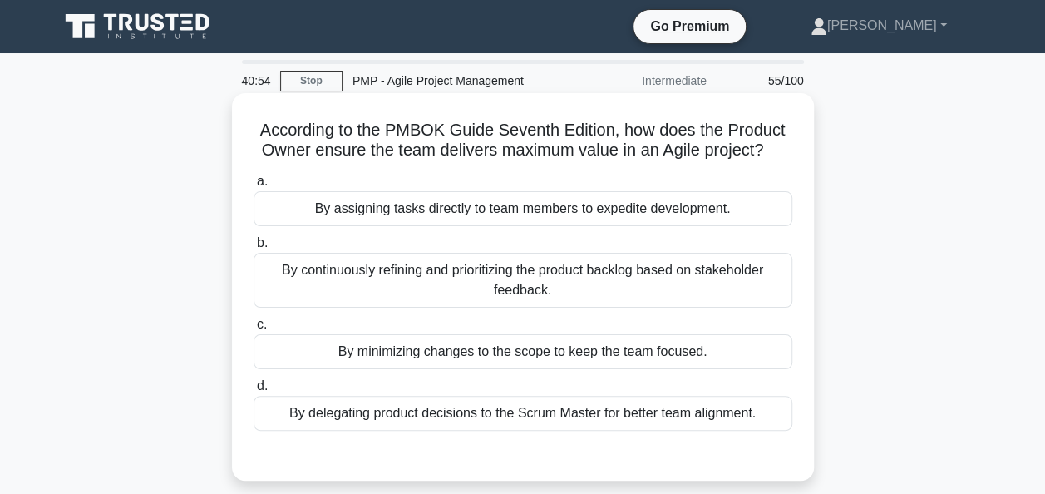
click at [400, 269] on div "By continuously refining and prioritizing the product backlog based on stakehol…" at bounding box center [523, 280] width 539 height 55
click at [254, 249] on input "b. By continuously refining and prioritizing the product backlog based on stake…" at bounding box center [254, 243] width 0 height 11
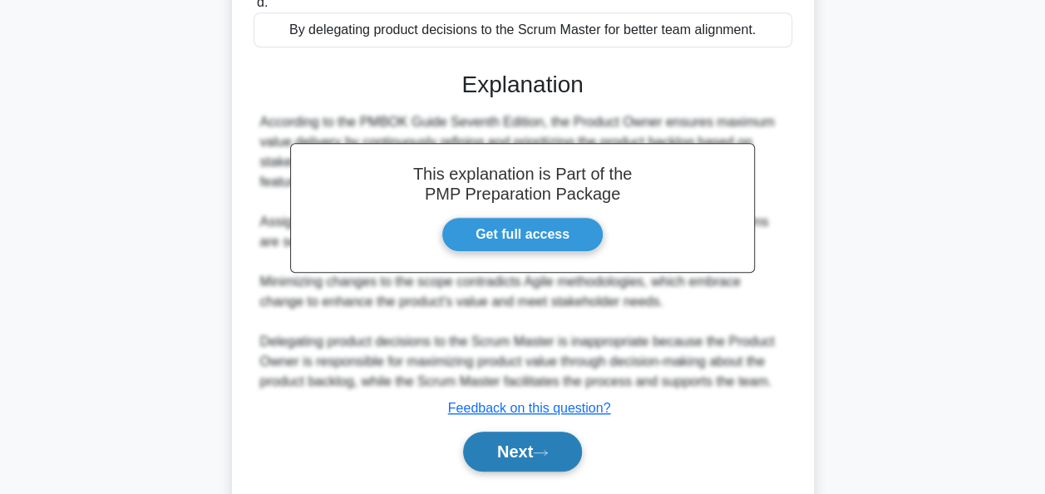
scroll to position [429, 0]
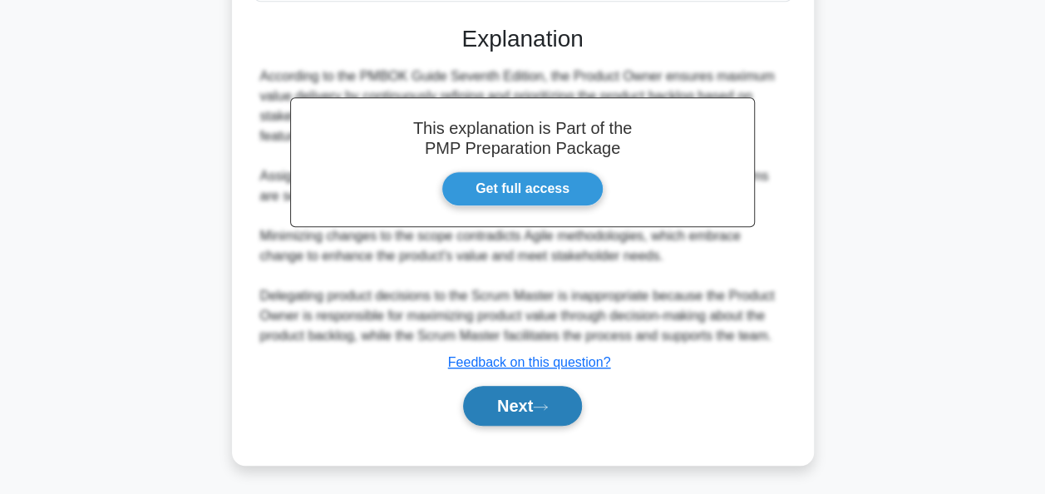
click at [553, 399] on button "Next" at bounding box center [522, 406] width 119 height 40
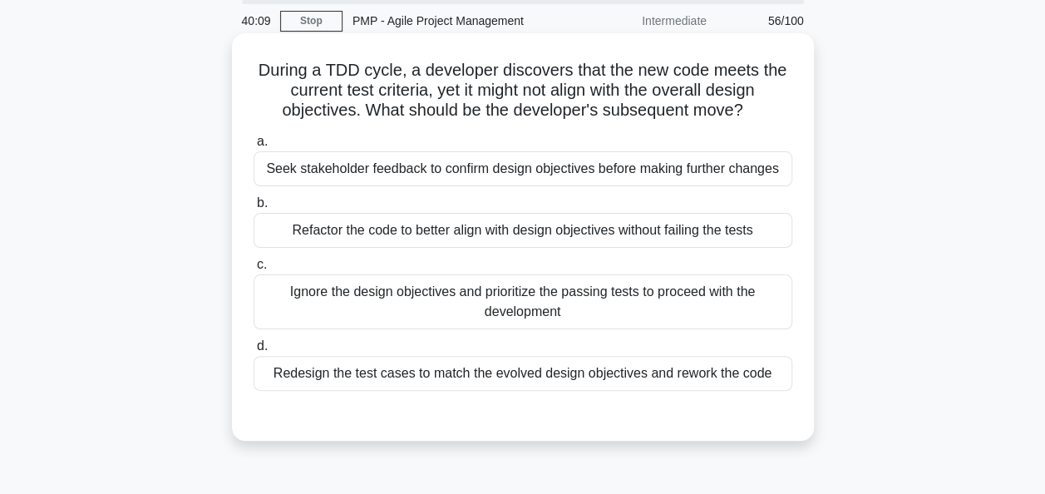
scroll to position [166, 0]
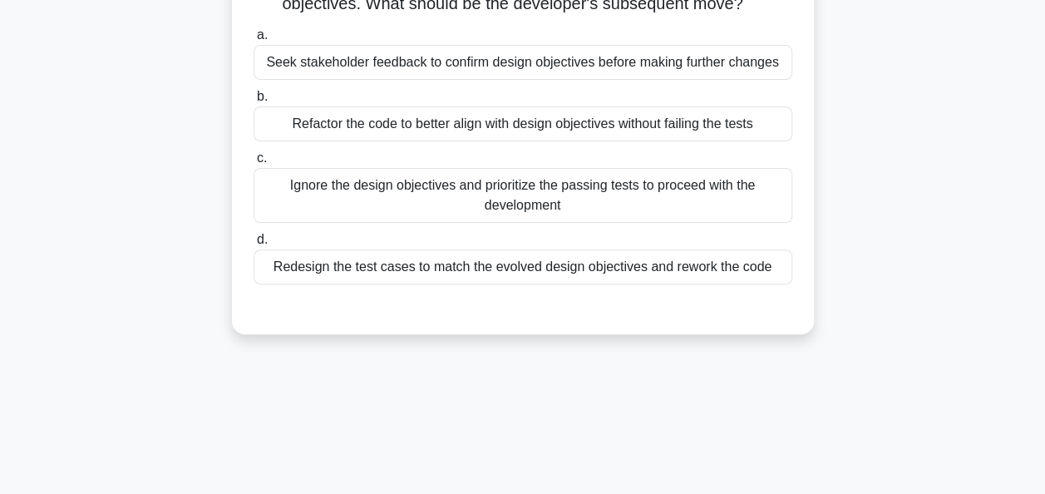
click at [506, 269] on div "Redesign the test cases to match the evolved design objectives and rework the c…" at bounding box center [523, 266] width 539 height 35
click at [254, 245] on input "d. Redesign the test cases to match the evolved design objectives and rework th…" at bounding box center [254, 240] width 0 height 11
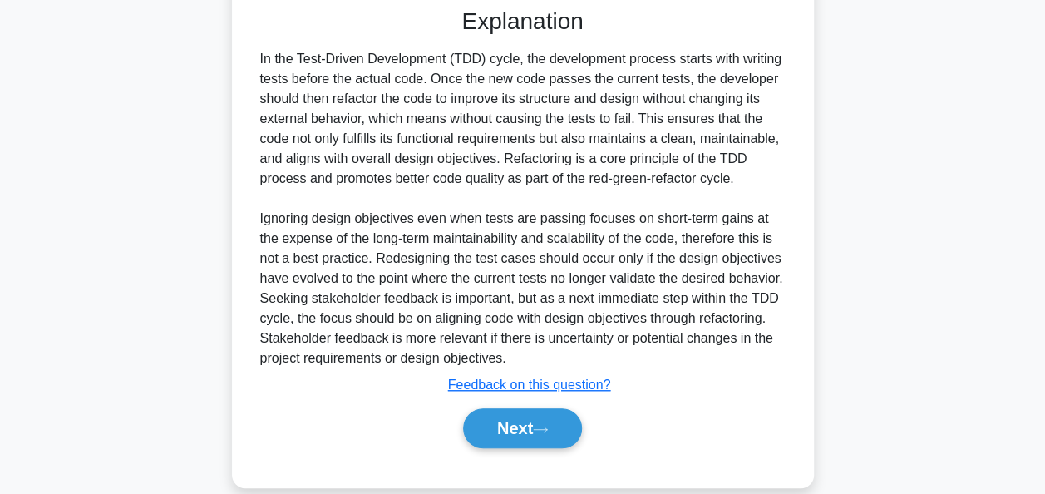
scroll to position [491, 0]
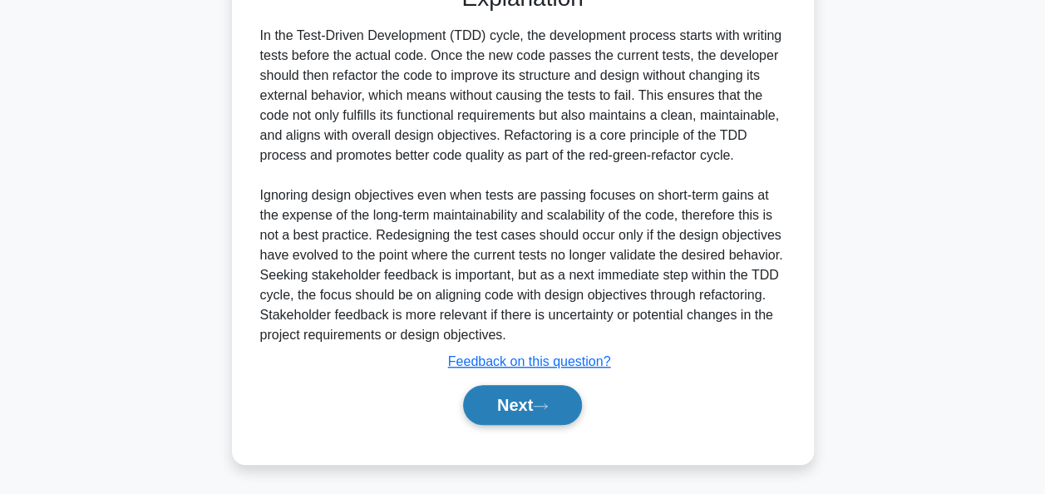
click at [534, 409] on button "Next" at bounding box center [522, 405] width 119 height 40
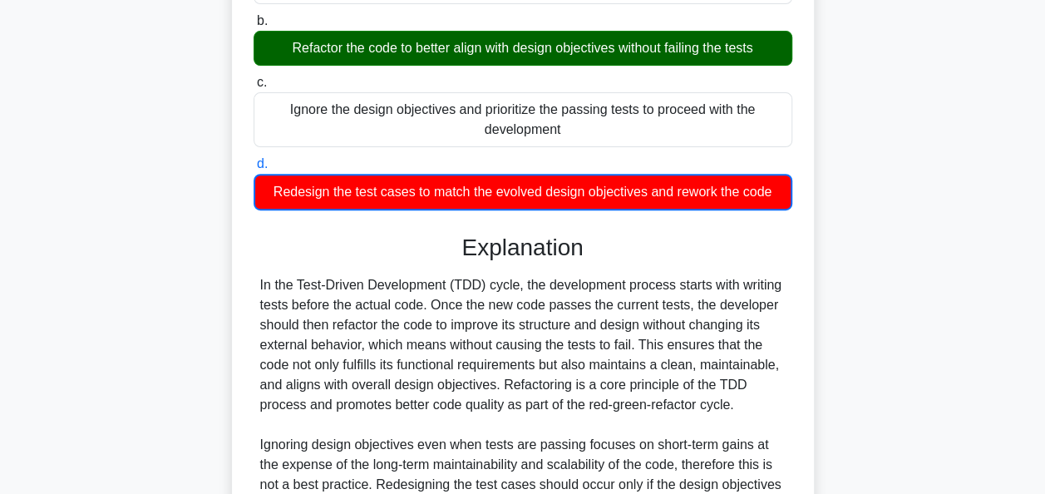
scroll to position [0, 0]
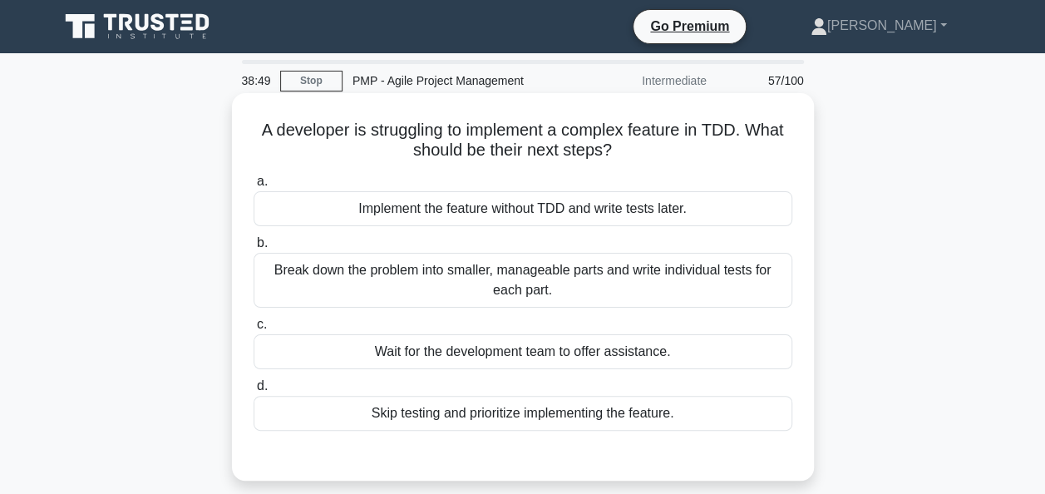
click at [452, 280] on div "Break down the problem into smaller, manageable parts and write individual test…" at bounding box center [523, 280] width 539 height 55
click at [254, 249] on input "b. Break down the problem into smaller, manageable parts and write individual t…" at bounding box center [254, 243] width 0 height 11
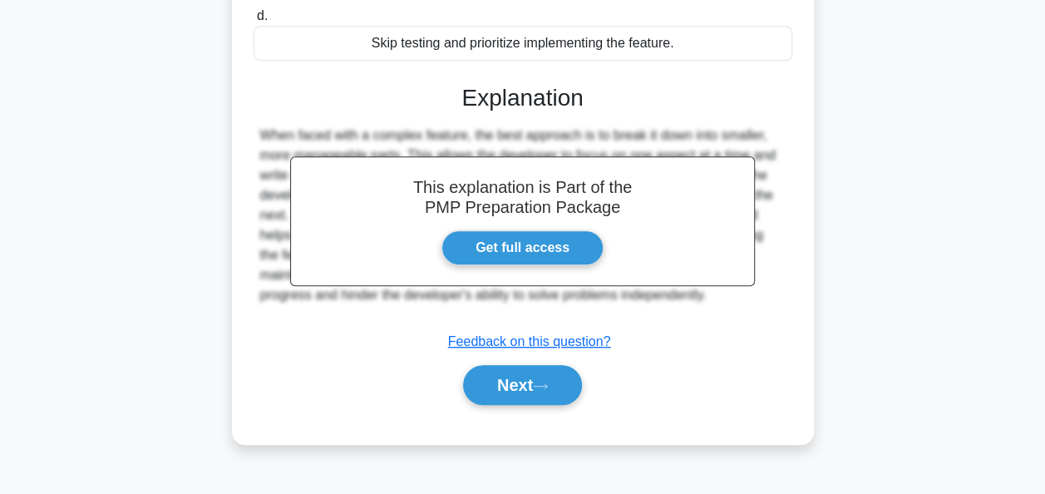
scroll to position [404, 0]
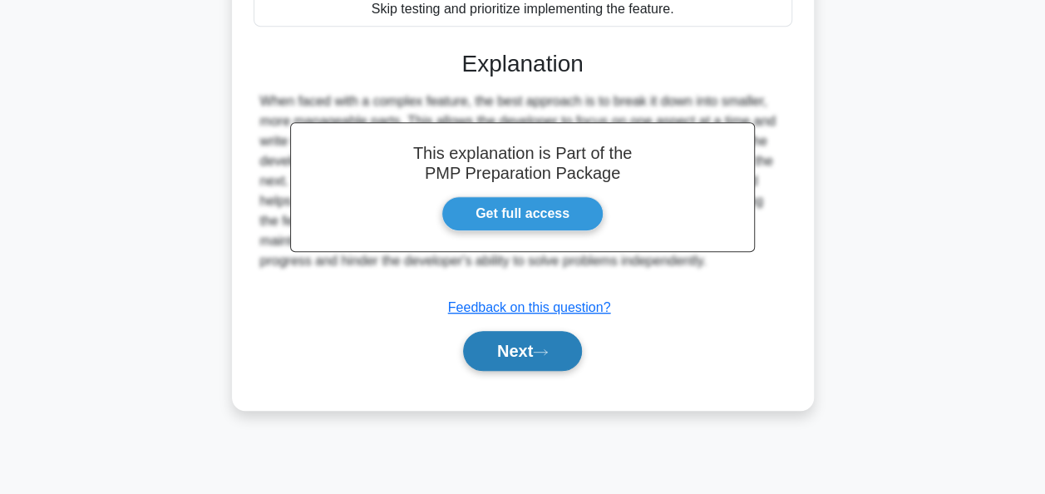
click at [509, 361] on button "Next" at bounding box center [522, 351] width 119 height 40
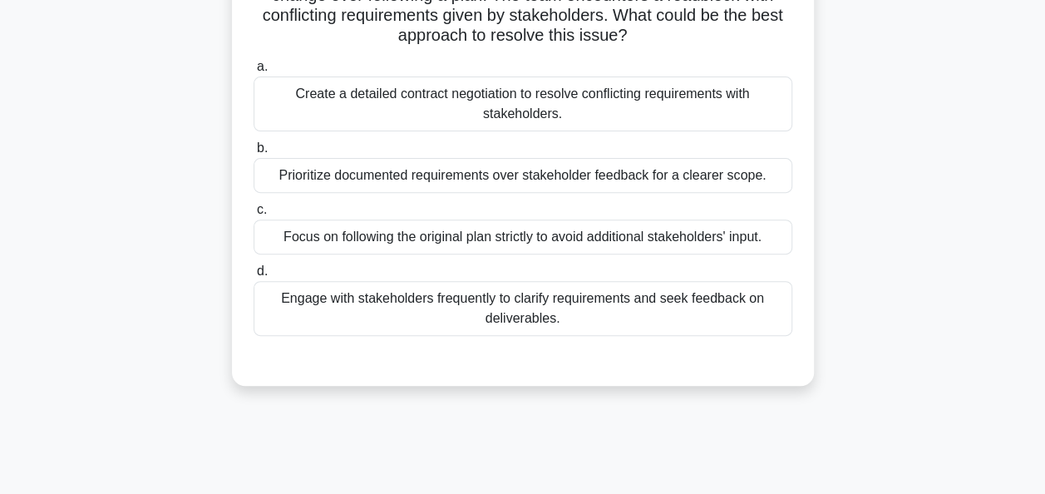
scroll to position [238, 0]
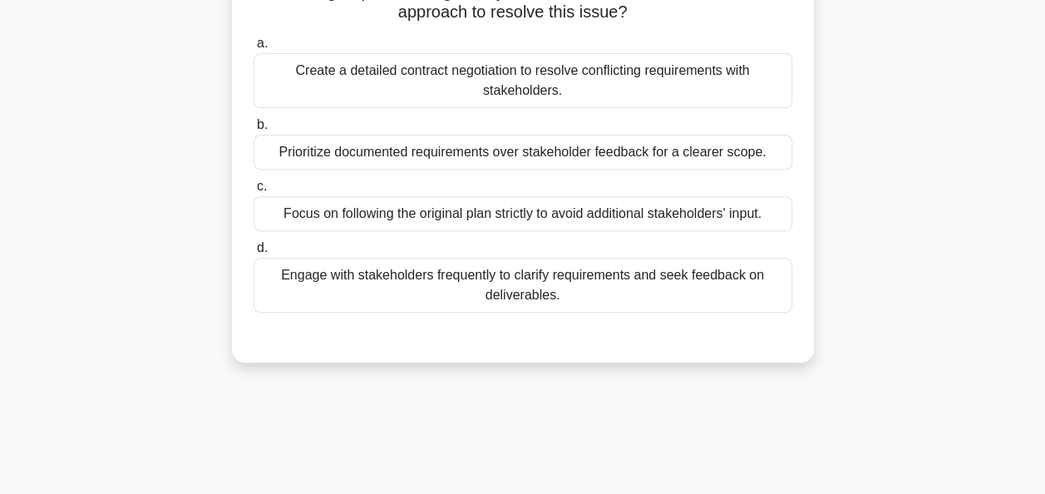
click at [529, 280] on div "Engage with stakeholders frequently to clarify requirements and seek feedback o…" at bounding box center [523, 285] width 539 height 55
click at [254, 254] on input "d. Engage with stakeholders frequently to clarify requirements and seek feedbac…" at bounding box center [254, 248] width 0 height 11
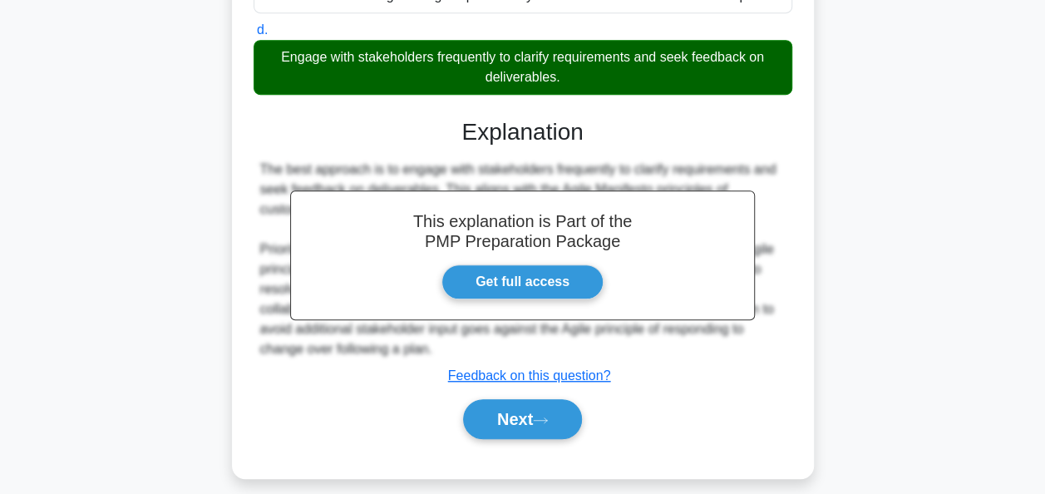
scroll to position [469, 0]
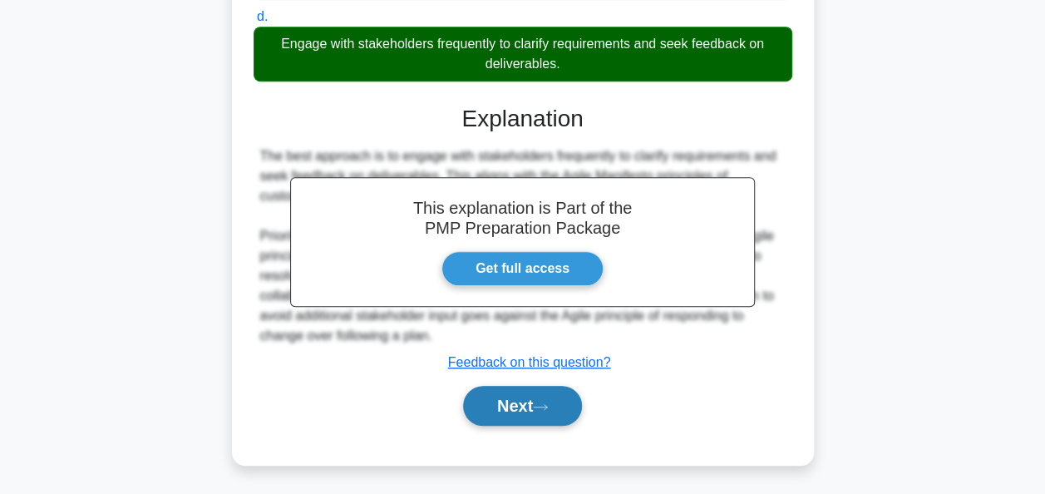
click at [500, 391] on button "Next" at bounding box center [522, 406] width 119 height 40
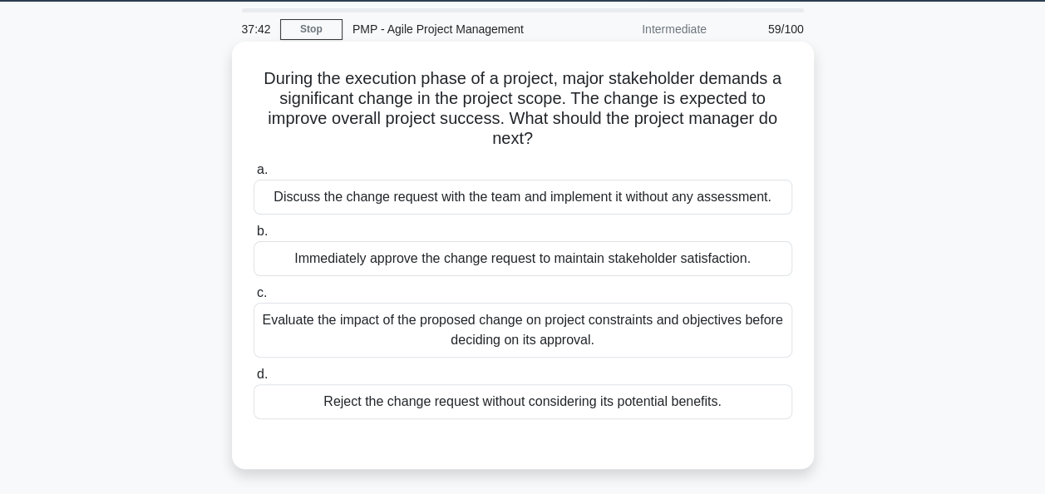
scroll to position [0, 0]
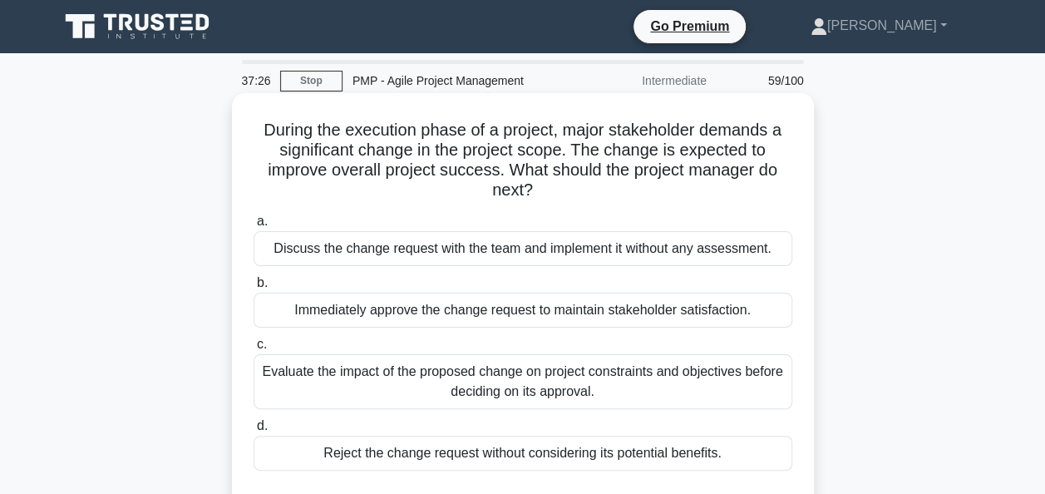
click at [514, 379] on div "Evaluate the impact of the proposed change on project constraints and objective…" at bounding box center [523, 381] width 539 height 55
click at [254, 350] on input "c. Evaluate the impact of the proposed change on project constraints and object…" at bounding box center [254, 344] width 0 height 11
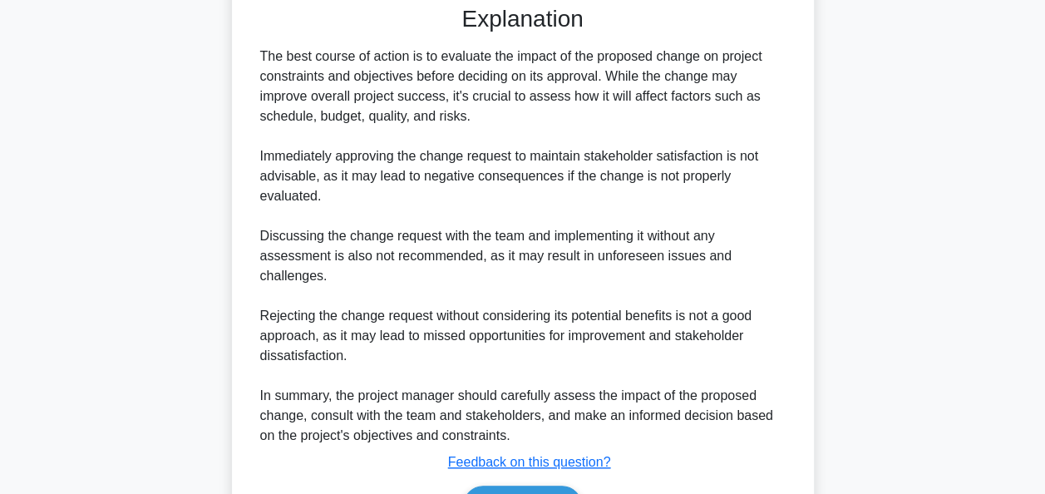
scroll to position [589, 0]
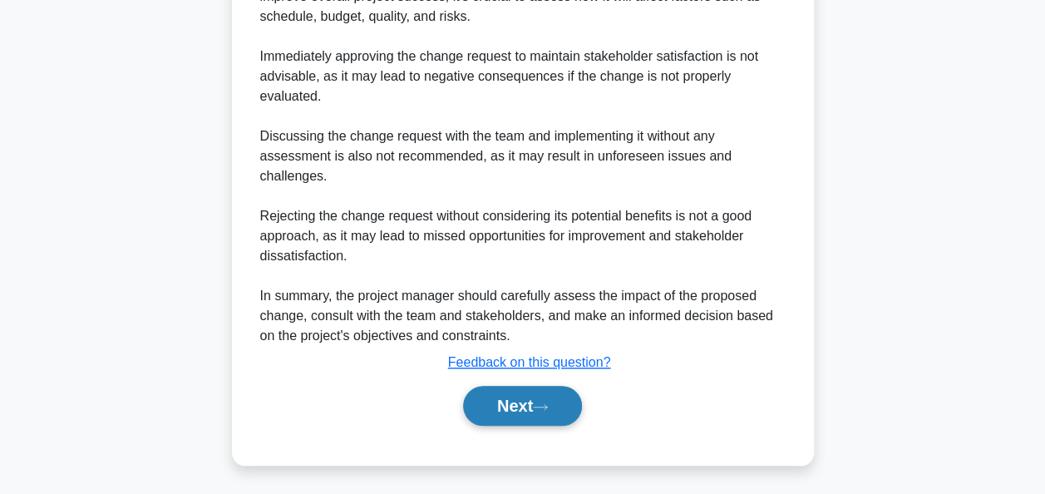
click at [521, 393] on button "Next" at bounding box center [522, 406] width 119 height 40
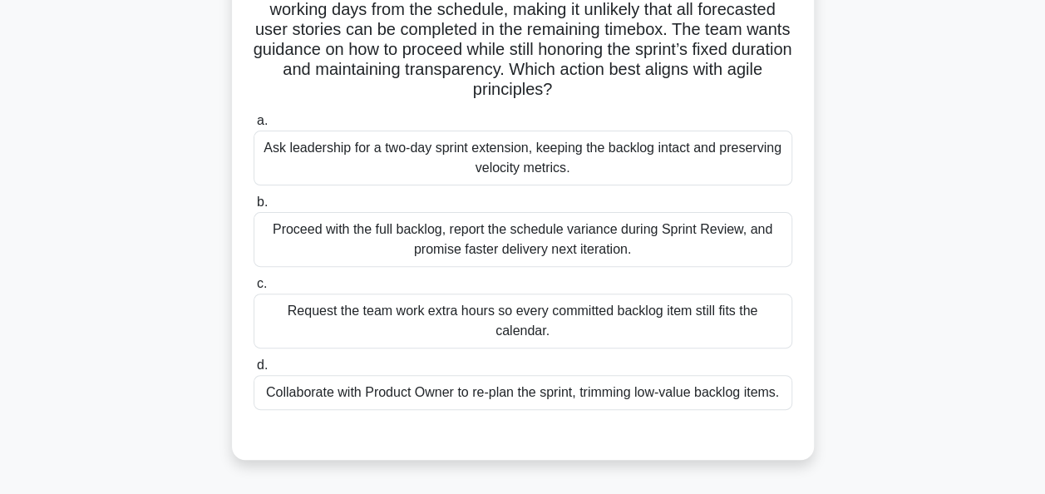
scroll to position [166, 0]
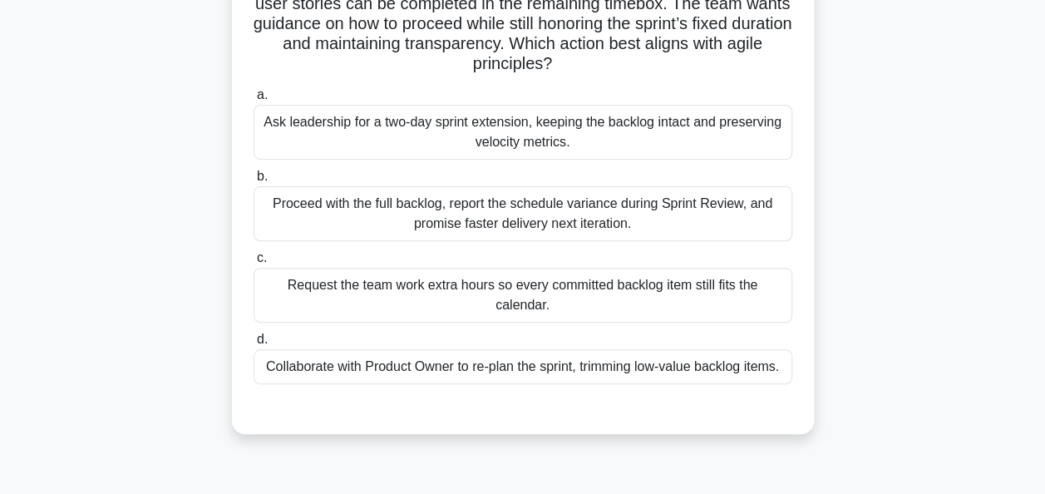
click at [633, 356] on div "Collaborate with Product Owner to re-plan the sprint, trimming low-value backlo…" at bounding box center [523, 366] width 539 height 35
click at [254, 345] on input "d. Collaborate with Product Owner to re-plan the sprint, trimming low-value bac…" at bounding box center [254, 339] width 0 height 11
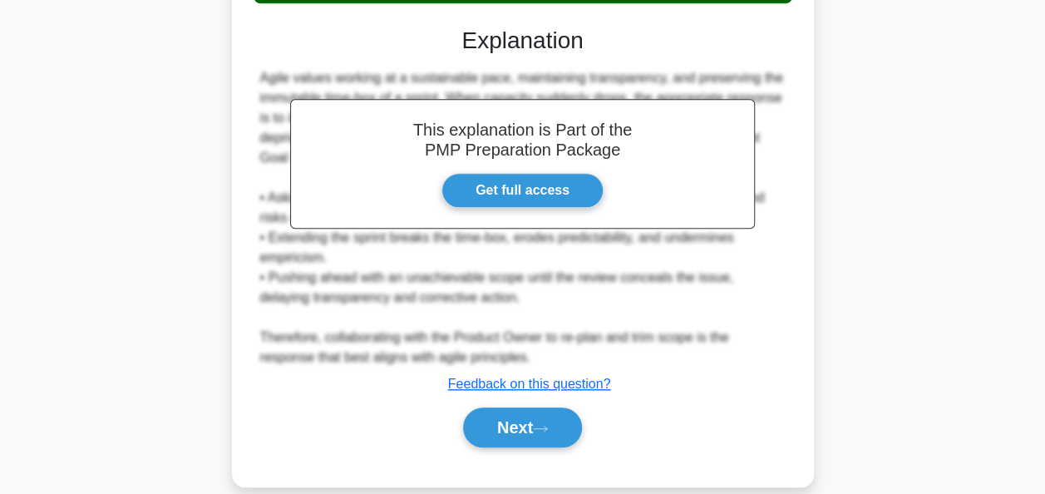
scroll to position [589, 0]
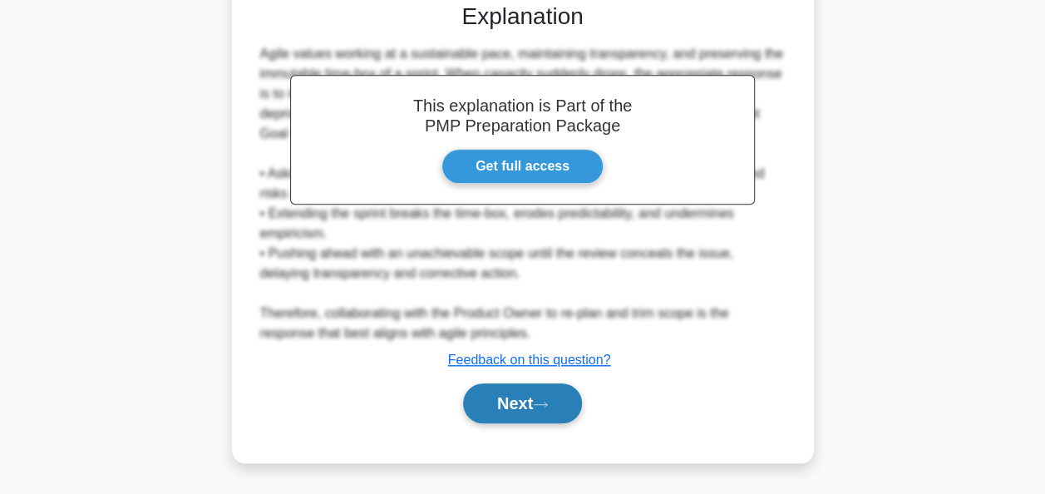
click at [502, 409] on button "Next" at bounding box center [522, 403] width 119 height 40
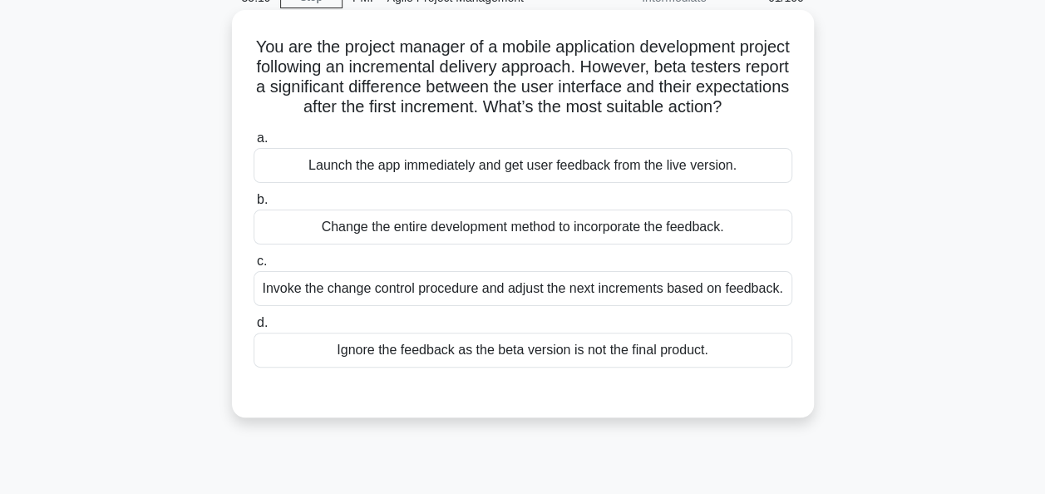
scroll to position [166, 0]
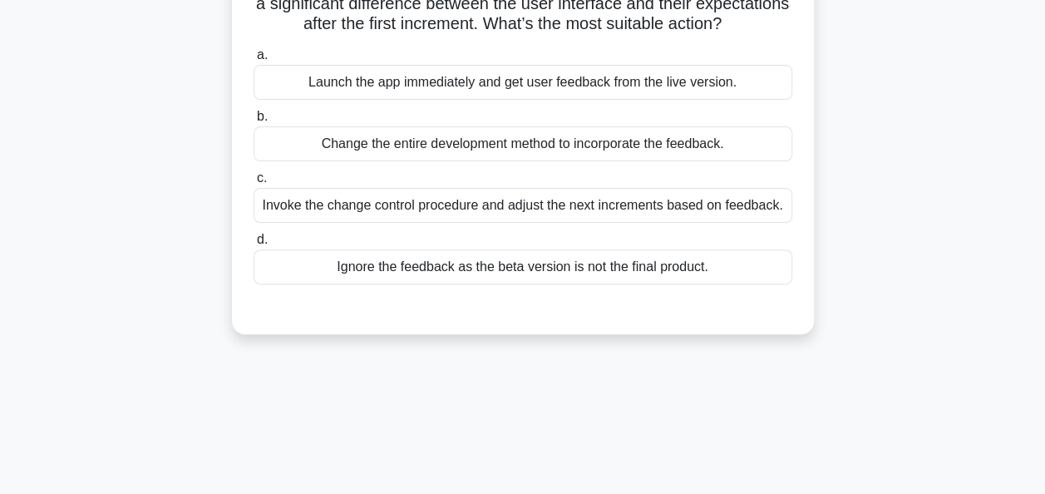
click at [451, 100] on div "Launch the app immediately and get user feedback from the live version." at bounding box center [523, 82] width 539 height 35
click at [254, 61] on input "a. Launch the app immediately and get user feedback from the live version." at bounding box center [254, 55] width 0 height 11
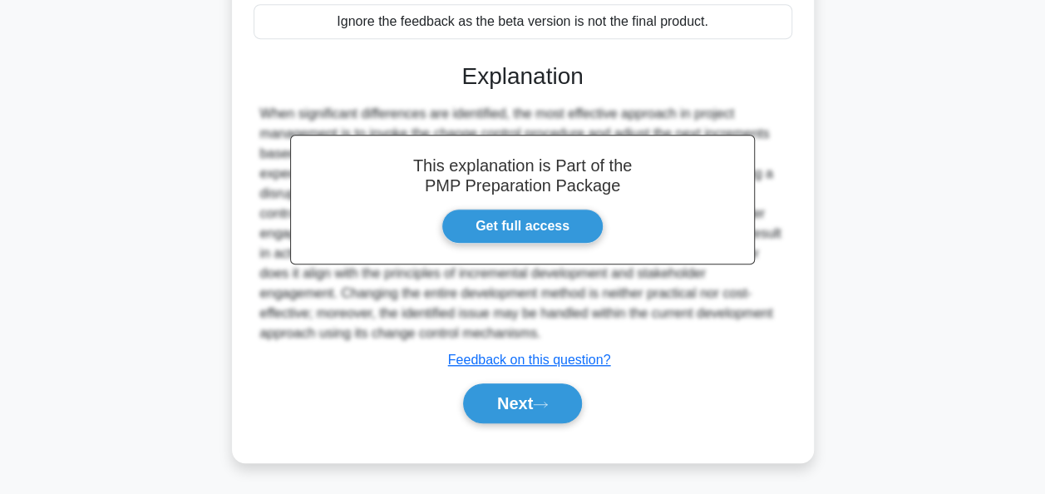
scroll to position [452, 0]
click at [541, 407] on icon at bounding box center [540, 404] width 15 height 9
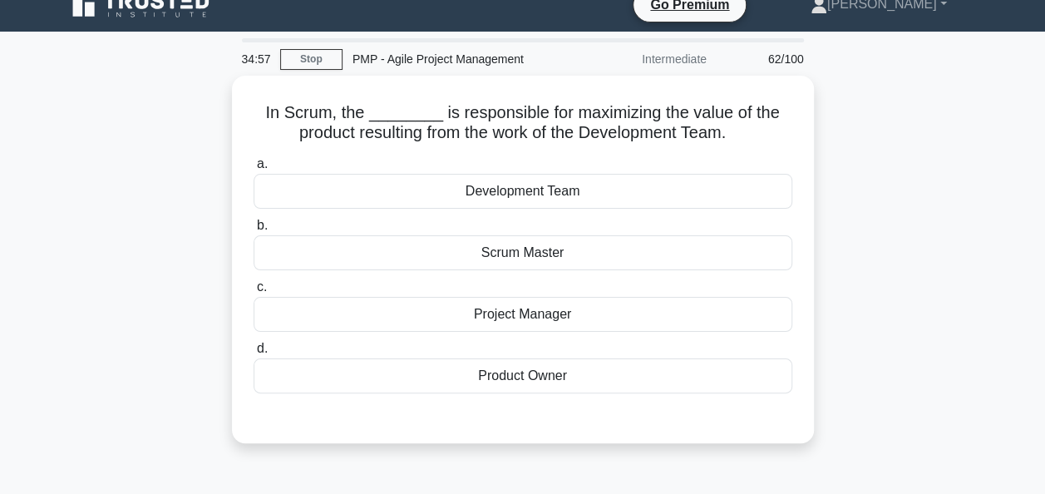
scroll to position [0, 0]
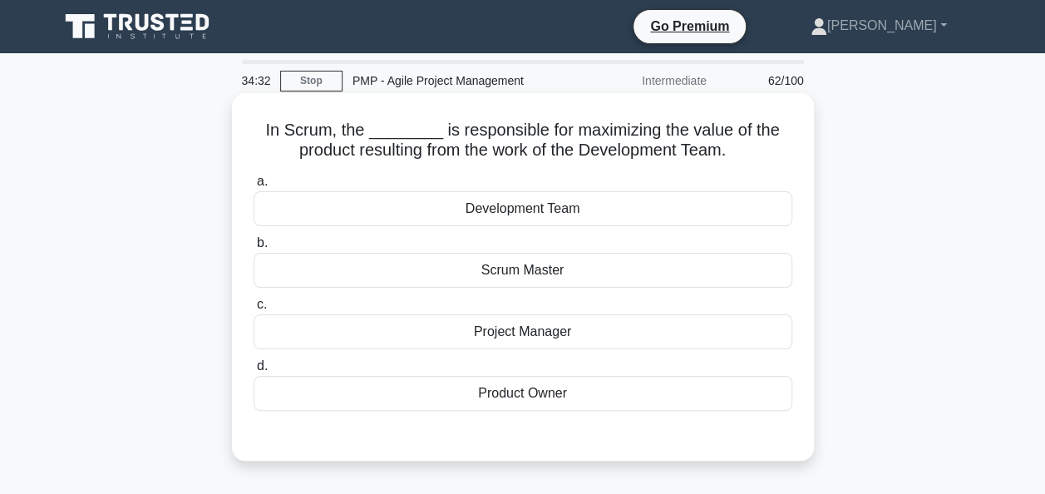
click at [526, 269] on div "Scrum Master" at bounding box center [523, 270] width 539 height 35
click at [254, 249] on input "b. Scrum Master" at bounding box center [254, 243] width 0 height 11
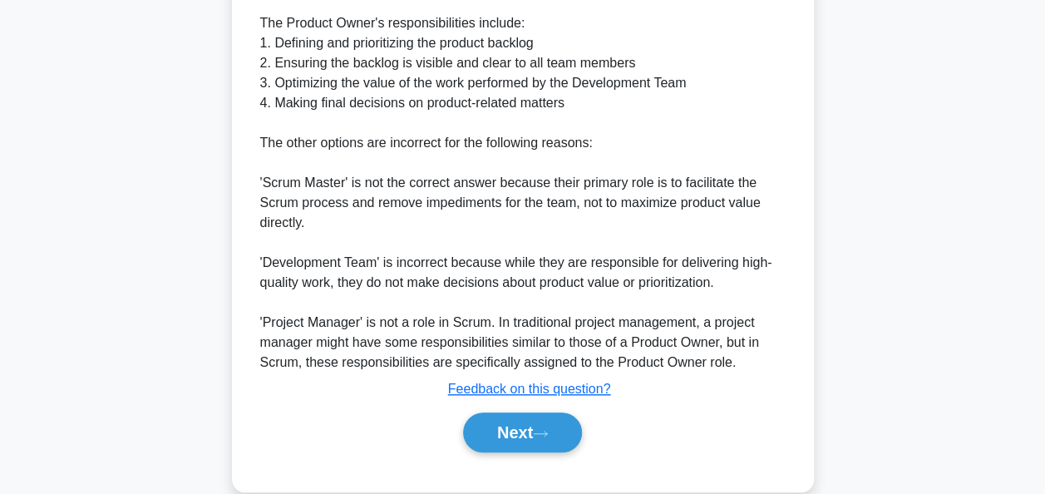
scroll to position [631, 0]
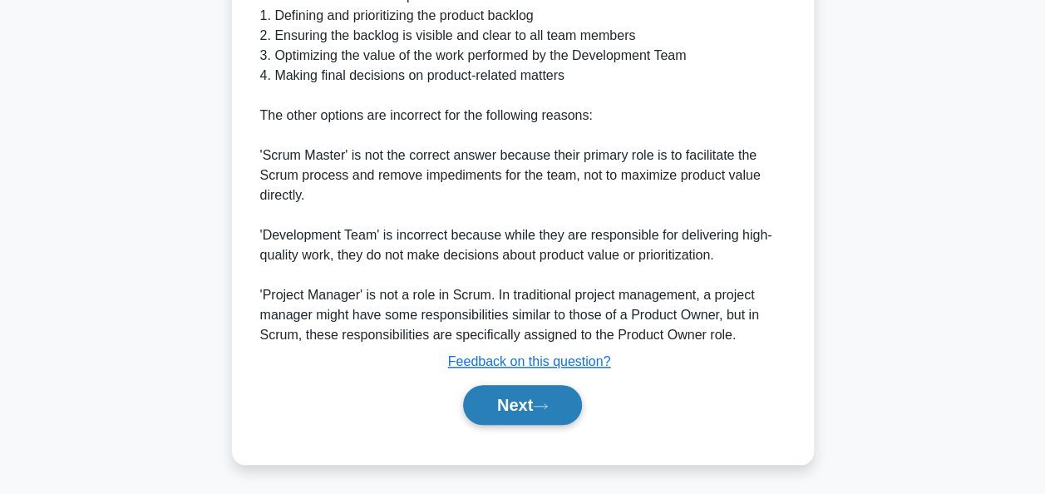
click at [516, 399] on button "Next" at bounding box center [522, 405] width 119 height 40
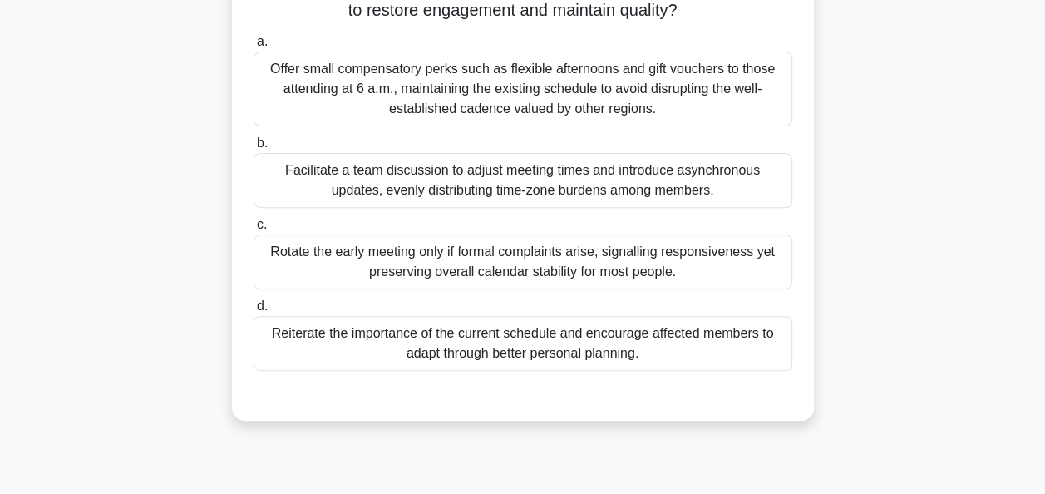
scroll to position [249, 0]
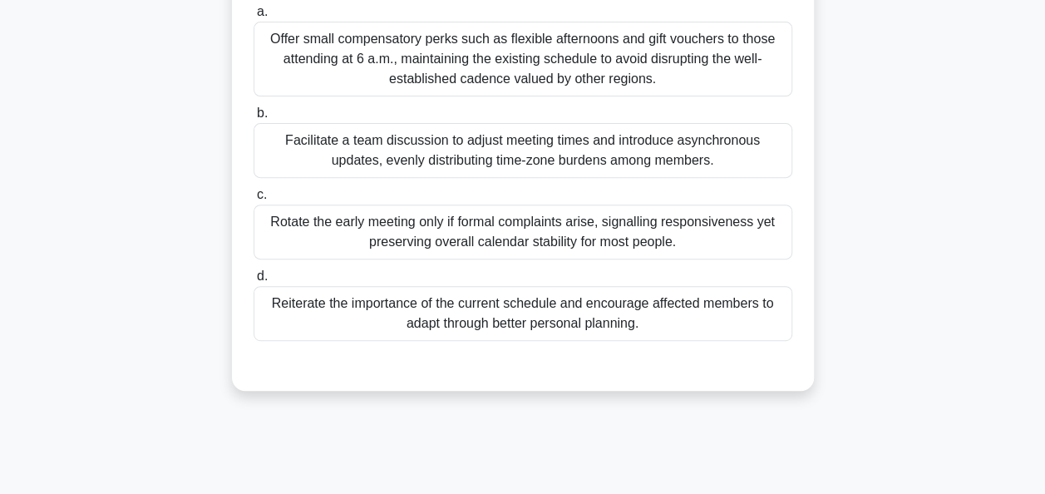
click at [519, 130] on div "Facilitate a team discussion to adjust meeting times and introduce asynchronous…" at bounding box center [523, 150] width 539 height 55
click at [254, 119] on input "b. Facilitate a team discussion to adjust meeting times and introduce asynchron…" at bounding box center [254, 113] width 0 height 11
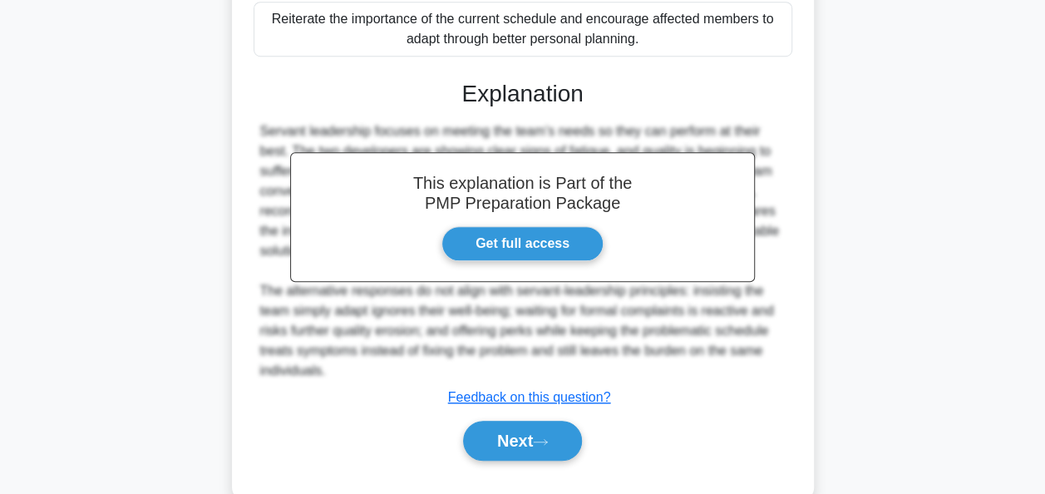
scroll to position [569, 0]
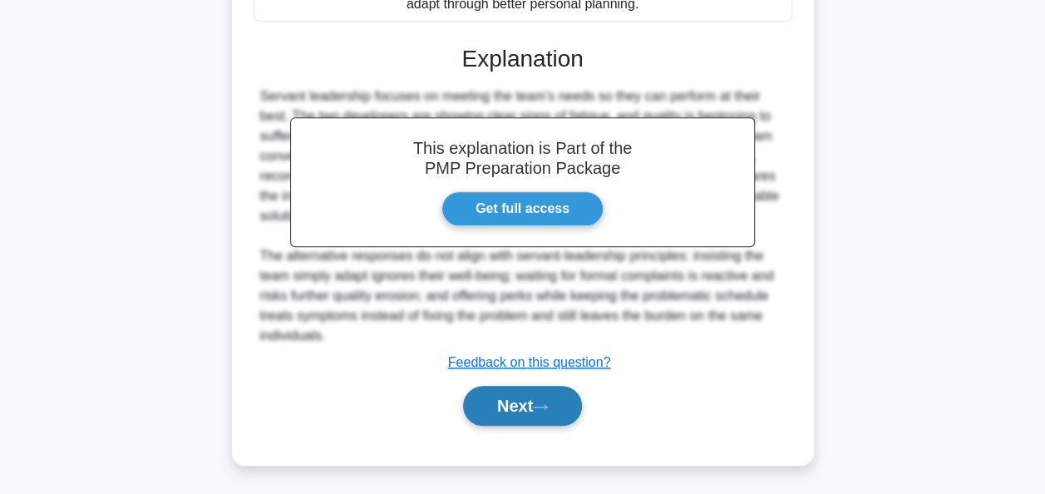
click at [504, 399] on button "Next" at bounding box center [522, 406] width 119 height 40
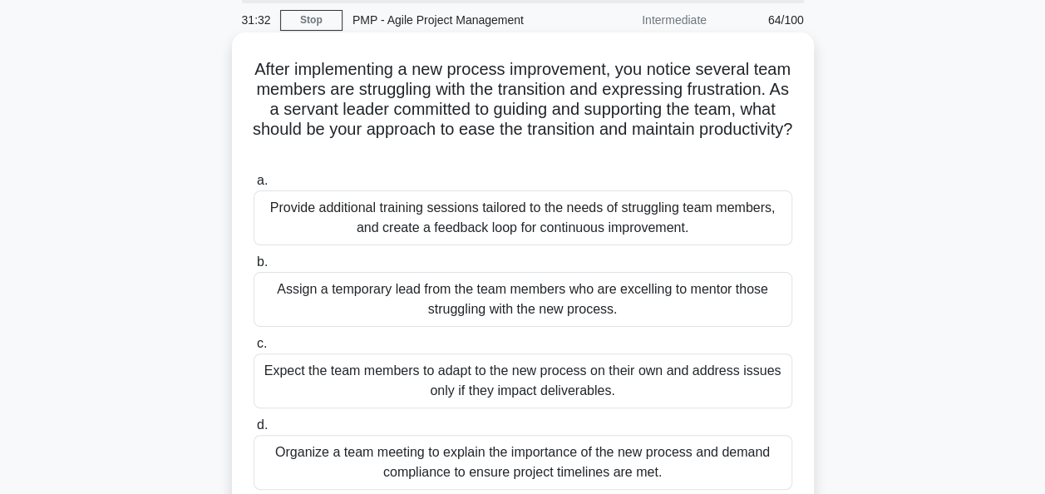
scroll to position [83, 0]
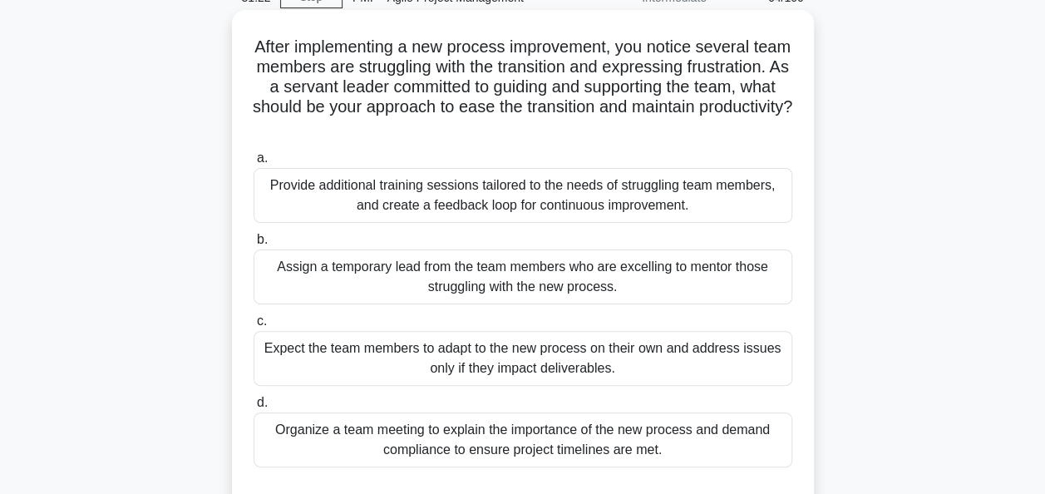
click at [442, 209] on div "Provide additional training sessions tailored to the needs of struggling team m…" at bounding box center [523, 195] width 539 height 55
click at [254, 164] on input "a. Provide additional training sessions tailored to the needs of struggling tea…" at bounding box center [254, 158] width 0 height 11
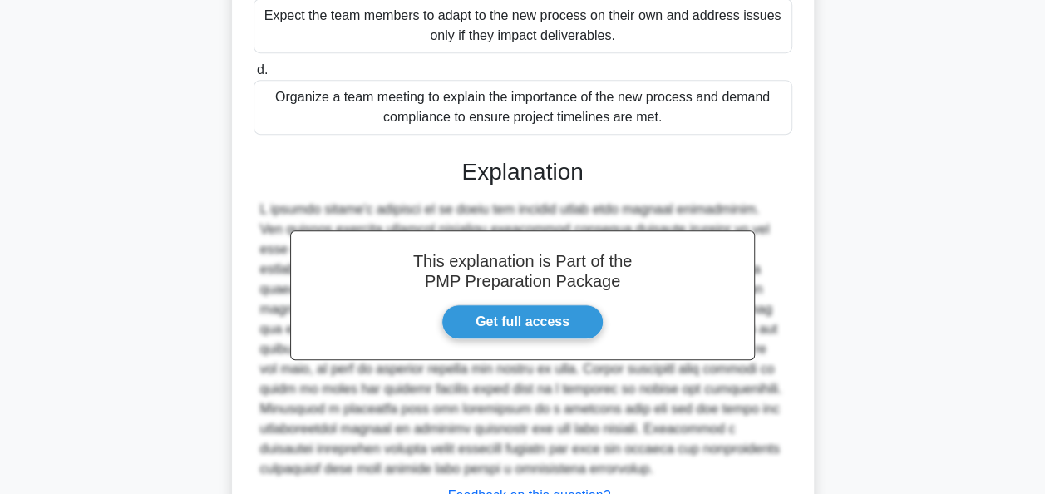
scroll to position [549, 0]
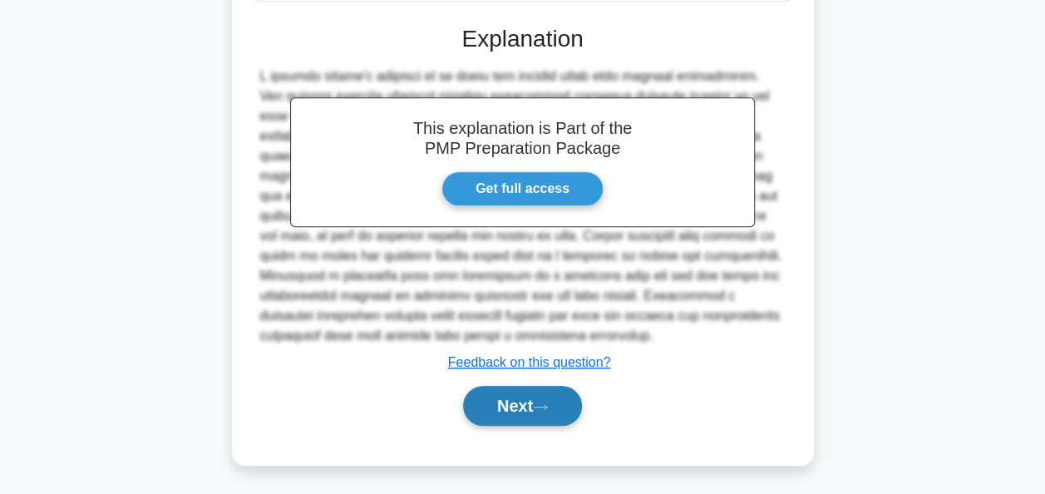
click at [560, 404] on button "Next" at bounding box center [522, 406] width 119 height 40
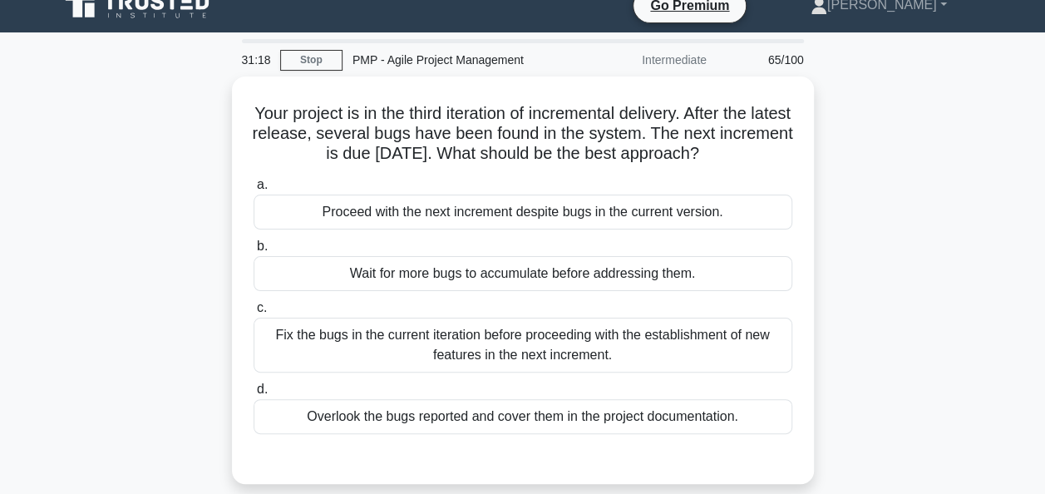
scroll to position [0, 0]
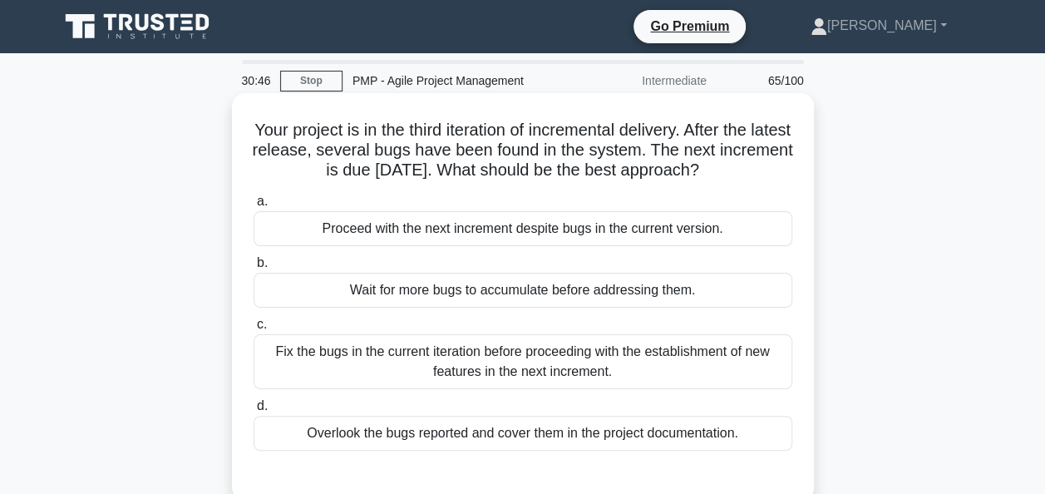
click at [577, 373] on div "Fix the bugs in the current iteration before proceeding with the establishment …" at bounding box center [523, 361] width 539 height 55
click at [254, 330] on input "c. Fix the bugs in the current iteration before proceeding with the establishme…" at bounding box center [254, 324] width 0 height 11
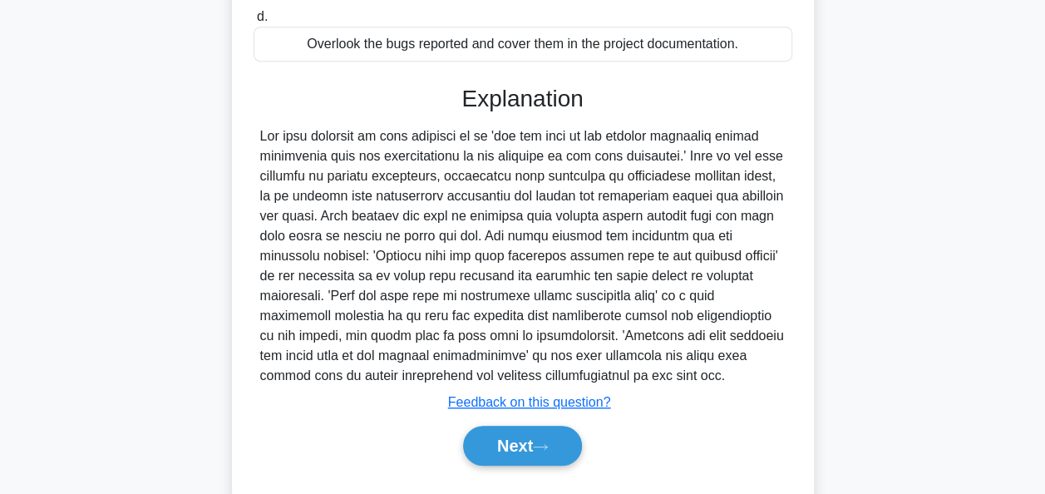
scroll to position [429, 0]
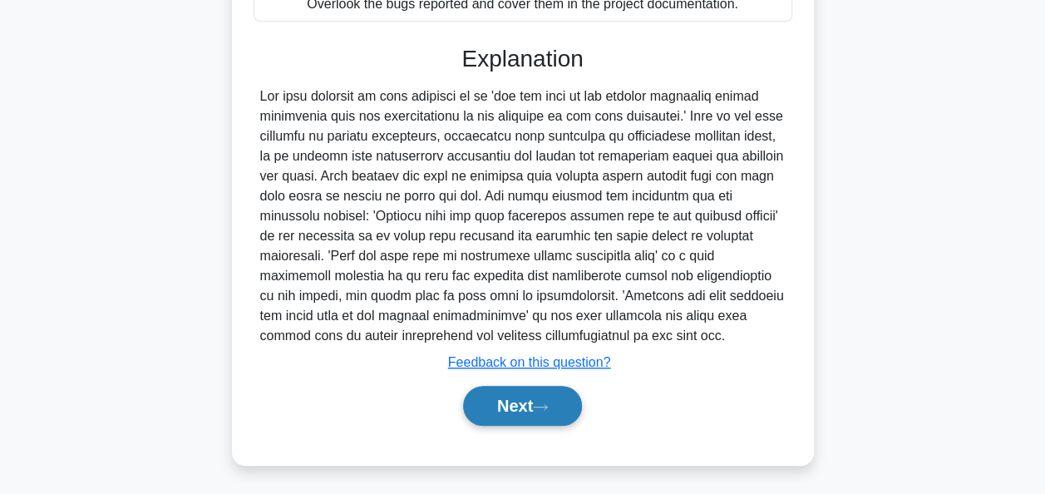
click at [500, 402] on button "Next" at bounding box center [522, 406] width 119 height 40
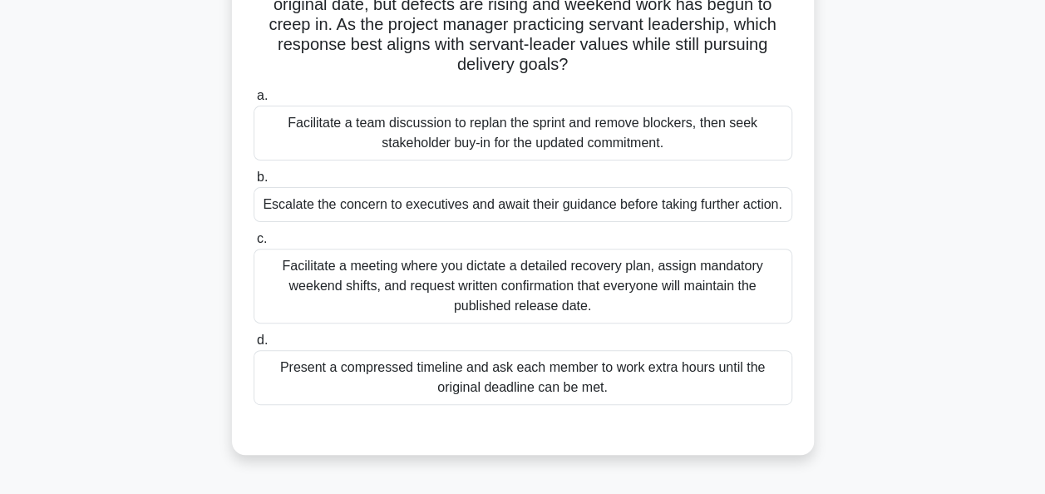
scroll to position [166, 0]
click at [544, 125] on div "Facilitate a team discussion to replan the sprint and remove blockers, then see…" at bounding box center [523, 132] width 539 height 55
click at [254, 101] on input "a. Facilitate a team discussion to replan the sprint and remove blockers, then …" at bounding box center [254, 95] width 0 height 11
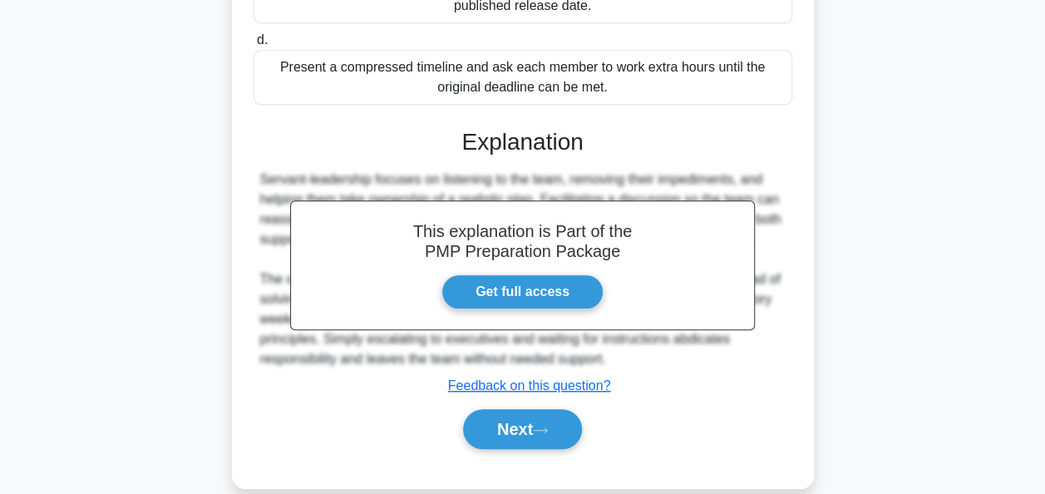
scroll to position [489, 0]
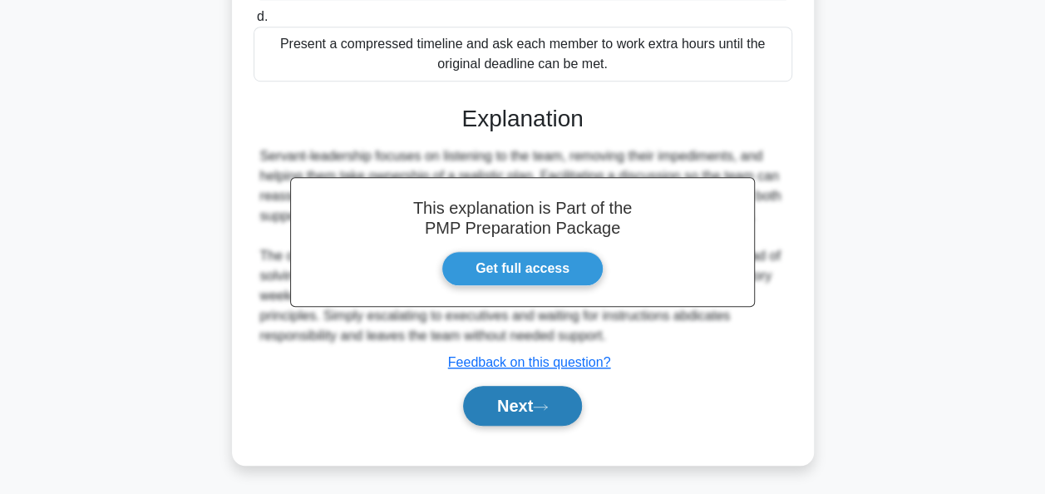
click at [540, 395] on button "Next" at bounding box center [522, 406] width 119 height 40
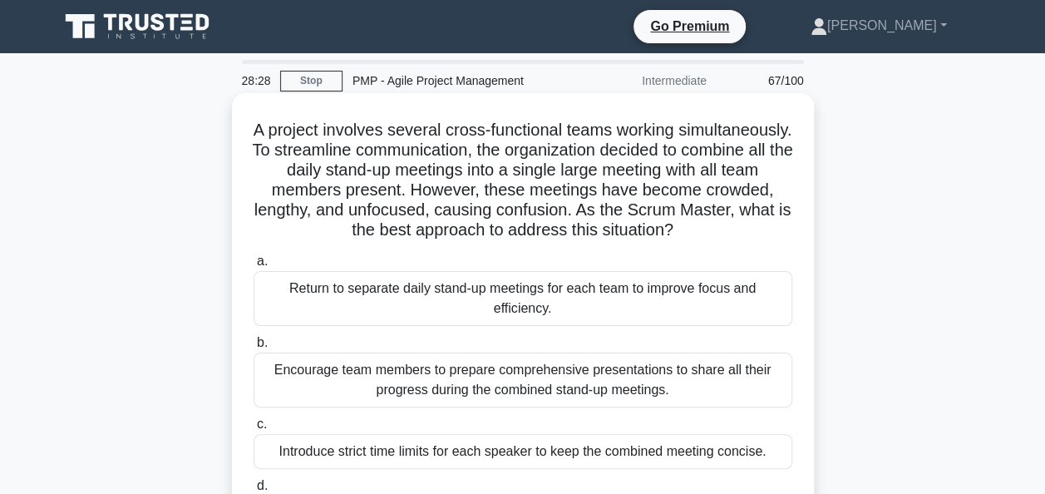
scroll to position [83, 0]
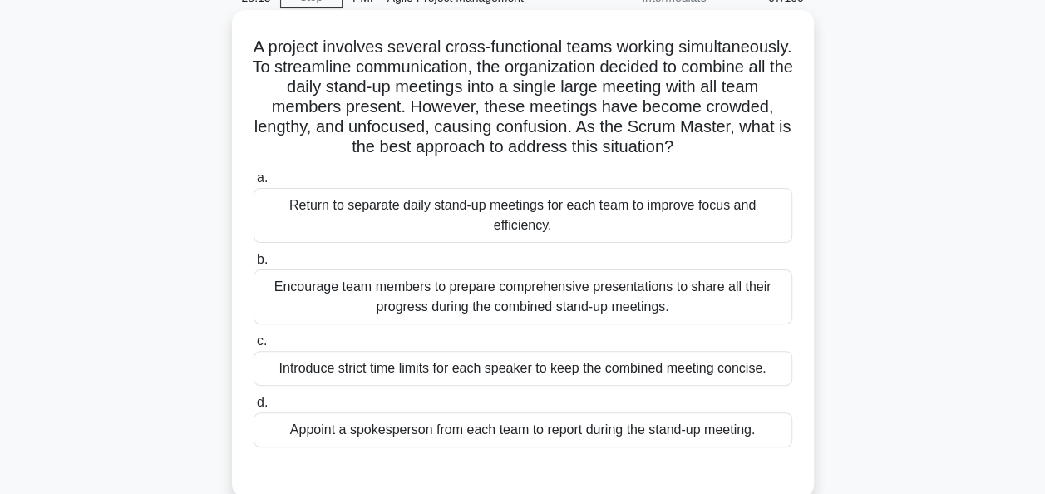
click at [427, 434] on div "Appoint a spokesperson from each team to report during the stand-up meeting." at bounding box center [523, 429] width 539 height 35
click at [254, 408] on input "d. Appoint a spokesperson from each team to report during the stand-up meeting." at bounding box center [254, 402] width 0 height 11
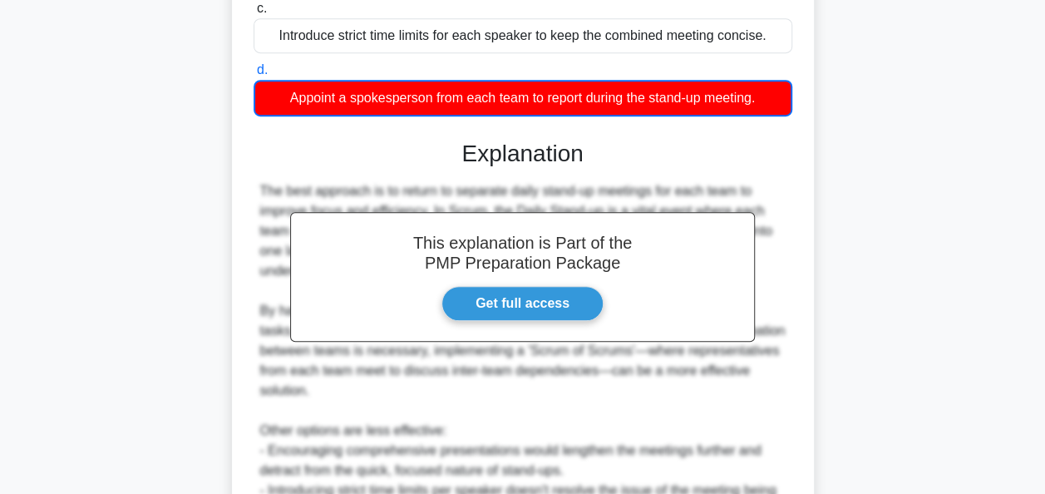
scroll to position [631, 0]
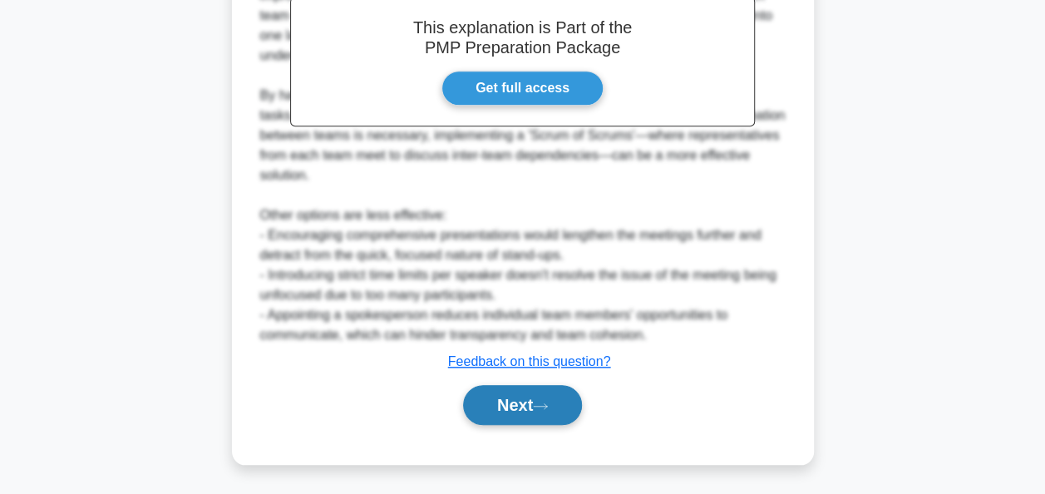
click at [514, 397] on button "Next" at bounding box center [522, 405] width 119 height 40
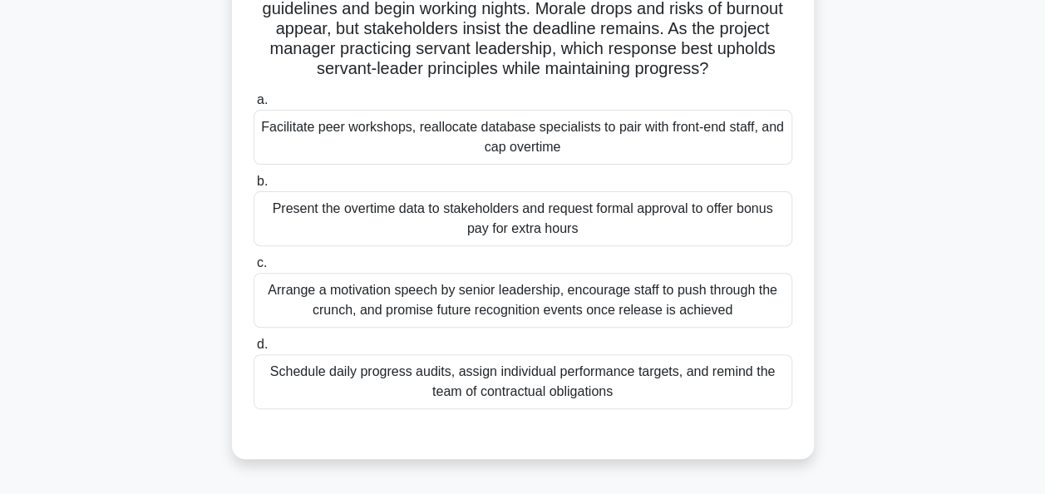
scroll to position [166, 0]
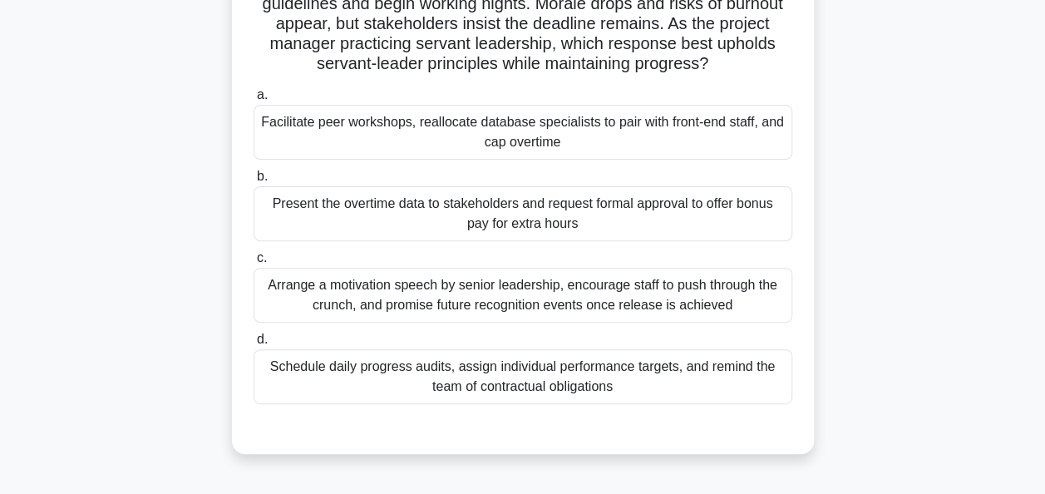
click at [574, 130] on div "Facilitate peer workshops, reallocate database specialists to pair with front-e…" at bounding box center [523, 132] width 539 height 55
click at [254, 101] on input "a. Facilitate peer workshops, reallocate database specialists to pair with fron…" at bounding box center [254, 95] width 0 height 11
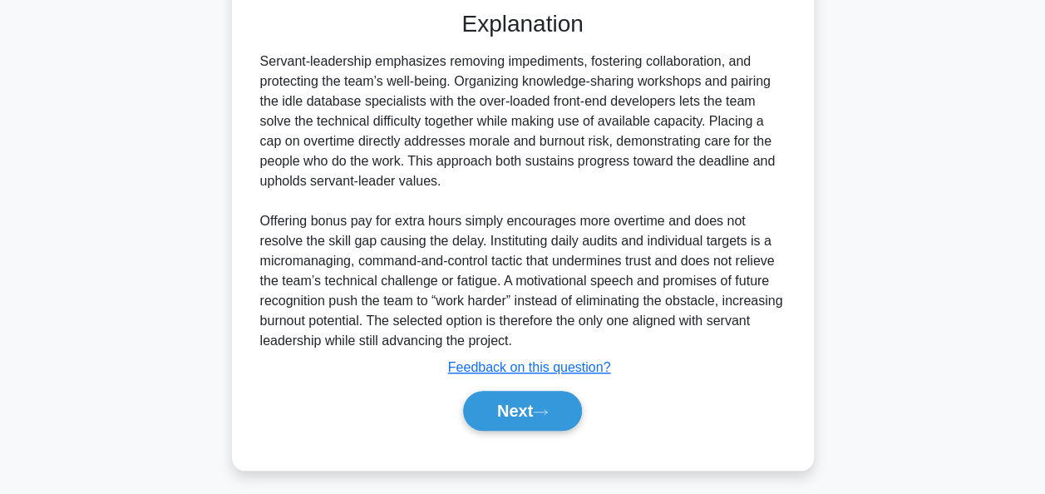
scroll to position [589, 0]
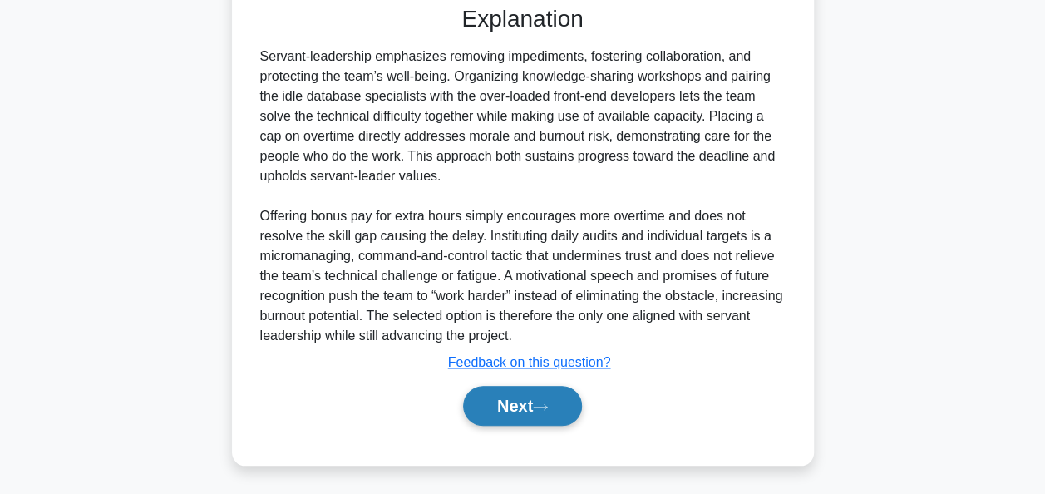
click at [505, 404] on button "Next" at bounding box center [522, 406] width 119 height 40
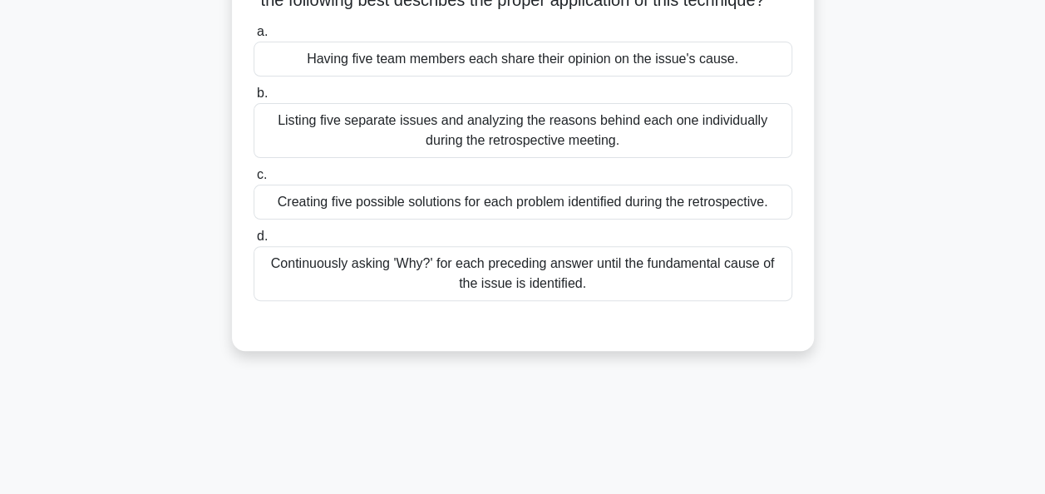
scroll to position [173, 0]
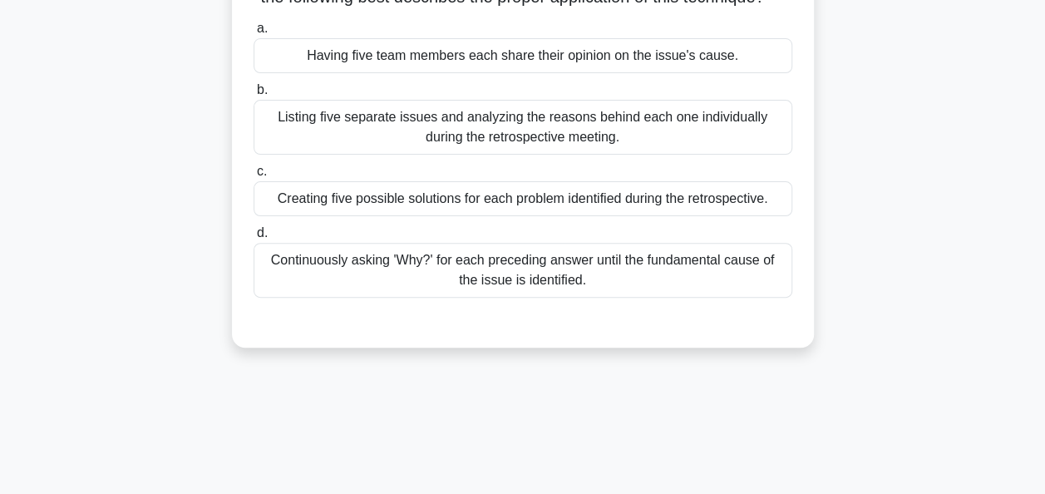
click at [489, 154] on div "Listing five separate issues and analyzing the reasons behind each one individu…" at bounding box center [523, 127] width 539 height 55
click at [254, 96] on input "b. Listing five separate issues and analyzing the reasons behind each one indiv…" at bounding box center [254, 90] width 0 height 11
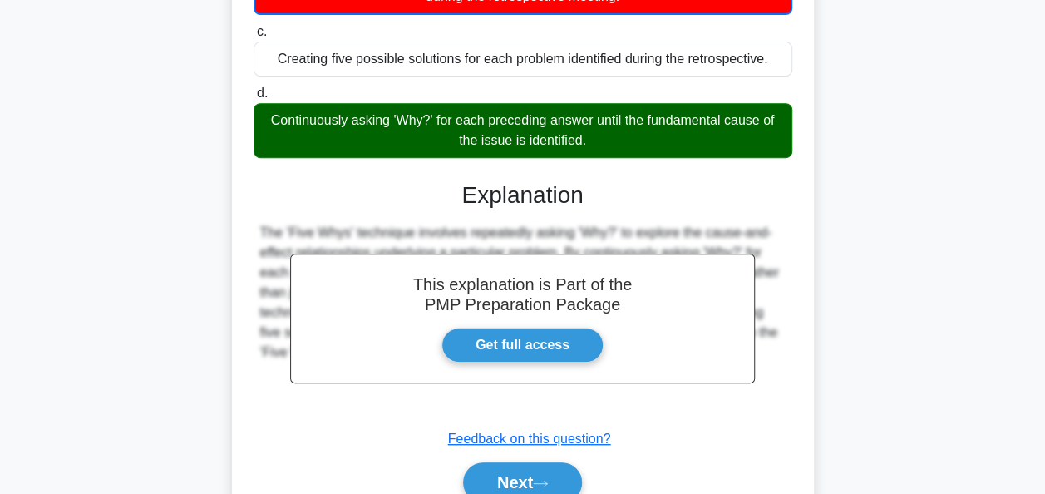
scroll to position [412, 0]
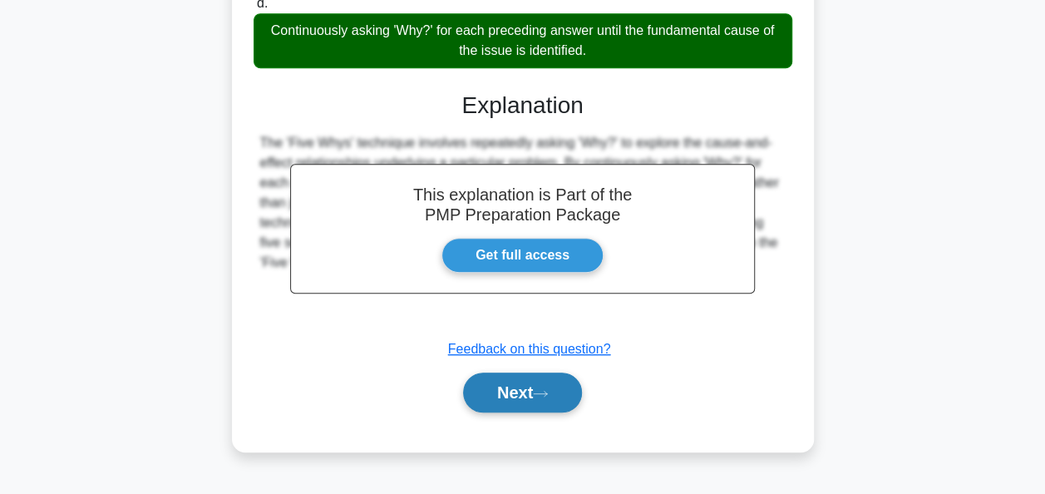
click at [514, 397] on button "Next" at bounding box center [522, 393] width 119 height 40
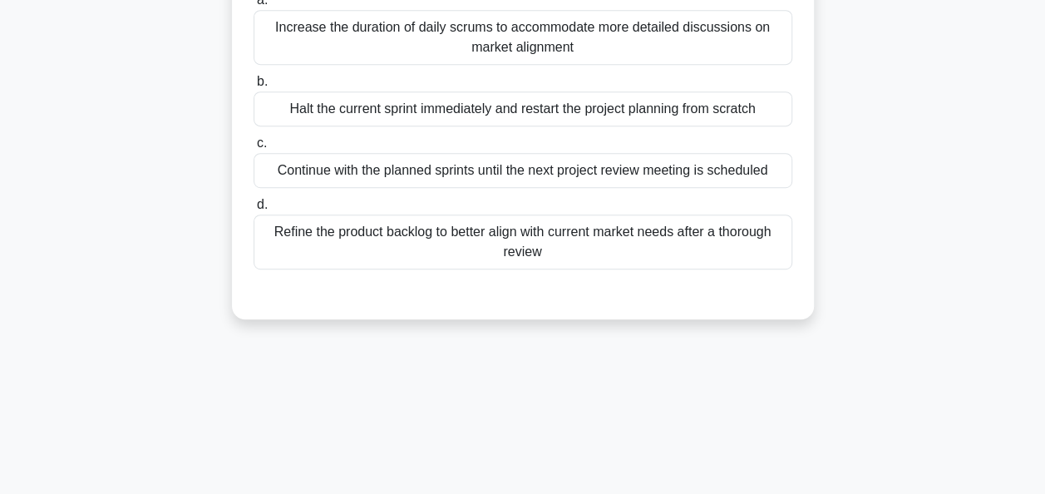
scroll to position [404, 0]
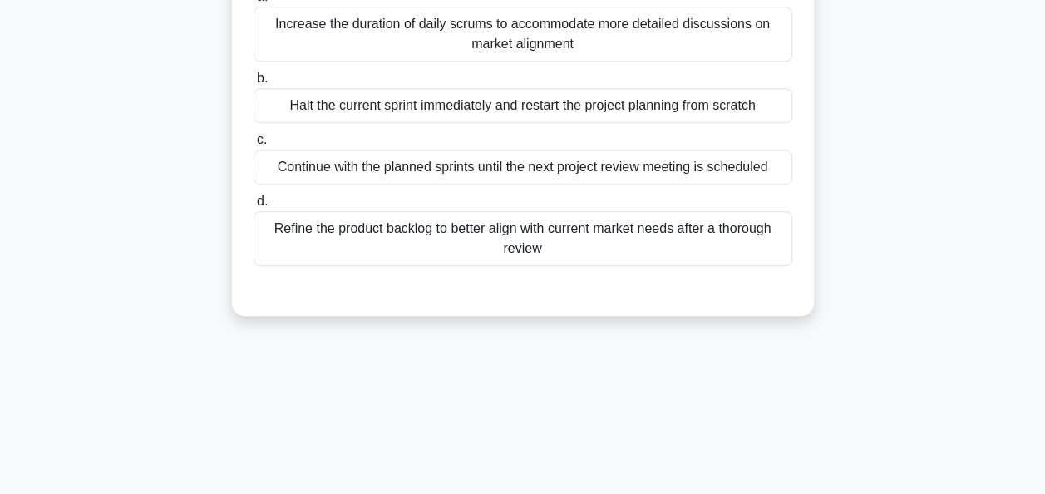
click at [400, 235] on div "Refine the product backlog to better align with current market needs after a th…" at bounding box center [523, 238] width 539 height 55
click at [254, 207] on input "d. Refine the product backlog to better align with current market needs after a…" at bounding box center [254, 201] width 0 height 11
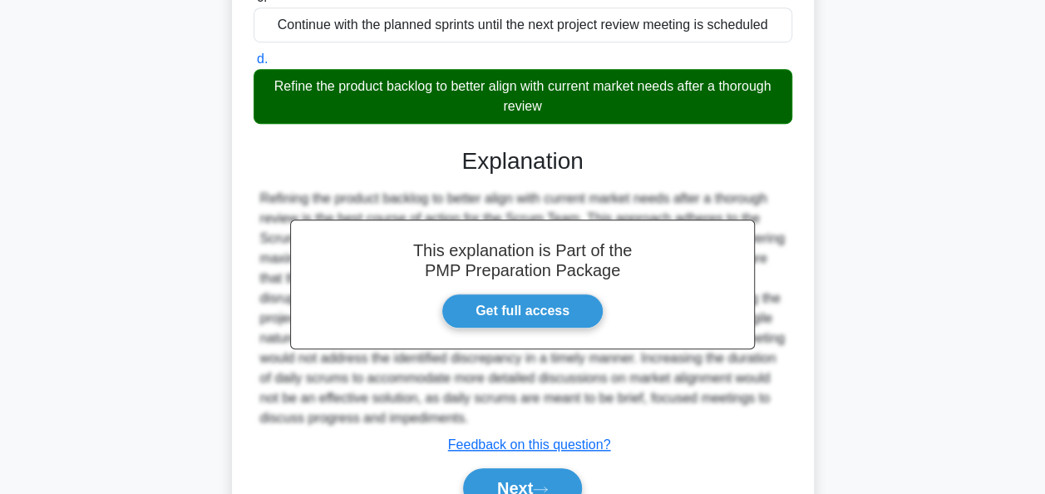
scroll to position [629, 0]
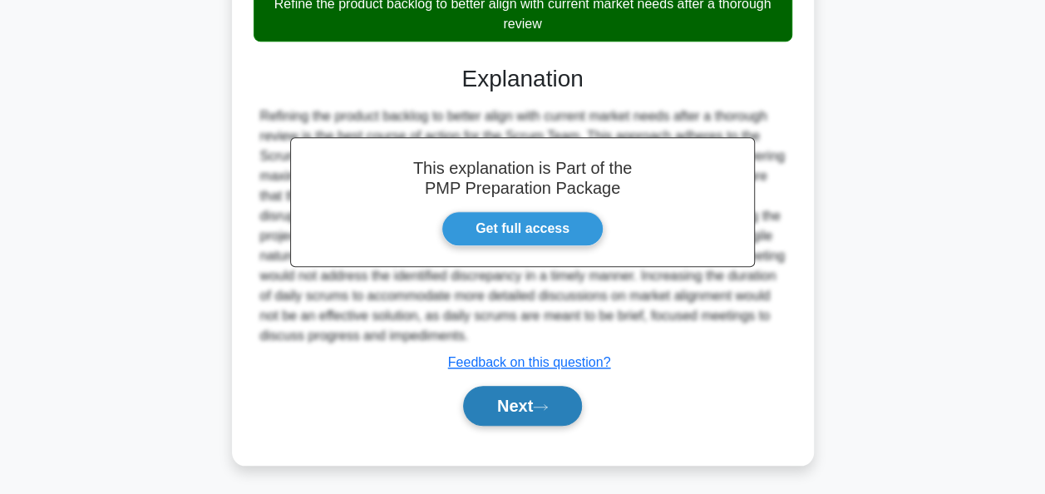
click at [548, 406] on icon at bounding box center [540, 406] width 15 height 9
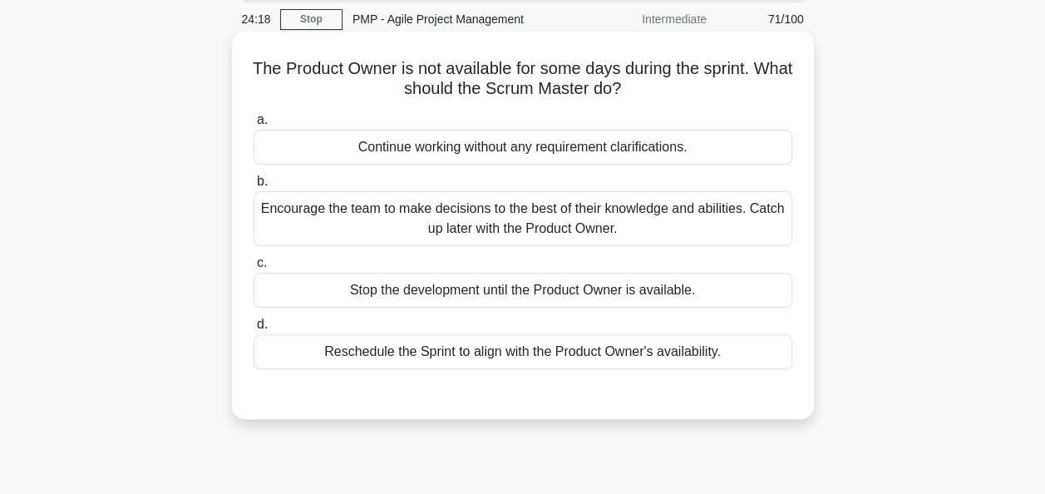
scroll to position [83, 0]
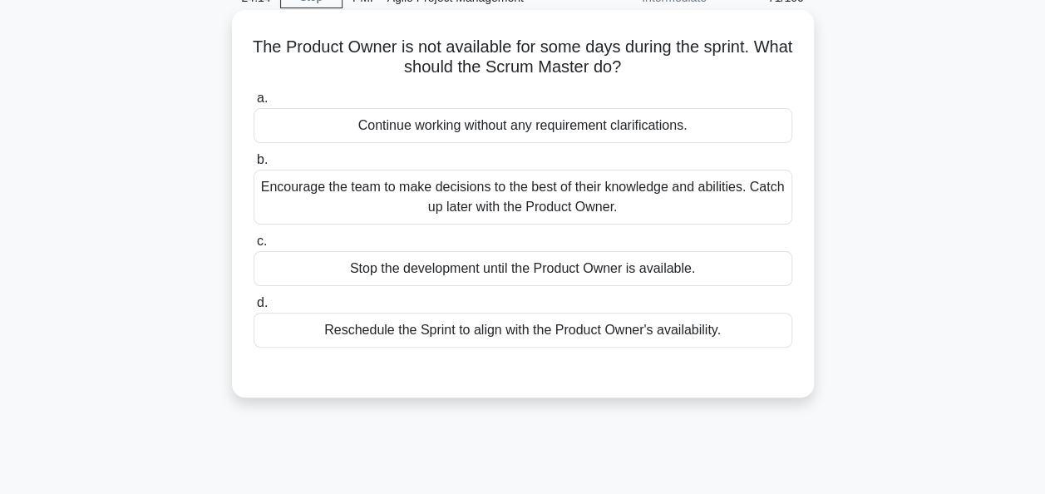
click at [590, 331] on div "Reschedule the Sprint to align with the Product Owner's availability." at bounding box center [523, 330] width 539 height 35
click at [254, 309] on input "d. Reschedule the Sprint to align with the Product Owner's availability." at bounding box center [254, 303] width 0 height 11
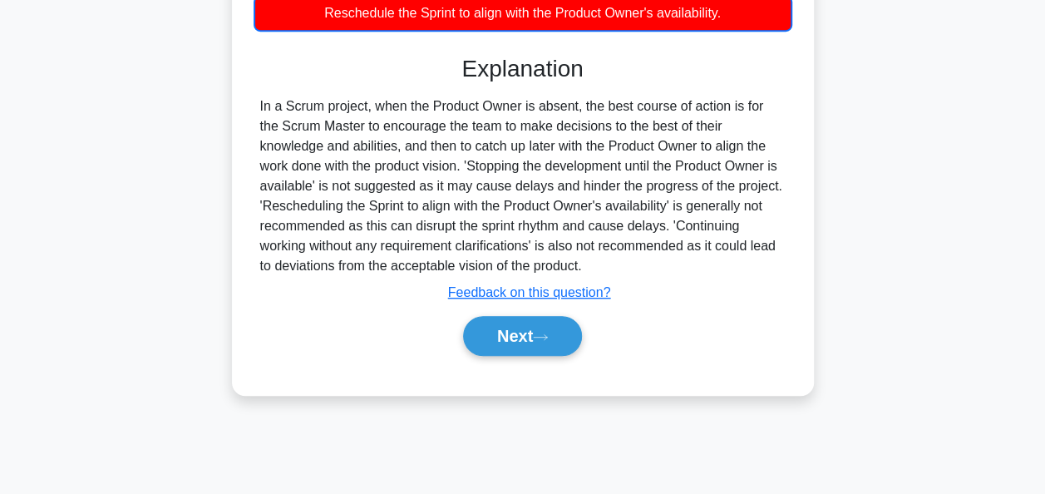
scroll to position [404, 0]
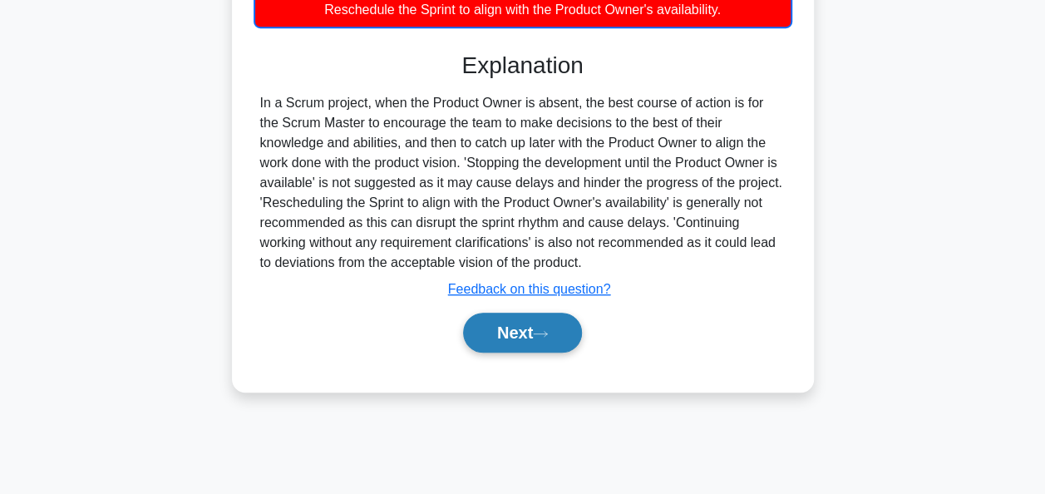
click at [550, 324] on button "Next" at bounding box center [522, 333] width 119 height 40
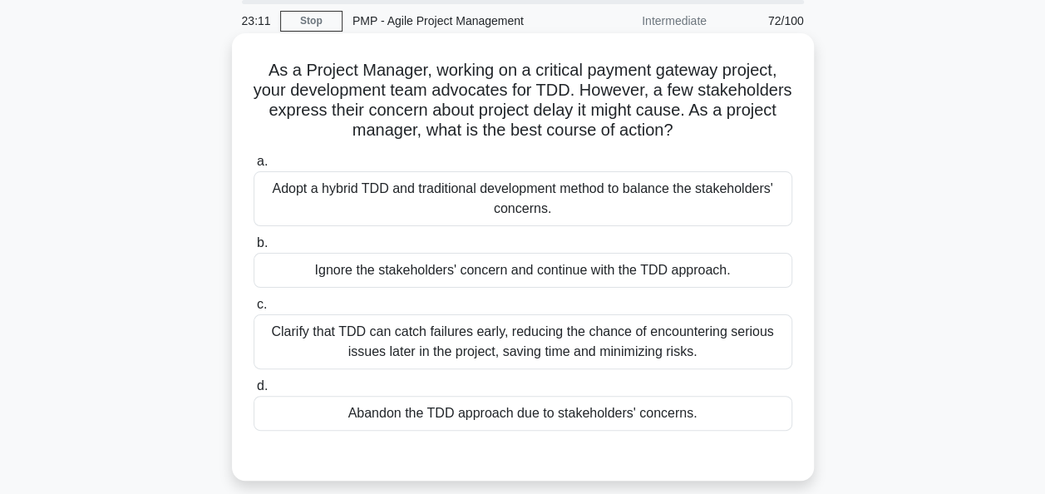
scroll to position [83, 0]
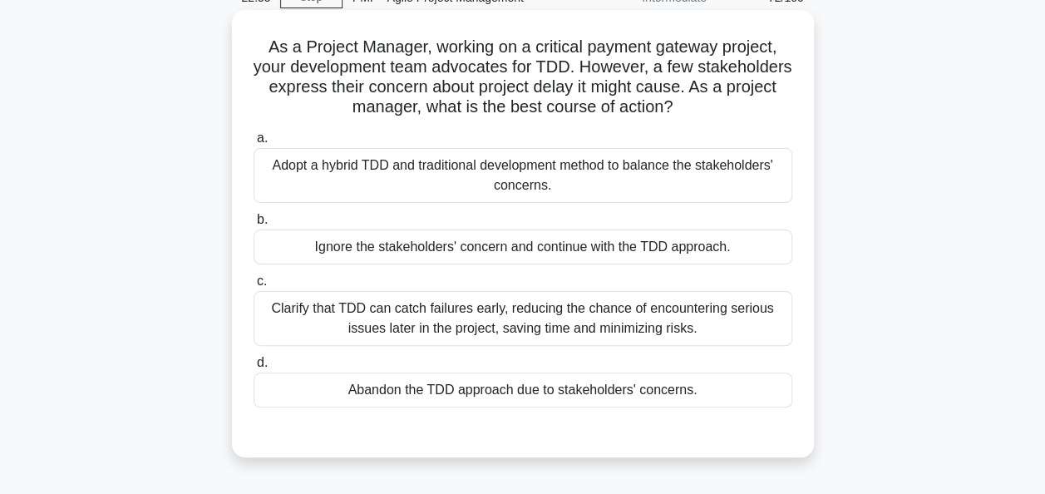
click at [459, 331] on div "Clarify that TDD can catch failures early, reducing the chance of encountering …" at bounding box center [523, 318] width 539 height 55
click at [254, 287] on input "c. Clarify that TDD can catch failures early, reducing the chance of encounteri…" at bounding box center [254, 281] width 0 height 11
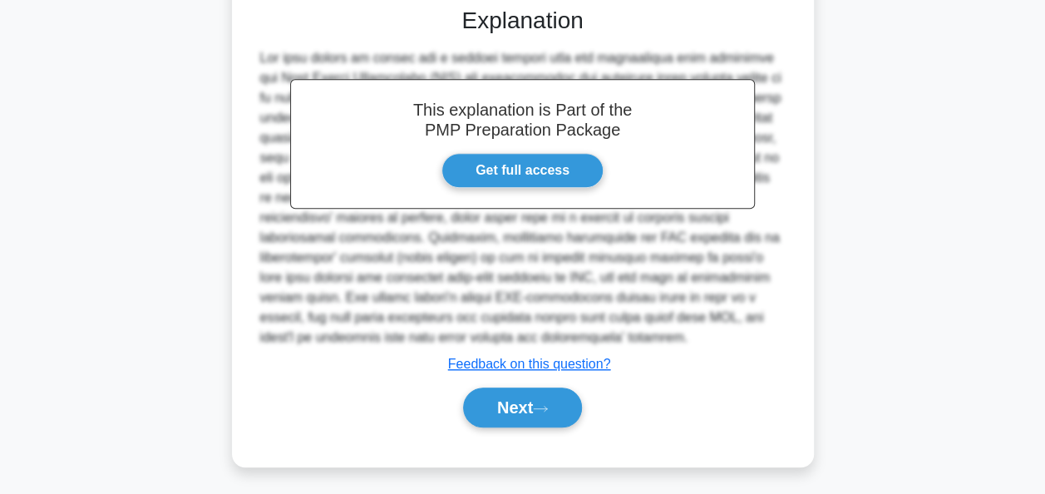
scroll to position [509, 0]
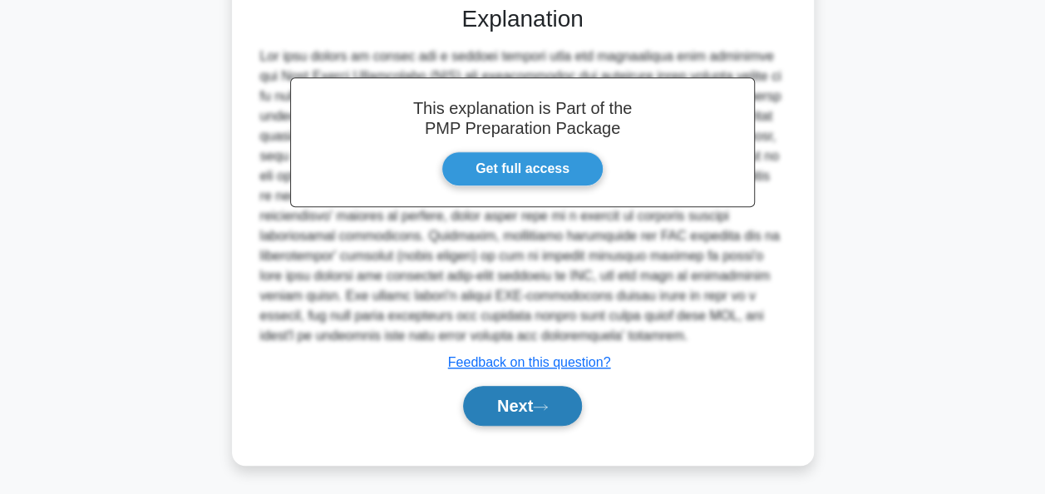
click at [489, 390] on button "Next" at bounding box center [522, 406] width 119 height 40
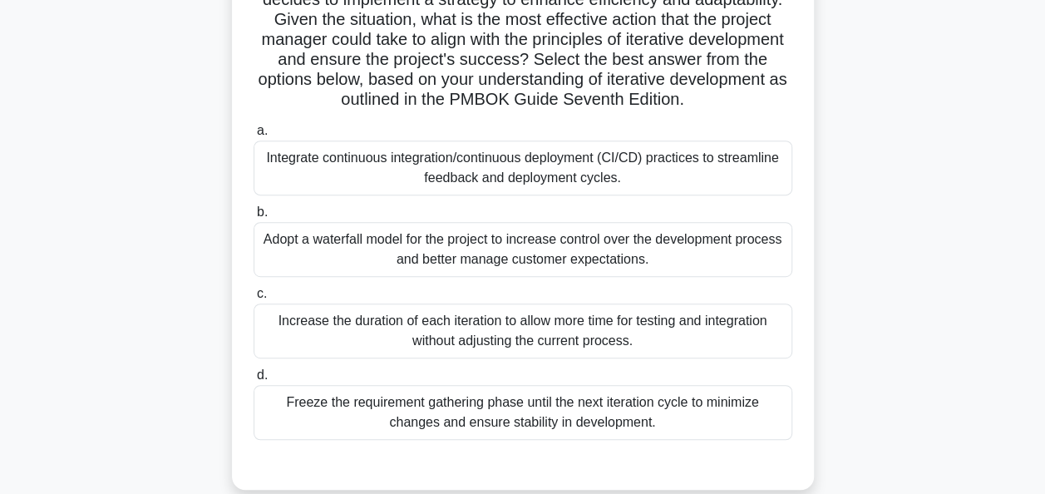
scroll to position [238, 0]
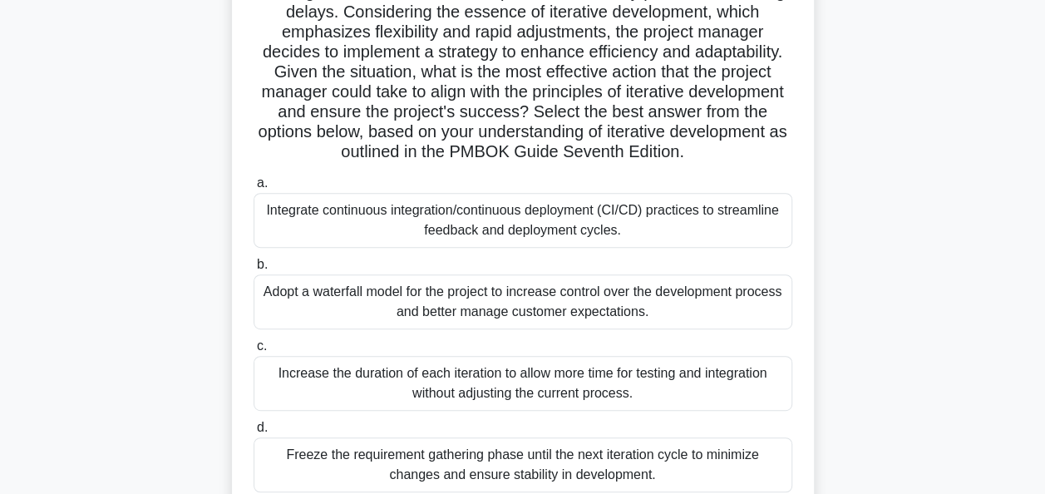
click at [487, 218] on div "Integrate continuous integration/continuous deployment (CI/CD) practices to str…" at bounding box center [523, 220] width 539 height 55
click at [254, 189] on input "a. Integrate continuous integration/continuous deployment (CI/CD) practices to …" at bounding box center [254, 183] width 0 height 11
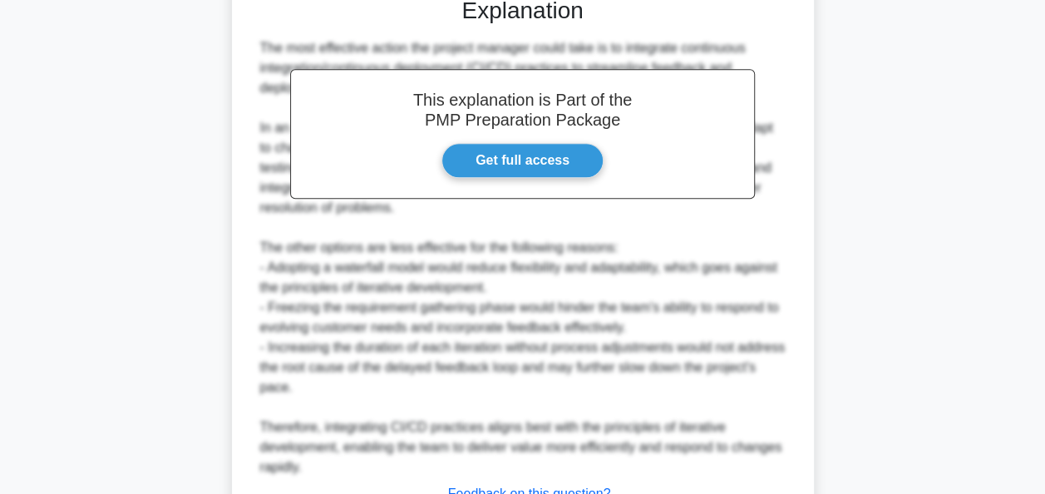
scroll to position [888, 0]
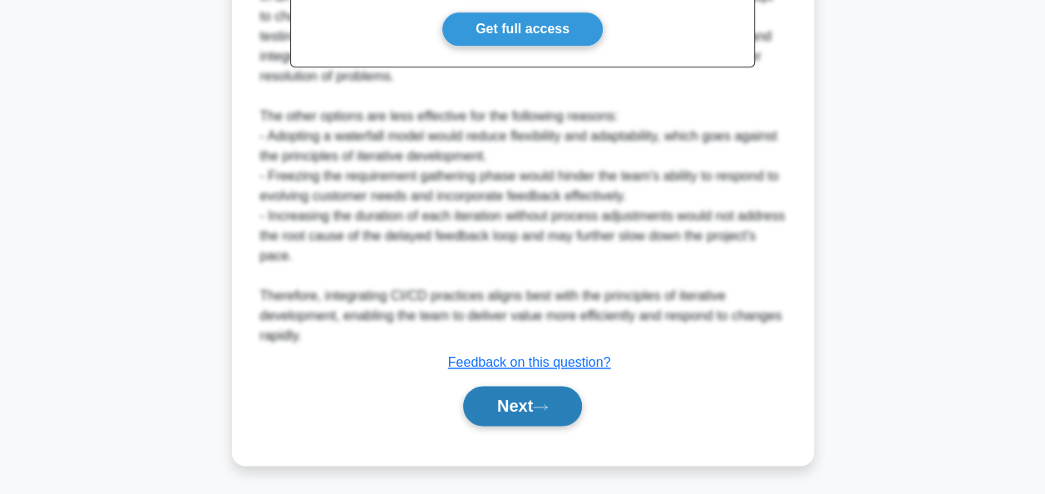
click at [525, 403] on button "Next" at bounding box center [522, 406] width 119 height 40
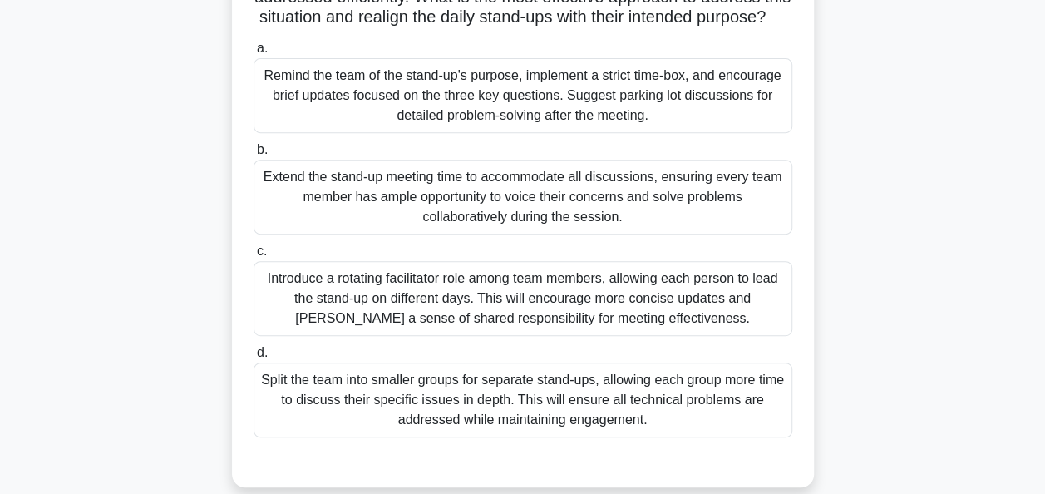
scroll to position [106, 0]
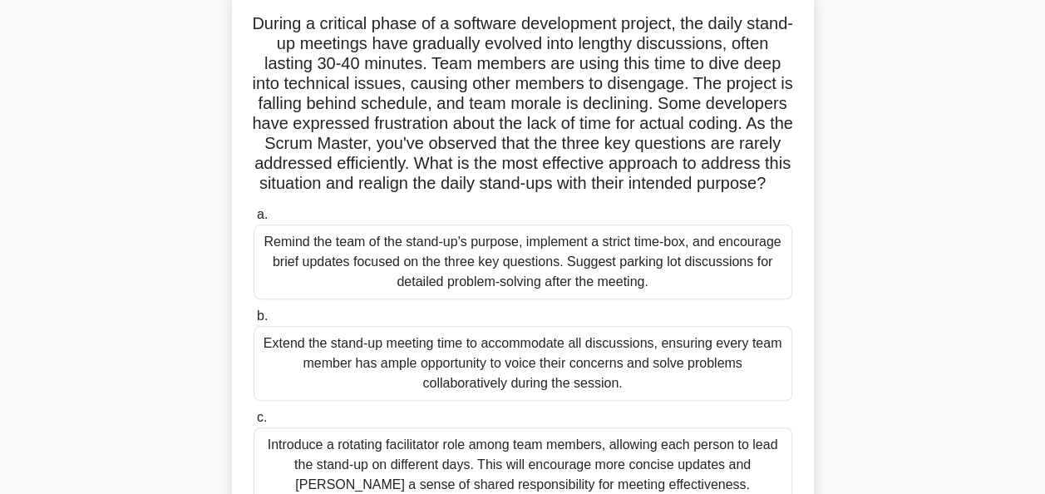
click at [475, 287] on div "Remind the team of the stand-up's purpose, implement a strict time-box, and enc…" at bounding box center [523, 262] width 539 height 75
click at [254, 220] on input "a. Remind the team of the stand-up's purpose, implement a strict time-box, and …" at bounding box center [254, 215] width 0 height 11
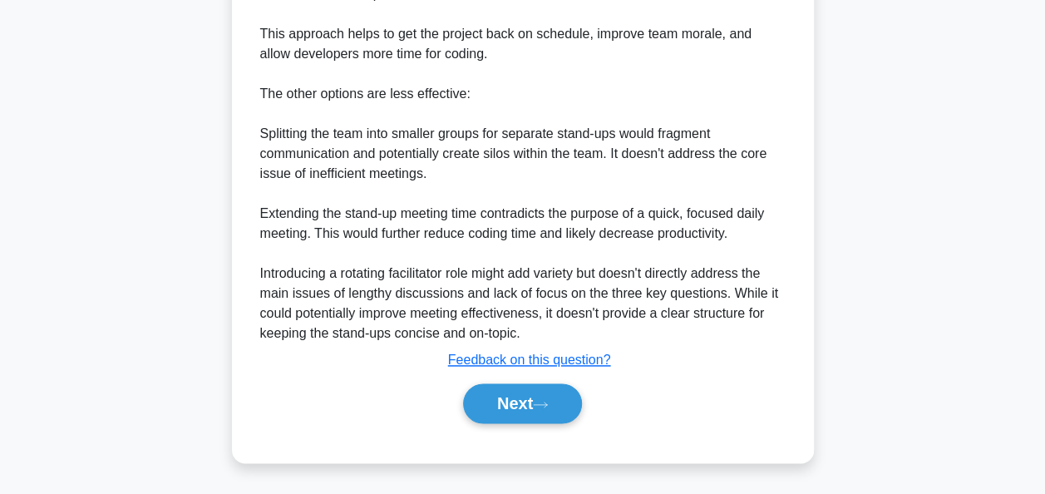
scroll to position [1020, 0]
click at [515, 422] on button "Next" at bounding box center [522, 403] width 119 height 40
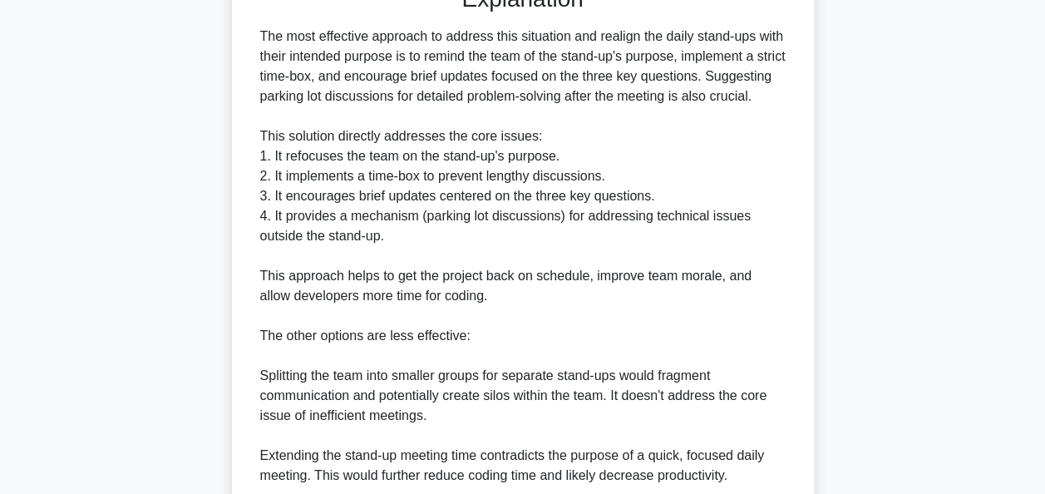
scroll to position [998, 0]
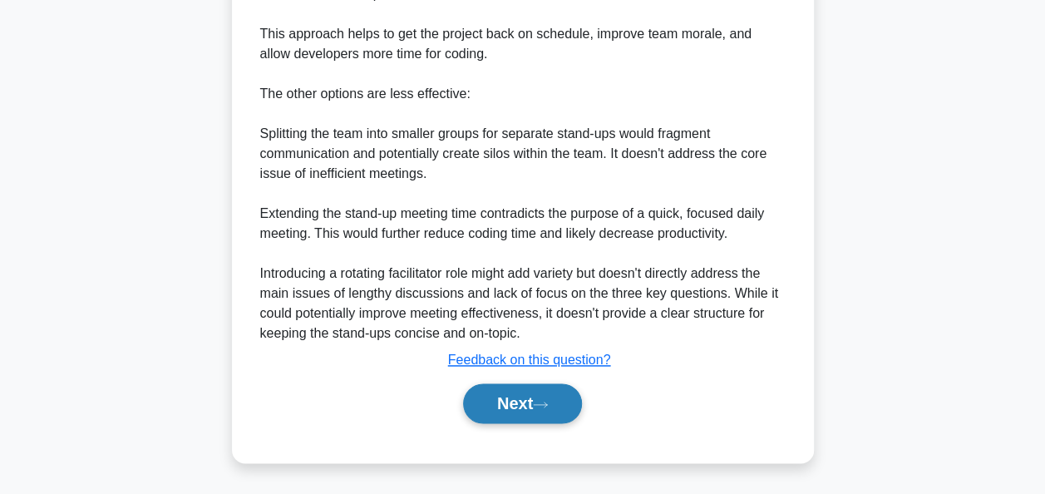
click at [519, 423] on button "Next" at bounding box center [522, 403] width 119 height 40
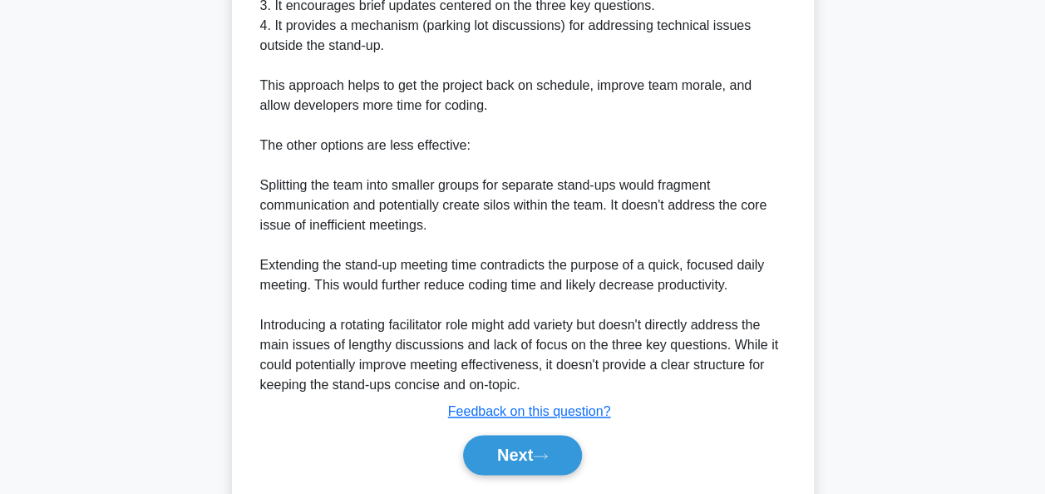
scroll to position [1028, 0]
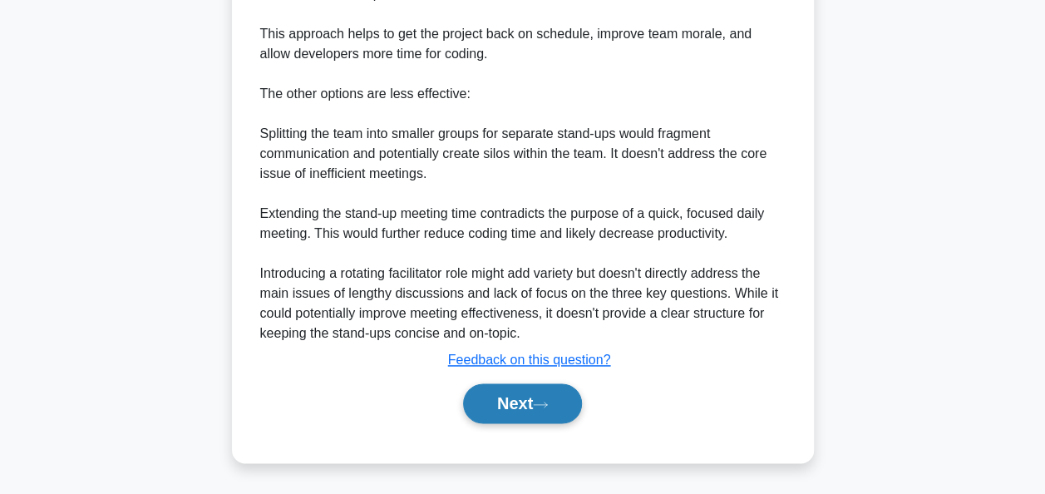
click at [510, 402] on button "Next" at bounding box center [522, 403] width 119 height 40
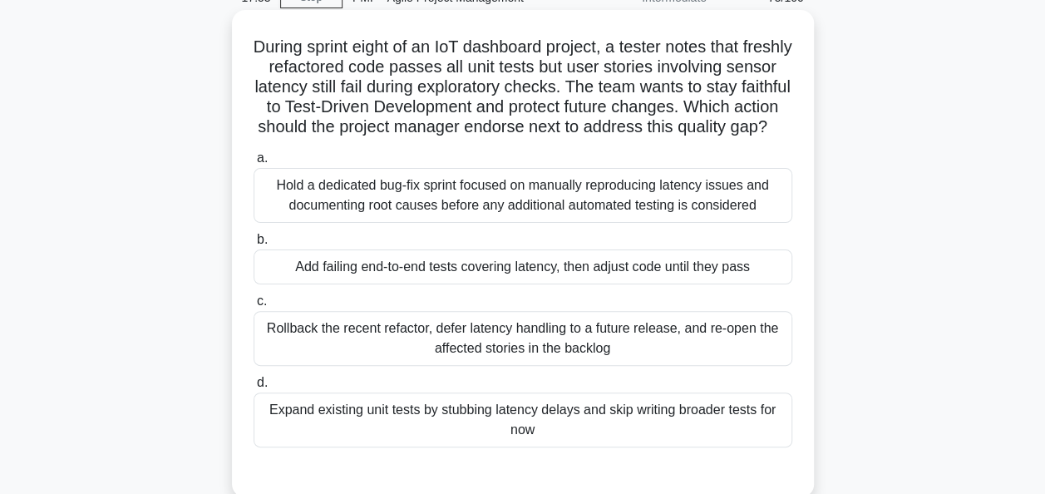
scroll to position [166, 0]
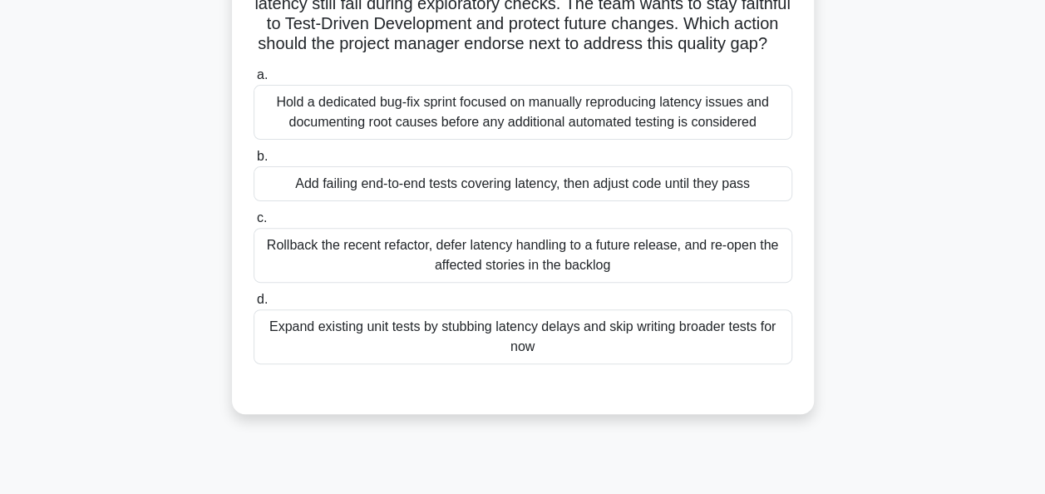
click at [474, 201] on div "Add failing end-to-end tests covering latency, then adjust code until they pass" at bounding box center [523, 183] width 539 height 35
click at [254, 162] on input "b. Add failing end-to-end tests covering latency, then adjust code until they p…" at bounding box center [254, 156] width 0 height 11
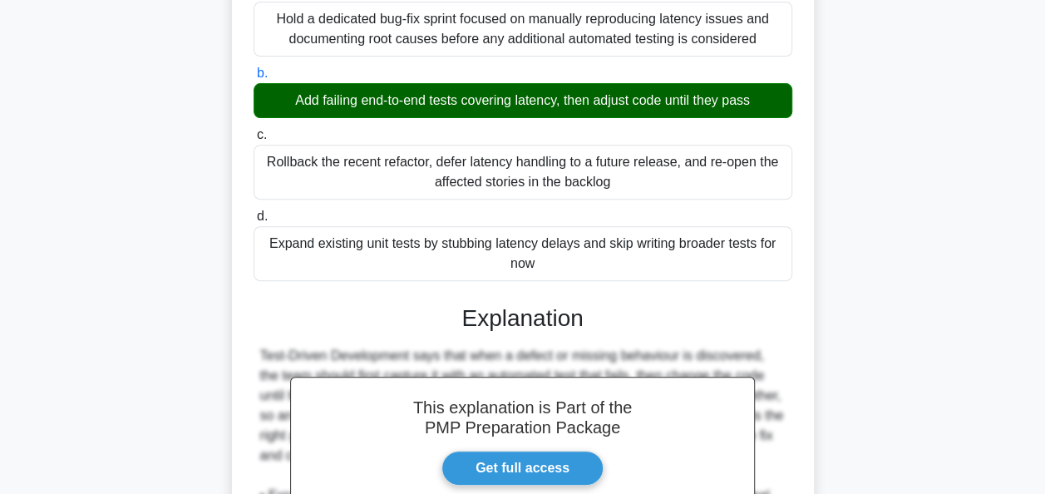
scroll to position [569, 0]
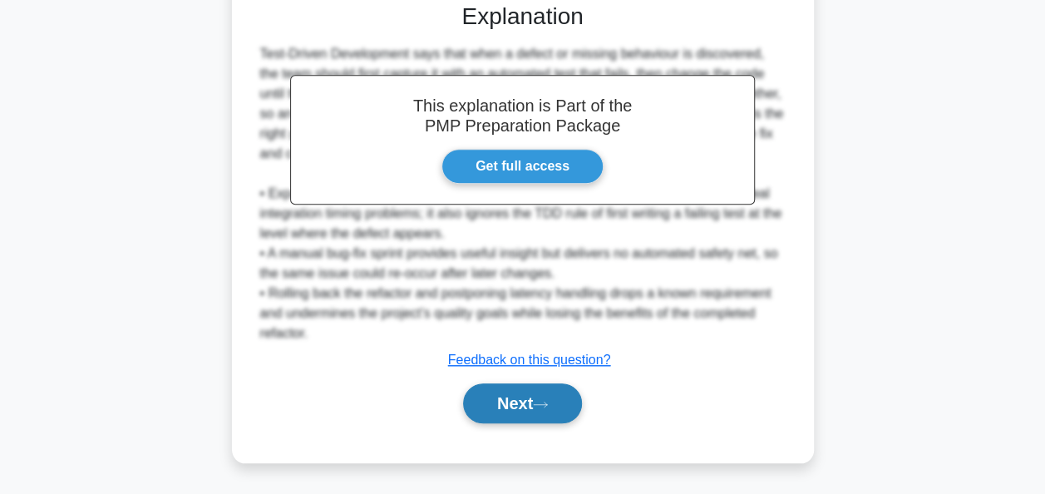
click at [536, 402] on button "Next" at bounding box center [522, 403] width 119 height 40
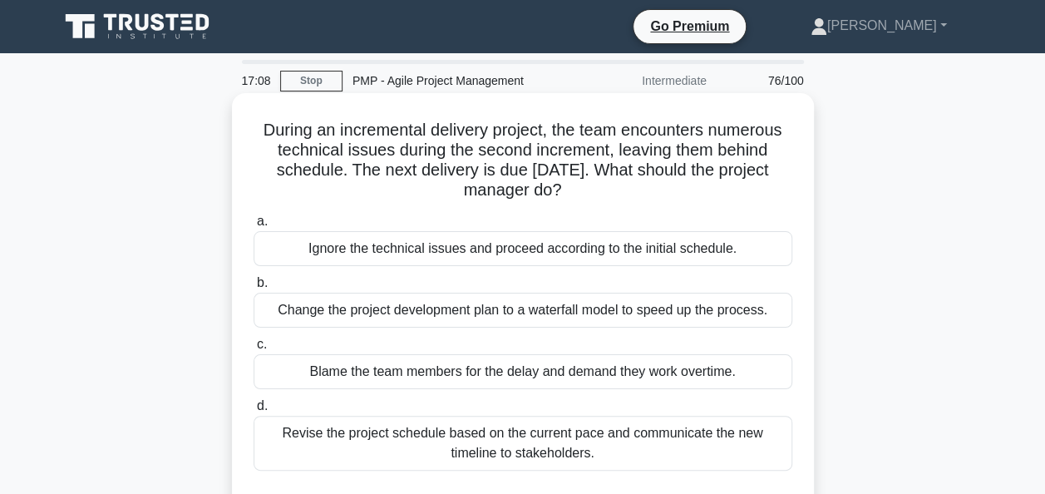
scroll to position [83, 0]
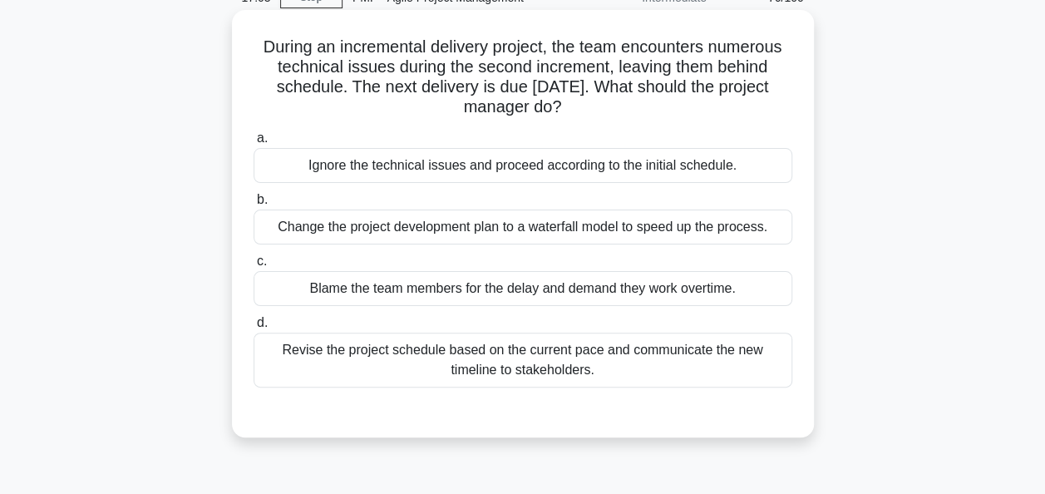
click at [572, 350] on div "Revise the project schedule based on the current pace and communicate the new t…" at bounding box center [523, 360] width 539 height 55
click at [254, 328] on input "d. Revise the project schedule based on the current pace and communicate the ne…" at bounding box center [254, 323] width 0 height 11
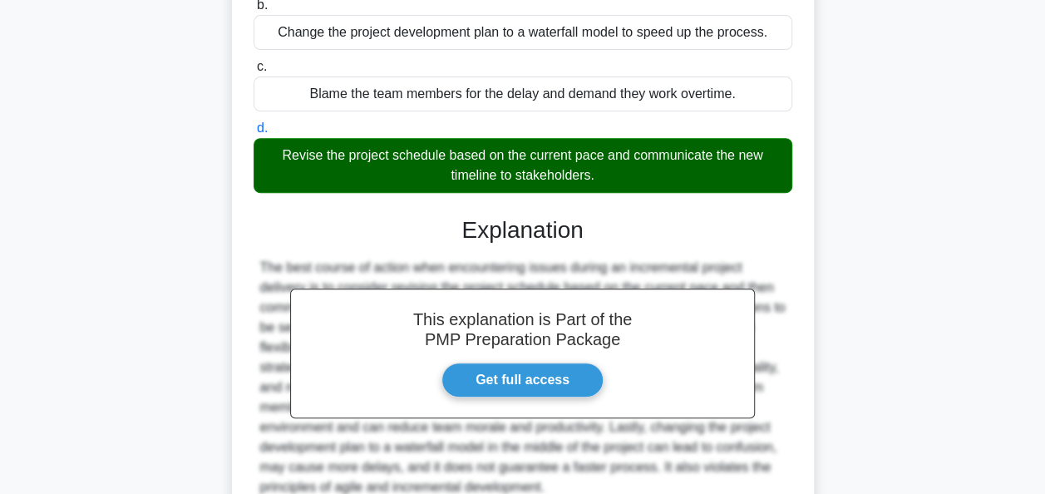
scroll to position [416, 0]
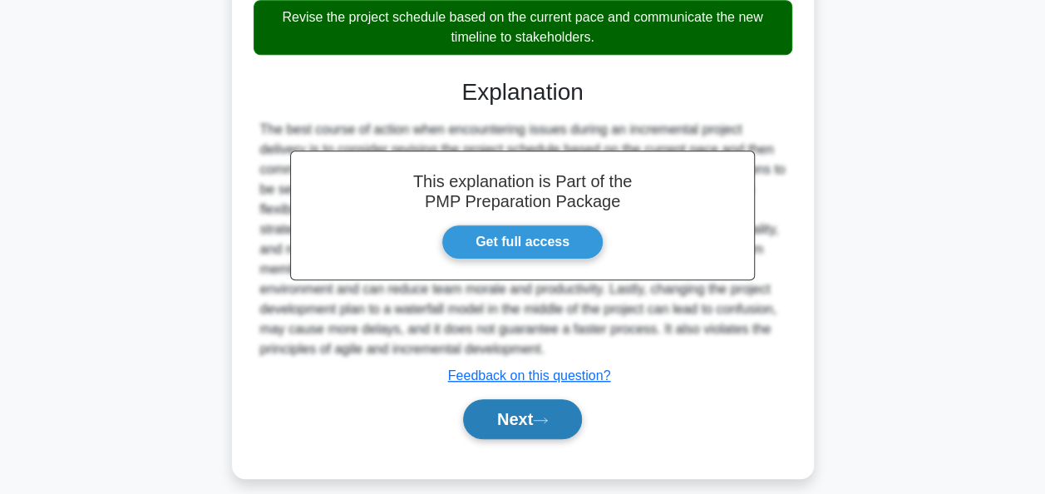
click at [515, 424] on button "Next" at bounding box center [522, 419] width 119 height 40
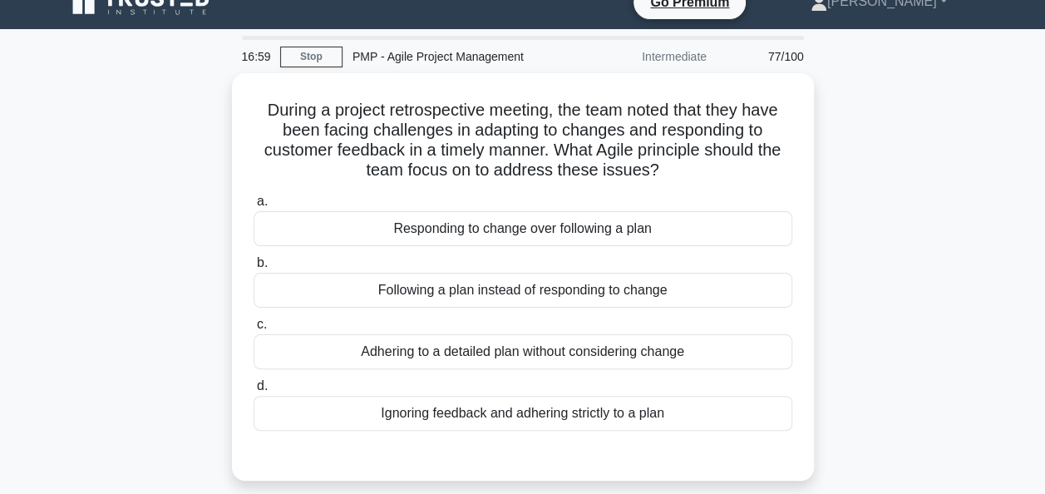
scroll to position [0, 0]
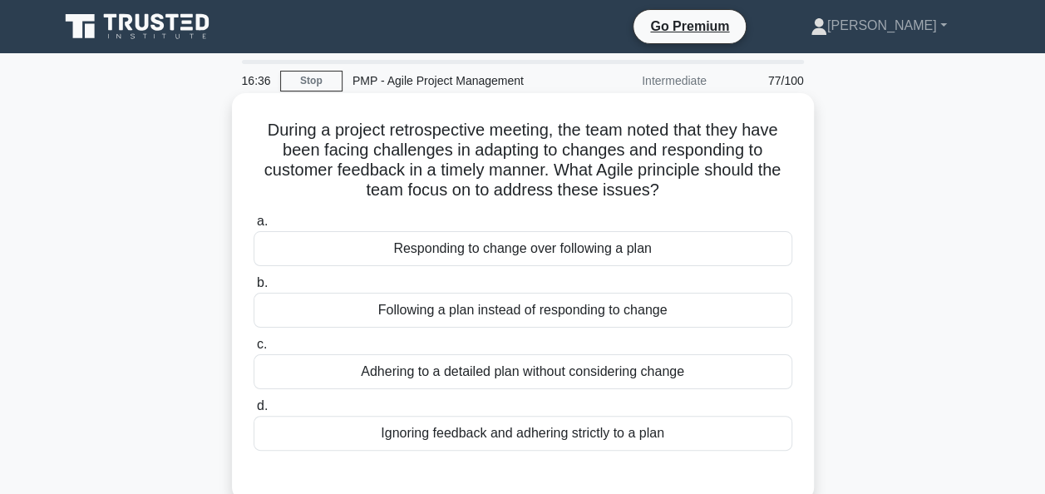
click at [447, 256] on div "Responding to change over following a plan" at bounding box center [523, 248] width 539 height 35
click at [254, 227] on input "a. Responding to change over following a plan" at bounding box center [254, 221] width 0 height 11
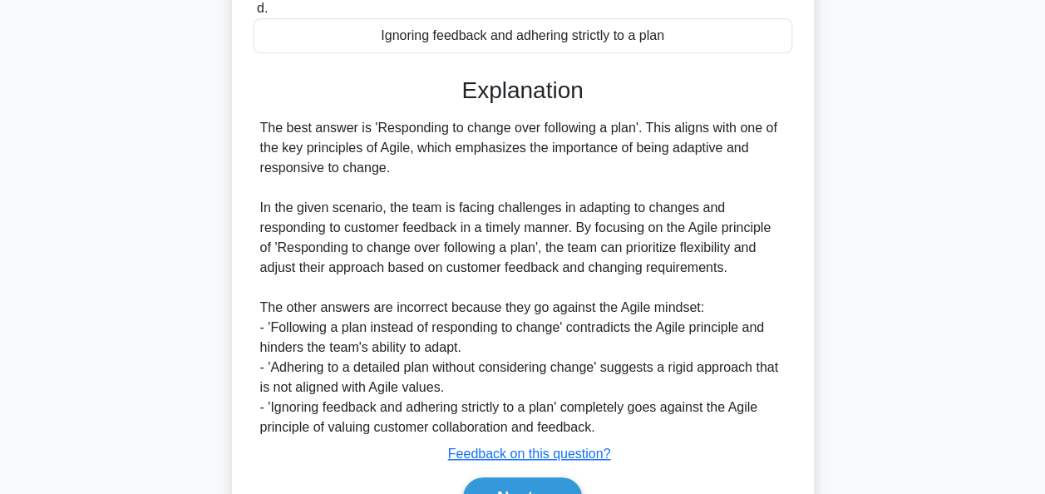
scroll to position [489, 0]
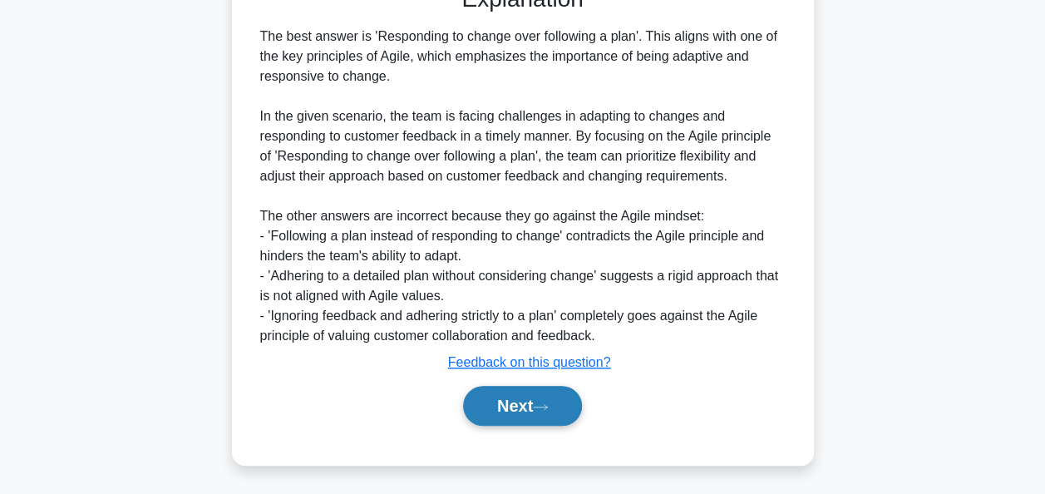
click at [501, 401] on button "Next" at bounding box center [522, 406] width 119 height 40
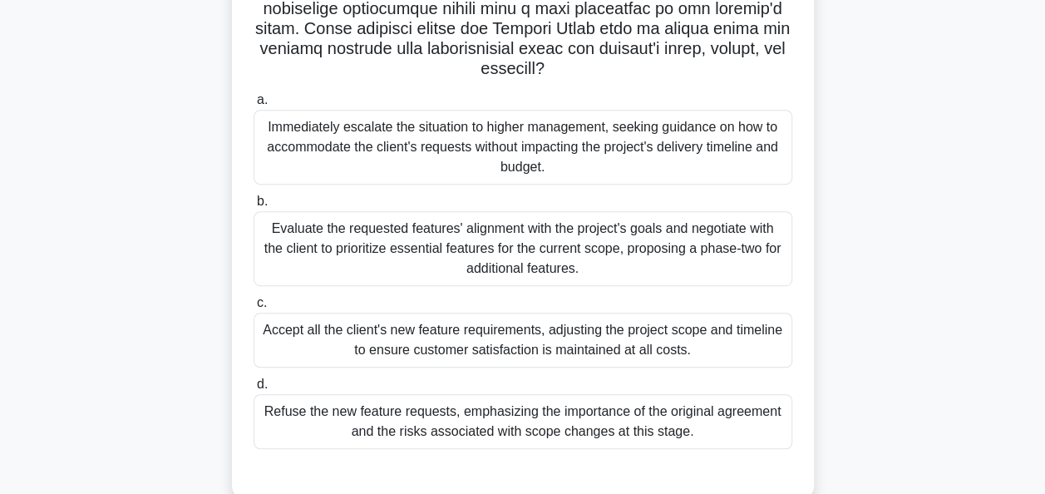
scroll to position [404, 0]
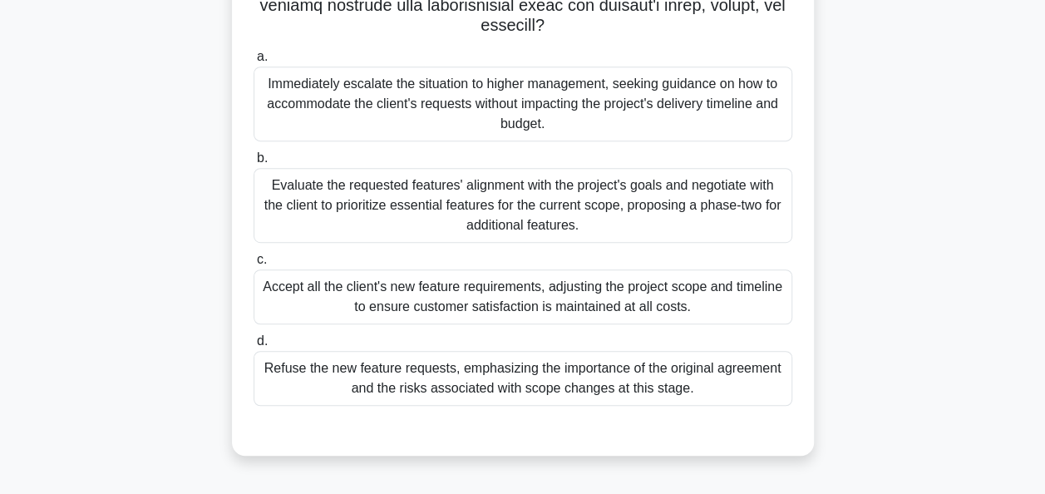
click at [479, 195] on div "Evaluate the requested features' alignment with the project's goals and negotia…" at bounding box center [523, 205] width 539 height 75
click at [254, 164] on input "b. Evaluate the requested features' alignment with the project's goals and nego…" at bounding box center [254, 158] width 0 height 11
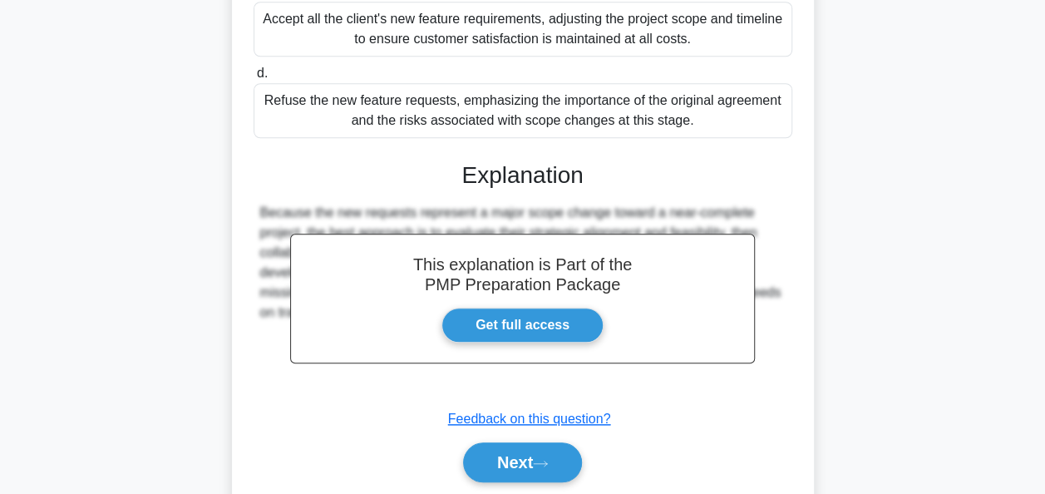
scroll to position [728, 0]
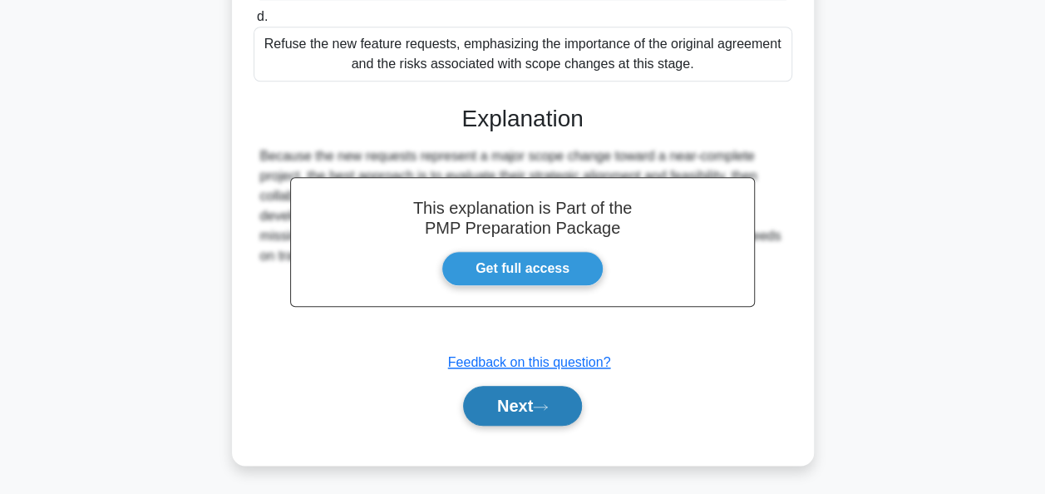
click at [507, 399] on button "Next" at bounding box center [522, 406] width 119 height 40
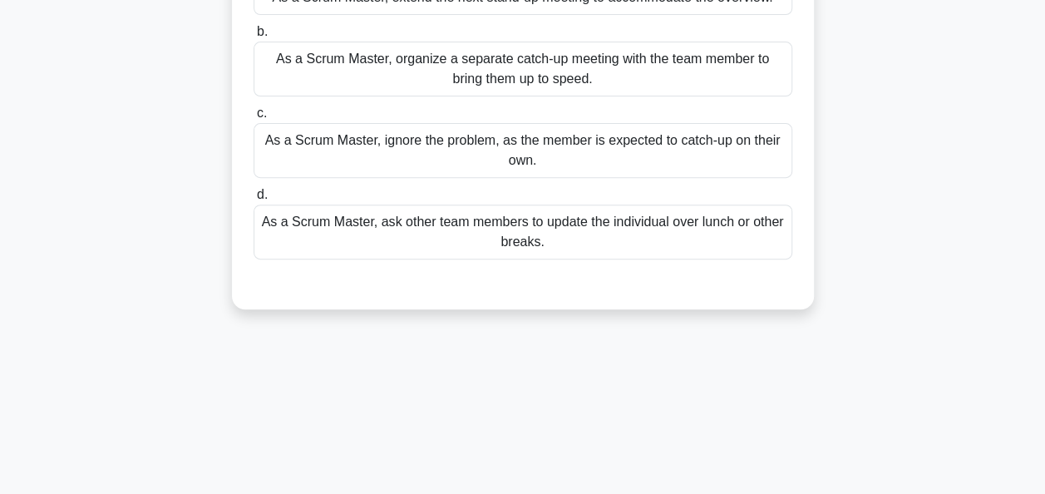
scroll to position [72, 0]
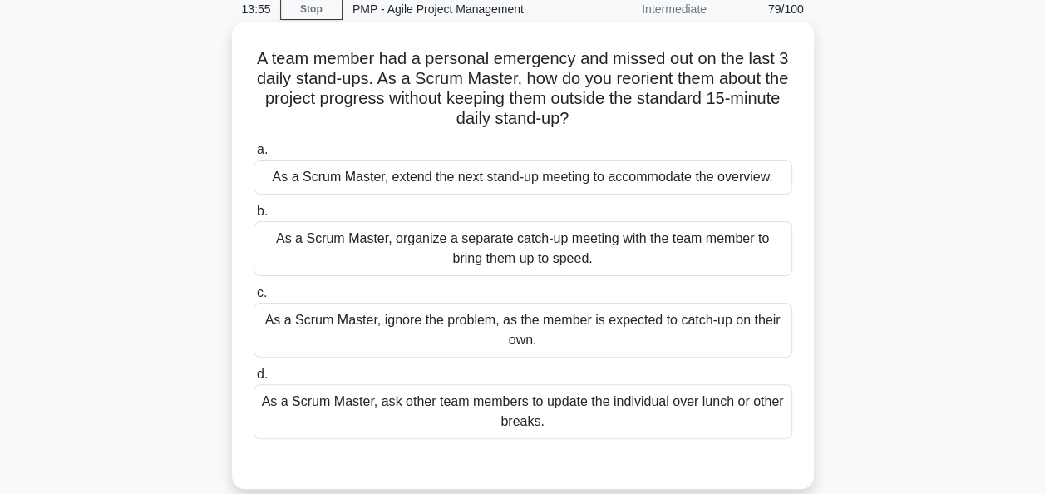
click at [459, 244] on div "As a Scrum Master, organize a separate catch-up meeting with the team member to…" at bounding box center [523, 248] width 539 height 55
click at [254, 217] on input "b. As a Scrum Master, organize a separate catch-up meeting with the team member…" at bounding box center [254, 211] width 0 height 11
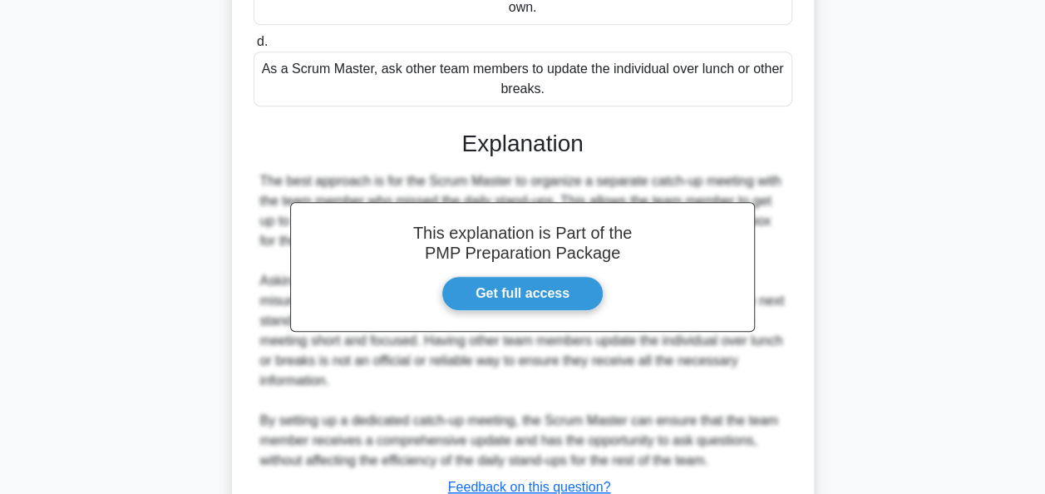
scroll to position [529, 0]
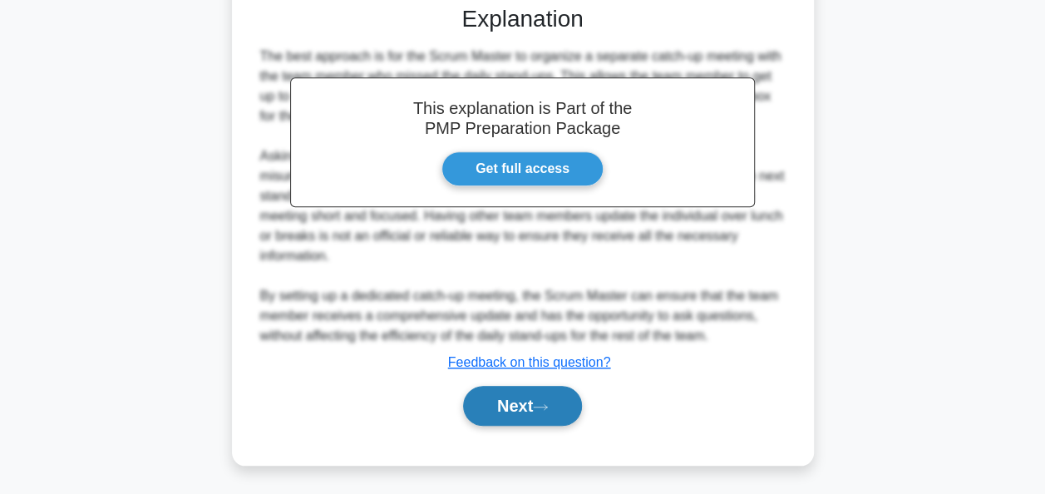
click at [481, 401] on button "Next" at bounding box center [522, 406] width 119 height 40
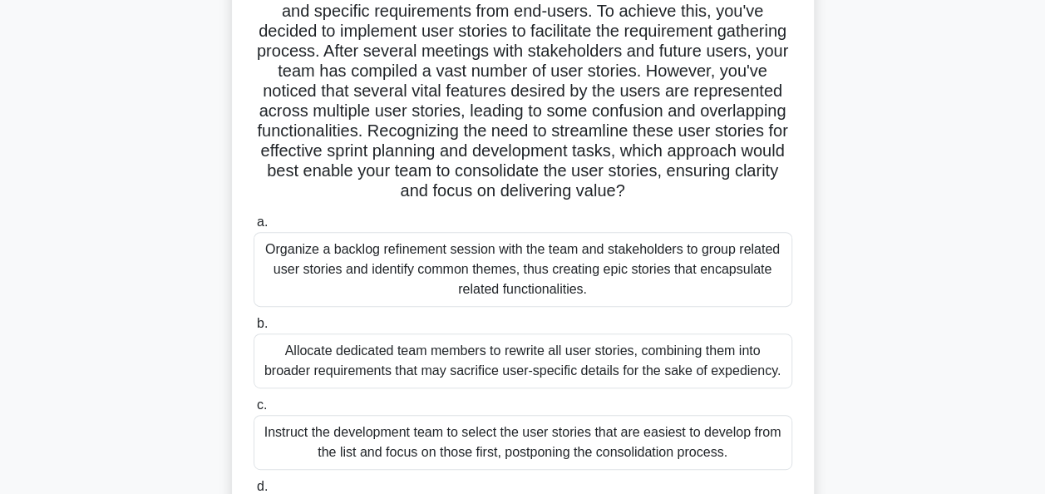
scroll to position [155, 0]
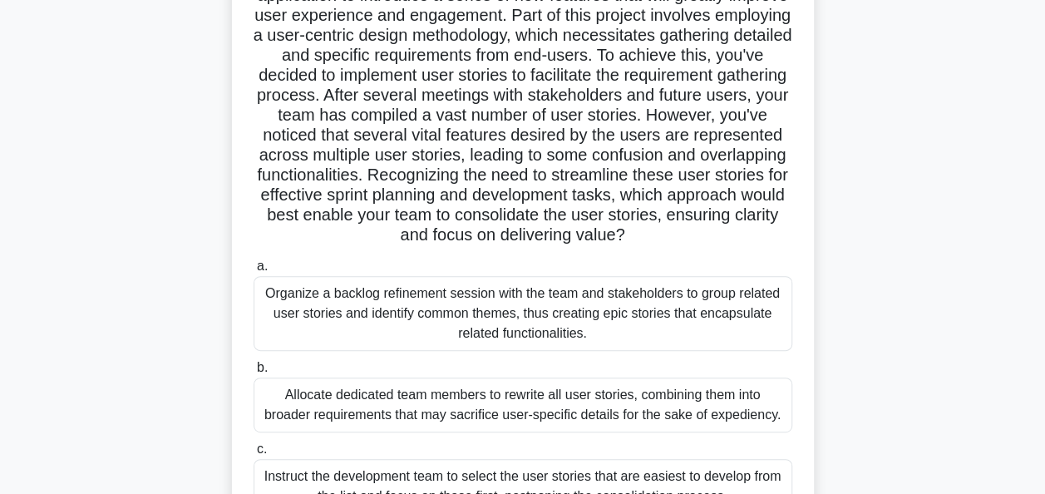
click at [516, 318] on div "Organize a backlog refinement session with the team and stakeholders to group r…" at bounding box center [523, 313] width 539 height 75
click at [254, 272] on input "a. Organize a backlog refinement session with the team and stakeholders to grou…" at bounding box center [254, 266] width 0 height 11
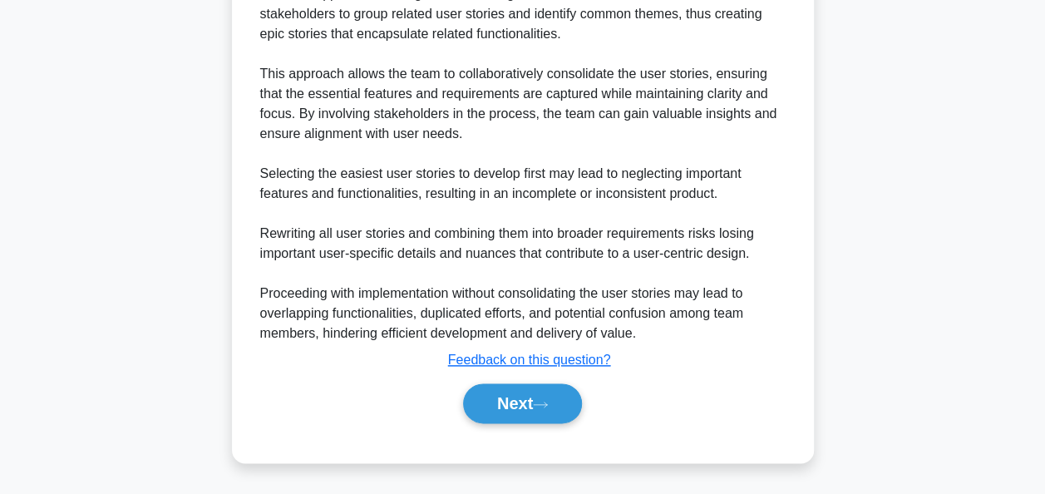
scroll to position [848, 0]
click at [495, 389] on button "Next" at bounding box center [522, 403] width 119 height 40
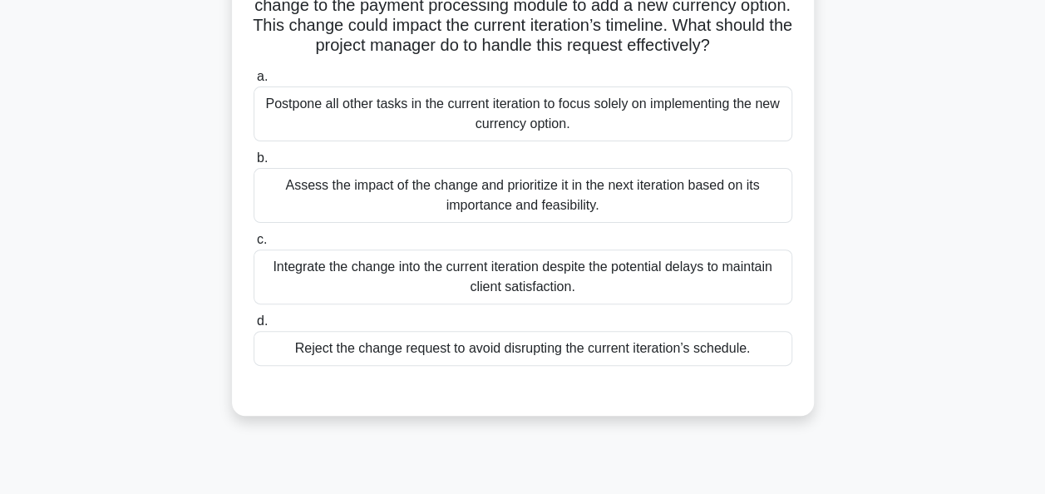
scroll to position [166, 0]
click at [532, 221] on div "Assess the impact of the change and prioritize it in the next iteration based o…" at bounding box center [523, 193] width 539 height 55
click at [254, 162] on input "b. Assess the impact of the change and prioritize it in the next iteration base…" at bounding box center [254, 156] width 0 height 11
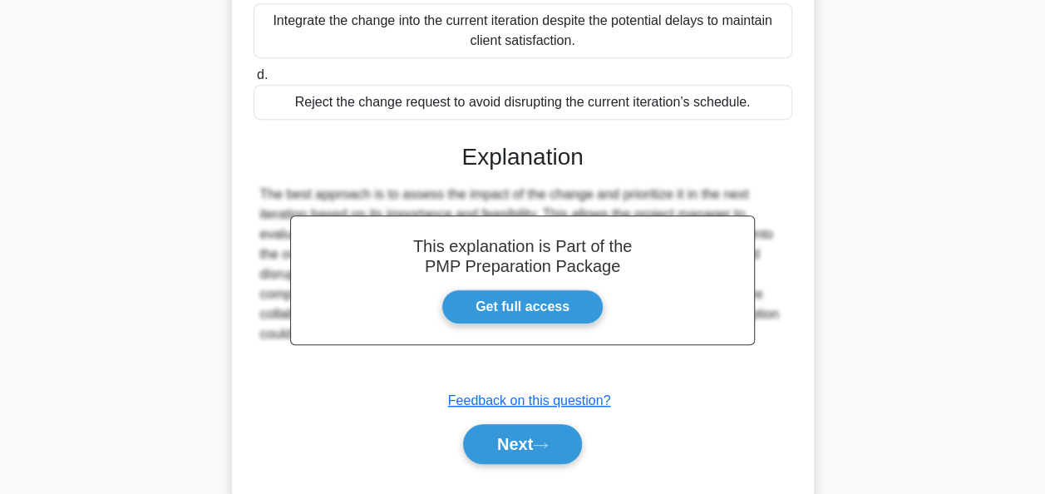
scroll to position [386, 0]
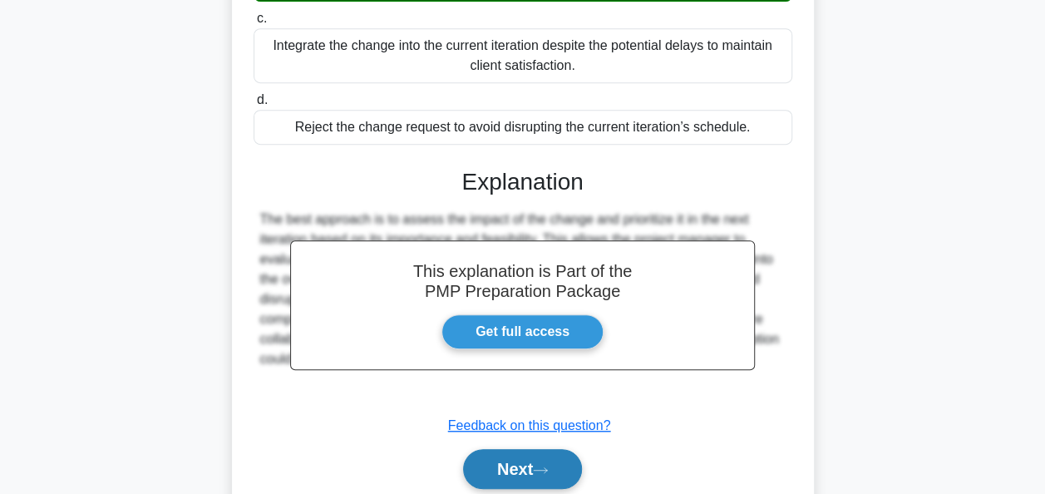
click at [521, 483] on button "Next" at bounding box center [522, 469] width 119 height 40
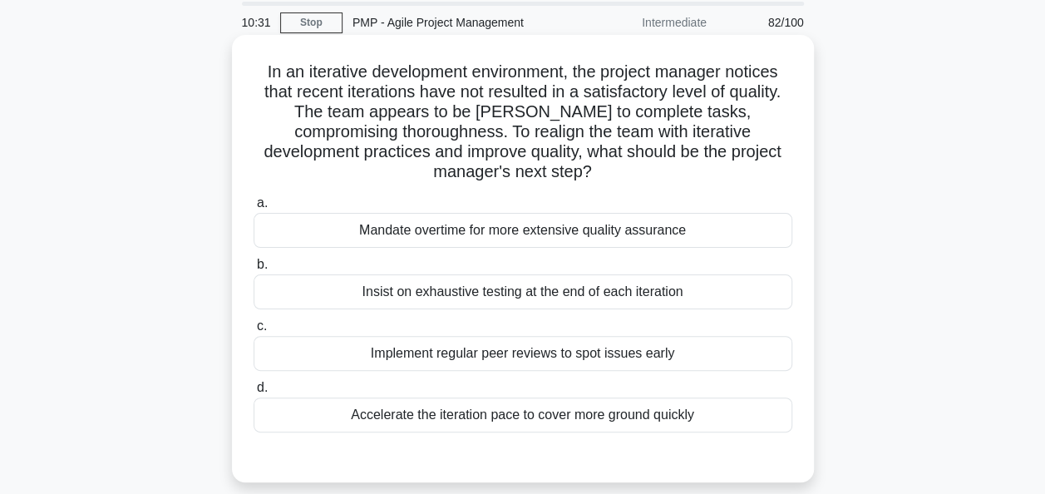
scroll to position [83, 0]
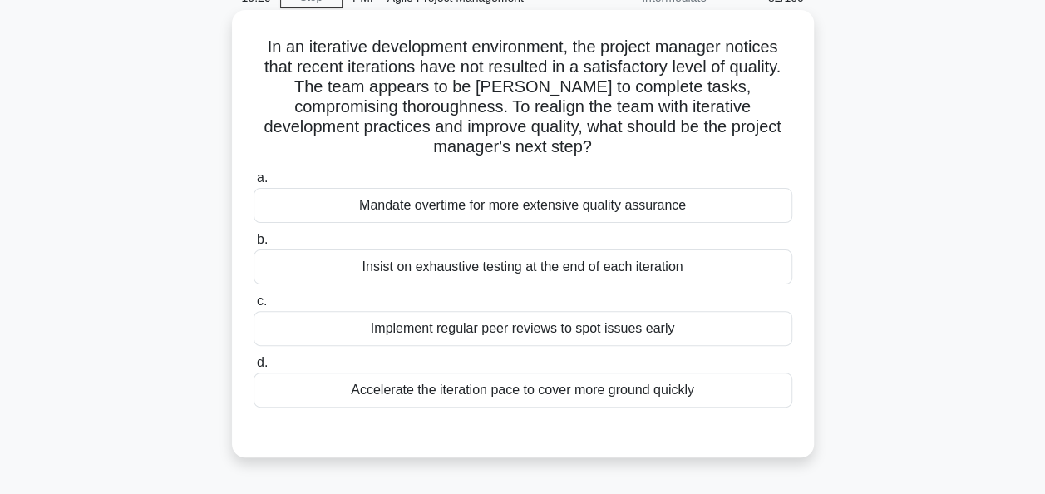
click at [612, 323] on div "Implement regular peer reviews to spot issues early" at bounding box center [523, 328] width 539 height 35
click at [254, 307] on input "c. Implement regular peer reviews to spot issues early" at bounding box center [254, 301] width 0 height 11
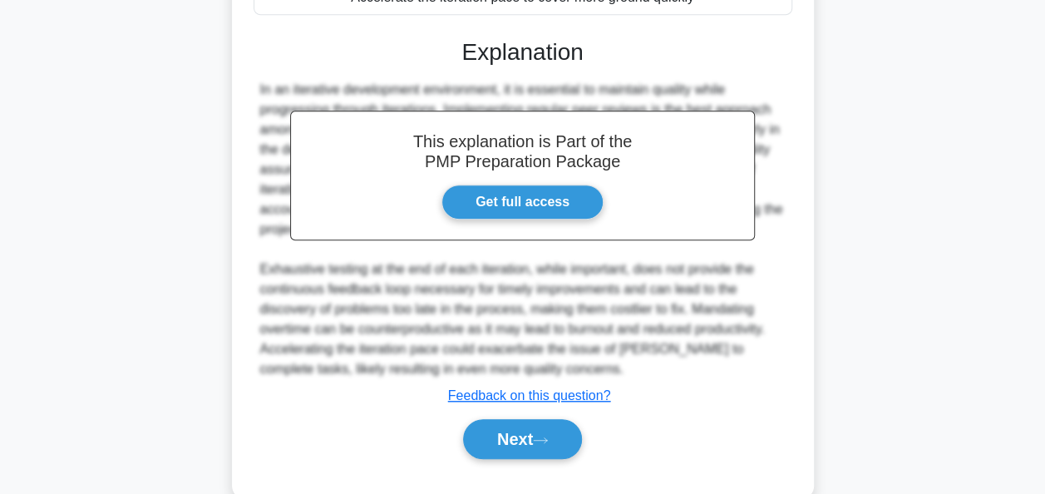
scroll to position [499, 0]
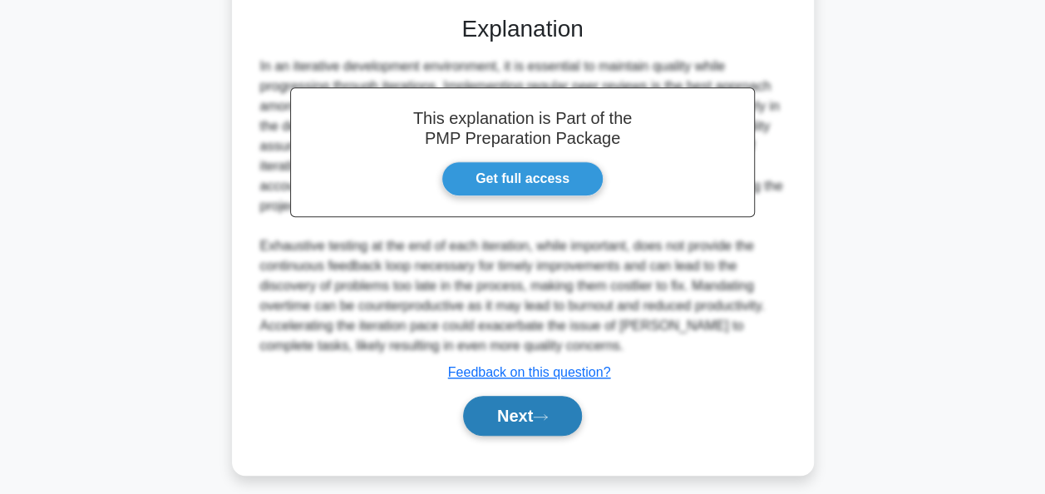
click at [562, 419] on button "Next" at bounding box center [522, 416] width 119 height 40
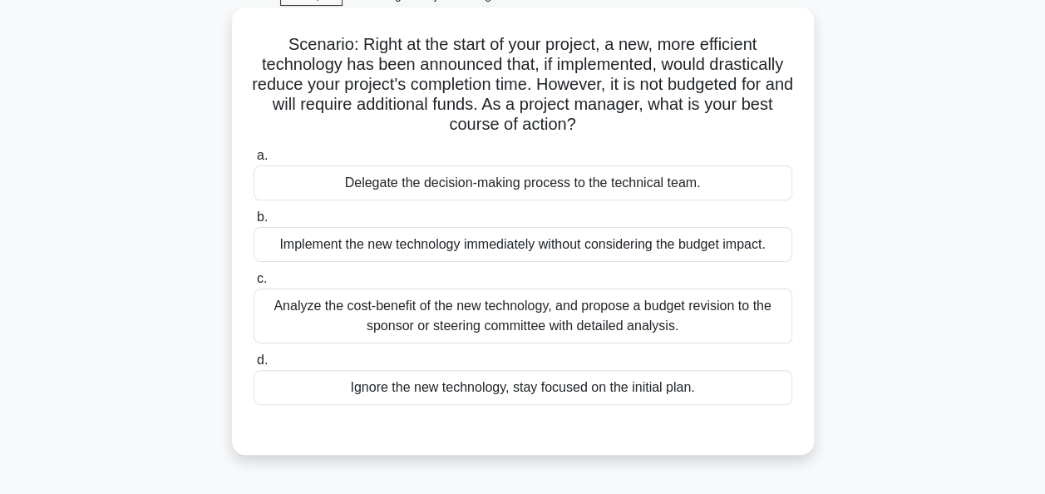
scroll to position [166, 0]
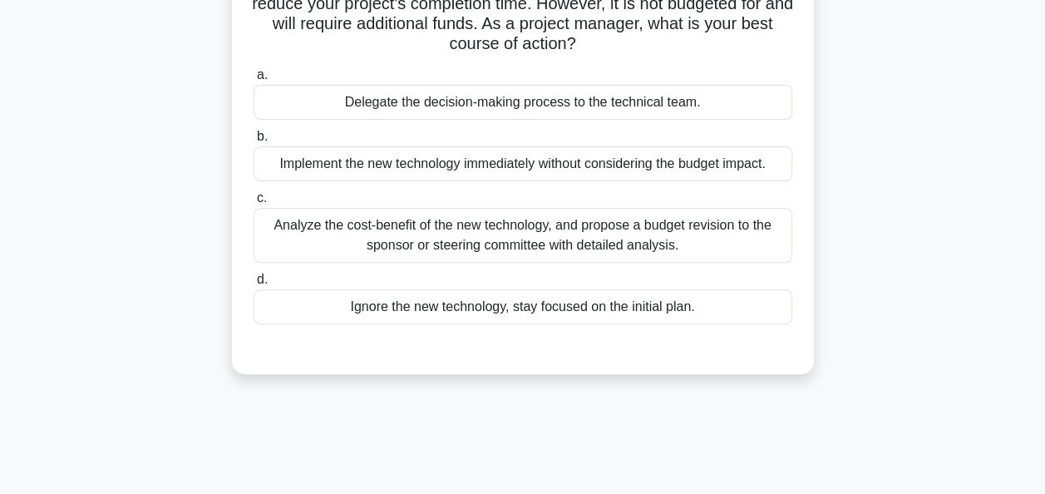
click at [555, 226] on div "Analyze the cost-benefit of the new technology, and propose a budget revision t…" at bounding box center [523, 235] width 539 height 55
click at [254, 204] on input "c. Analyze the cost-benefit of the new technology, and propose a budget revisio…" at bounding box center [254, 198] width 0 height 11
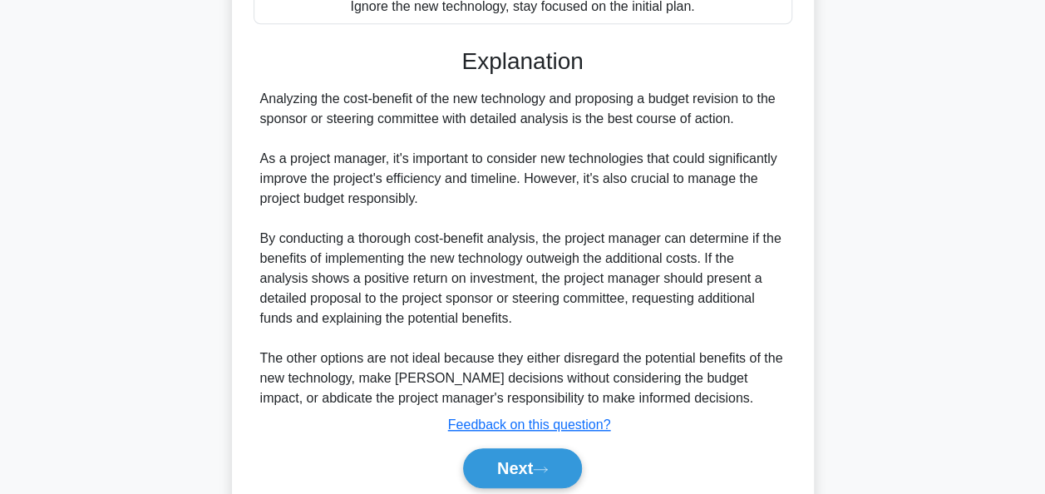
scroll to position [499, 0]
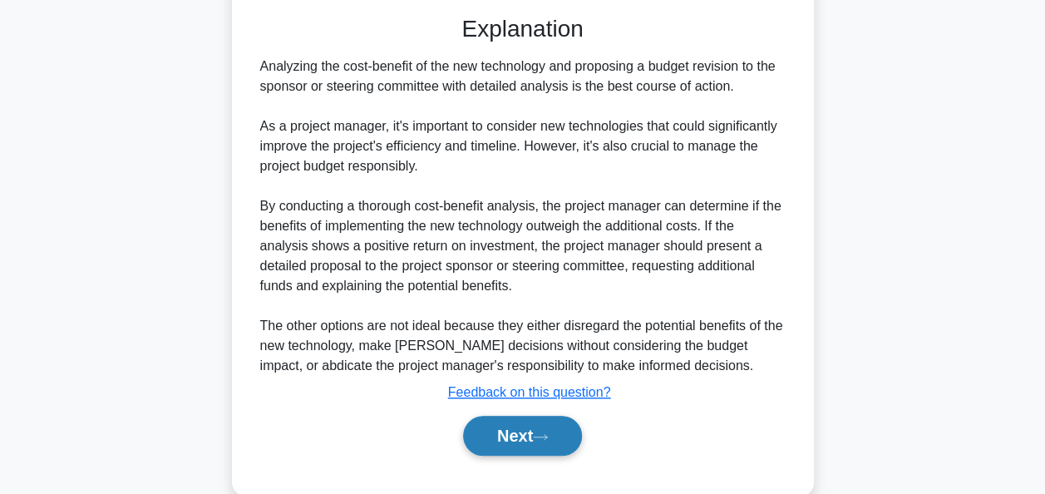
click at [514, 444] on button "Next" at bounding box center [522, 436] width 119 height 40
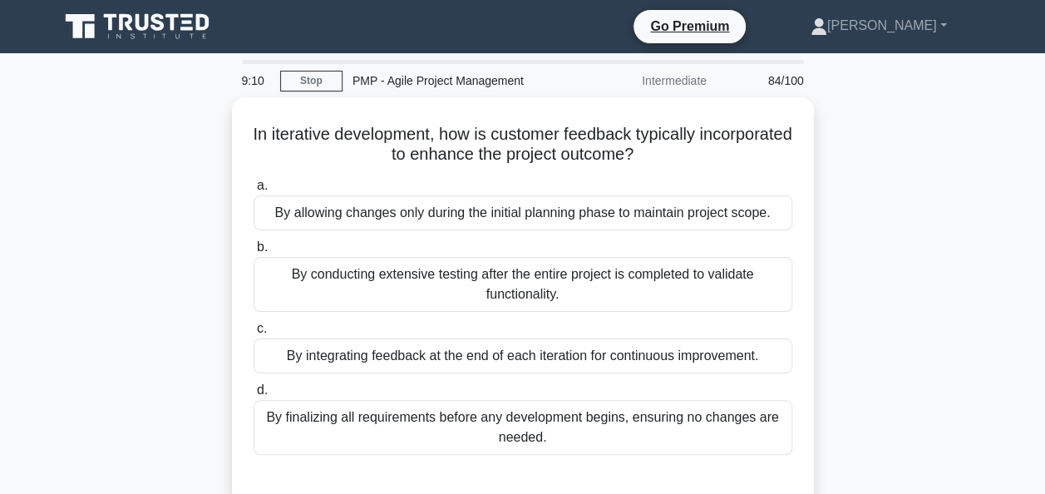
scroll to position [0, 0]
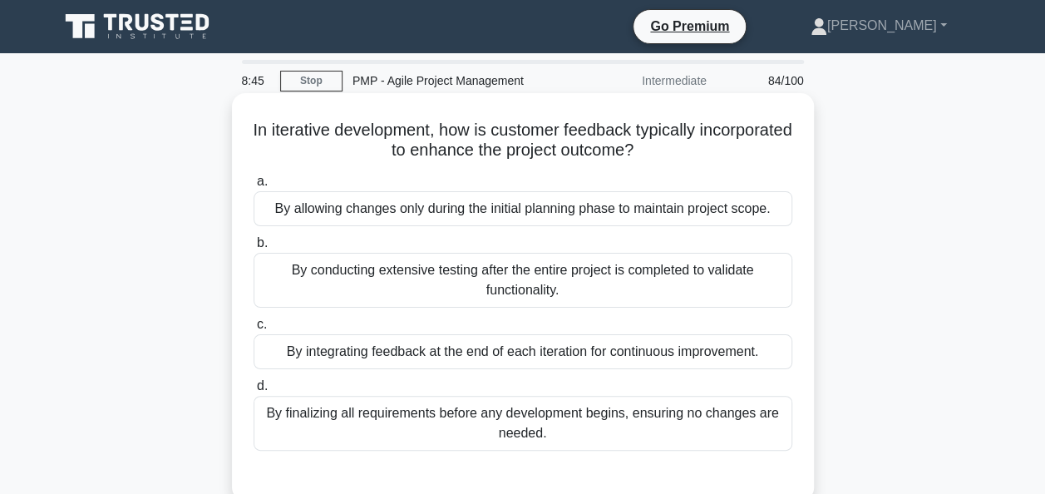
click at [531, 359] on div "By integrating feedback at the end of each iteration for continuous improvement." at bounding box center [523, 351] width 539 height 35
click at [254, 330] on input "c. By integrating feedback at the end of each iteration for continuous improvem…" at bounding box center [254, 324] width 0 height 11
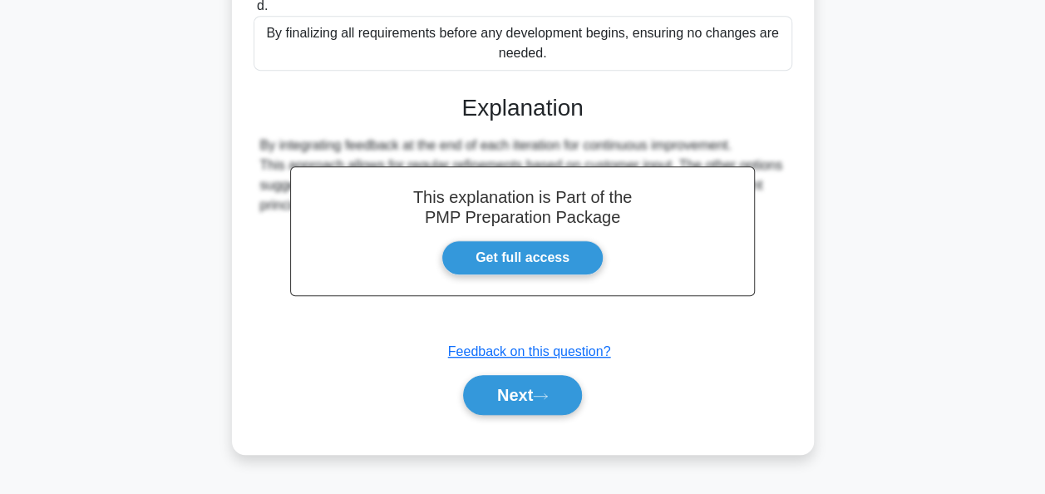
scroll to position [404, 0]
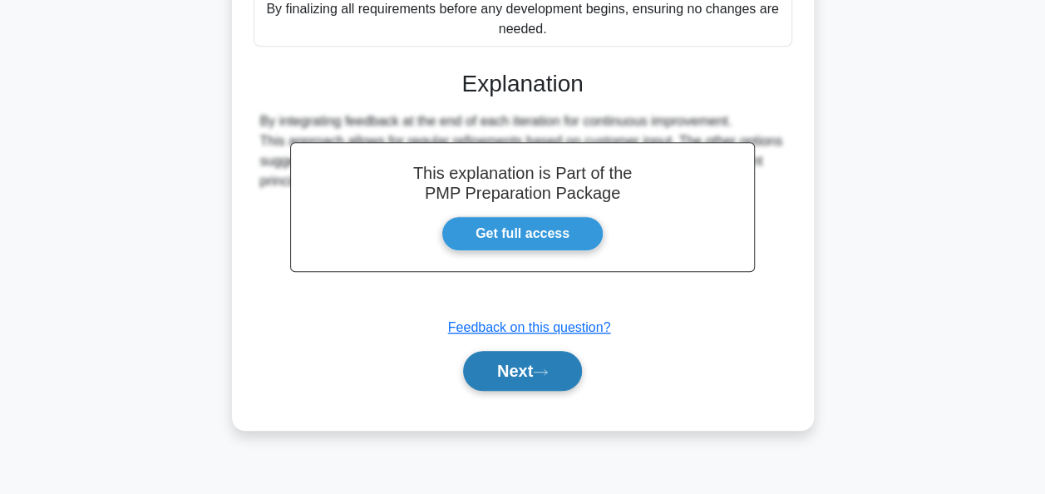
click at [498, 365] on button "Next" at bounding box center [522, 371] width 119 height 40
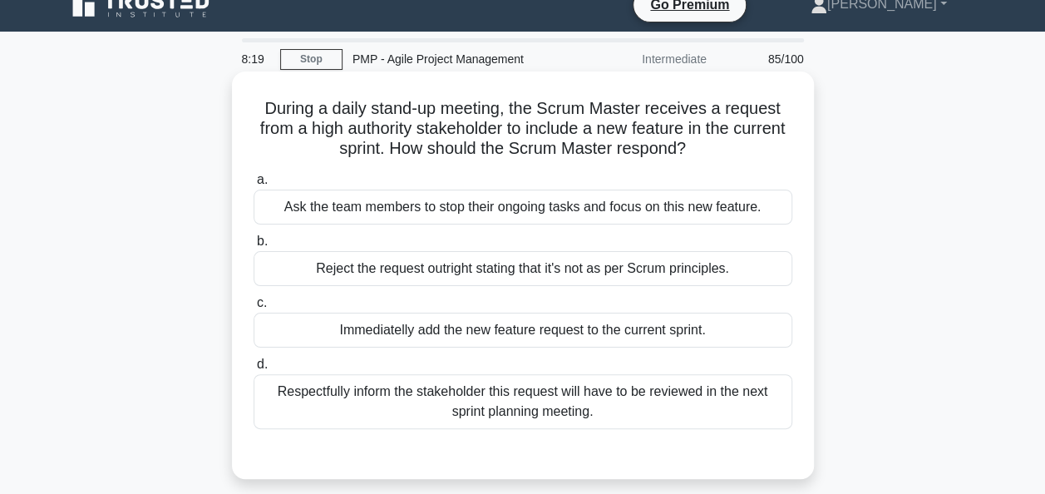
scroll to position [166, 0]
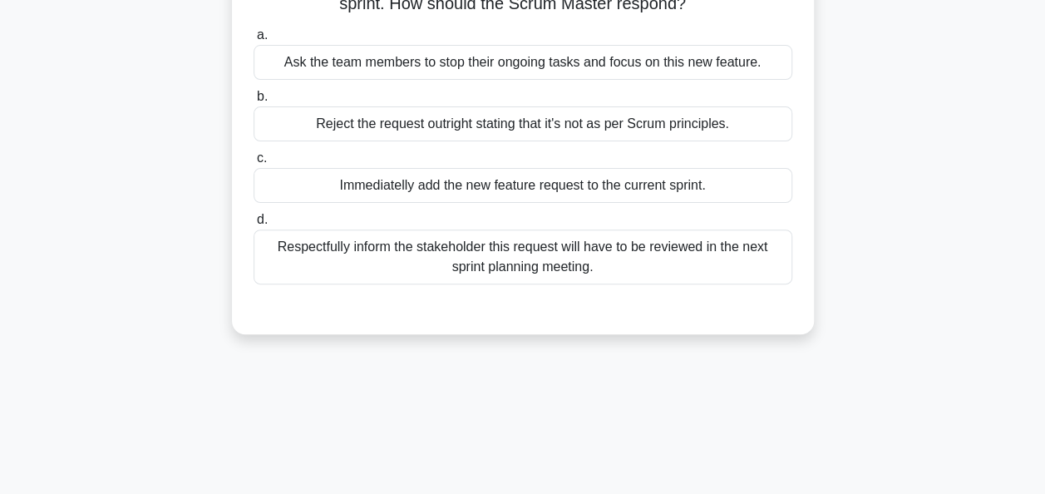
click at [539, 273] on div "Respectfully inform the stakeholder this request will have to be reviewed in th…" at bounding box center [523, 257] width 539 height 55
click at [254, 225] on input "d. Respectfully inform the stakeholder this request will have to be reviewed in…" at bounding box center [254, 220] width 0 height 11
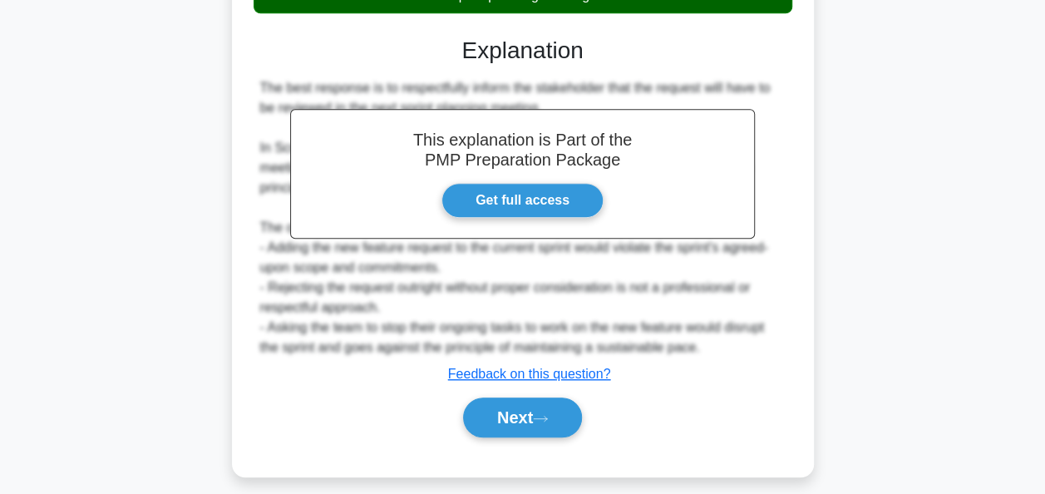
scroll to position [449, 0]
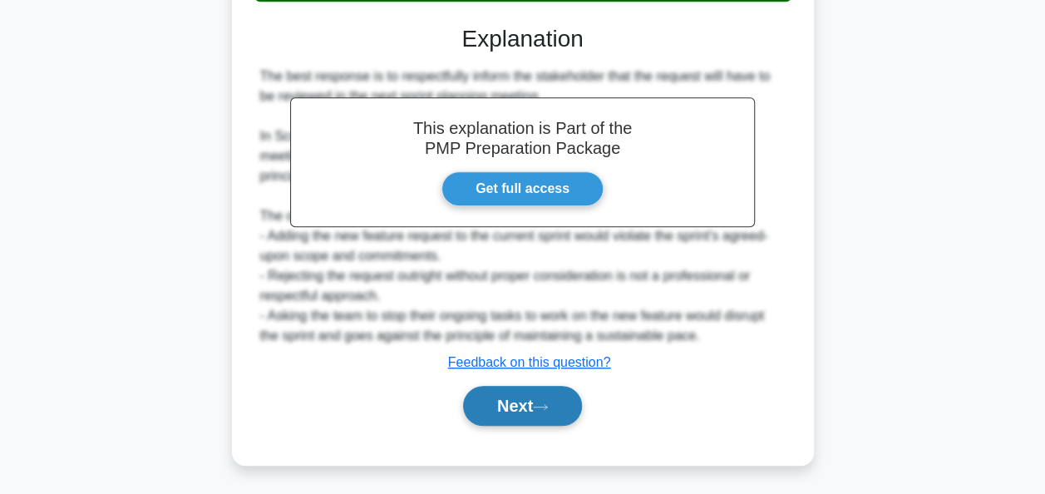
click at [525, 391] on button "Next" at bounding box center [522, 406] width 119 height 40
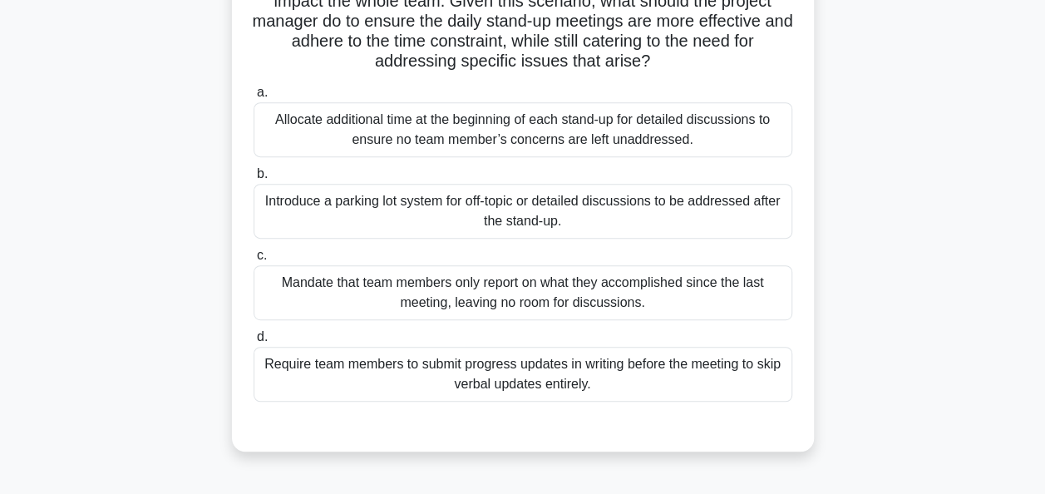
scroll to position [333, 0]
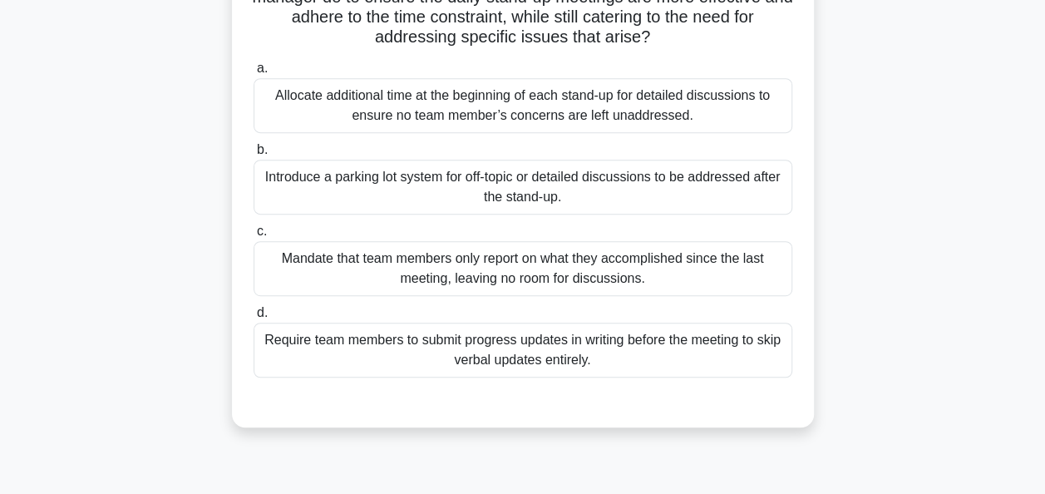
click at [447, 177] on div "Introduce a parking lot system for off-topic or detailed discussions to be addr…" at bounding box center [523, 187] width 539 height 55
click at [254, 156] on input "b. Introduce a parking lot system for off-topic or detailed discussions to be a…" at bounding box center [254, 150] width 0 height 11
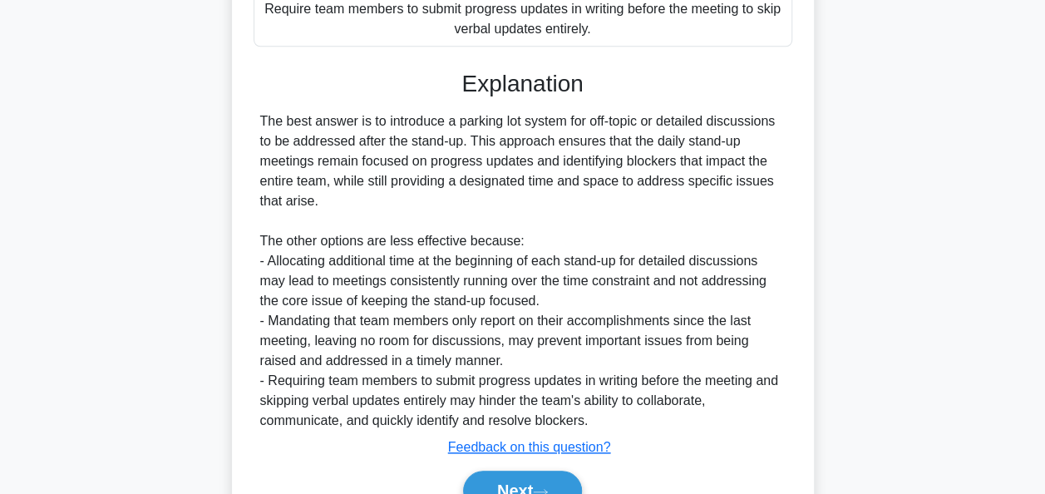
scroll to position [748, 0]
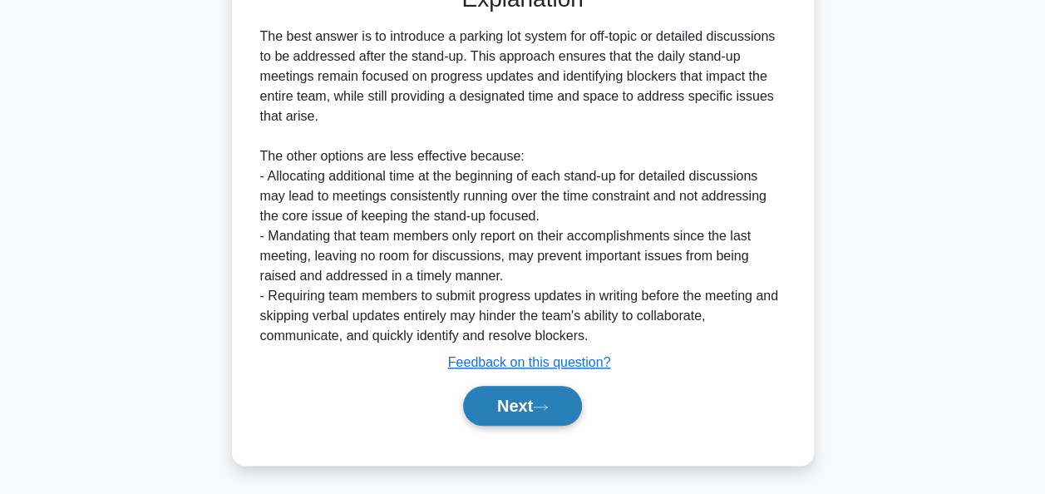
click at [500, 402] on button "Next" at bounding box center [522, 406] width 119 height 40
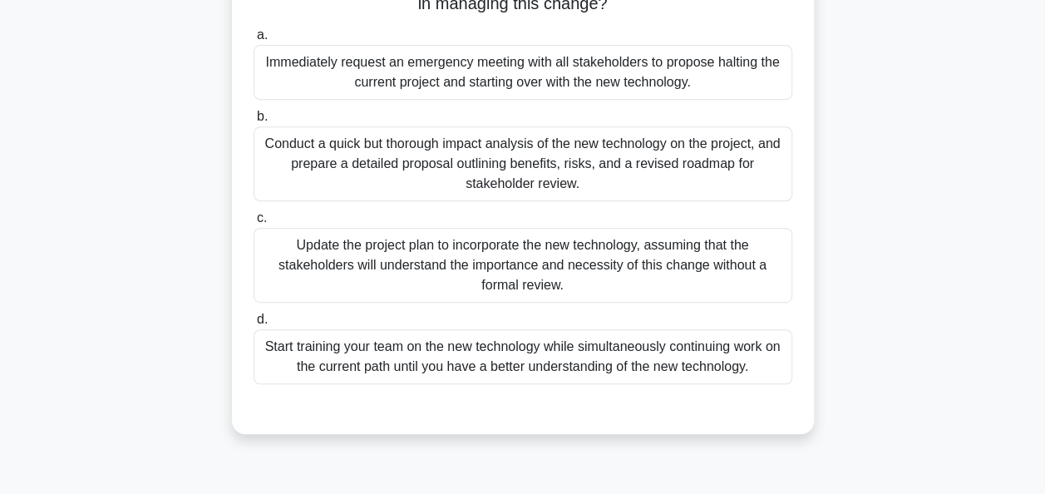
scroll to position [321, 0]
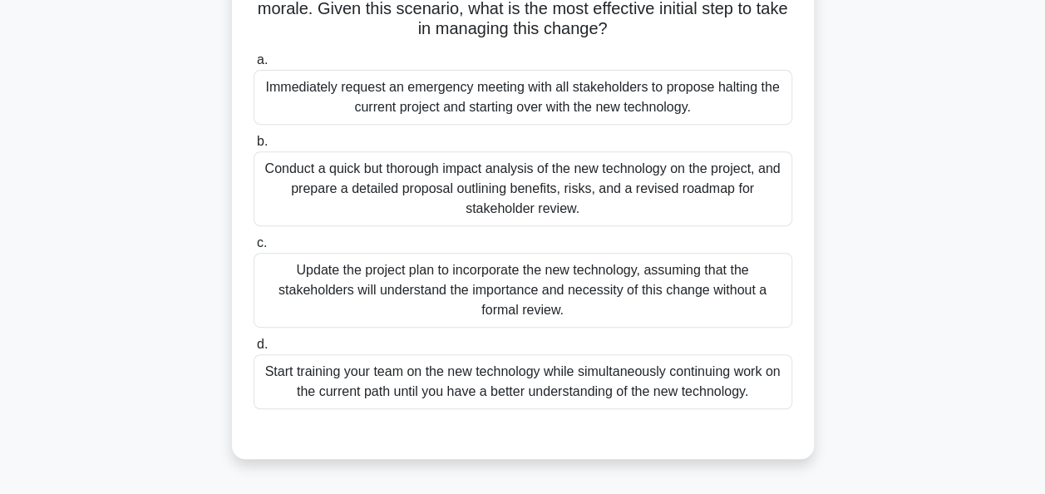
click at [441, 178] on div "Conduct a quick but thorough impact analysis of the new technology on the proje…" at bounding box center [523, 188] width 539 height 75
click at [254, 147] on input "b. Conduct a quick but thorough impact analysis of the new technology on the pr…" at bounding box center [254, 141] width 0 height 11
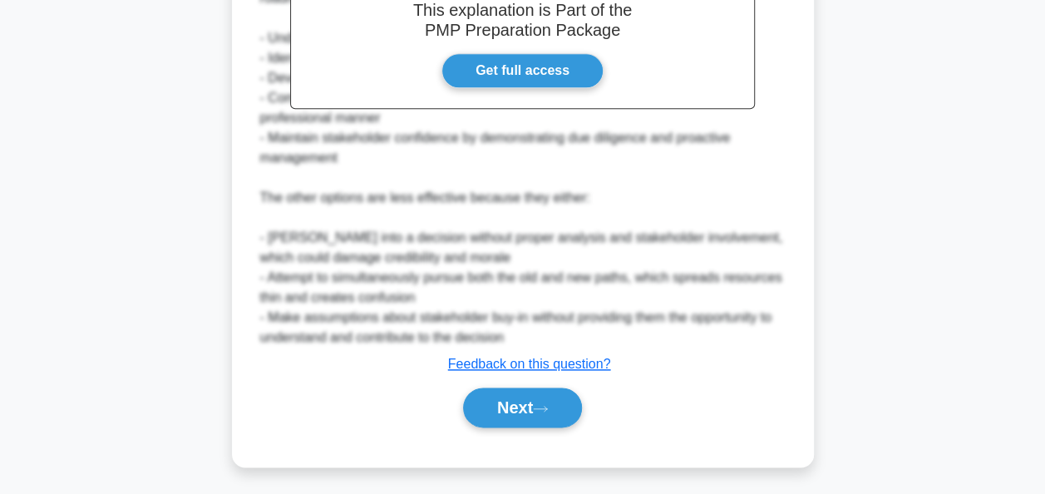
scroll to position [848, 0]
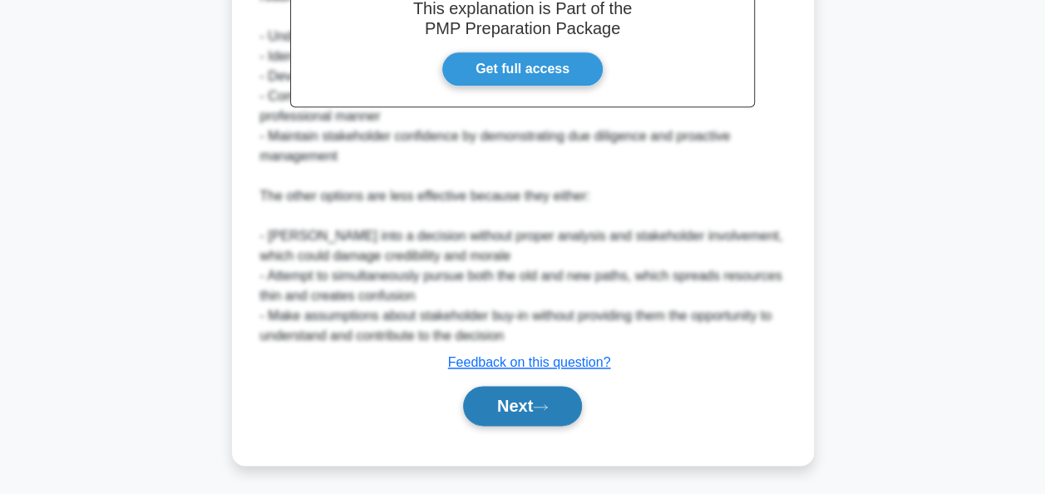
click at [511, 402] on button "Next" at bounding box center [522, 406] width 119 height 40
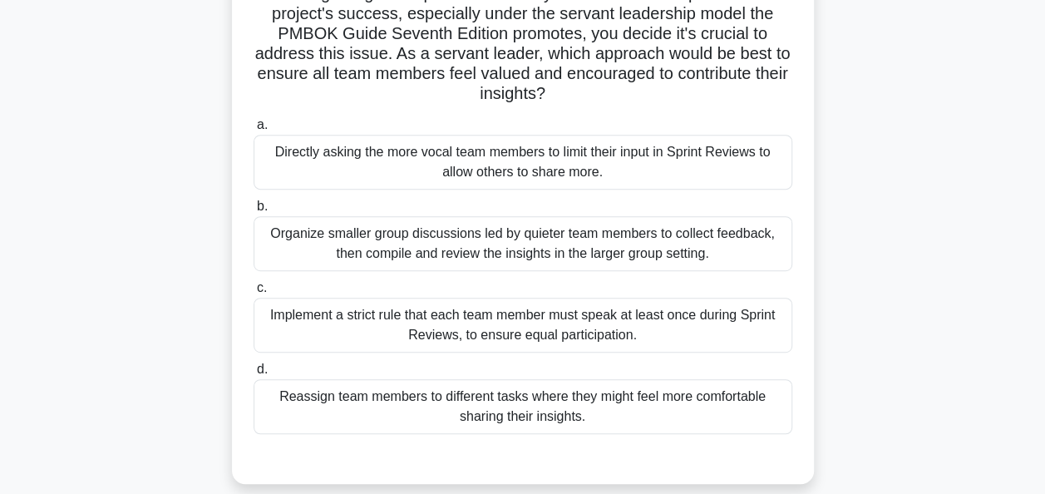
scroll to position [321, 0]
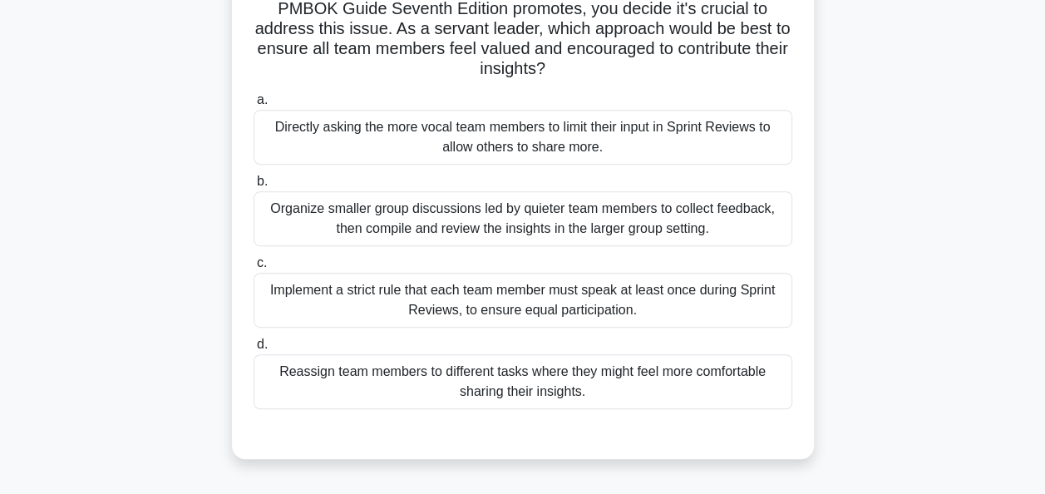
click at [476, 382] on div "Reassign team members to different tasks where they might feel more comfortable…" at bounding box center [523, 381] width 539 height 55
click at [254, 350] on input "d. Reassign team members to different tasks where they might feel more comforta…" at bounding box center [254, 344] width 0 height 11
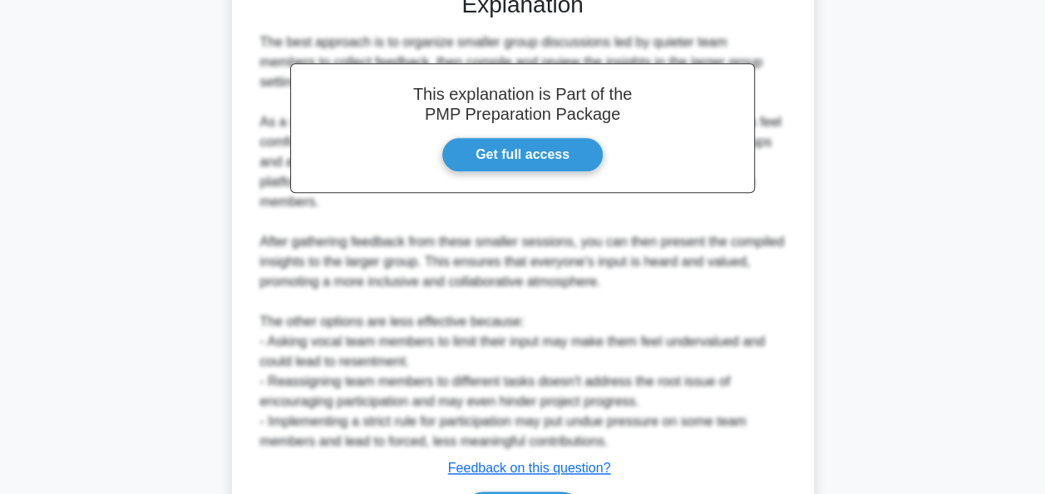
scroll to position [851, 0]
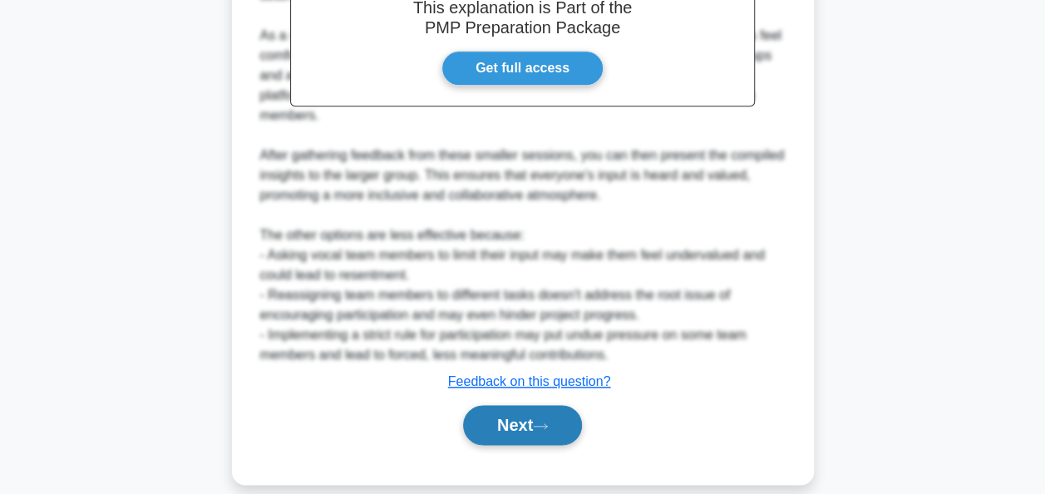
click at [548, 422] on icon at bounding box center [540, 426] width 15 height 9
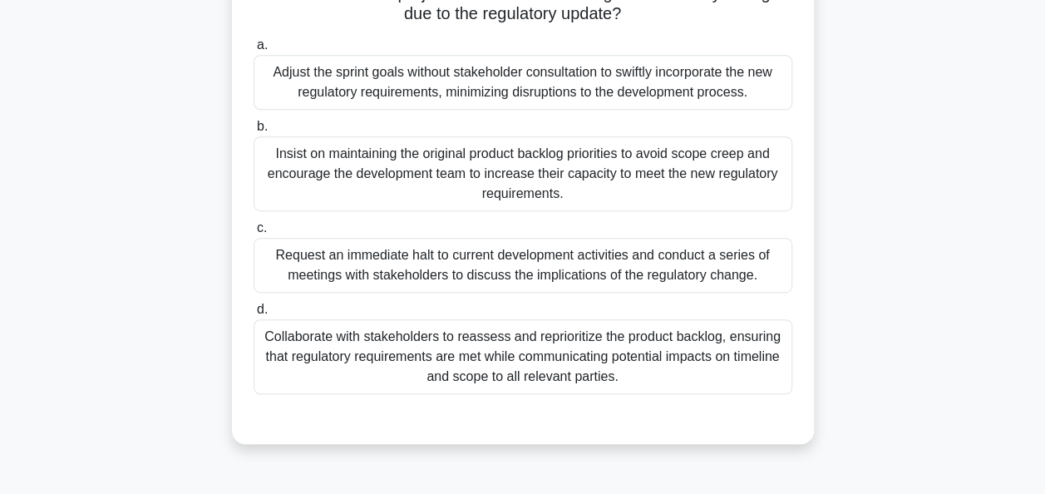
scroll to position [404, 0]
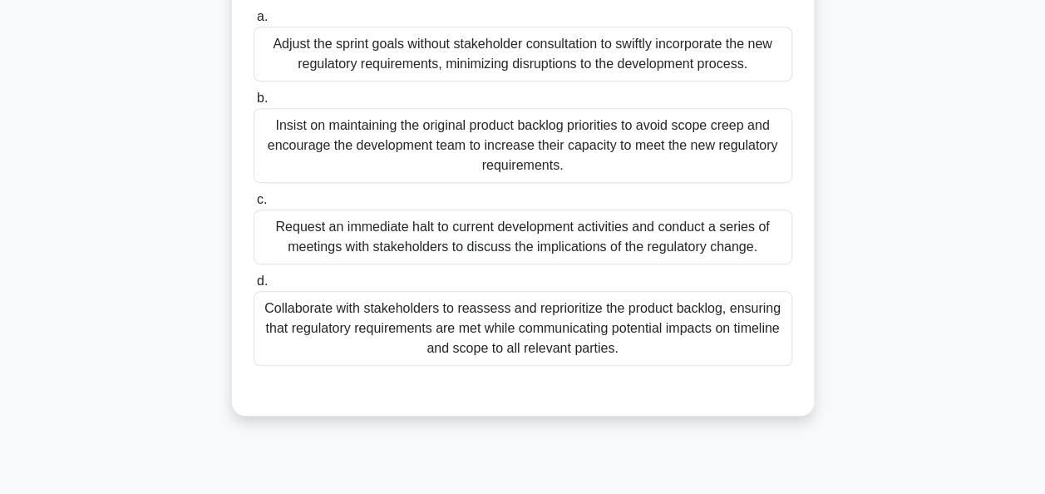
click at [640, 336] on div "Collaborate with stakeholders to reassess and reprioritize the product backlog,…" at bounding box center [523, 328] width 539 height 75
click at [254, 287] on input "d. Collaborate with stakeholders to reassess and reprioritize the product backl…" at bounding box center [254, 281] width 0 height 11
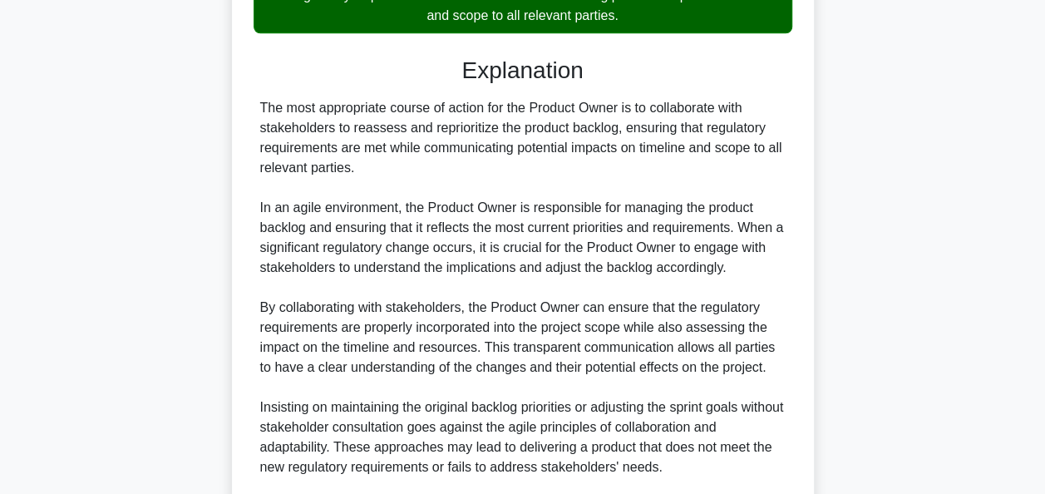
scroll to position [903, 0]
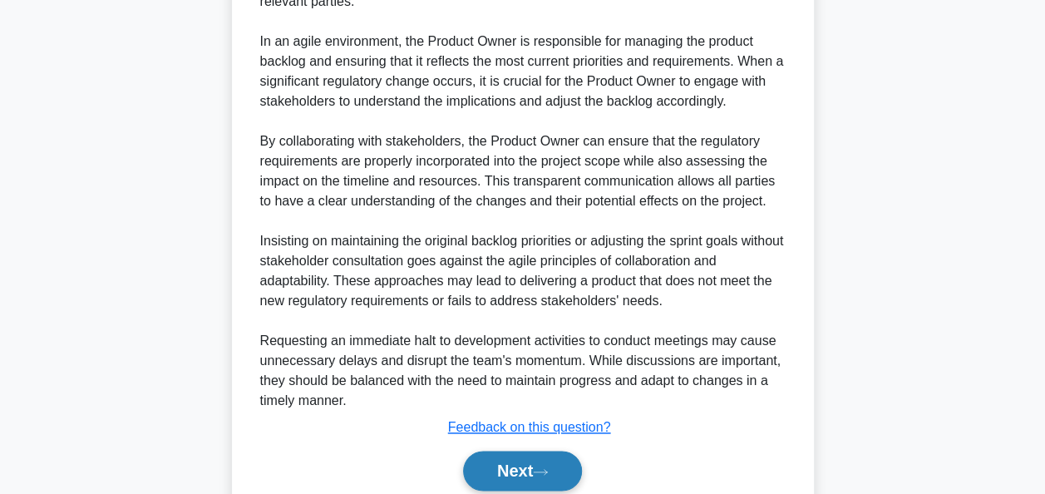
click at [546, 461] on button "Next" at bounding box center [522, 471] width 119 height 40
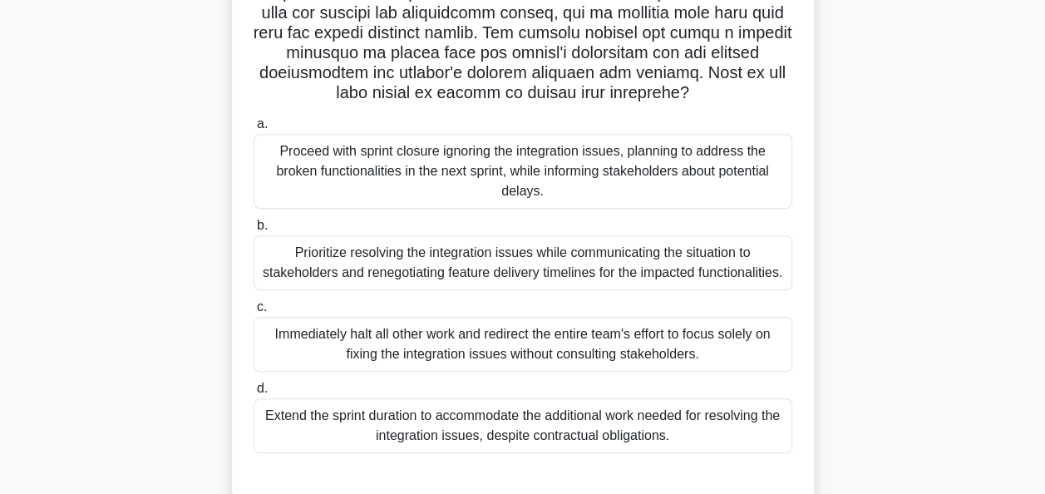
scroll to position [404, 0]
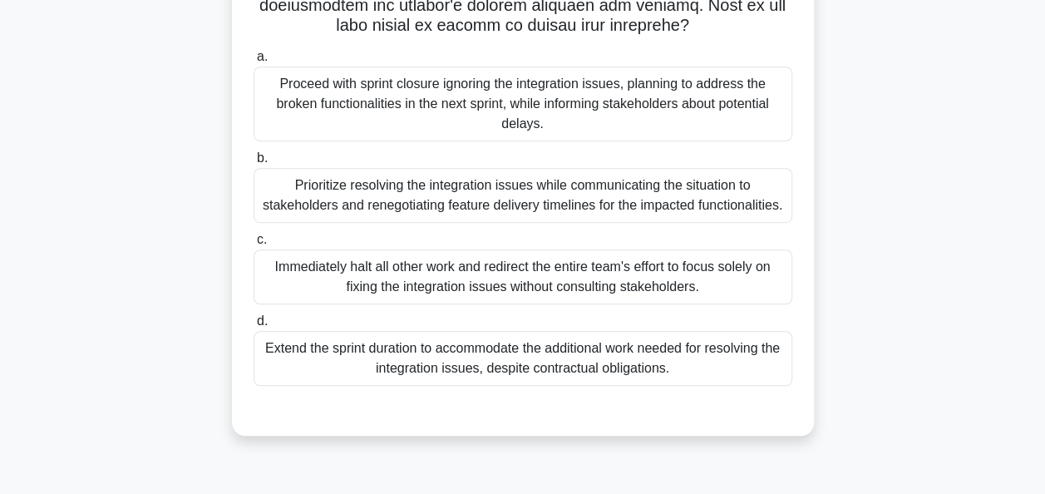
click at [428, 210] on div "Prioritize resolving the integration issues while communicating the situation t…" at bounding box center [523, 195] width 539 height 55
click at [254, 164] on input "b. Prioritize resolving the integration issues while communicating the situatio…" at bounding box center [254, 158] width 0 height 11
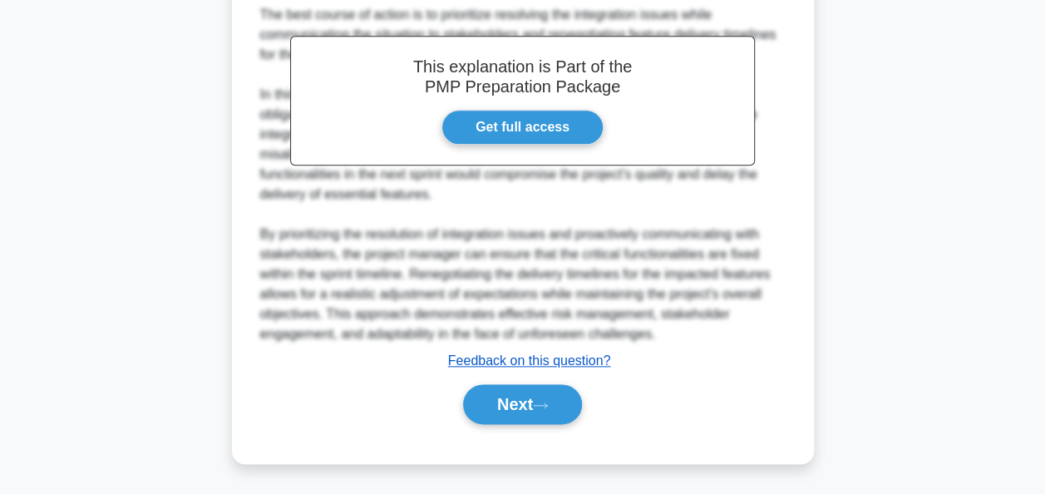
scroll to position [868, 0]
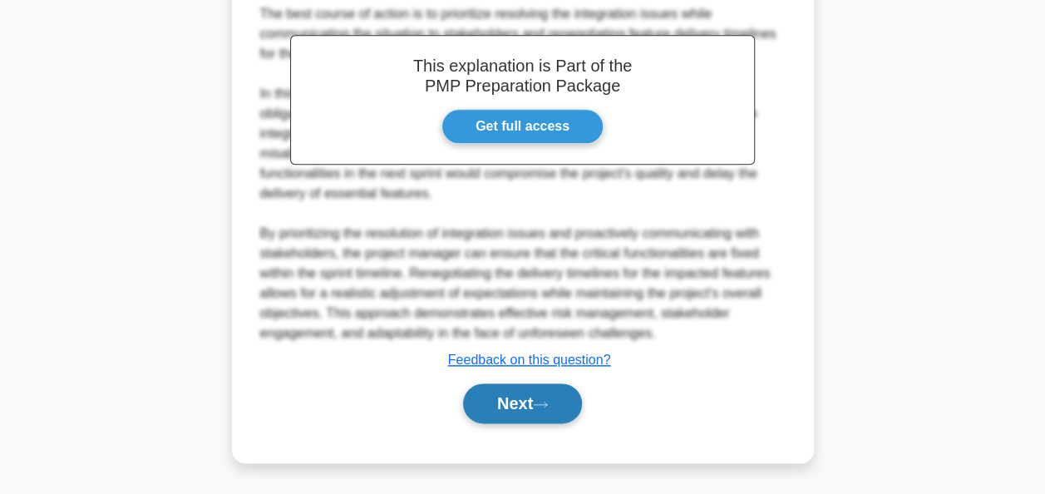
click at [496, 395] on button "Next" at bounding box center [522, 403] width 119 height 40
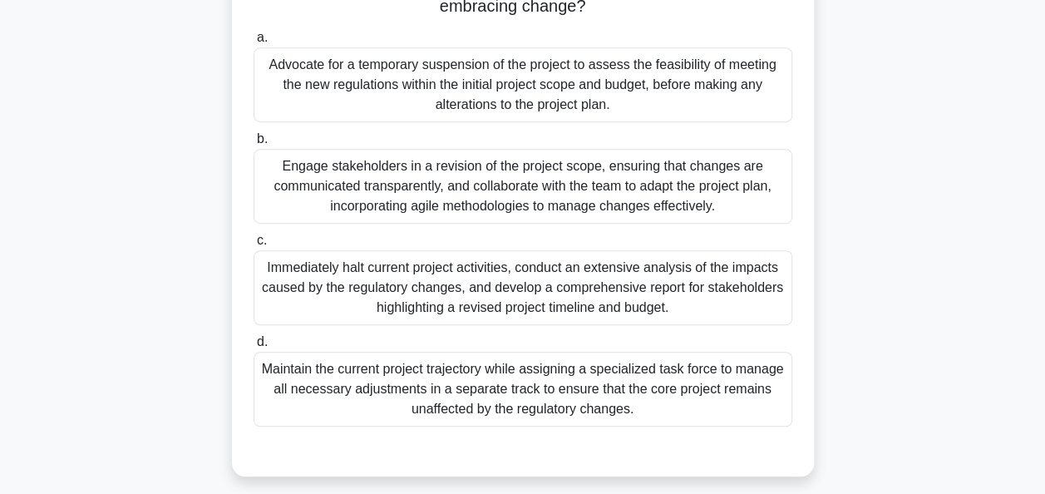
scroll to position [404, 0]
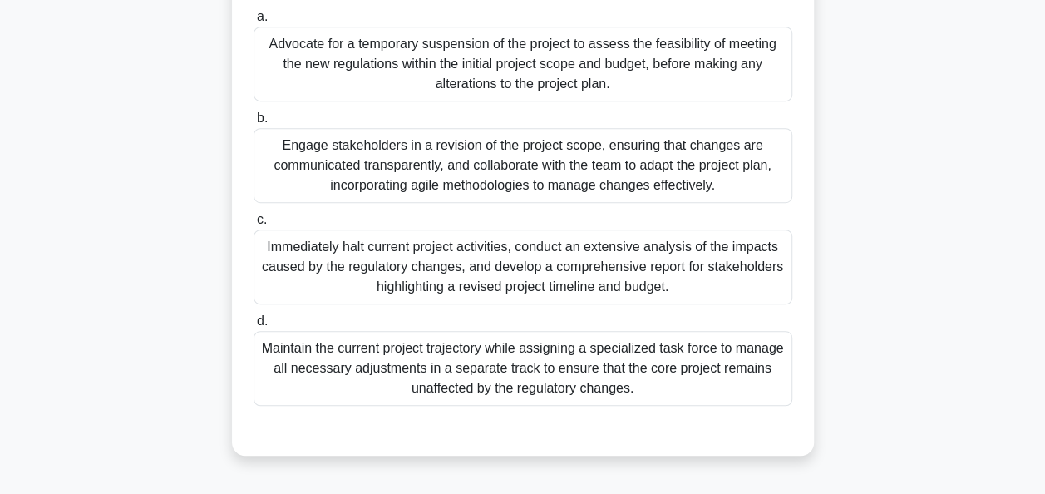
click at [397, 170] on div "Engage stakeholders in a revision of the project scope, ensuring that changes a…" at bounding box center [523, 165] width 539 height 75
click at [254, 124] on input "b. Engage stakeholders in a revision of the project scope, ensuring that change…" at bounding box center [254, 118] width 0 height 11
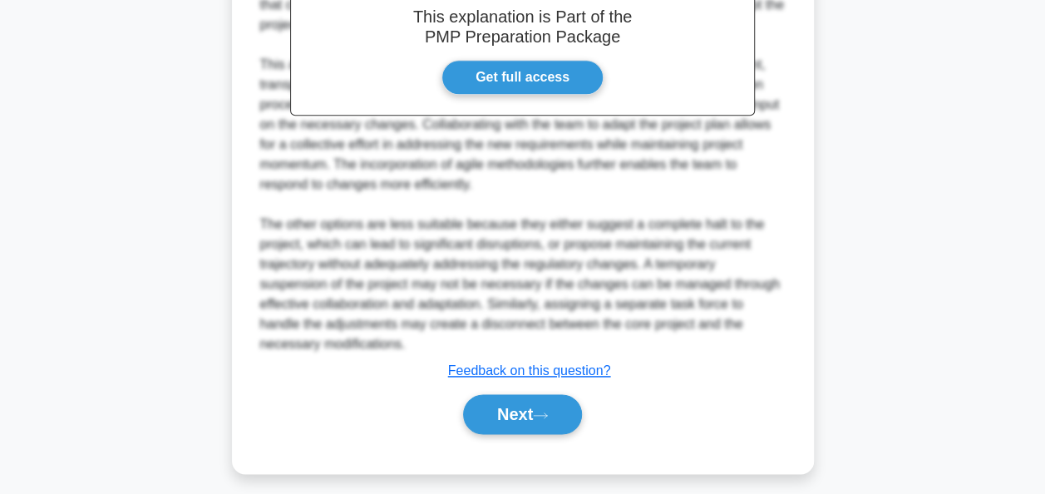
scroll to position [928, 0]
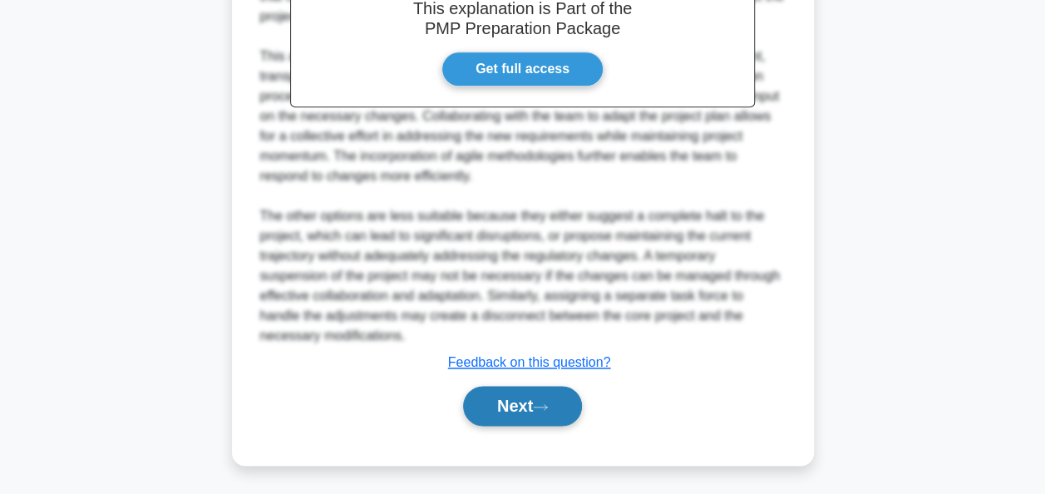
click at [472, 404] on button "Next" at bounding box center [522, 406] width 119 height 40
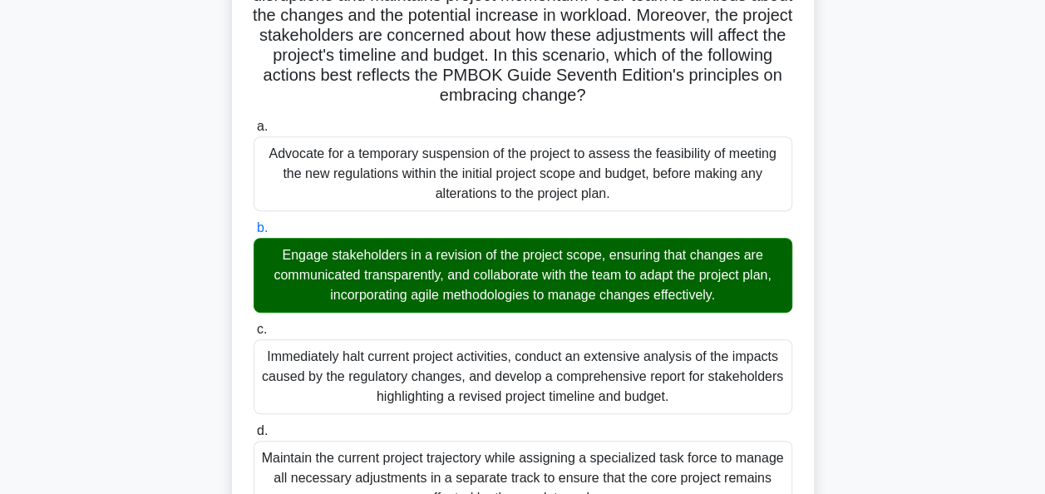
scroll to position [512, 0]
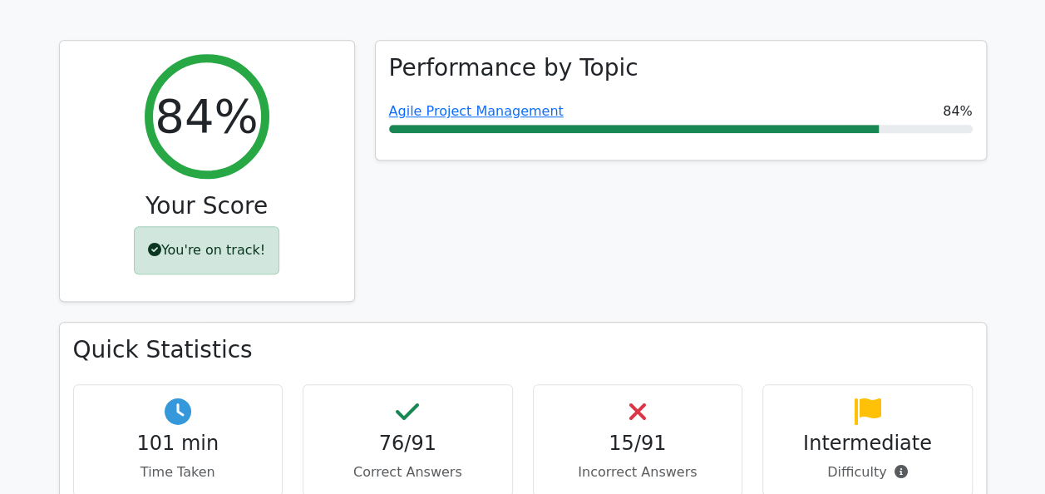
scroll to position [665, 0]
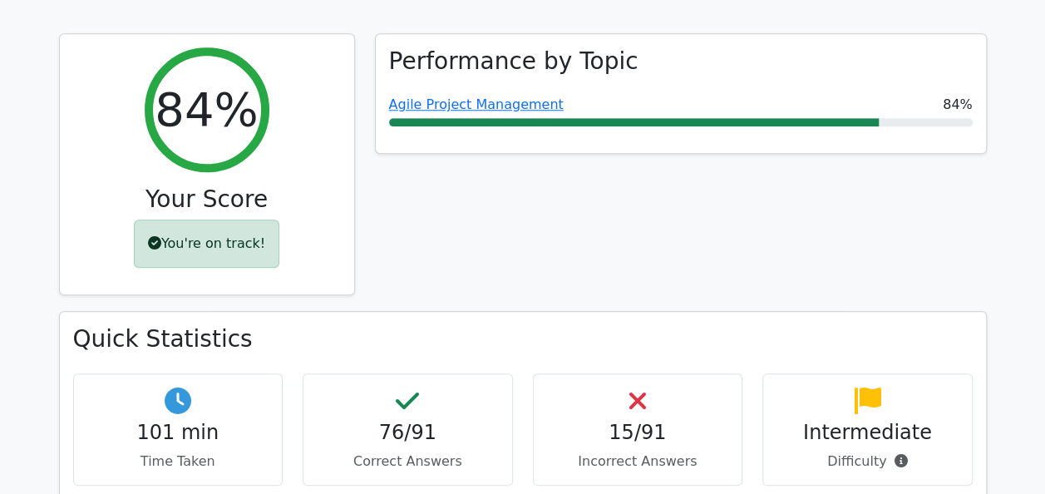
click at [649, 421] on h4 "15/91" at bounding box center [638, 433] width 182 height 24
click at [402, 421] on h4 "76/91" at bounding box center [408, 433] width 182 height 24
click at [851, 452] on p "Difficulty" at bounding box center [868, 462] width 182 height 20
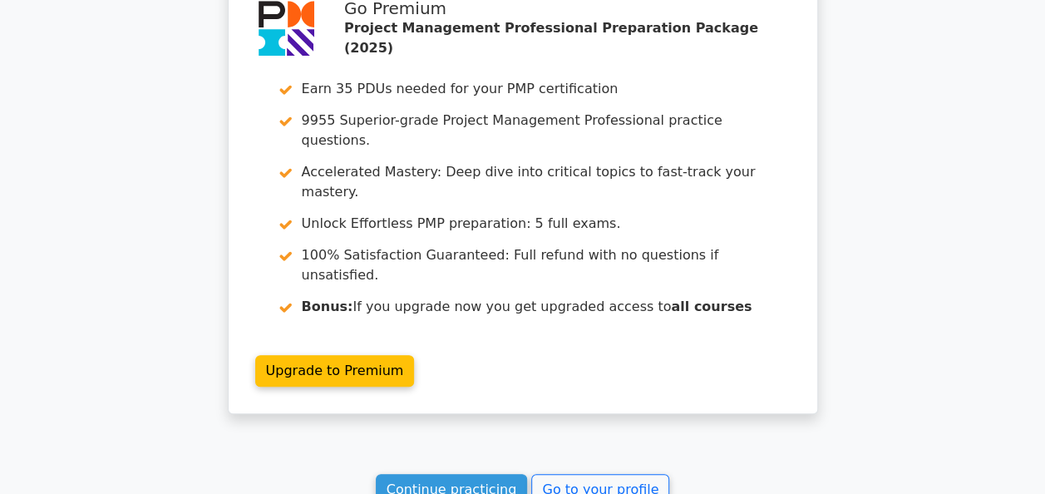
scroll to position [6653, 0]
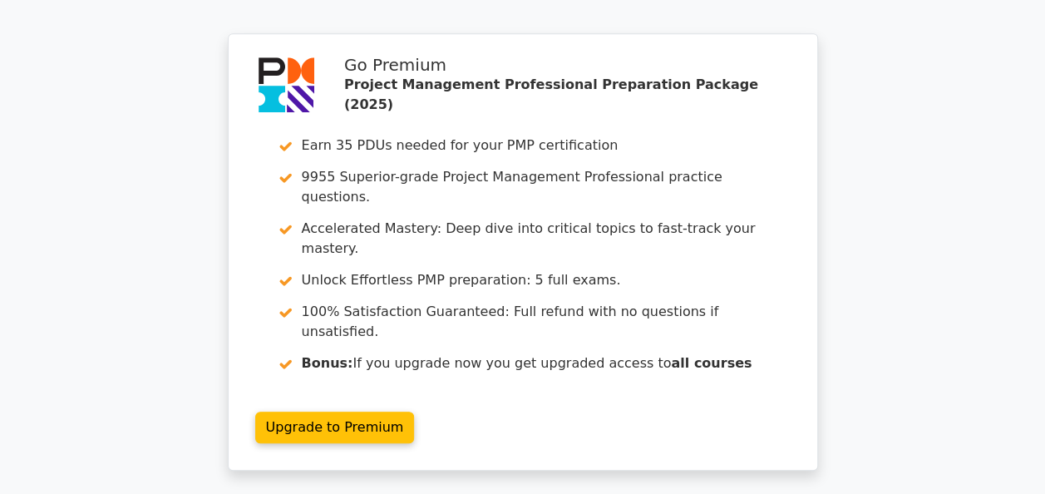
drag, startPoint x: 478, startPoint y: 362, endPoint x: 538, endPoint y: 346, distance: 61.9
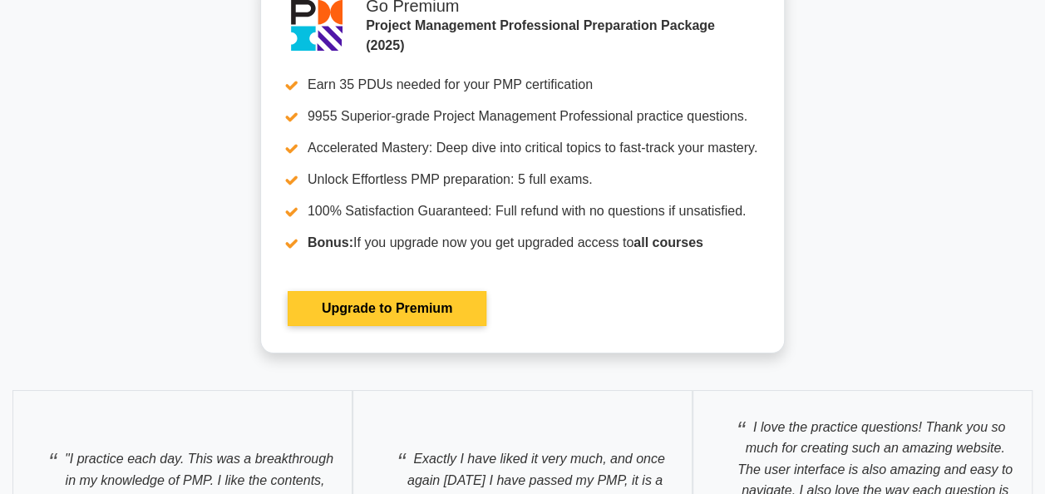
scroll to position [6070, 0]
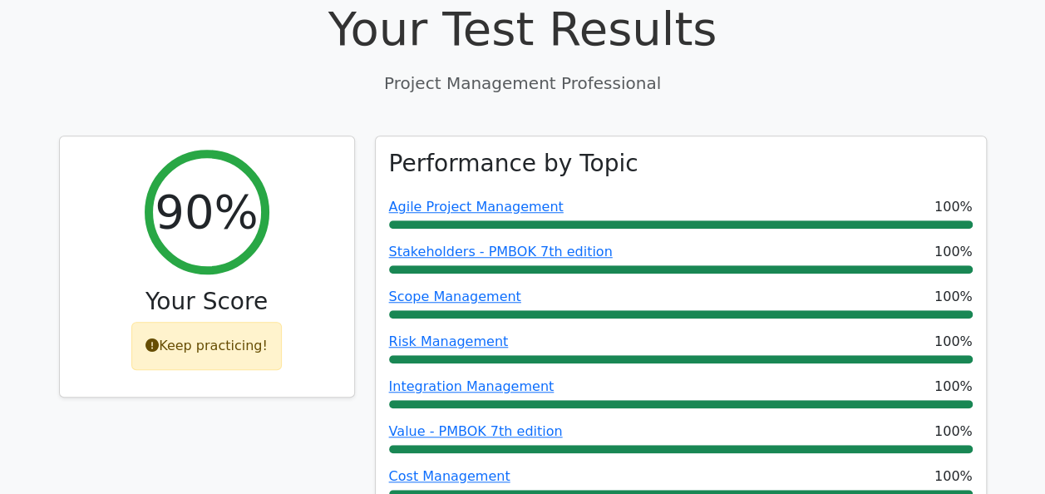
scroll to position [565, 0]
